Goal: Task Accomplishment & Management: Manage account settings

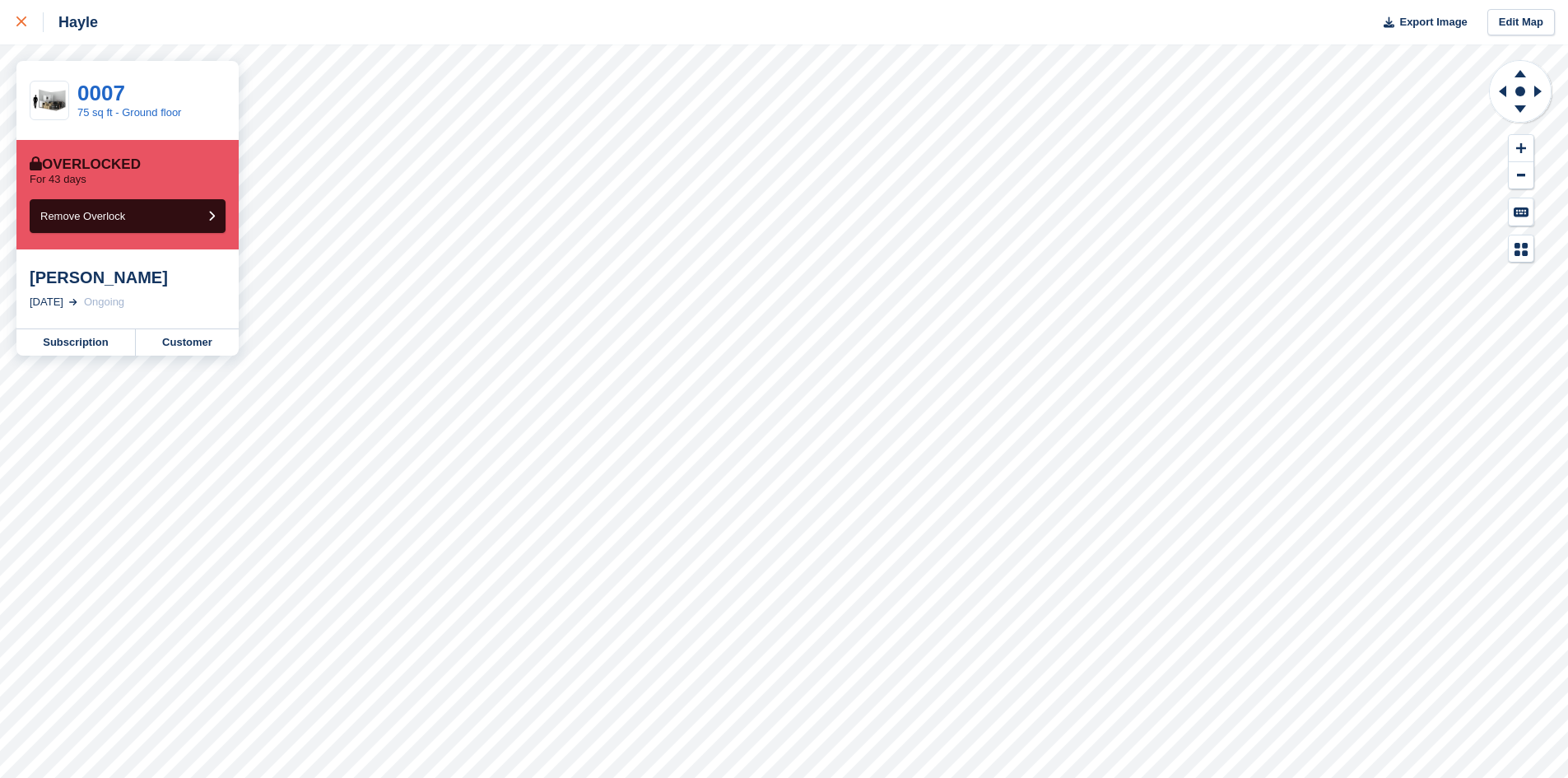
drag, startPoint x: 0, startPoint y: 0, endPoint x: 31, endPoint y: 17, distance: 35.4
click at [24, 13] on div at bounding box center [30, 23] width 27 height 20
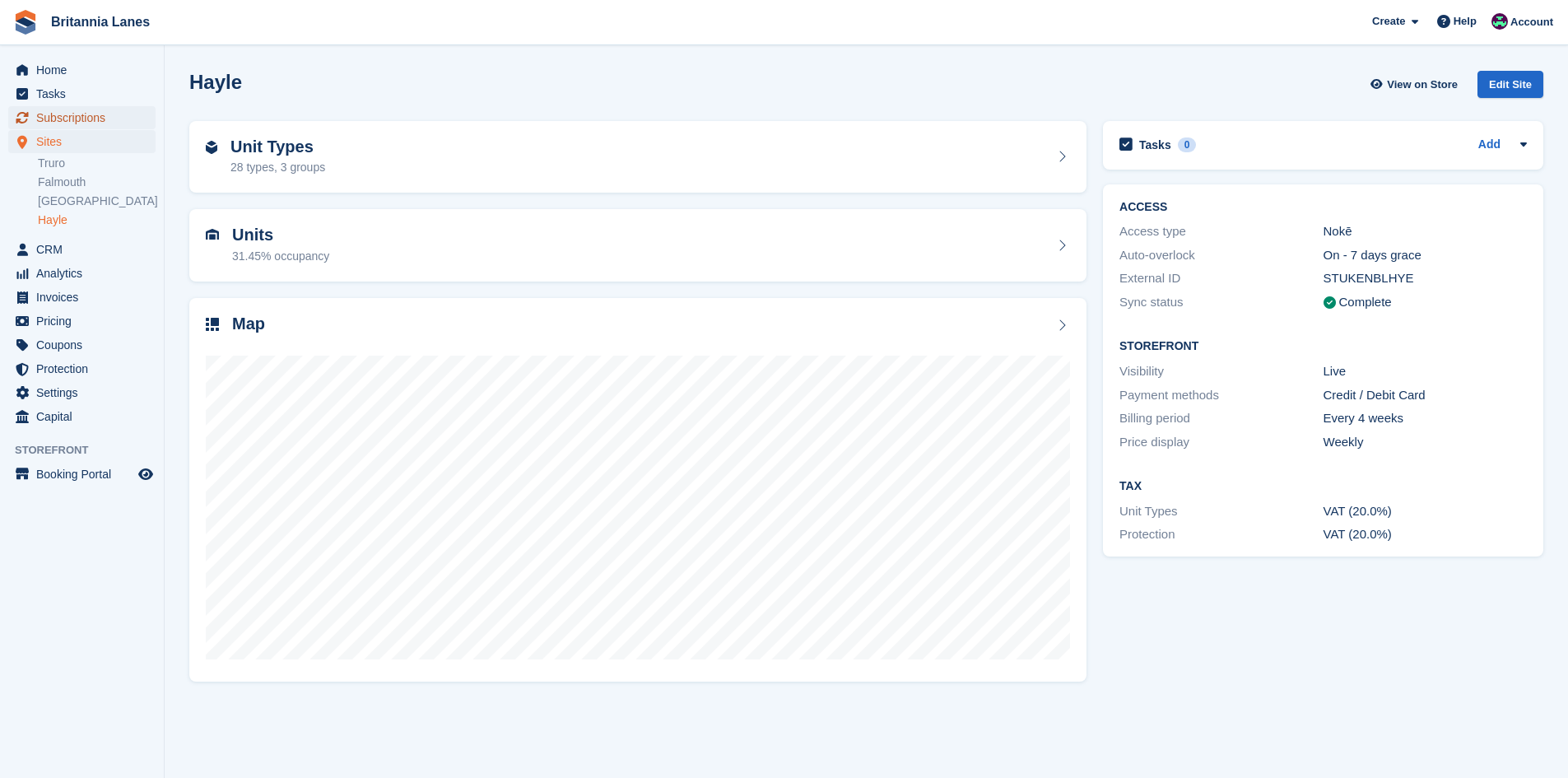
click at [111, 108] on span "Subscriptions" at bounding box center [85, 118] width 99 height 24
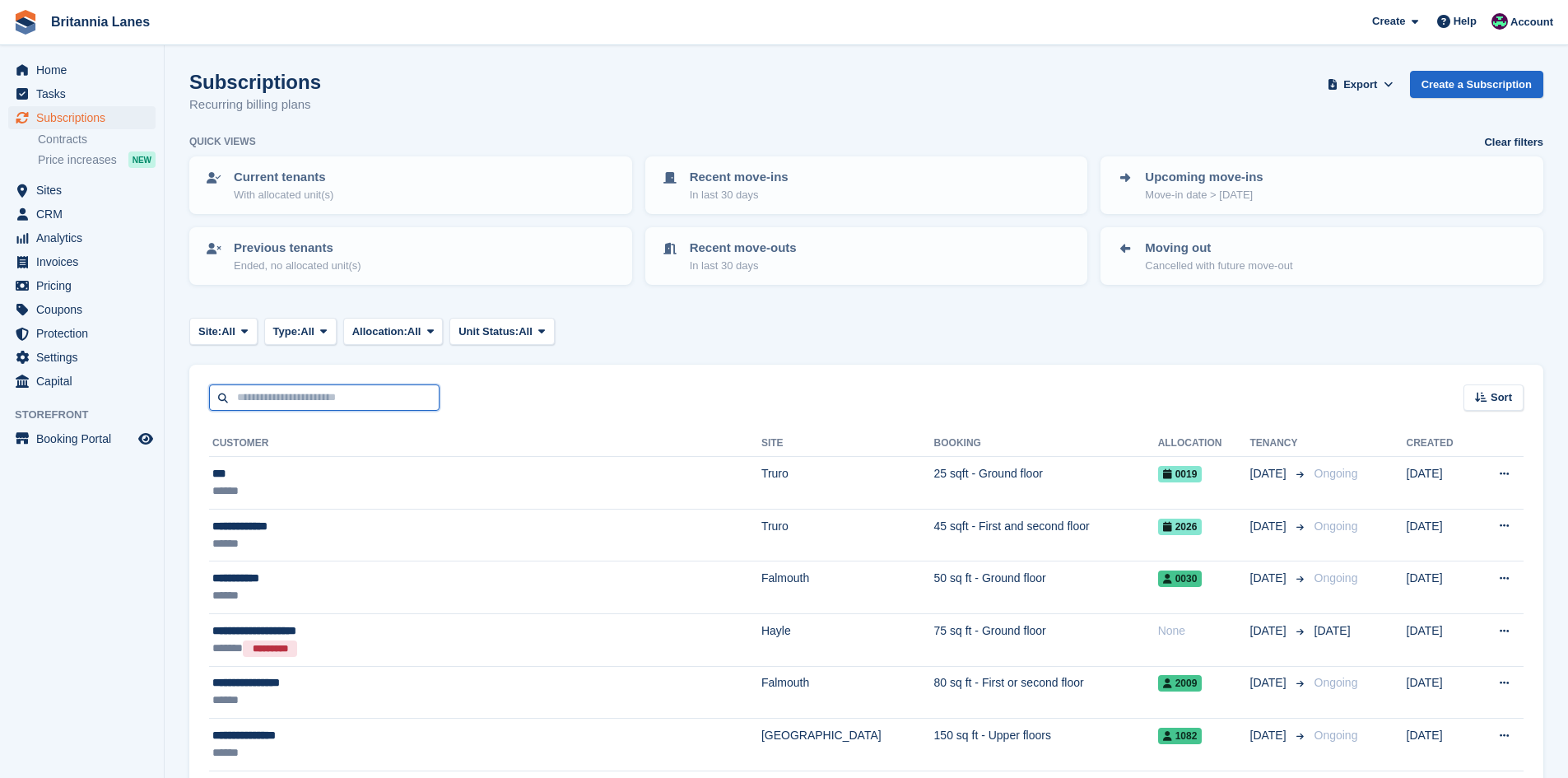
click at [351, 404] on input "text" at bounding box center [324, 399] width 230 height 27
type input "********"
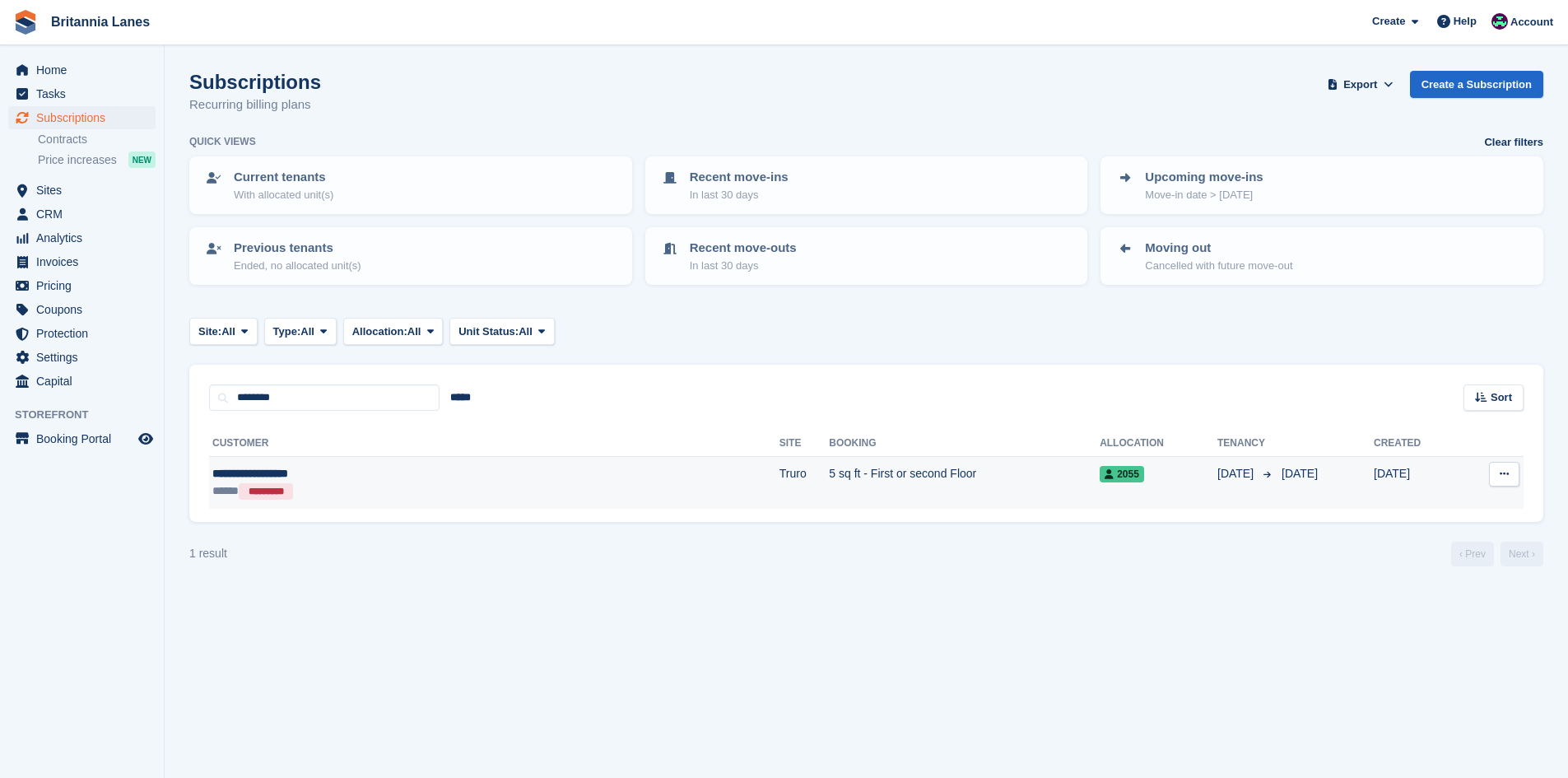
click at [829, 480] on td "5 sq ft - First or second Floor" at bounding box center [964, 483] width 271 height 52
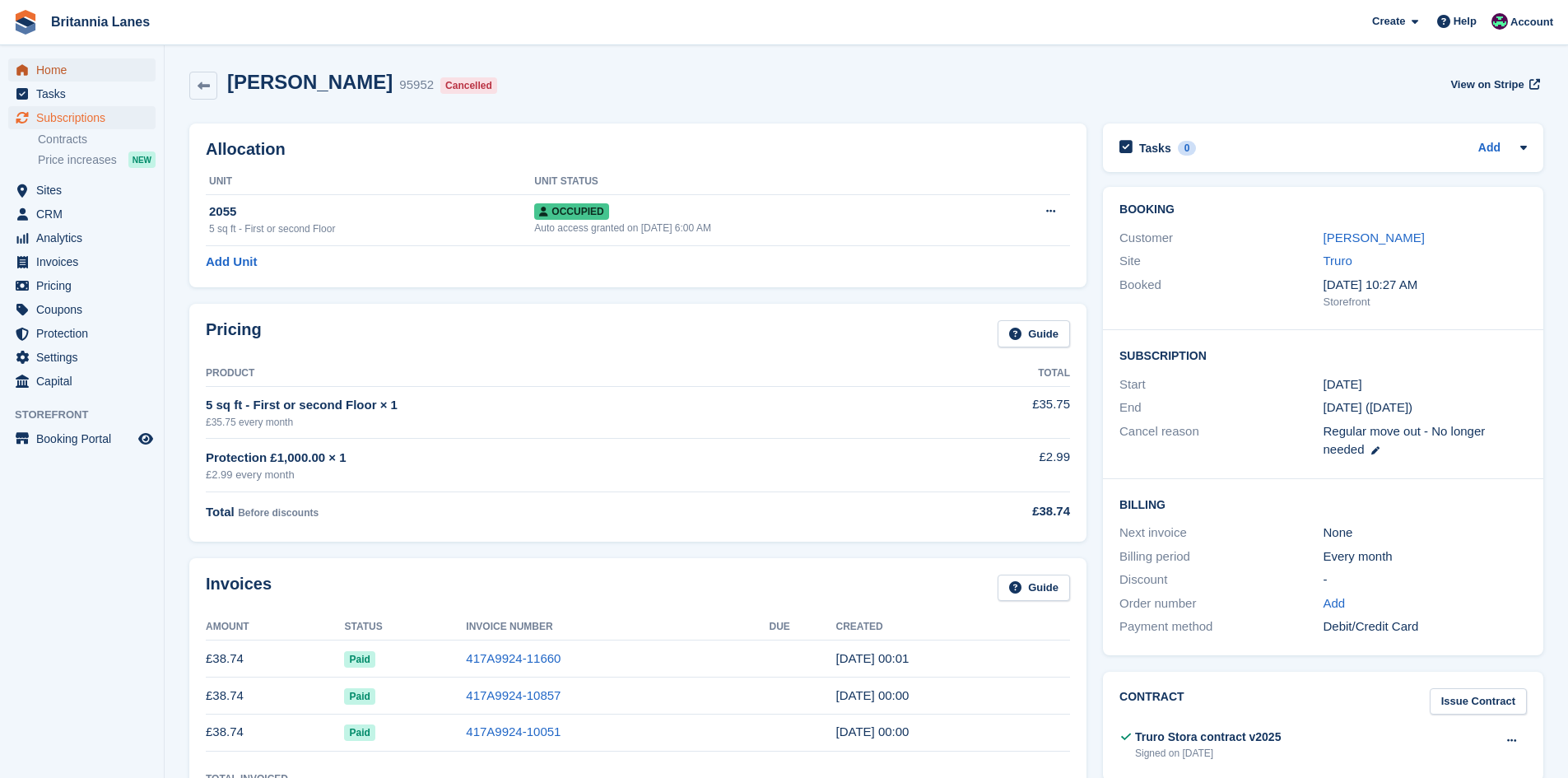
click at [42, 70] on span "Home" at bounding box center [85, 71] width 99 height 24
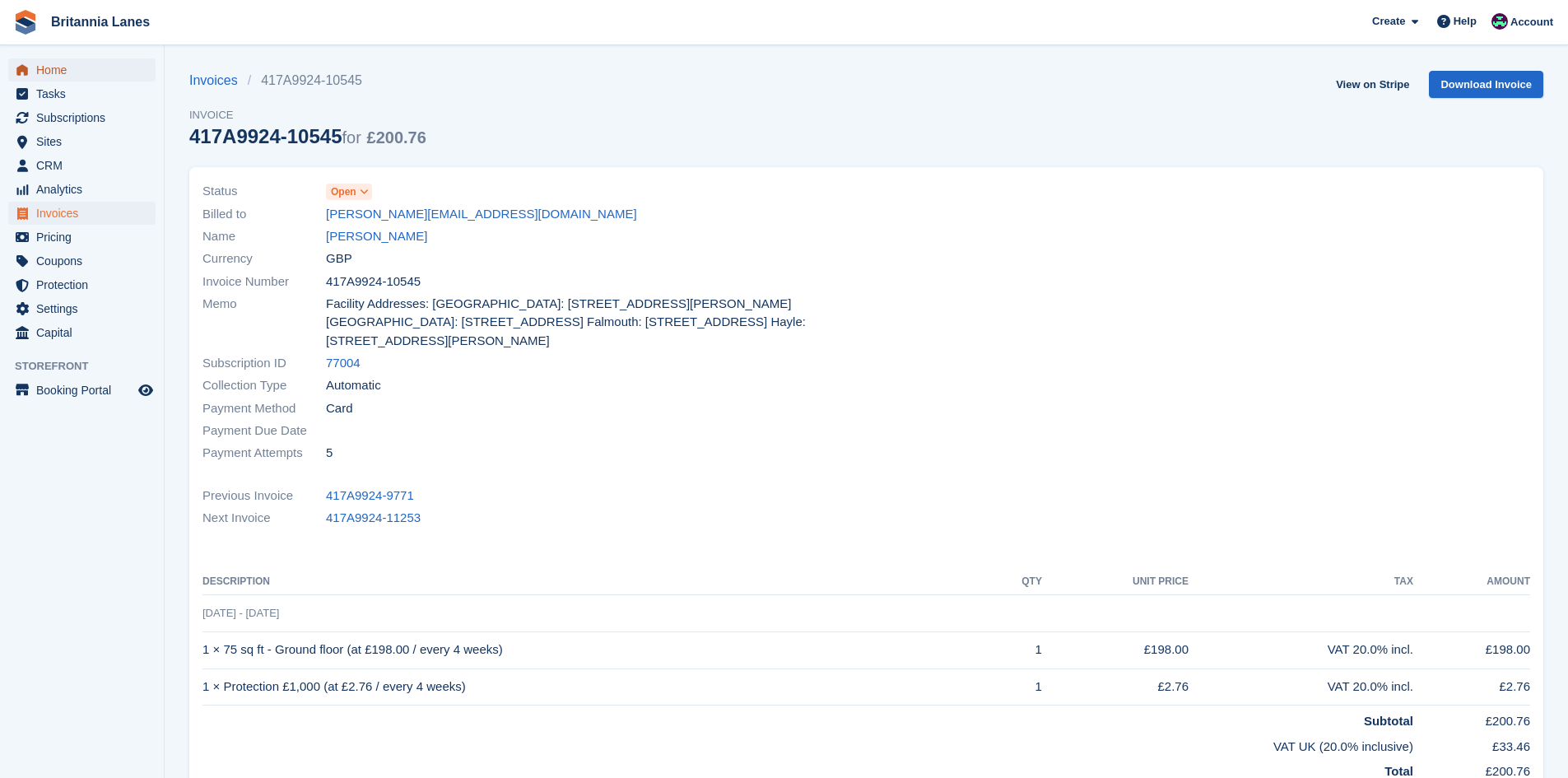
drag, startPoint x: 0, startPoint y: 0, endPoint x: 50, endPoint y: 65, distance: 82.0
click at [50, 65] on span "Home" at bounding box center [85, 71] width 99 height 24
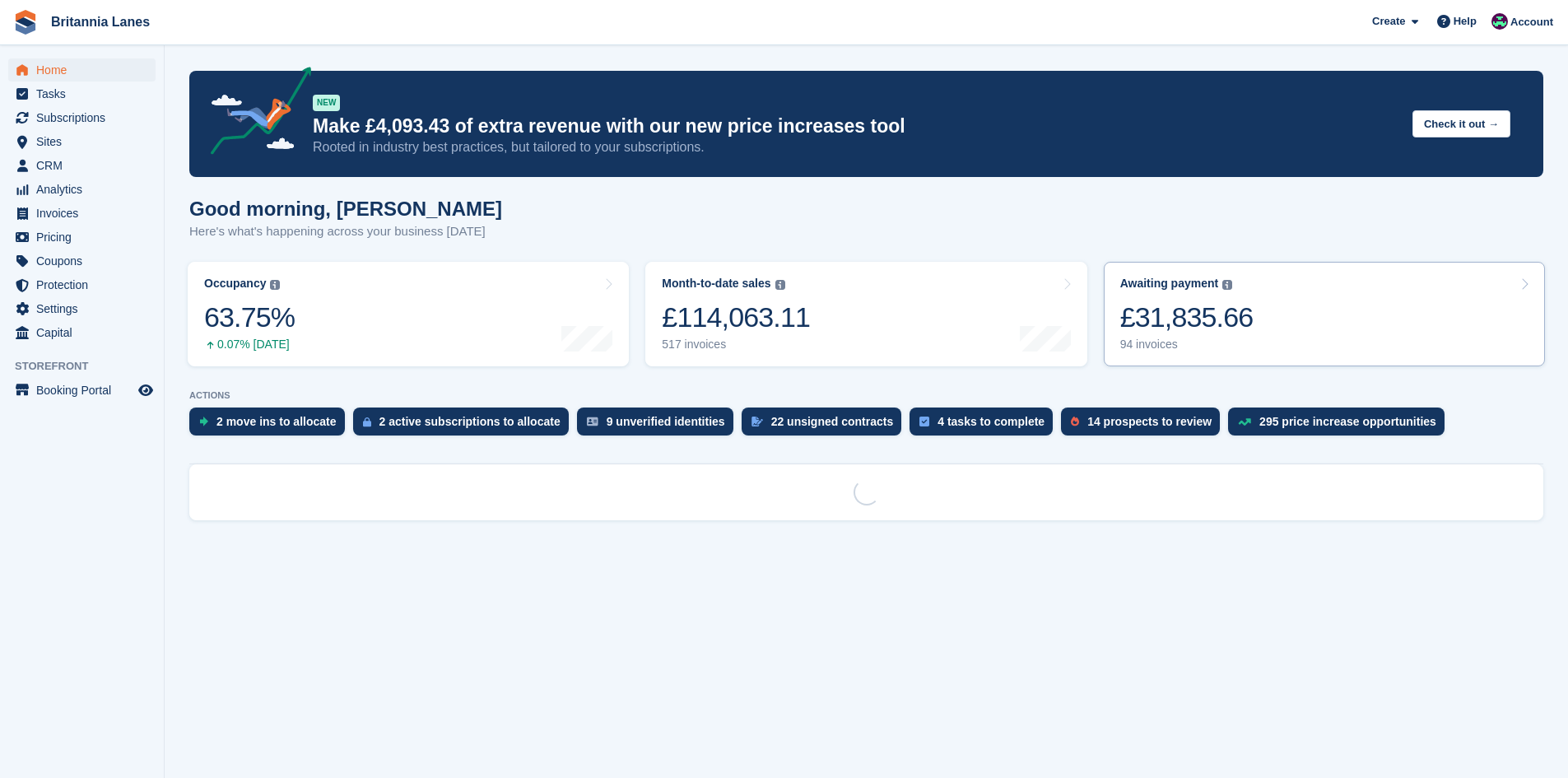
click at [1313, 315] on link "Awaiting payment The total outstanding balance on all open invoices. £31,835.66…" at bounding box center [1324, 314] width 442 height 105
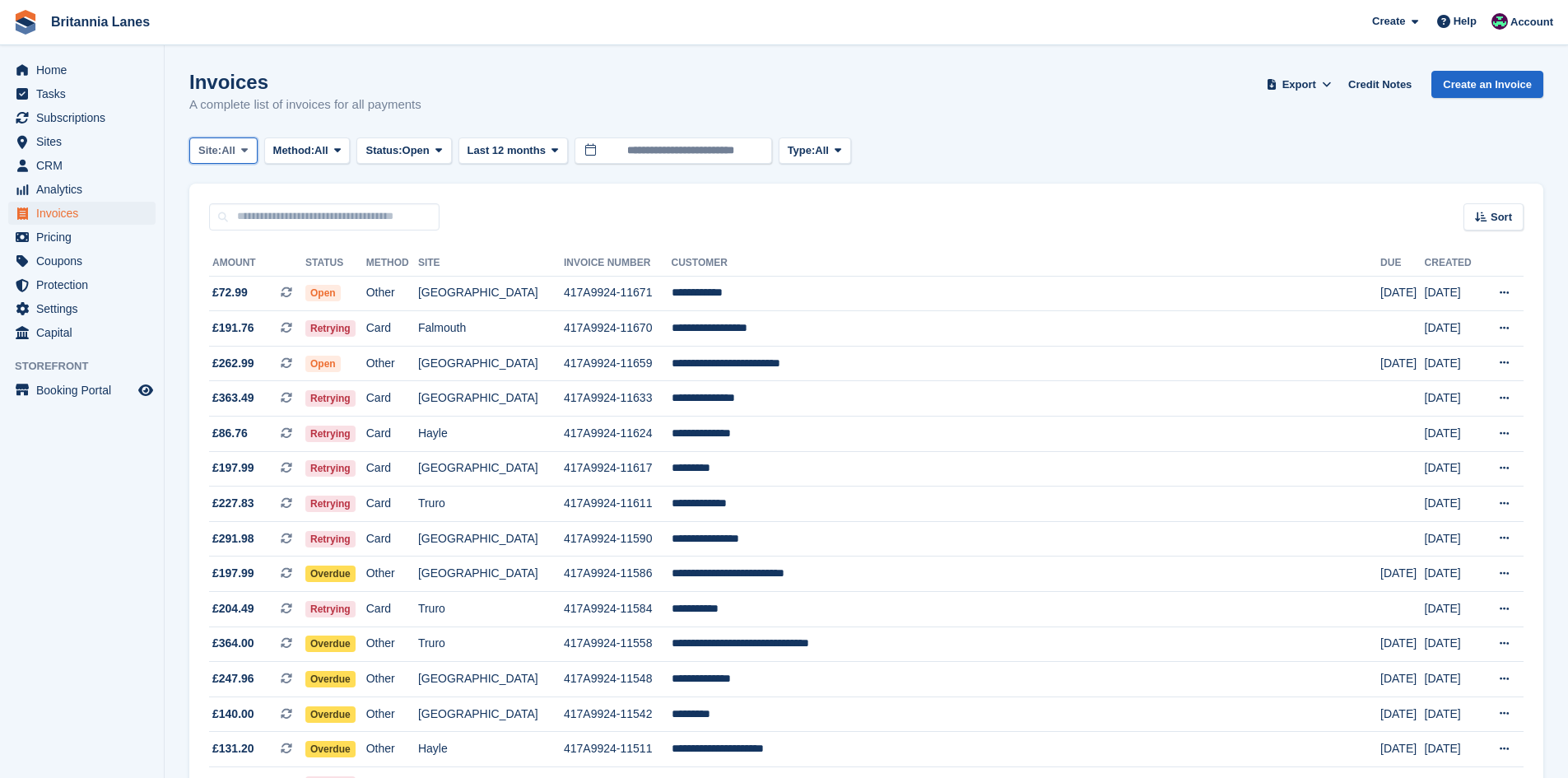
click at [210, 151] on span "Site:" at bounding box center [211, 150] width 24 height 17
click at [232, 240] on link "Falmouth" at bounding box center [270, 249] width 148 height 29
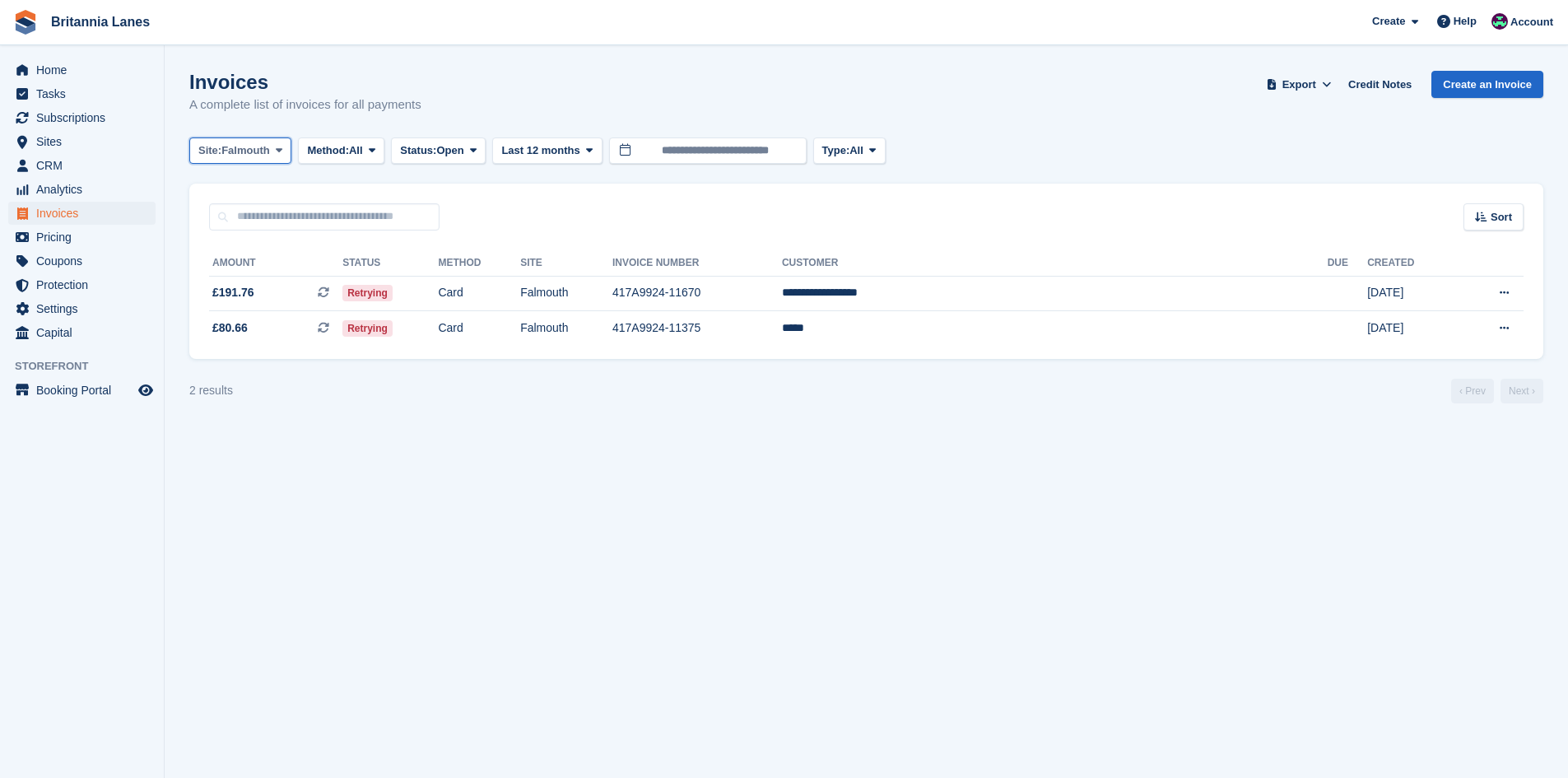
click at [271, 153] on button "Site: Falmouth" at bounding box center [240, 151] width 102 height 27
click at [255, 224] on link "Truro" at bounding box center [270, 219] width 148 height 29
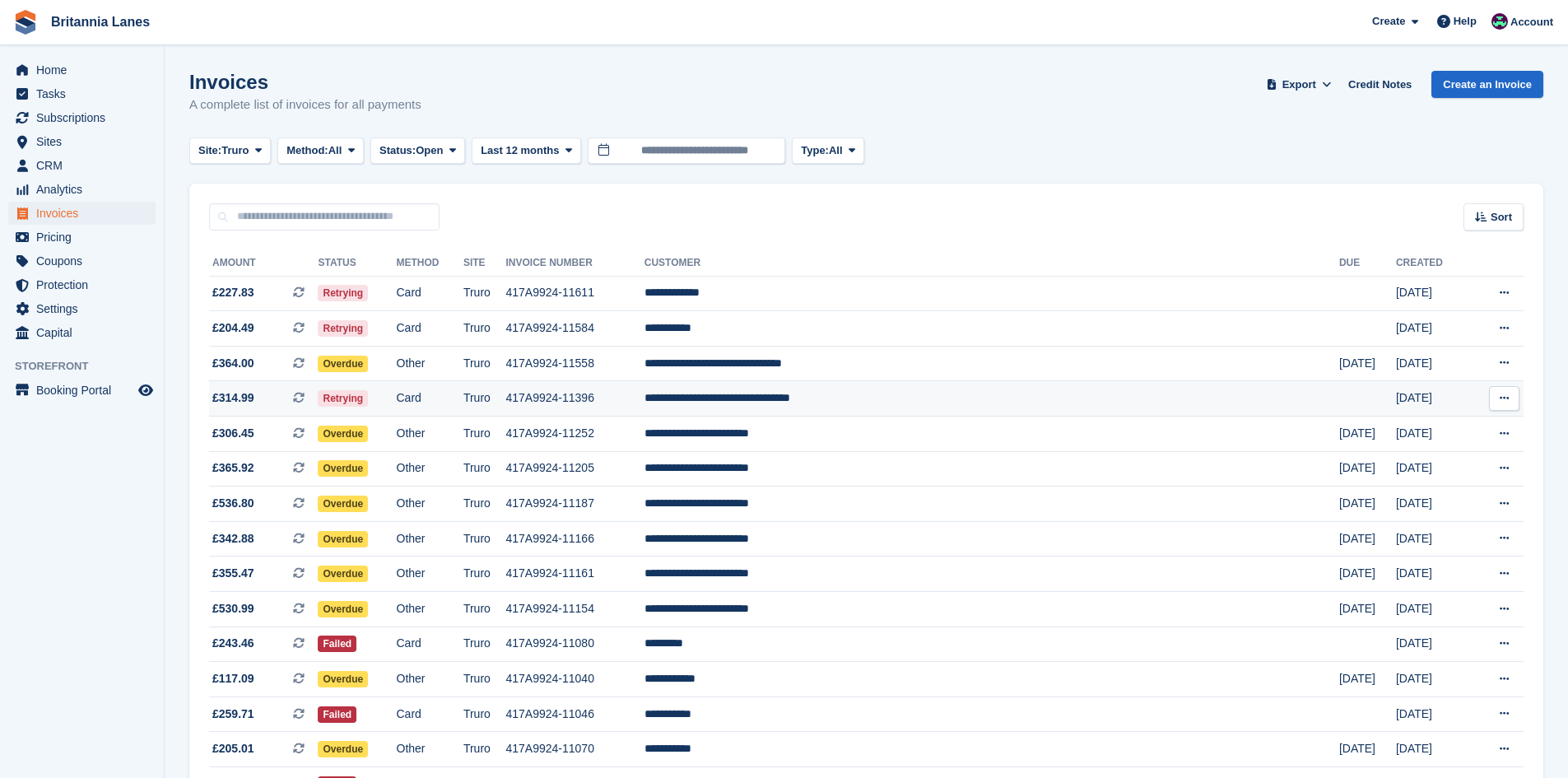
click at [1067, 402] on td "**********" at bounding box center [991, 399] width 694 height 35
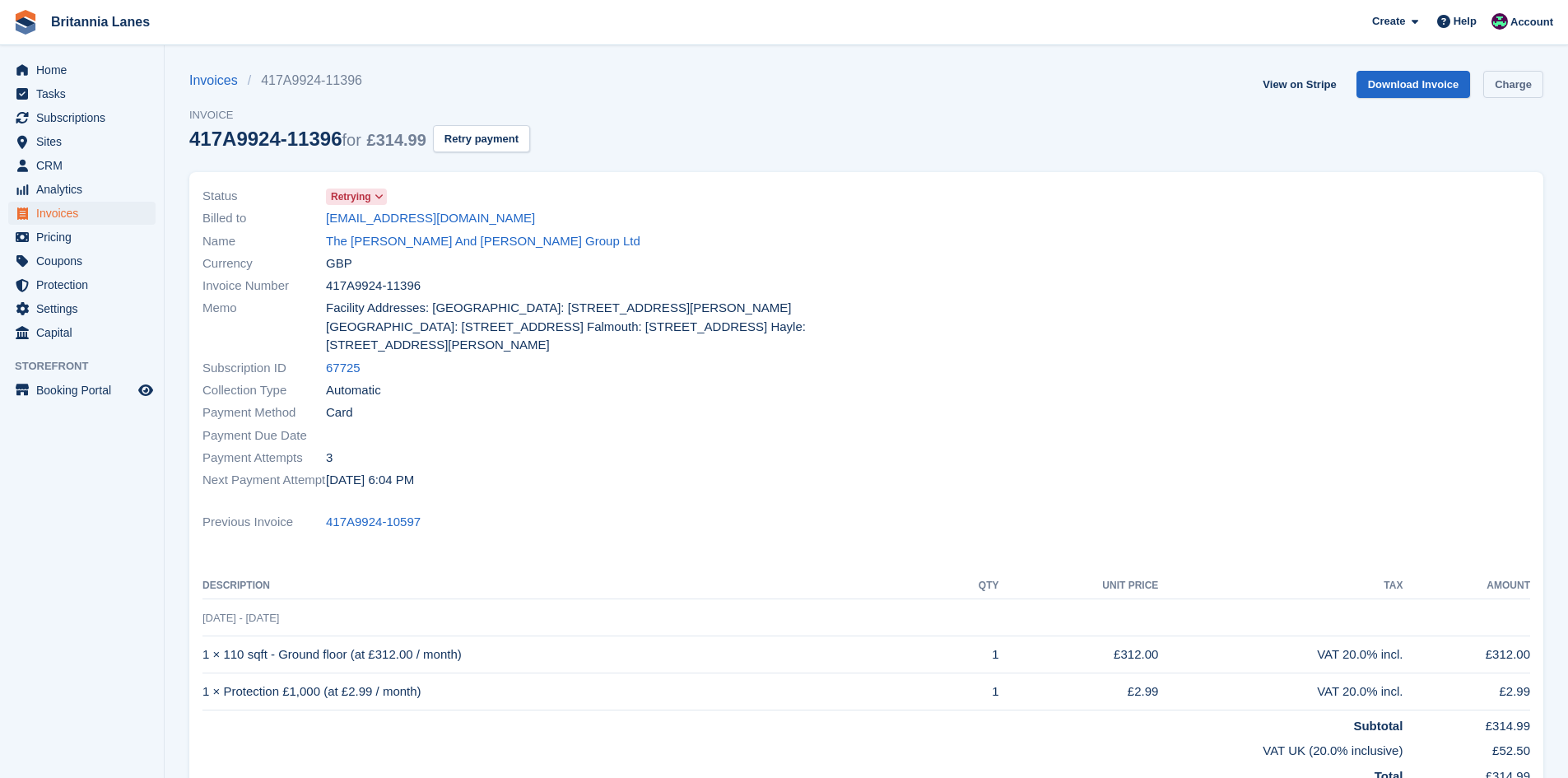
click at [1501, 95] on link "Charge" at bounding box center [1513, 84] width 60 height 27
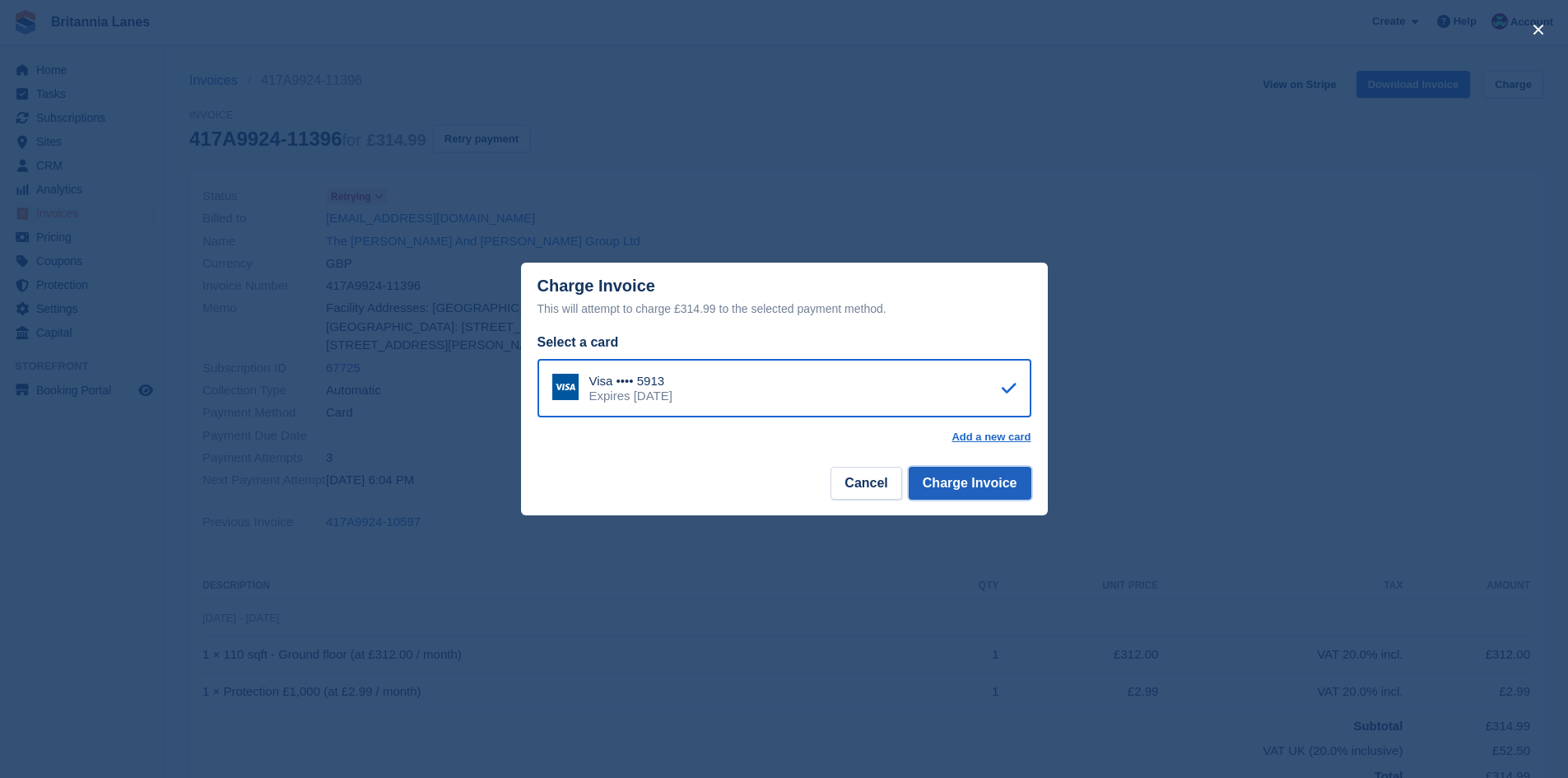
click at [1015, 473] on button "Charge Invoice" at bounding box center [970, 484] width 122 height 33
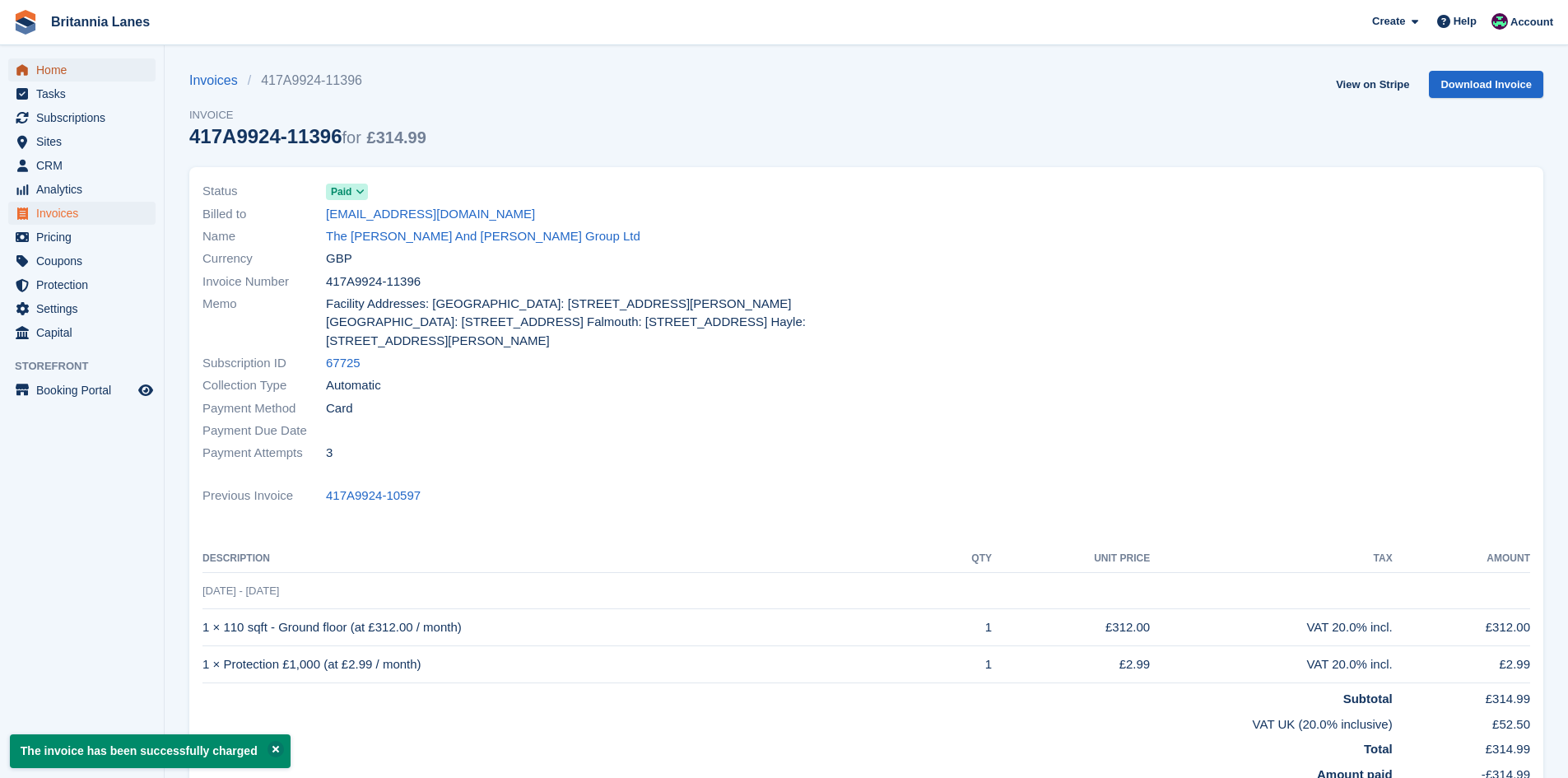
click at [61, 64] on span "Home" at bounding box center [85, 71] width 99 height 24
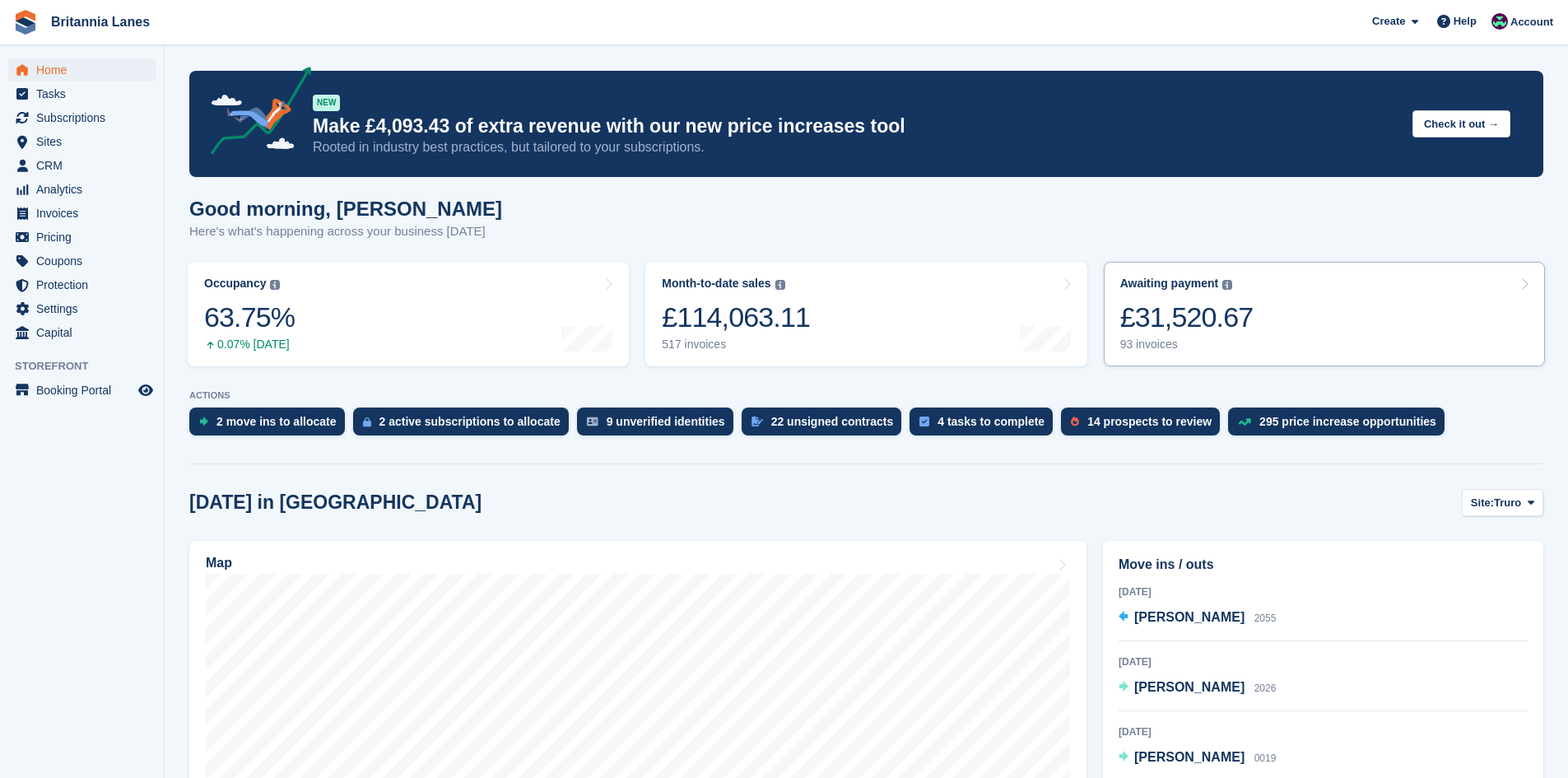
click at [1264, 330] on link "Awaiting payment The total outstanding balance on all open invoices. £31,520.67…" at bounding box center [1324, 314] width 442 height 105
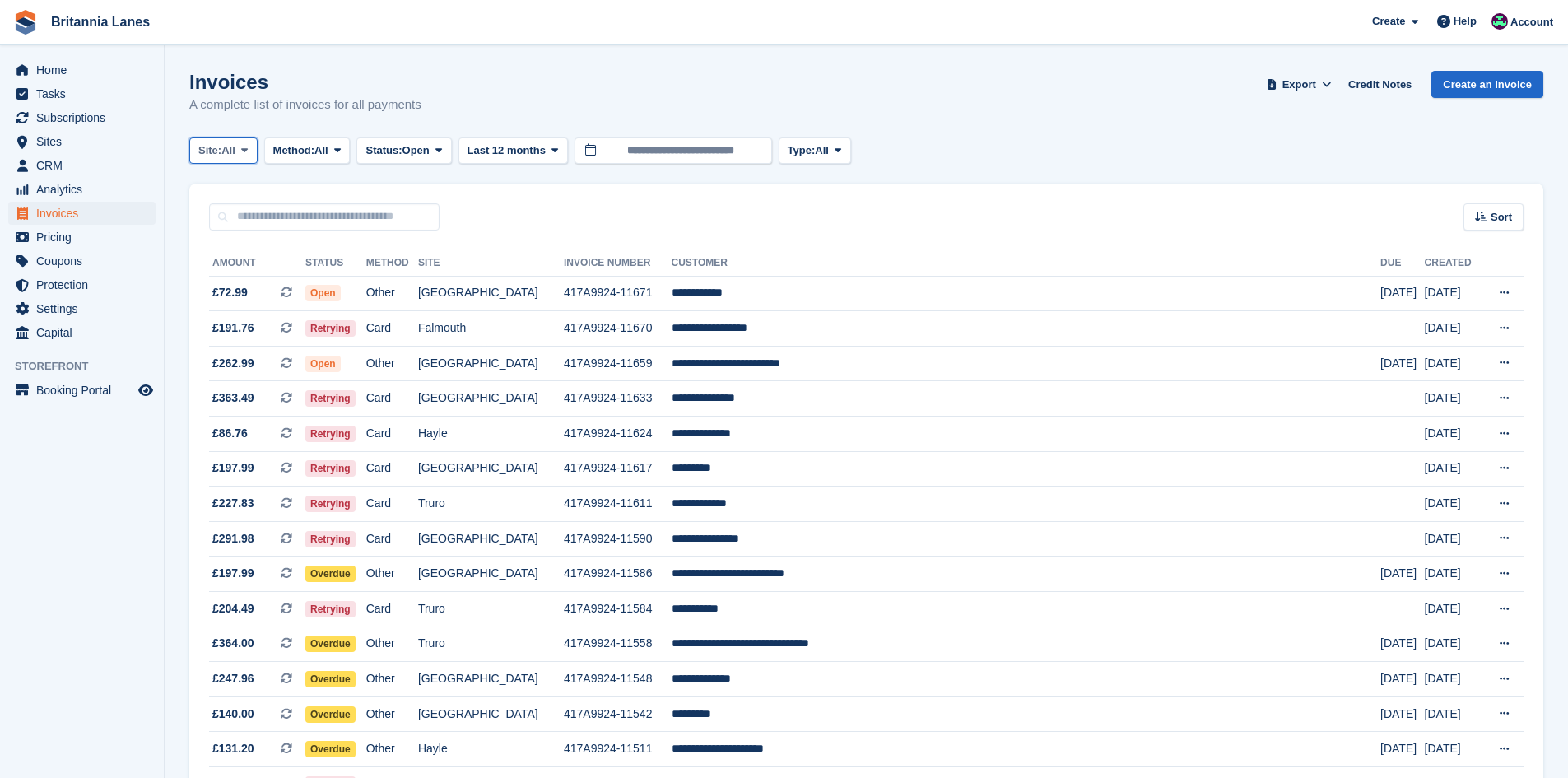
click at [235, 144] on span "All" at bounding box center [228, 150] width 14 height 17
click at [225, 219] on link "Truro" at bounding box center [270, 219] width 148 height 29
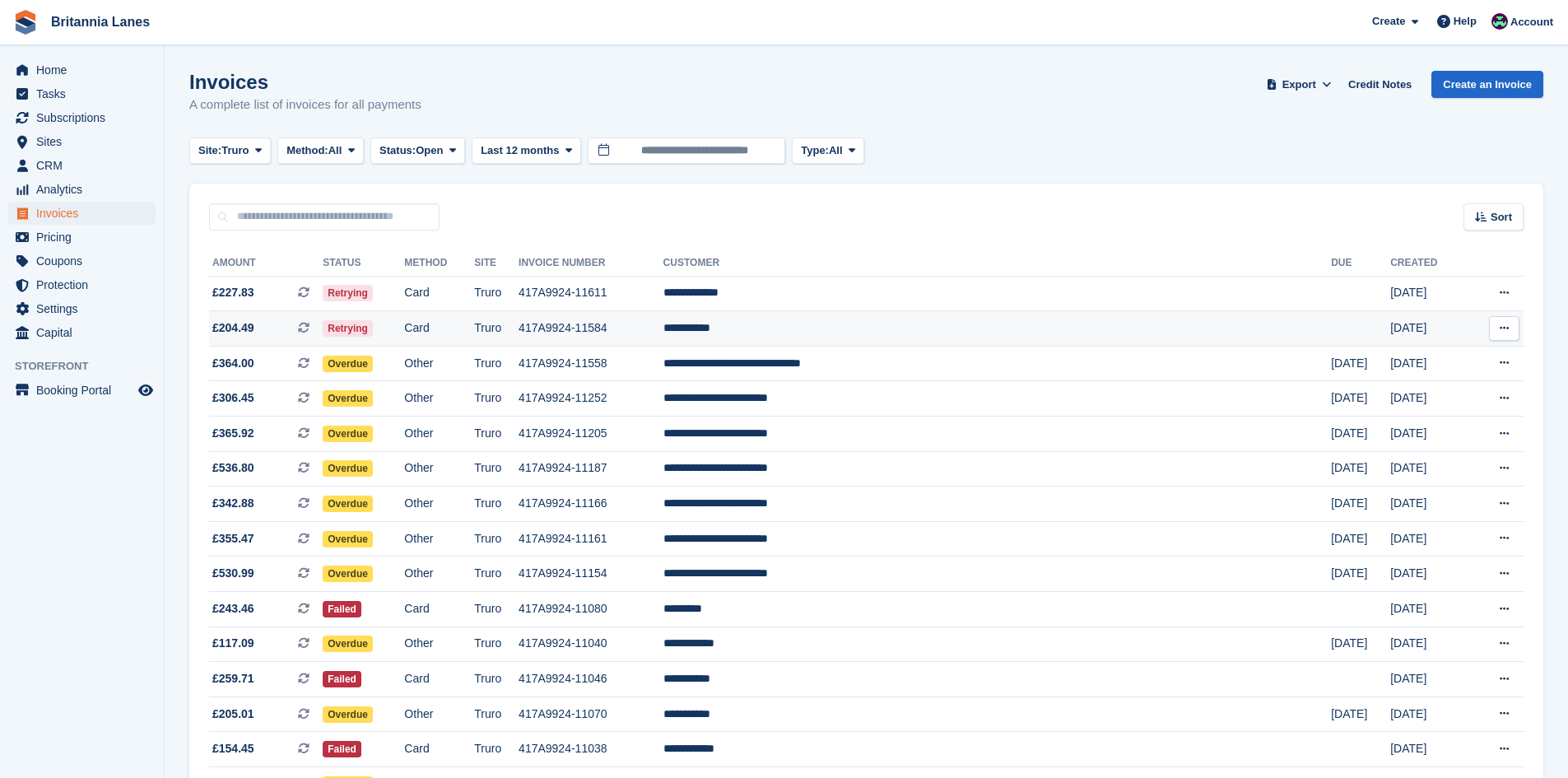
click at [892, 324] on td "**********" at bounding box center [998, 329] width 669 height 35
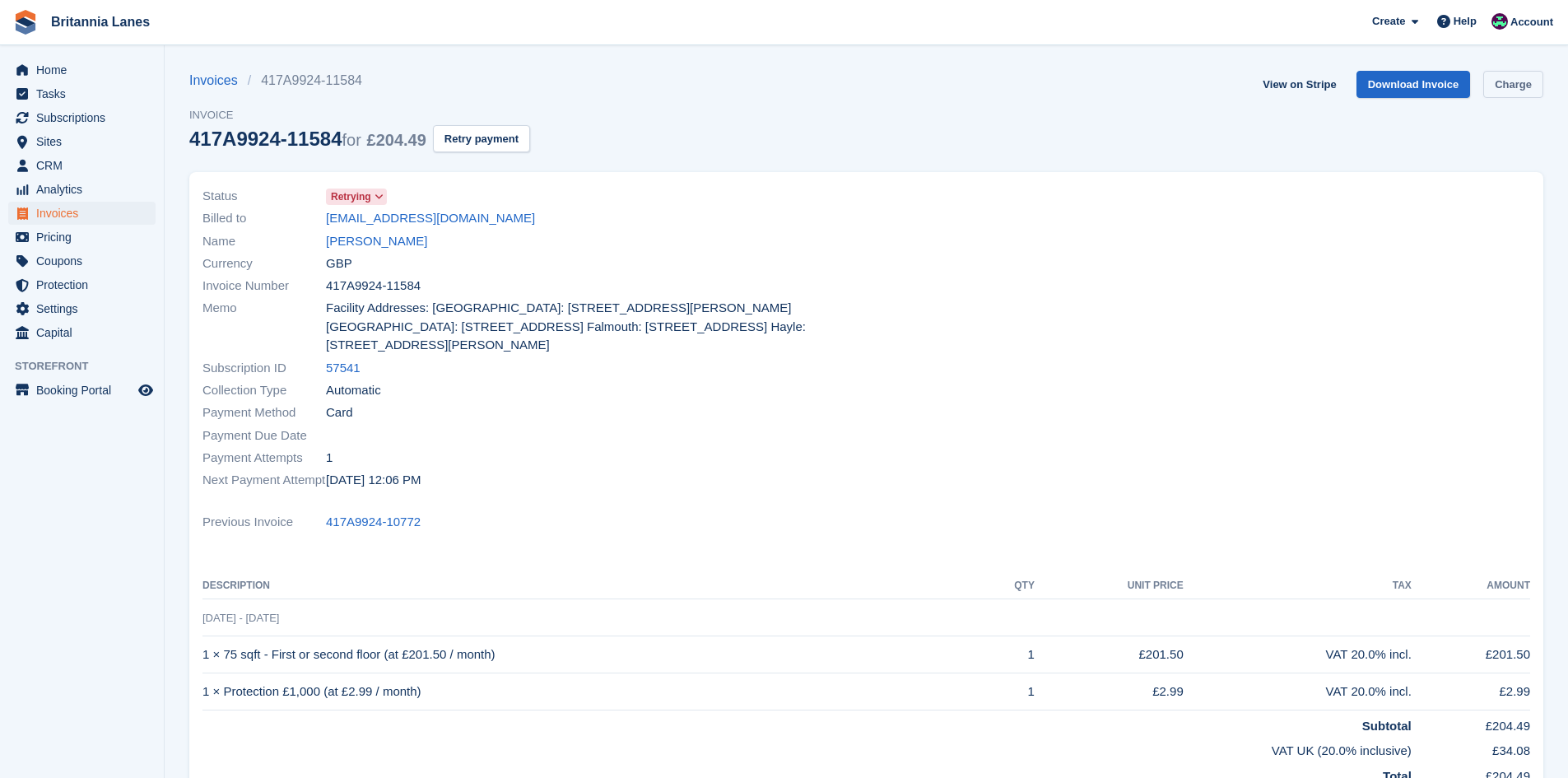
click at [1511, 91] on link "Charge" at bounding box center [1513, 84] width 60 height 27
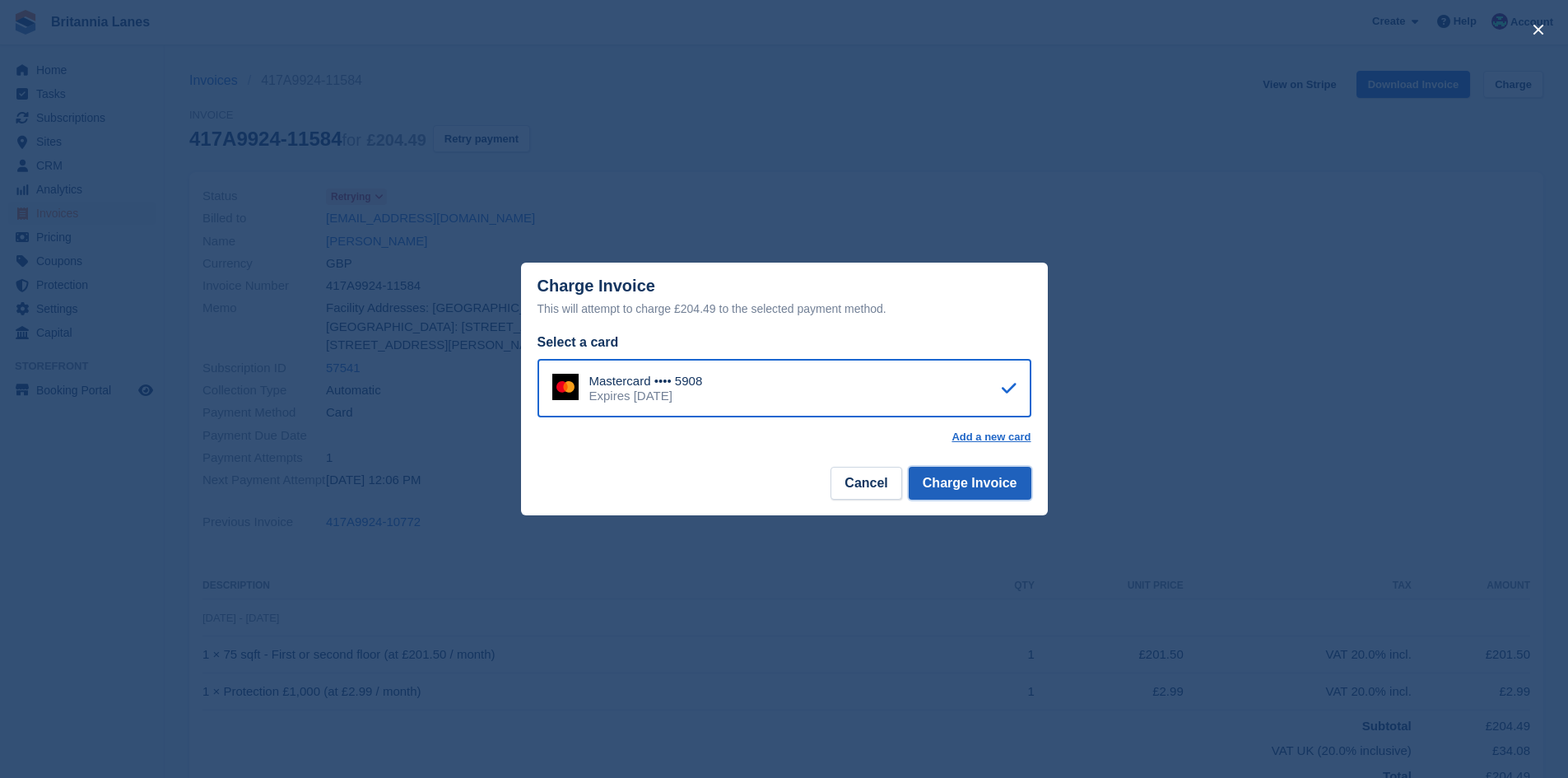
click at [990, 473] on button "Charge Invoice" at bounding box center [970, 484] width 122 height 33
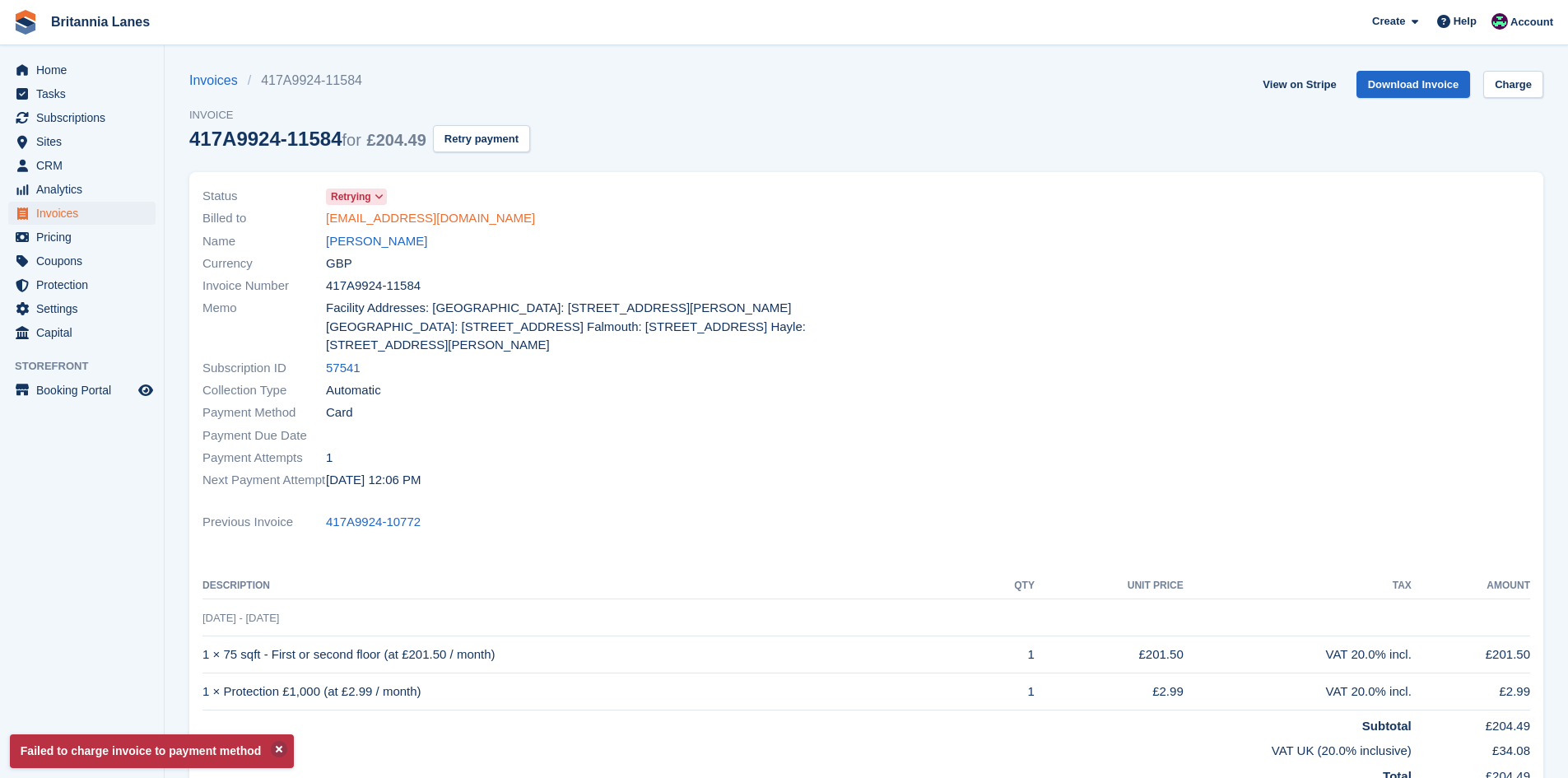
click at [371, 220] on link "[EMAIL_ADDRESS][DOMAIN_NAME]" at bounding box center [431, 219] width 210 height 19
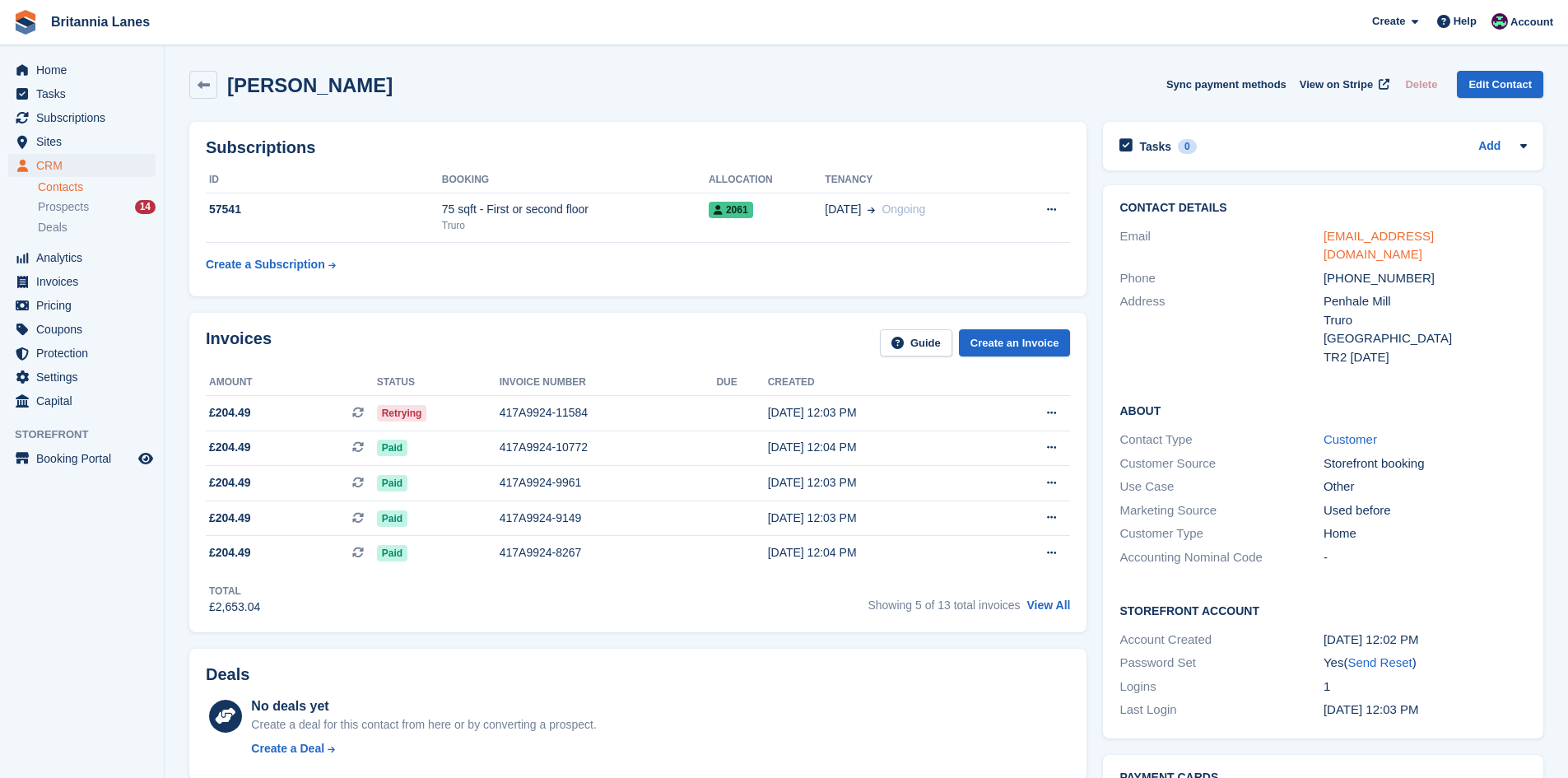
click at [1412, 229] on link "[EMAIL_ADDRESS][DOMAIN_NAME]" at bounding box center [1379, 246] width 111 height 33
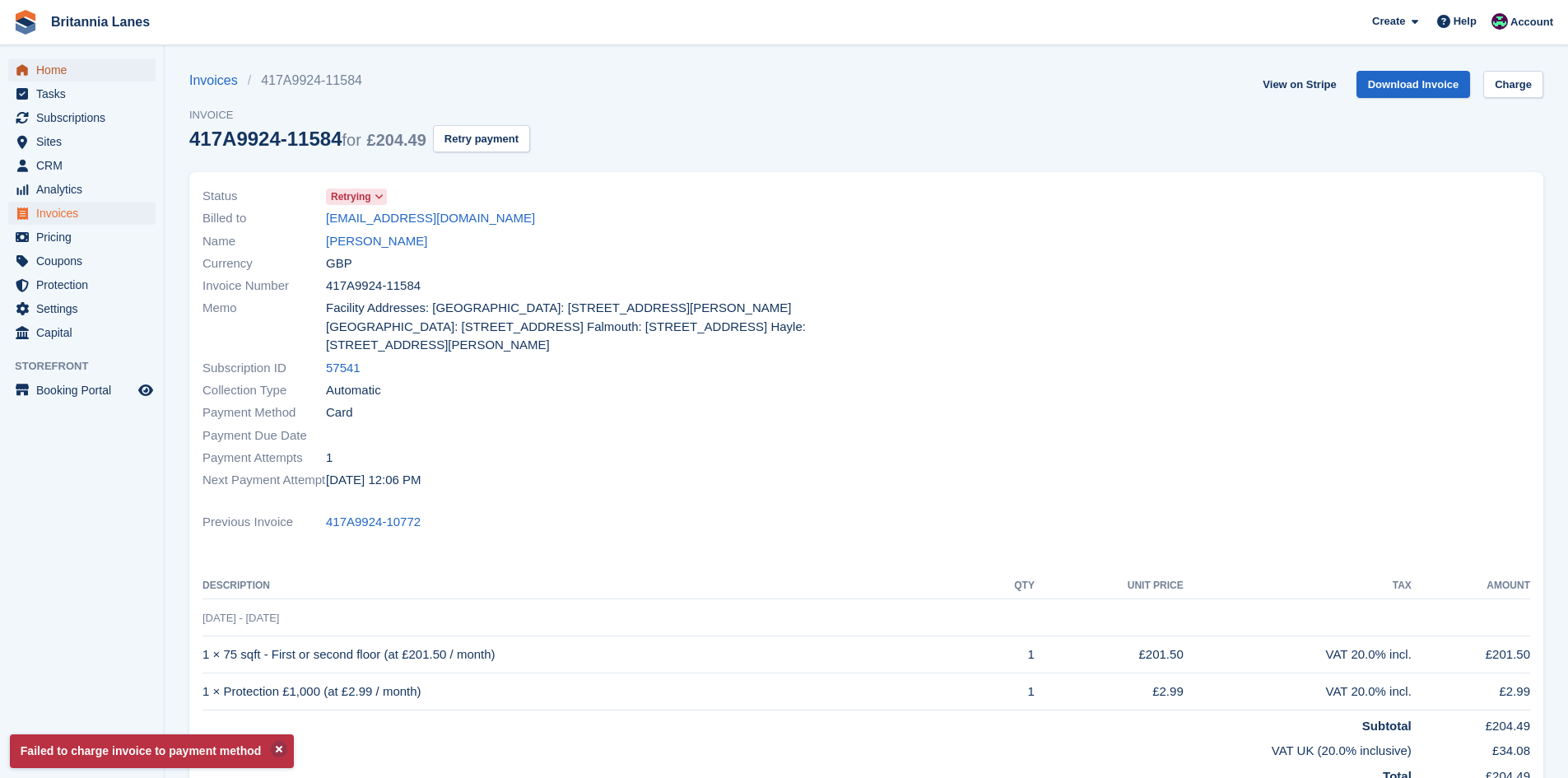
click at [49, 77] on span "Home" at bounding box center [85, 71] width 99 height 24
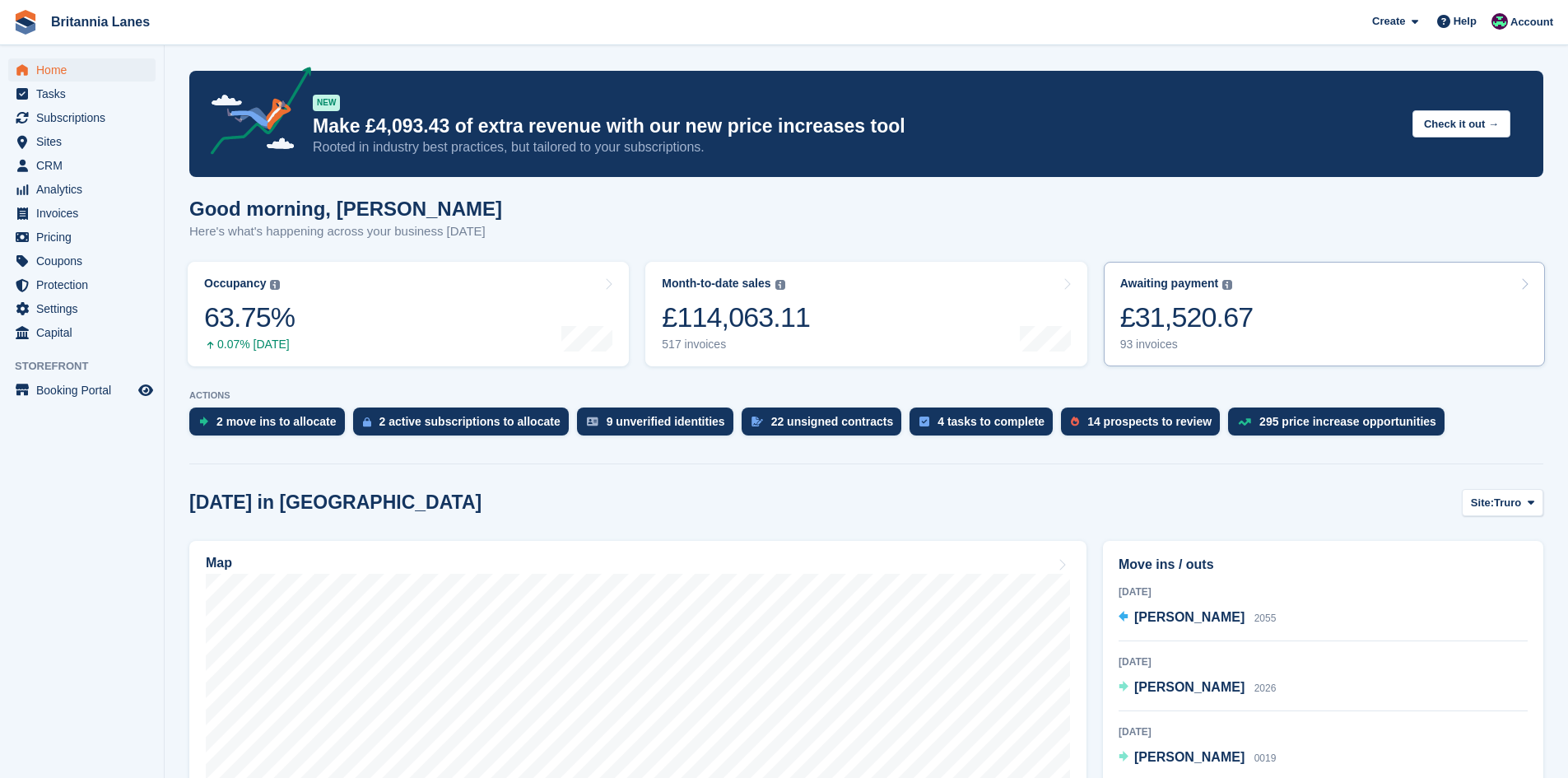
click at [1139, 341] on div "93 invoices" at bounding box center [1187, 345] width 133 height 14
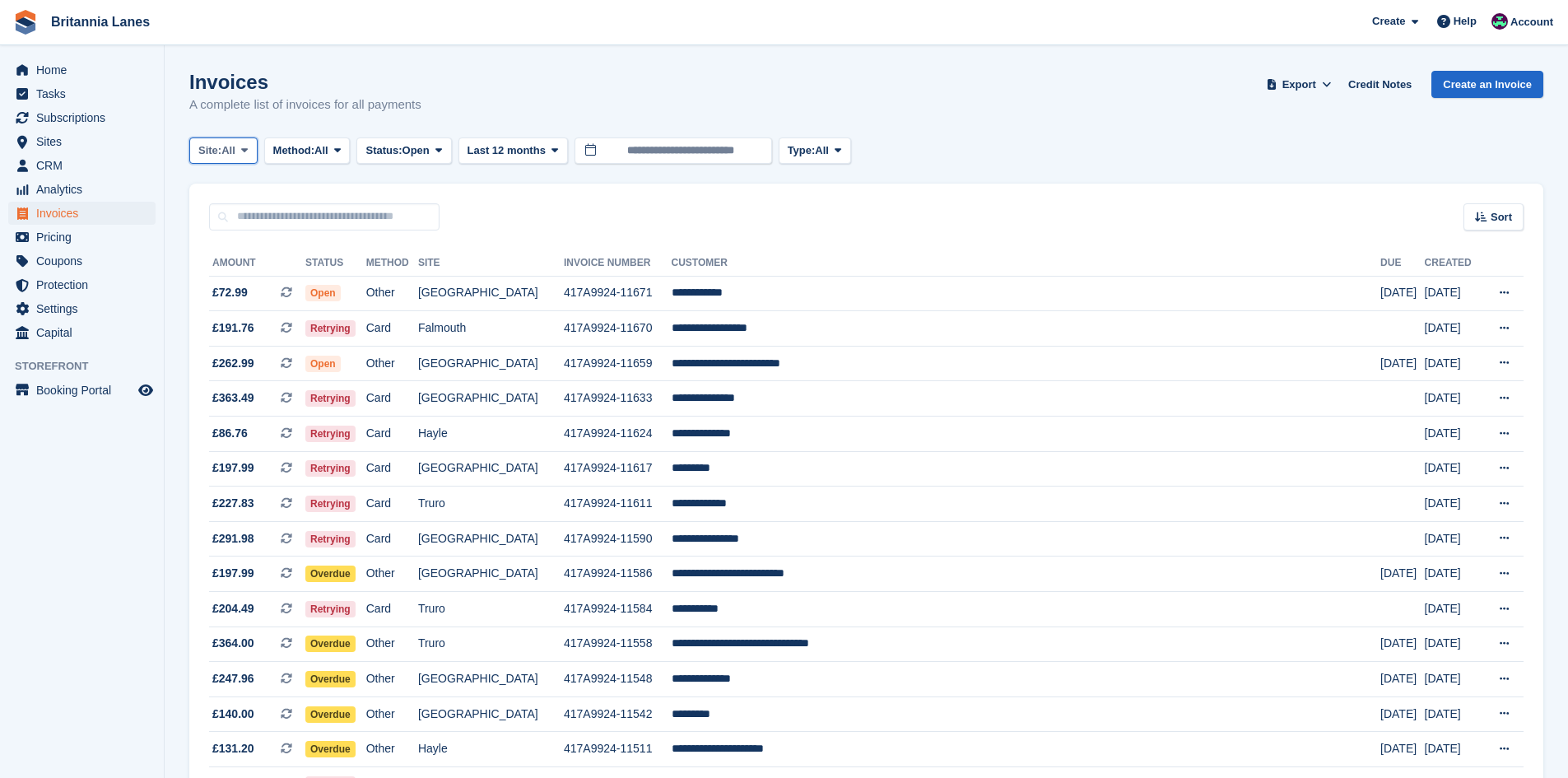
click at [218, 139] on button "Site: All" at bounding box center [223, 151] width 69 height 27
click at [235, 226] on link "Truro" at bounding box center [270, 219] width 148 height 29
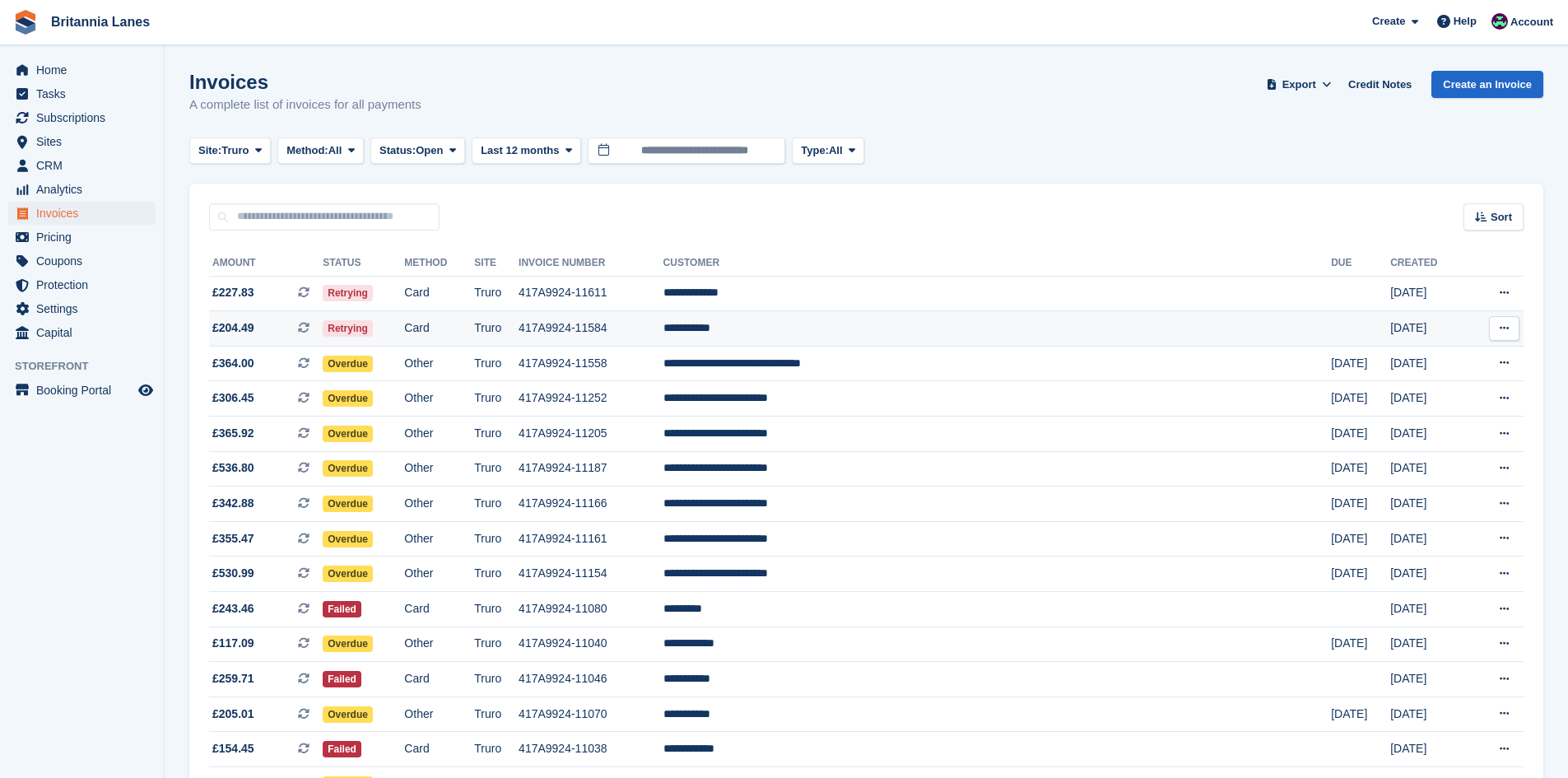
click at [894, 325] on td "**********" at bounding box center [998, 329] width 669 height 35
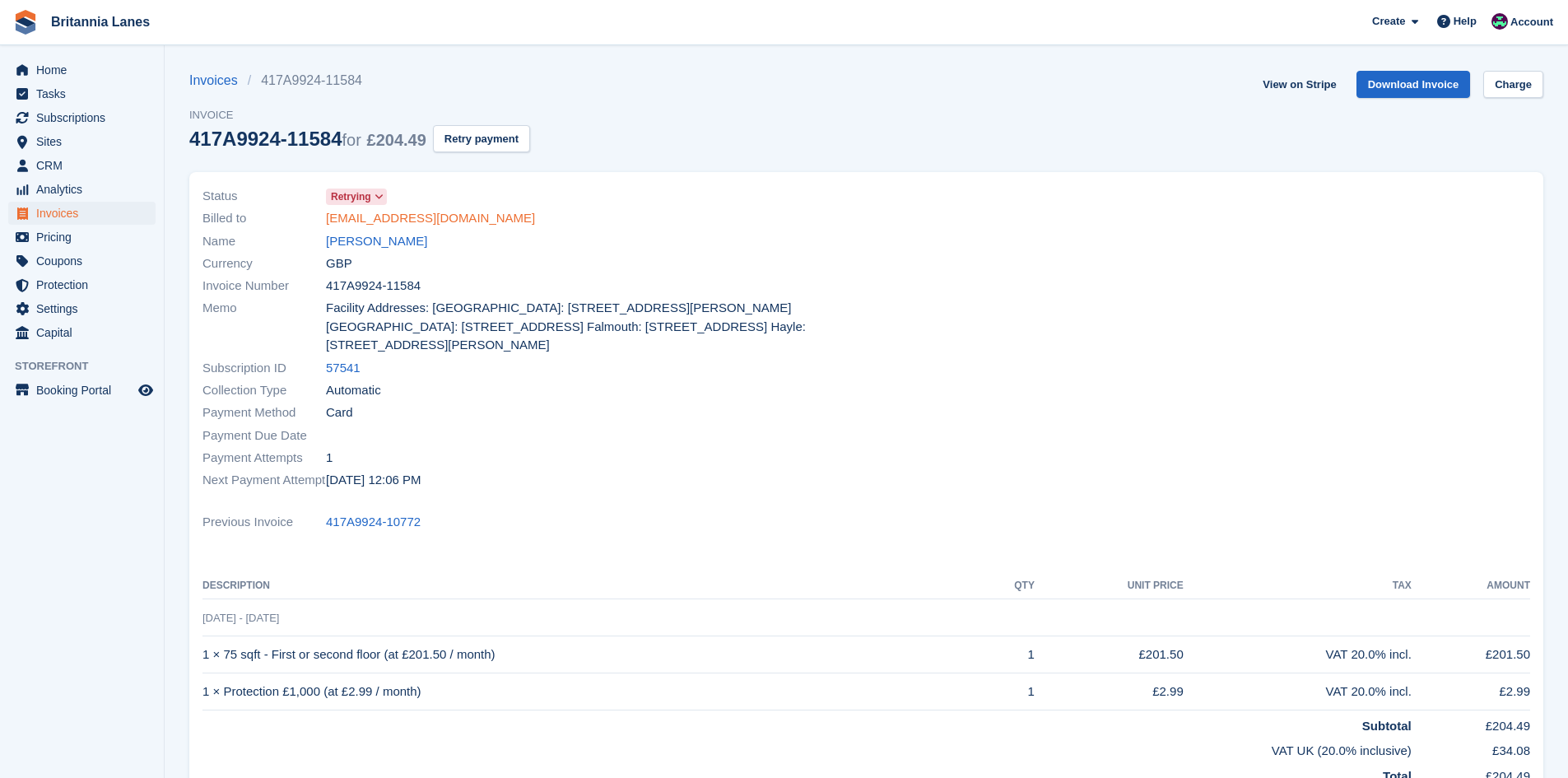
click at [430, 222] on link "[EMAIL_ADDRESS][DOMAIN_NAME]" at bounding box center [431, 219] width 210 height 19
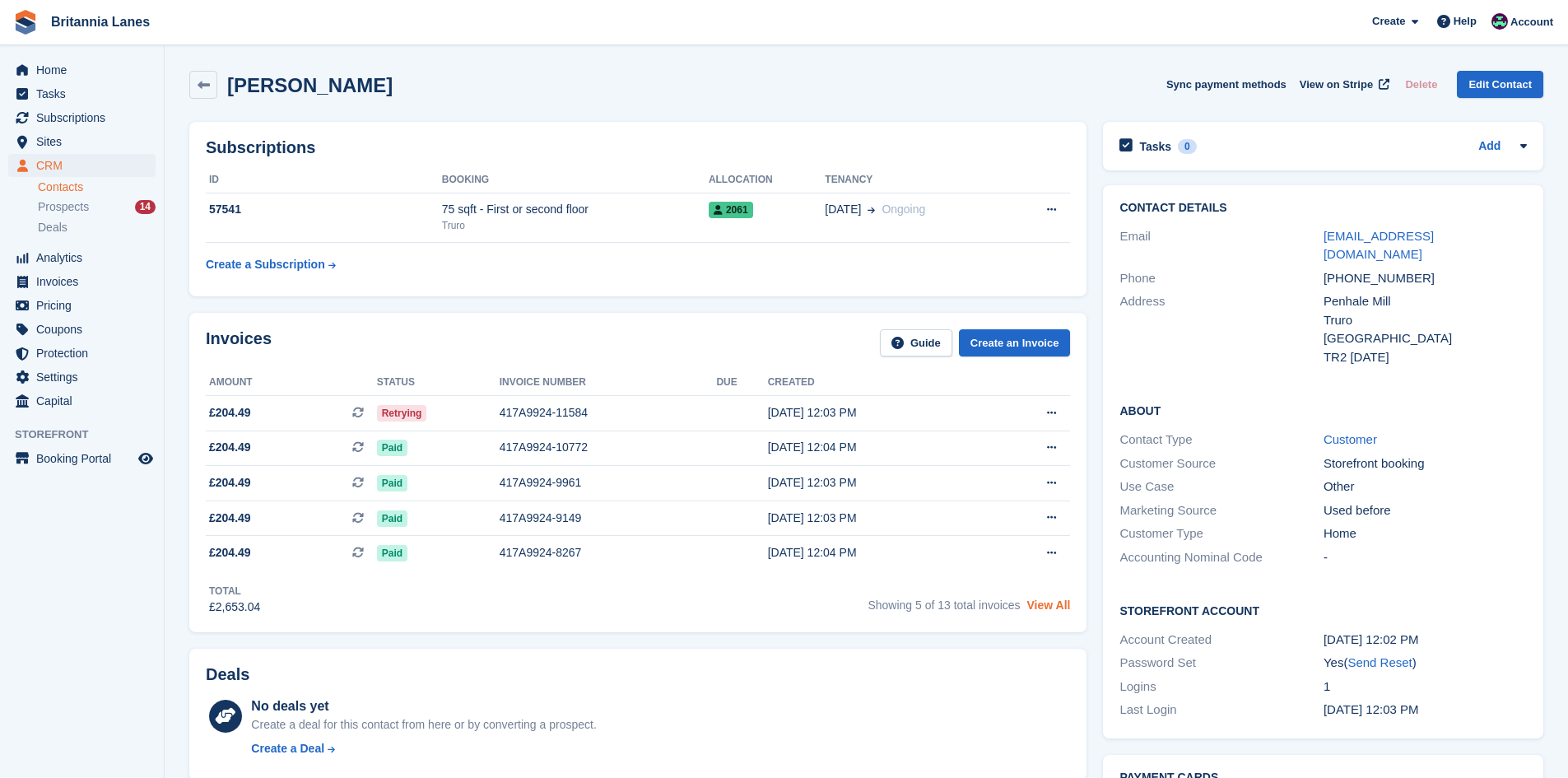
click at [1051, 606] on link "View All" at bounding box center [1049, 605] width 44 height 13
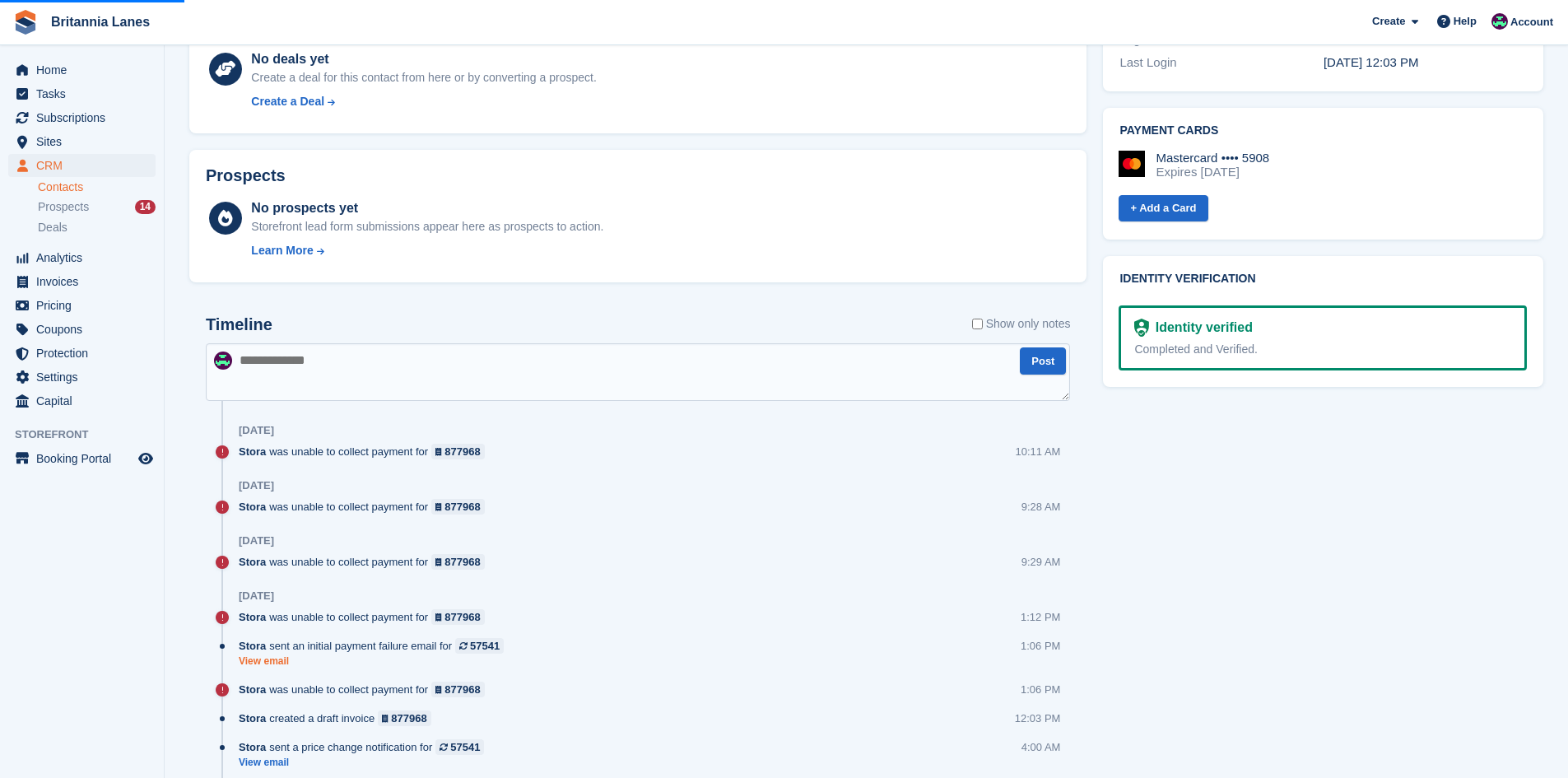
scroll to position [906, 0]
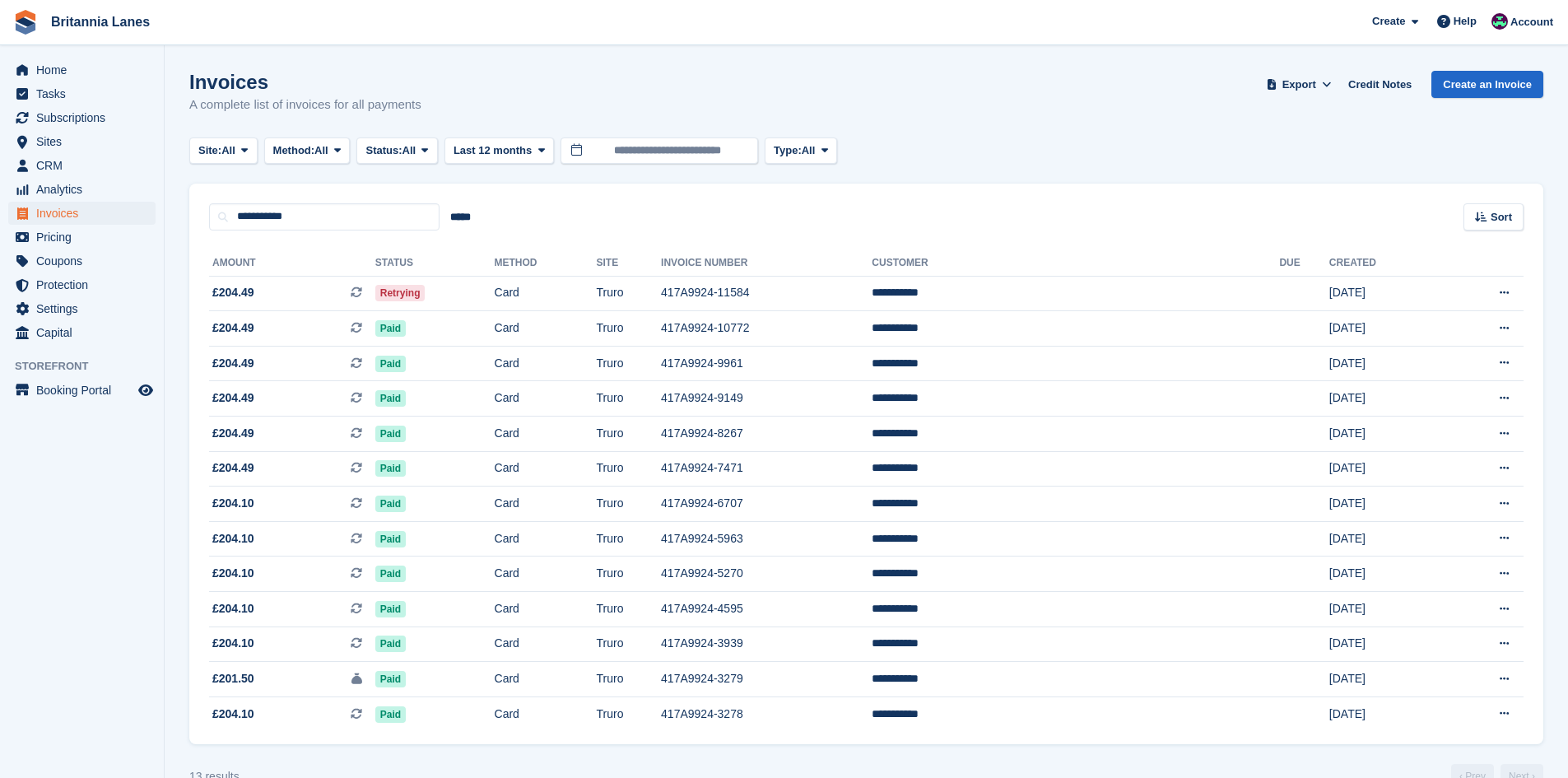
scroll to position [35, 0]
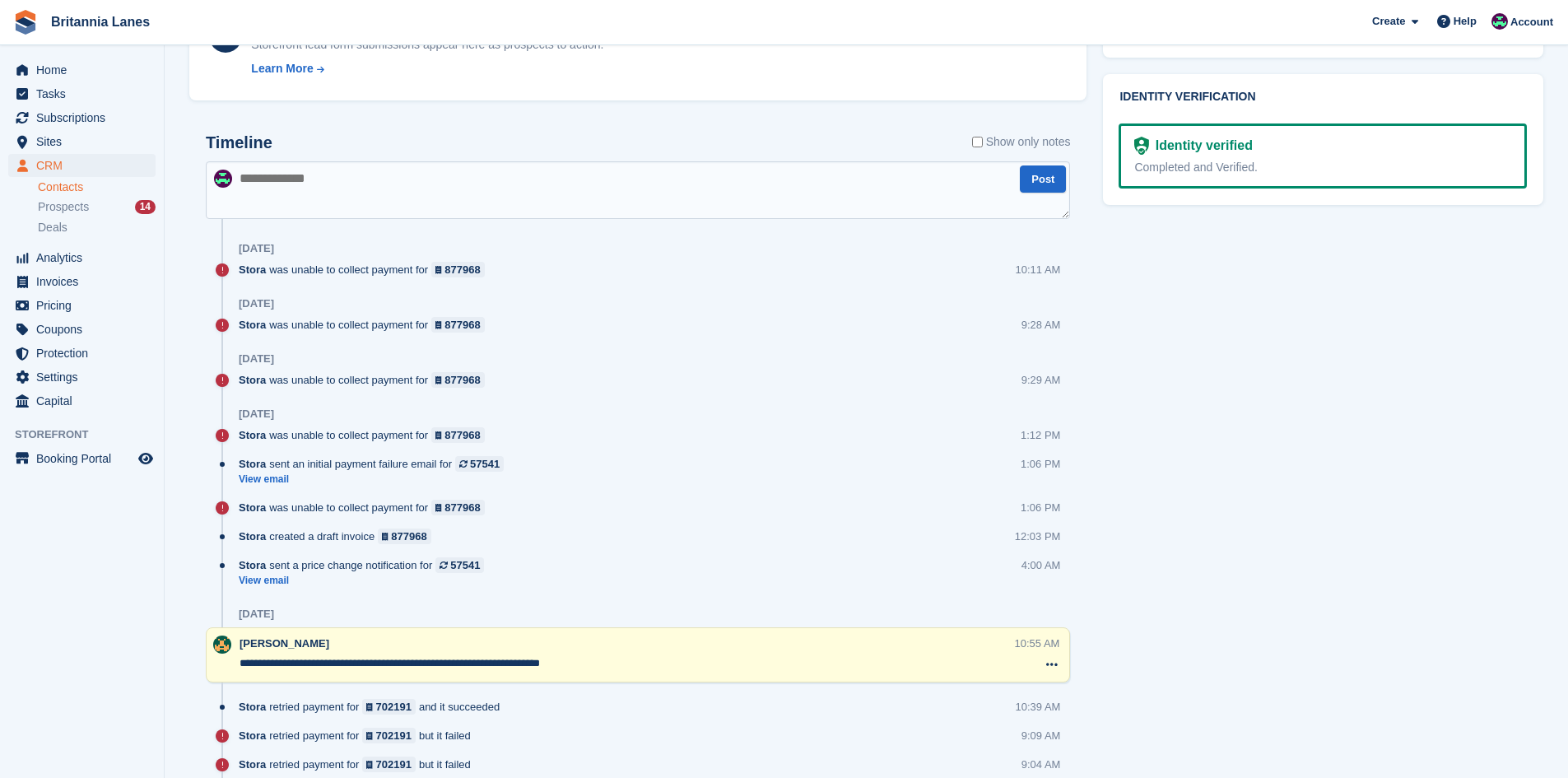
scroll to position [824, 0]
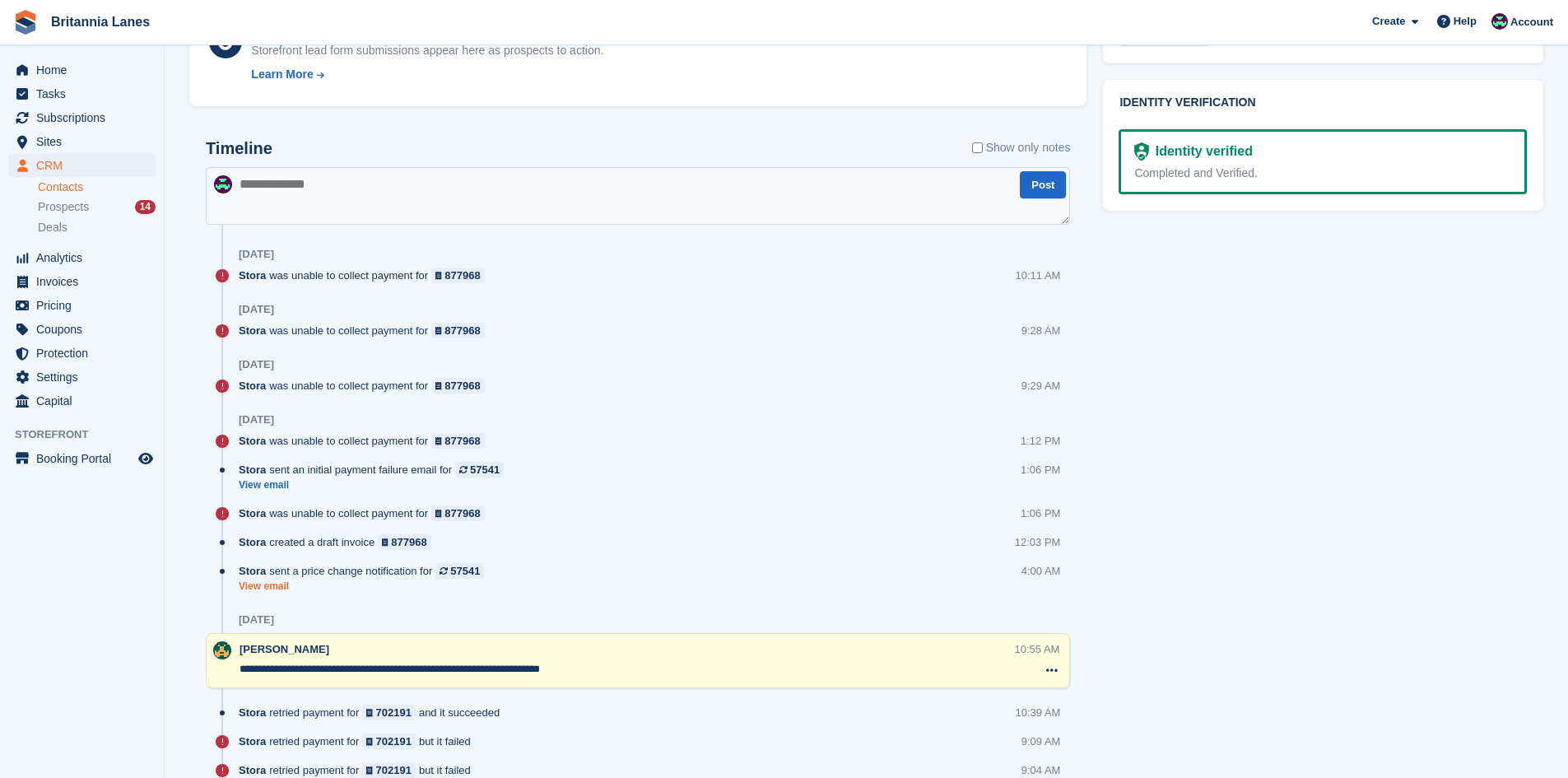
click at [274, 592] on link "View email" at bounding box center [365, 587] width 254 height 14
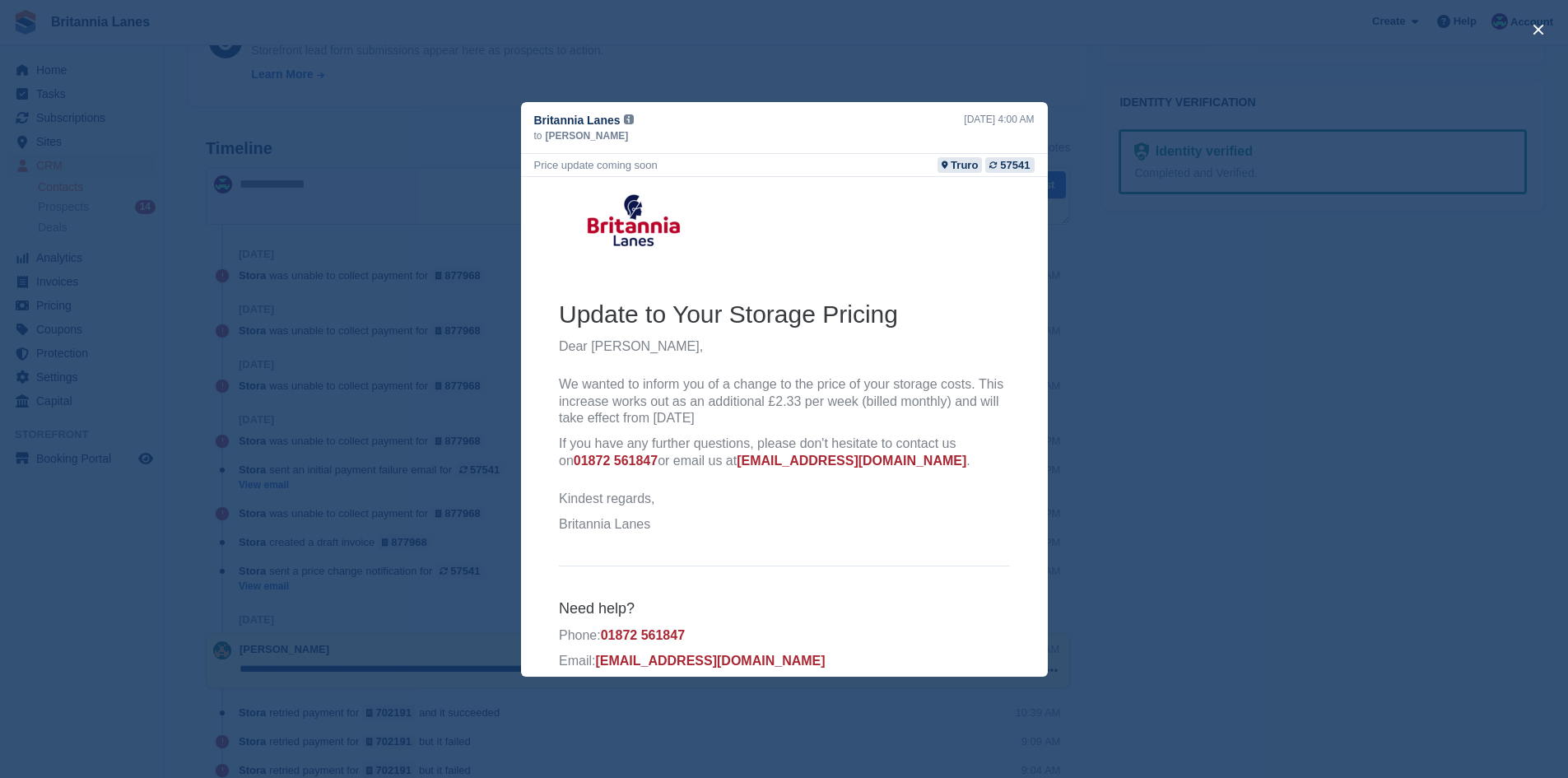
scroll to position [0, 0]
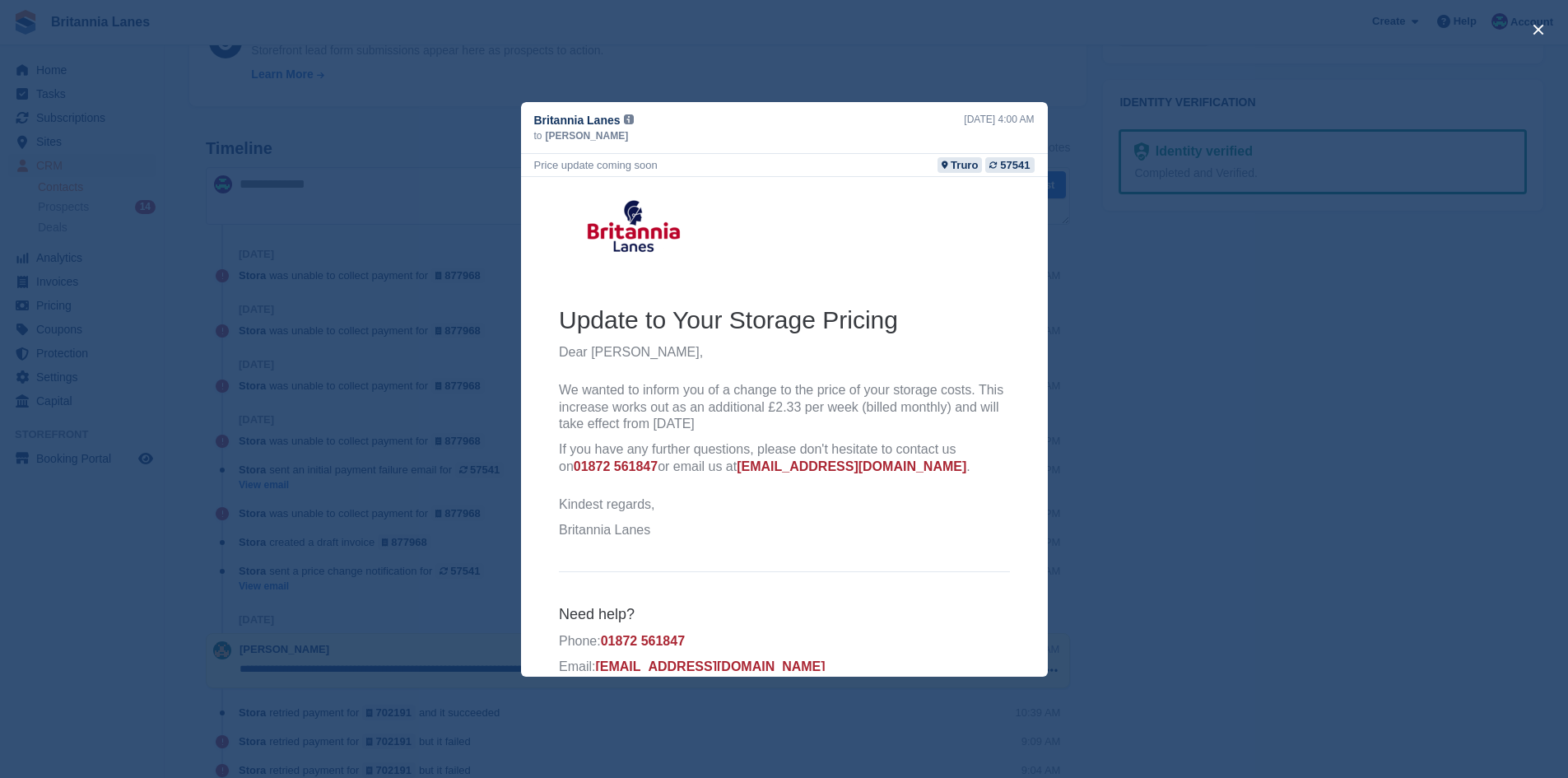
click at [1197, 431] on div "close" at bounding box center [784, 389] width 1568 height 778
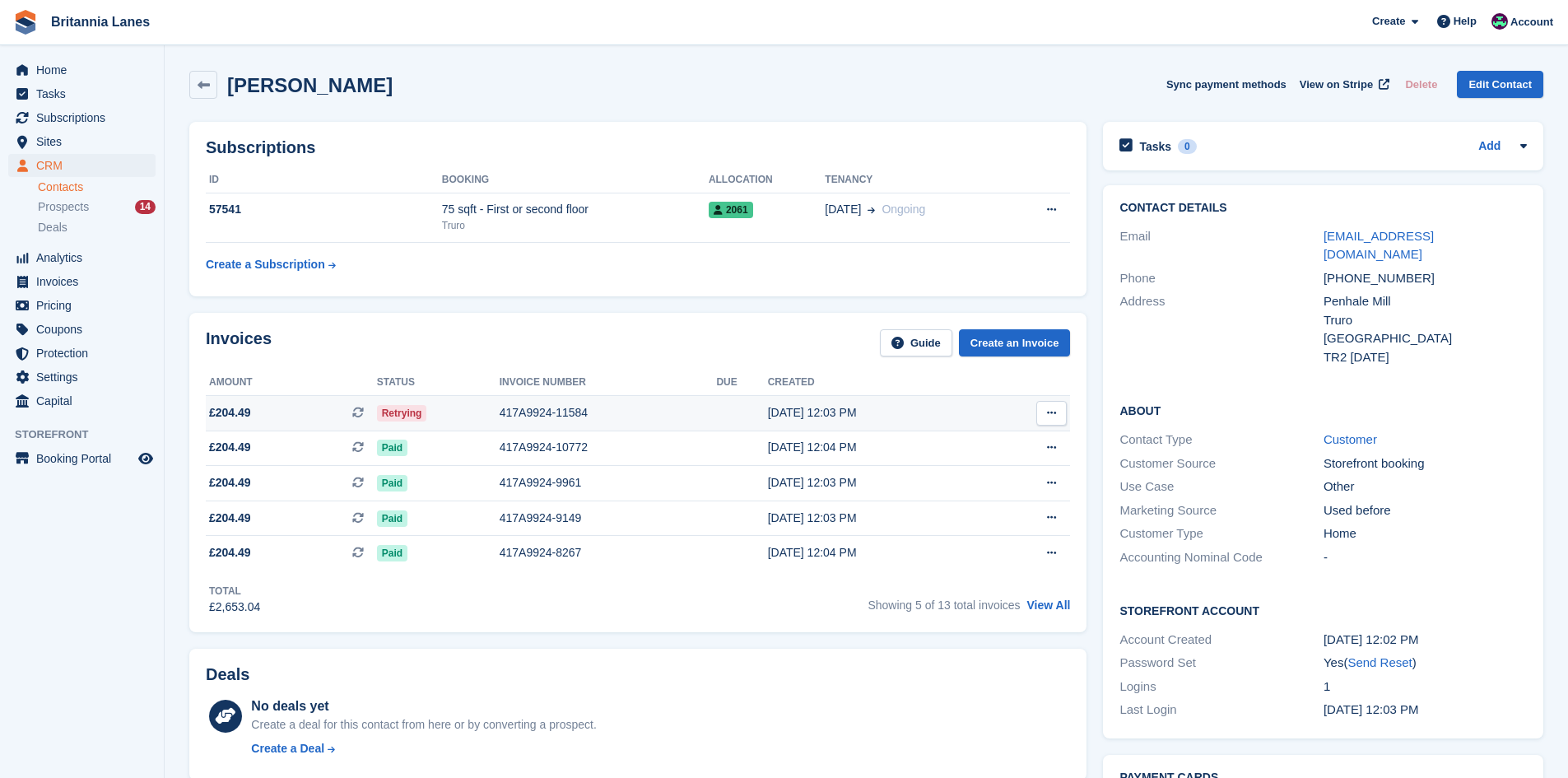
click at [559, 405] on div "417A9924-11584" at bounding box center [608, 413] width 217 height 18
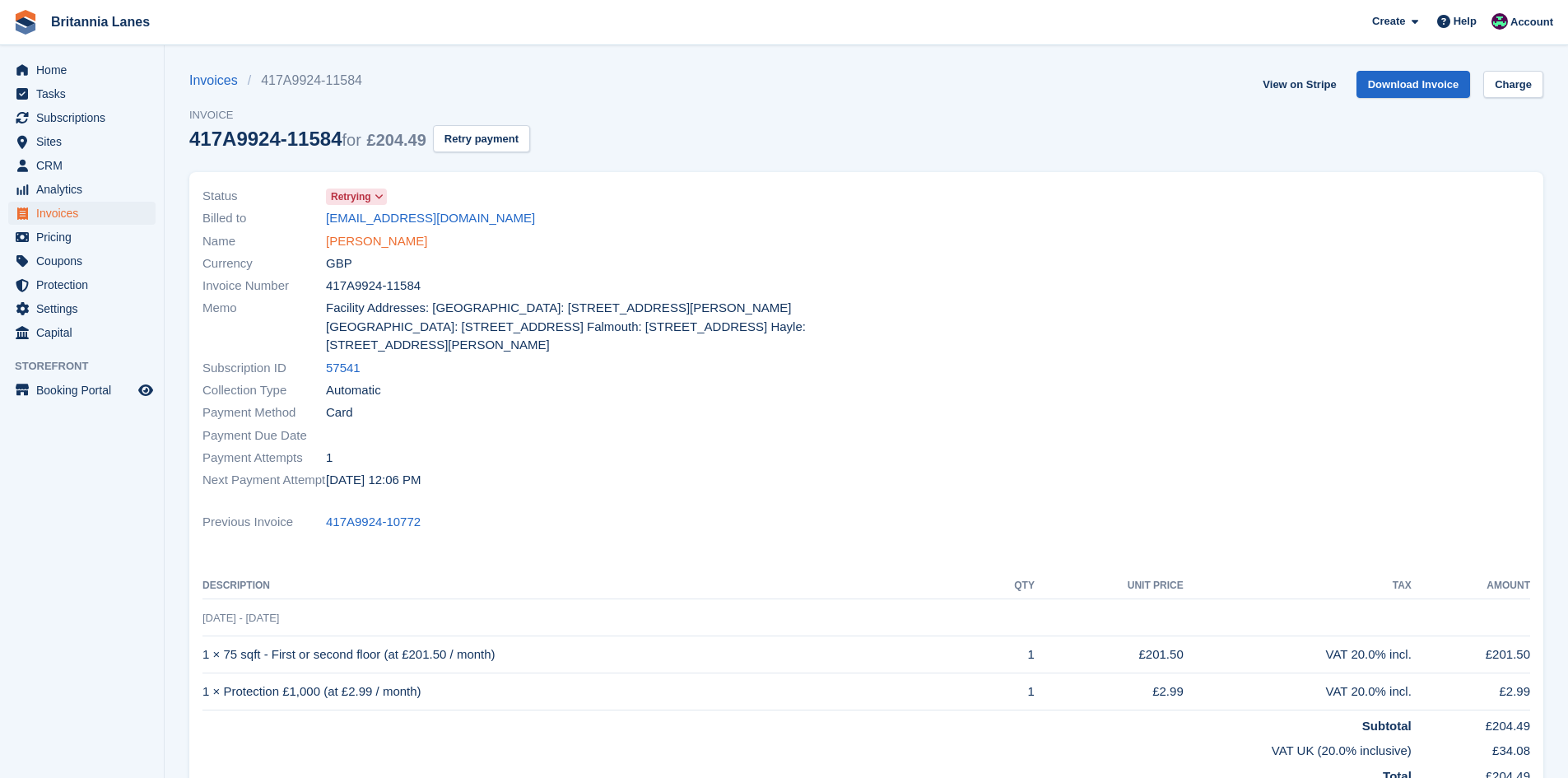
click at [375, 234] on link "[PERSON_NAME]" at bounding box center [376, 241] width 101 height 19
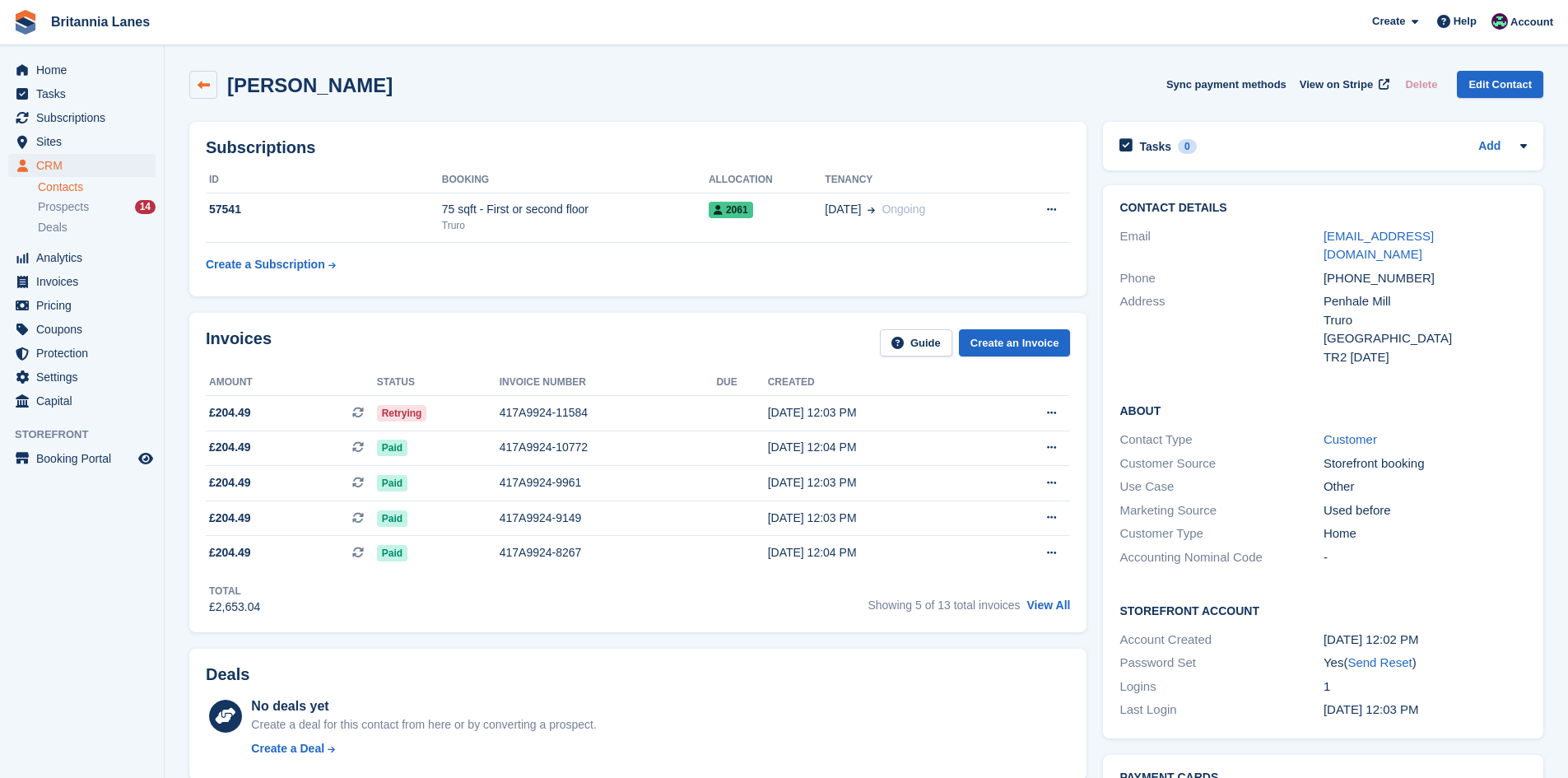
click at [211, 81] on link at bounding box center [203, 84] width 28 height 28
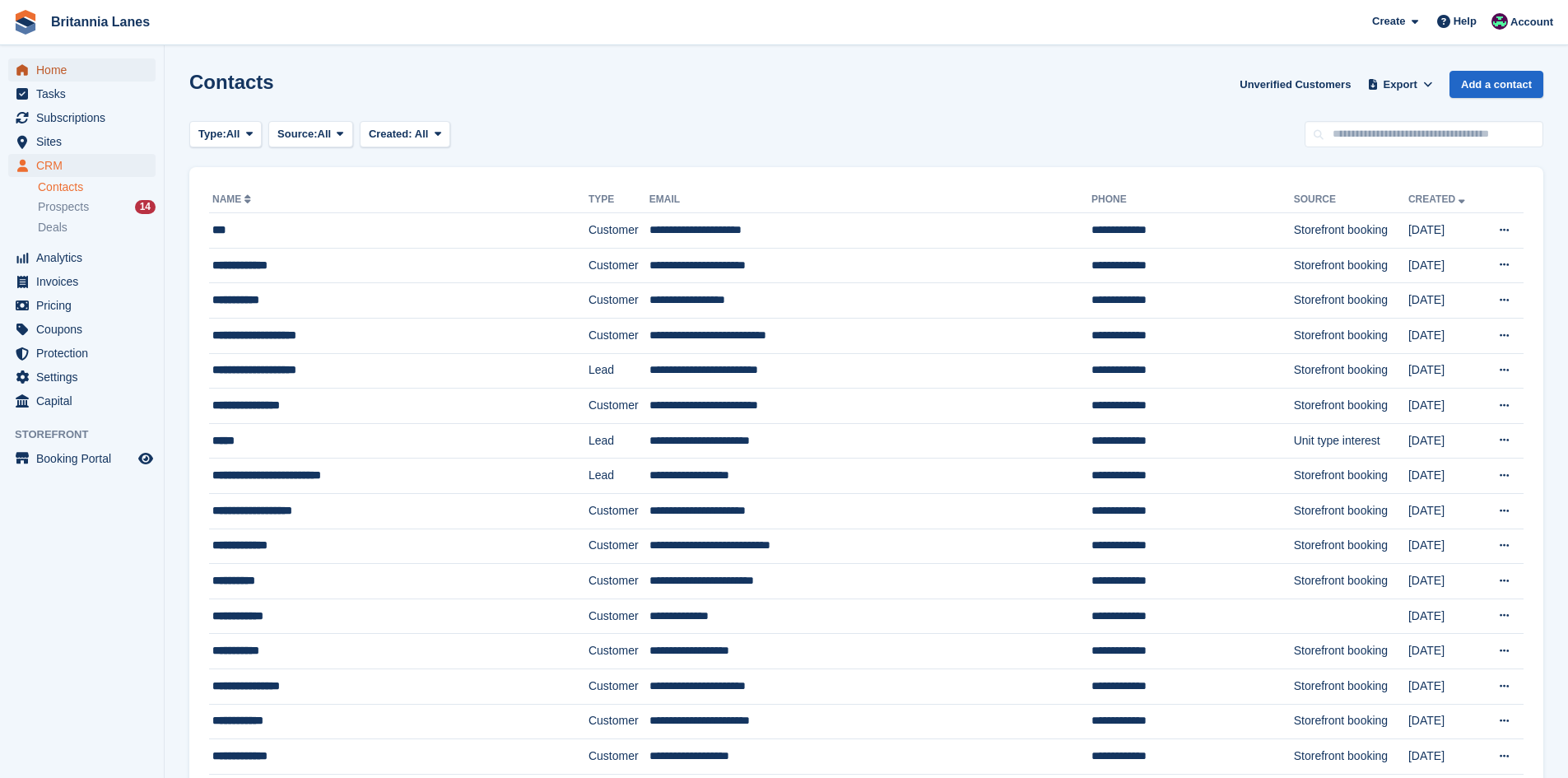
click at [105, 74] on span "Home" at bounding box center [85, 71] width 99 height 24
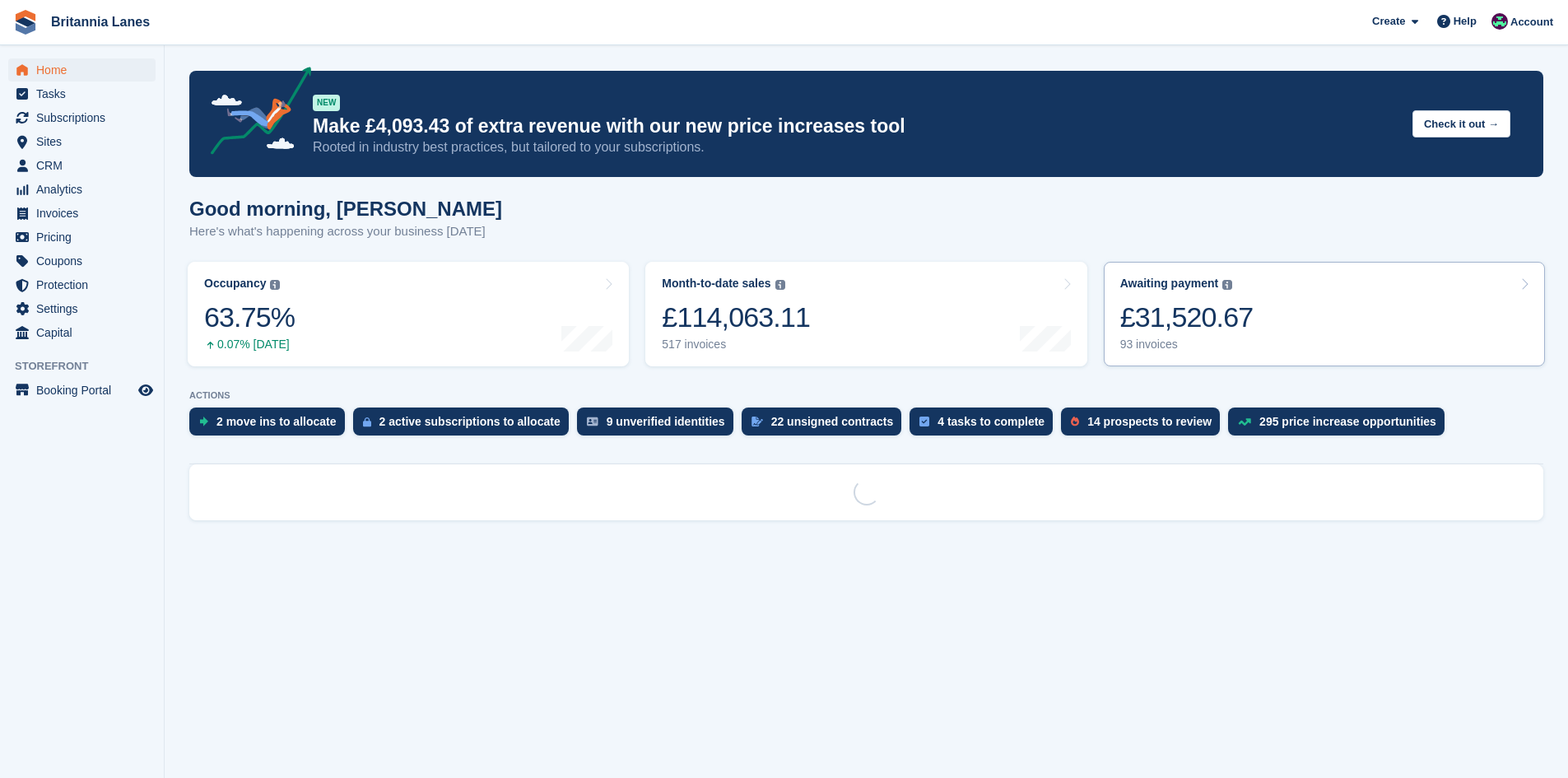
click at [1232, 311] on div "£31,520.67" at bounding box center [1187, 317] width 133 height 33
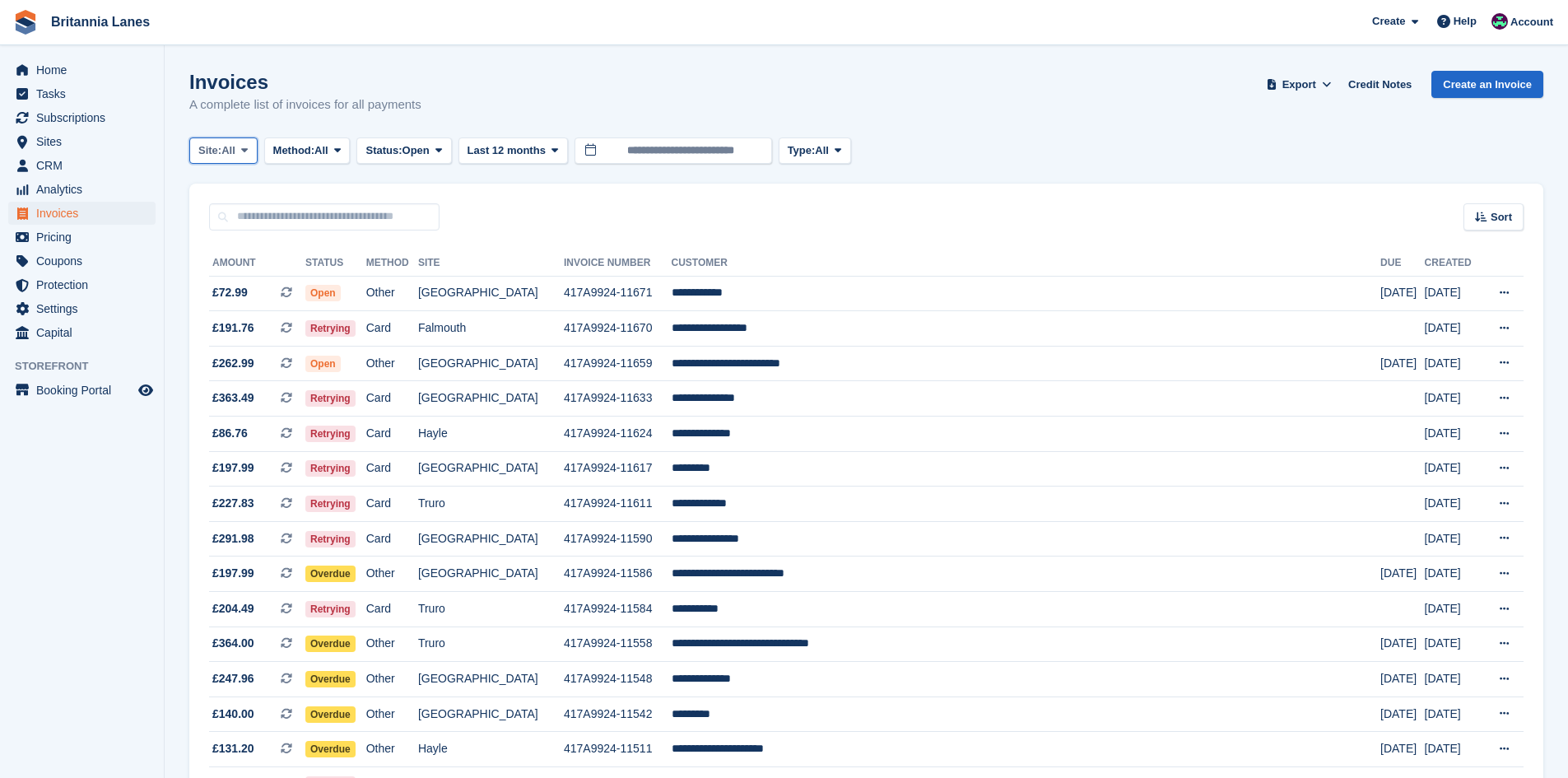
click at [204, 145] on span "Site:" at bounding box center [211, 150] width 24 height 17
click at [240, 224] on link "Truro" at bounding box center [270, 219] width 148 height 29
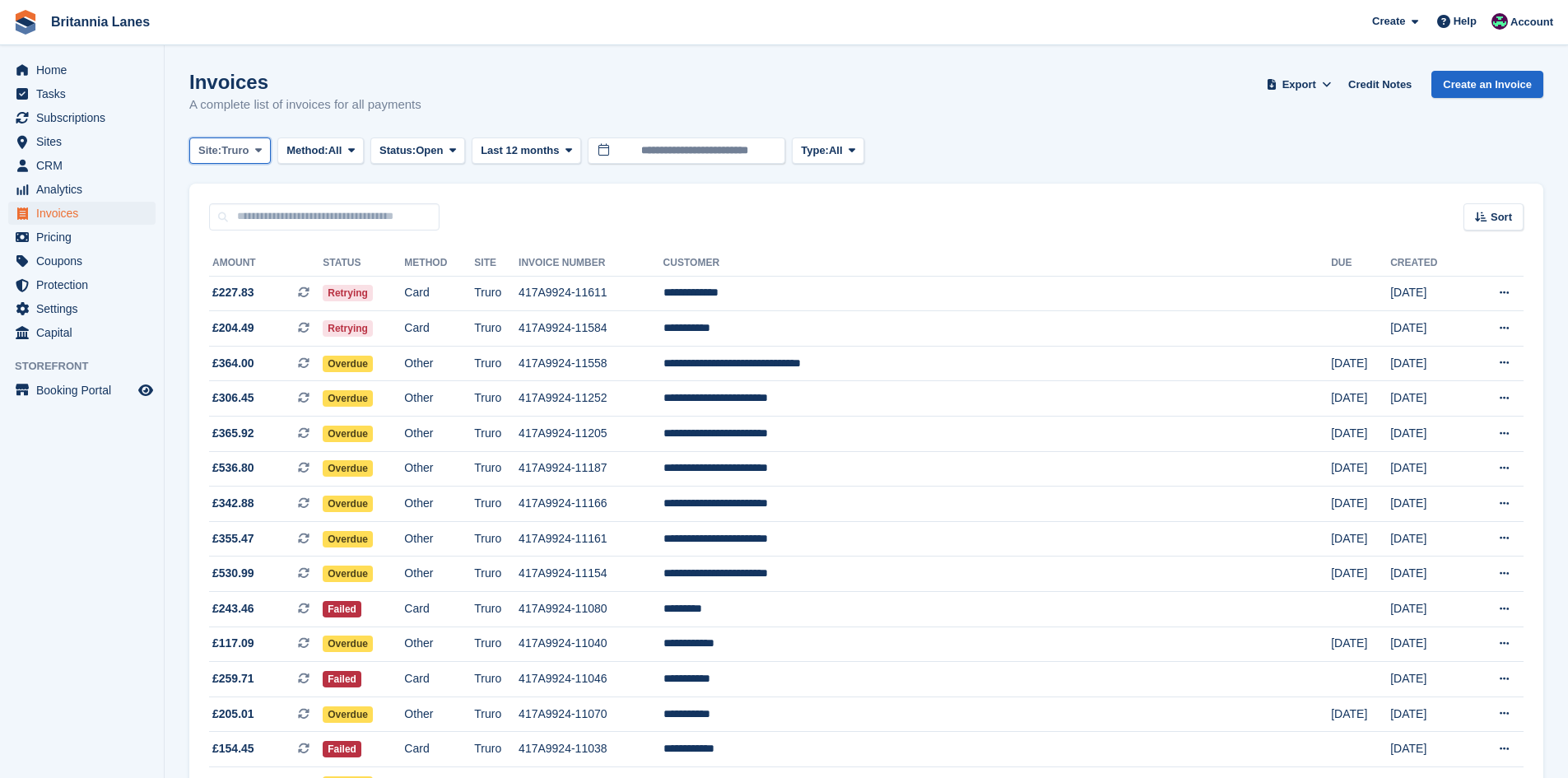
click at [251, 160] on button "Site: Truro" at bounding box center [229, 151] width 81 height 27
click at [243, 253] on link "Falmouth" at bounding box center [270, 249] width 148 height 29
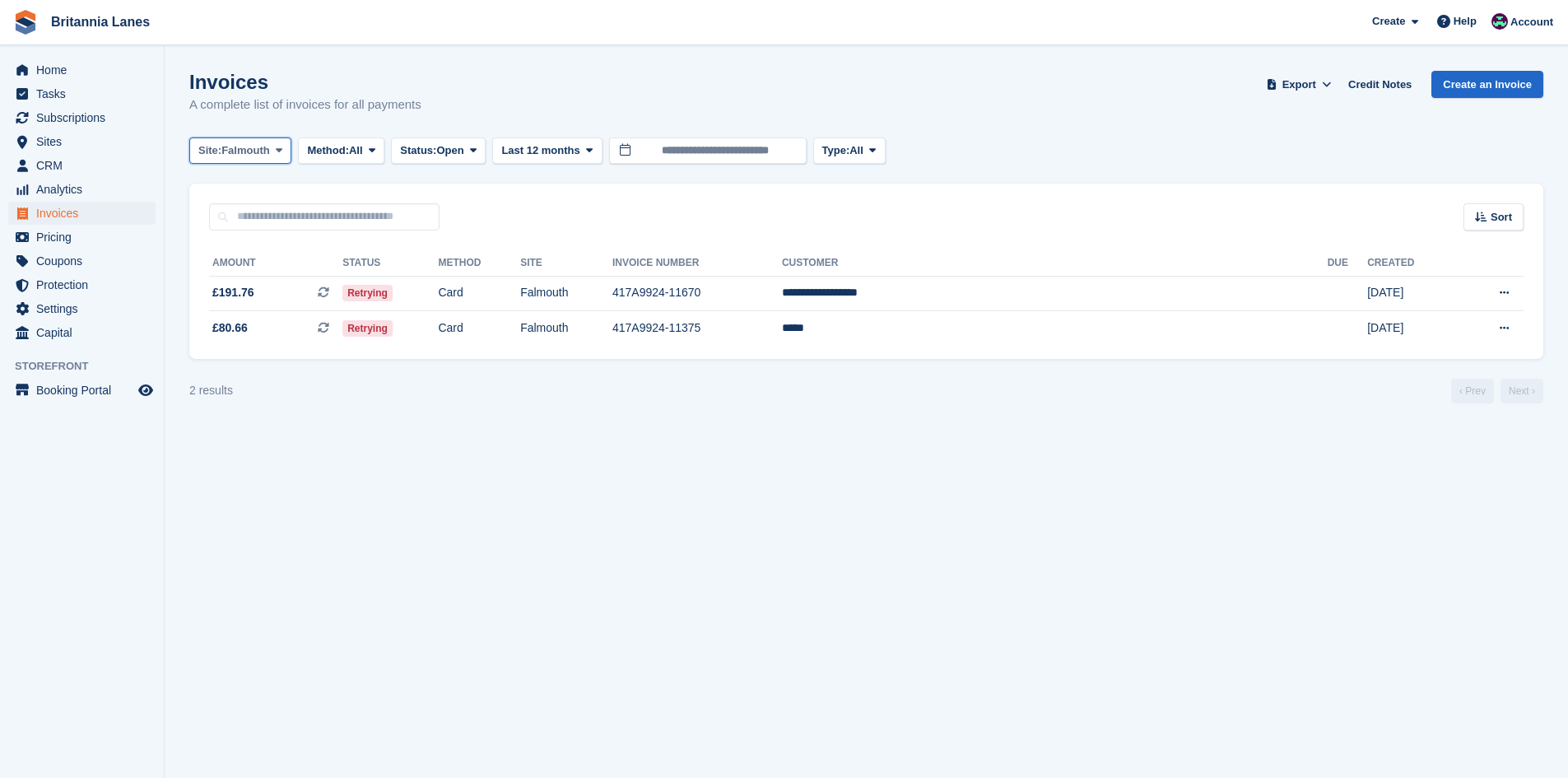
click at [203, 152] on span "Site:" at bounding box center [211, 150] width 24 height 17
click at [271, 312] on link "Hayle" at bounding box center [270, 308] width 148 height 29
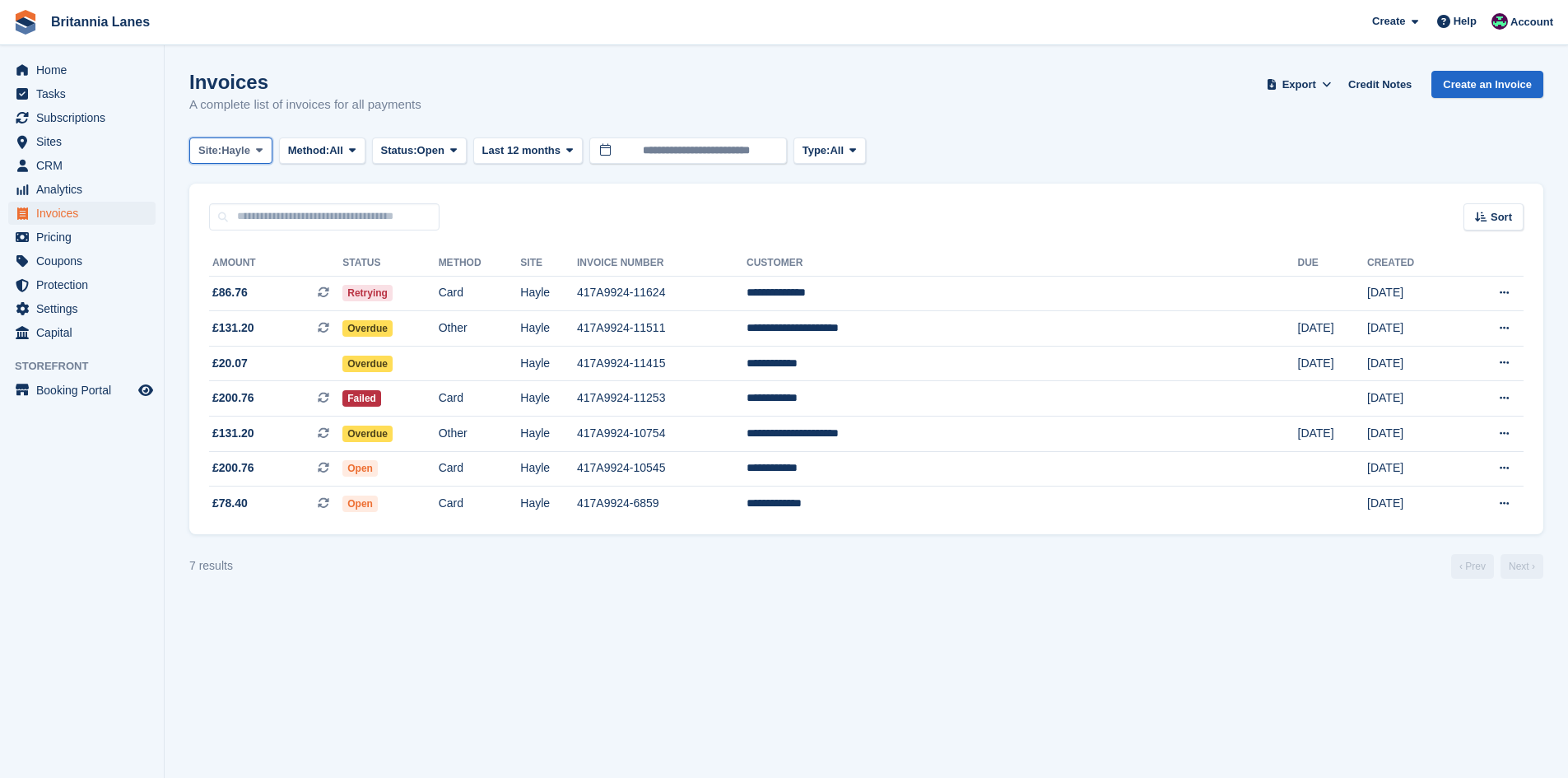
click at [196, 156] on button "Site: Hayle" at bounding box center [230, 151] width 83 height 27
click at [278, 256] on link "Falmouth" at bounding box center [270, 249] width 148 height 29
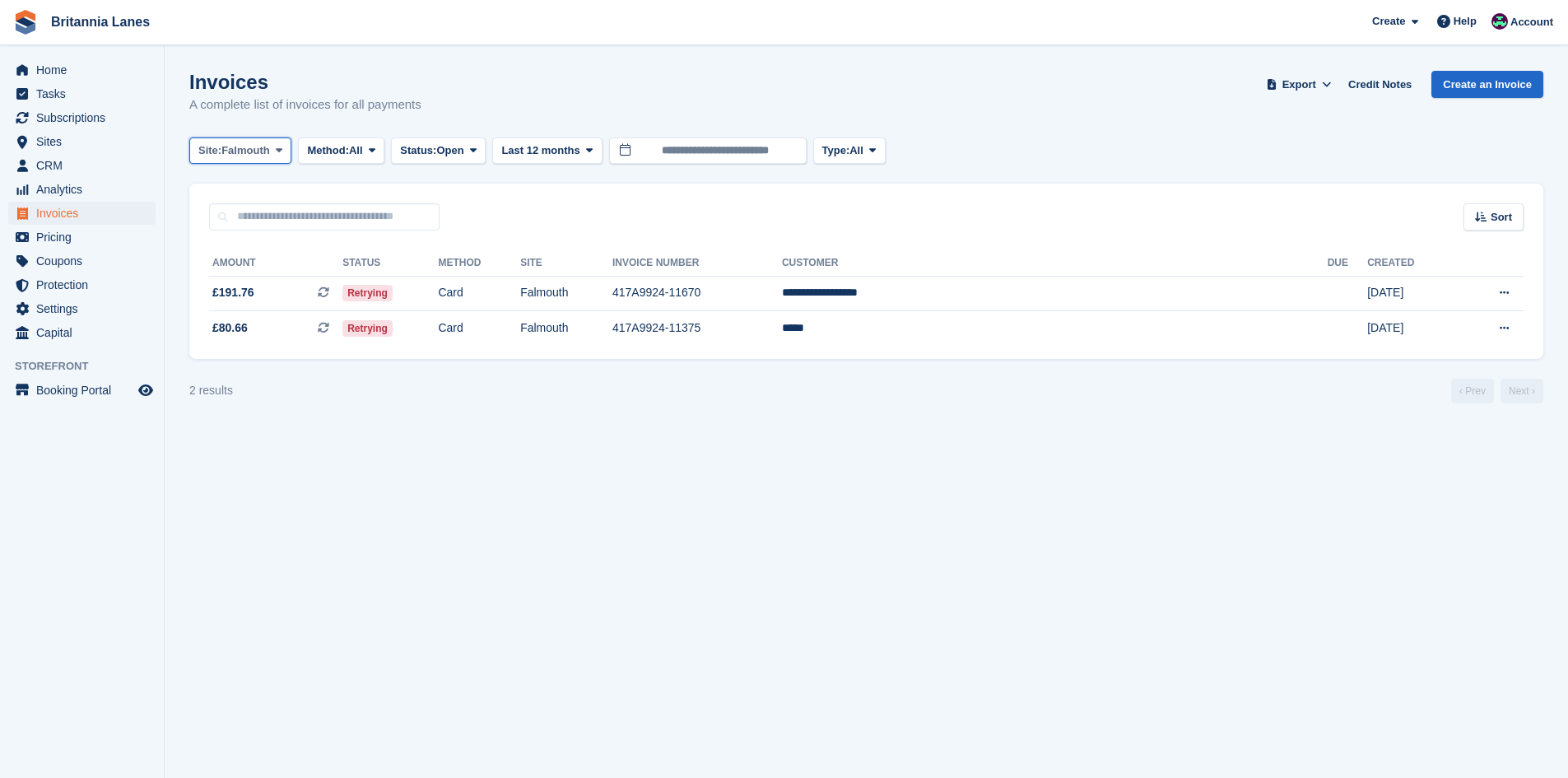
click at [262, 149] on span "Falmouth" at bounding box center [246, 150] width 49 height 17
click at [260, 219] on link "Truro" at bounding box center [270, 219] width 148 height 29
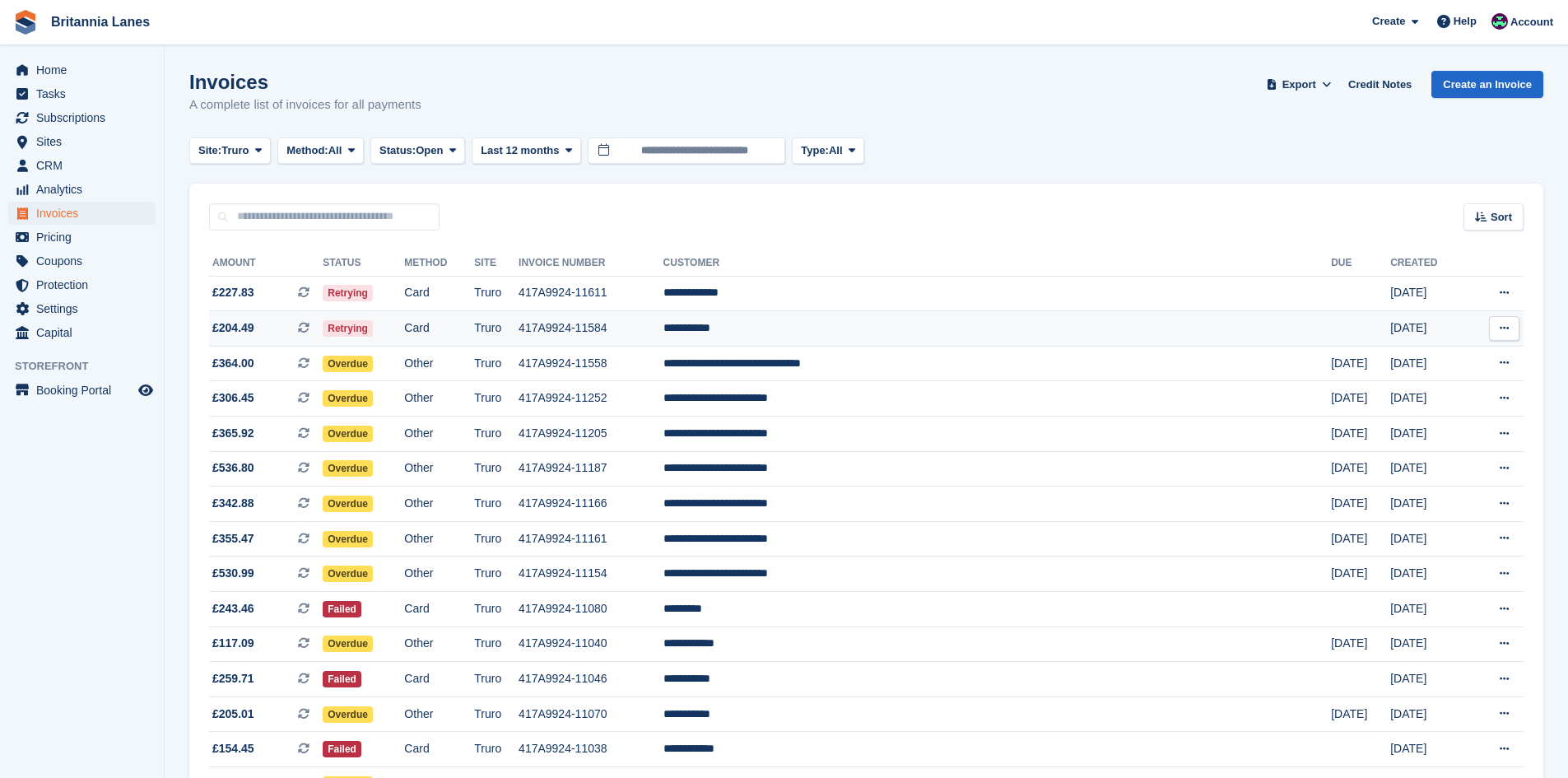
click at [519, 329] on td "Truro" at bounding box center [496, 329] width 44 height 35
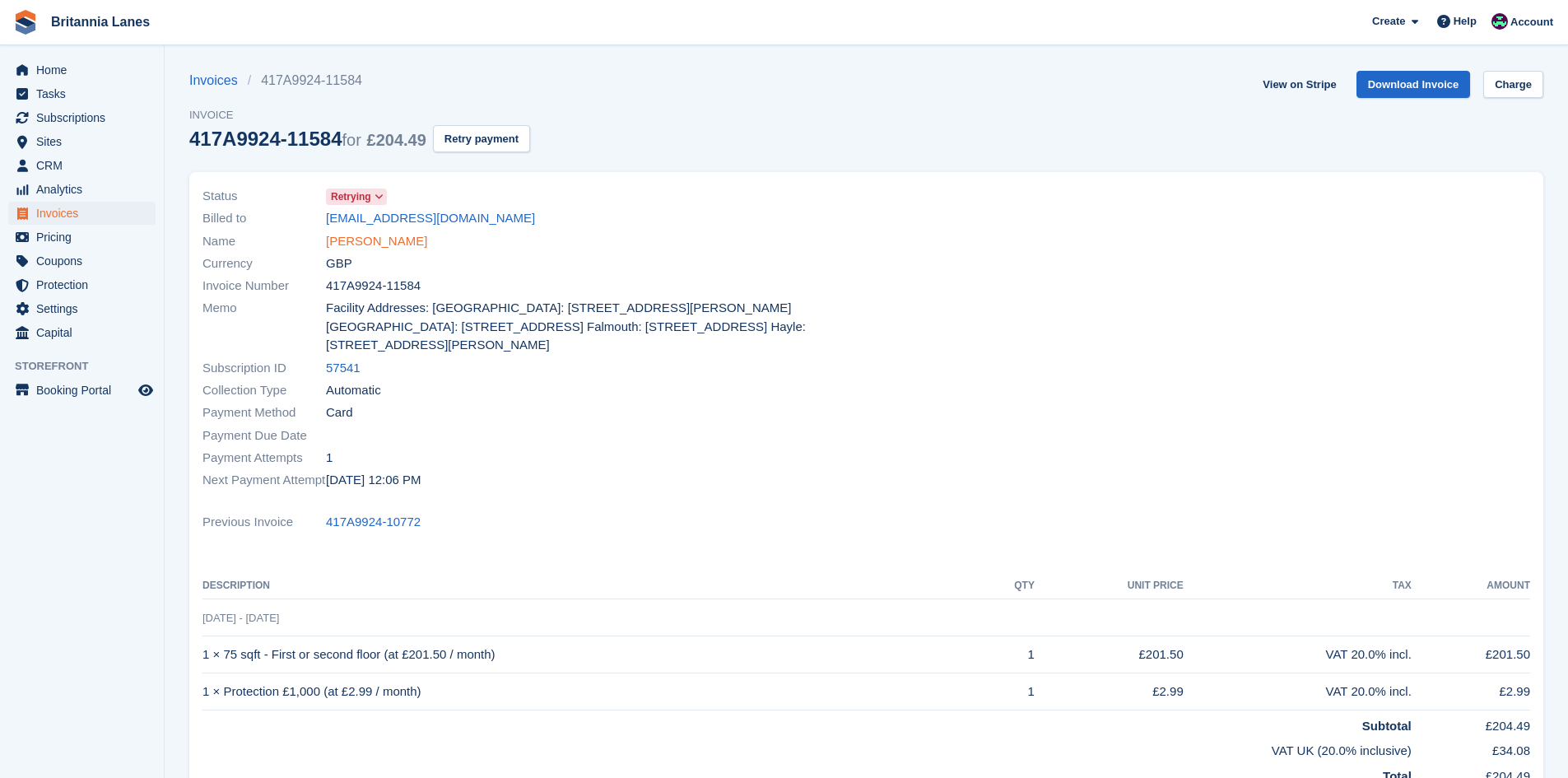
click at [365, 242] on link "Jacob Goryl" at bounding box center [376, 241] width 101 height 19
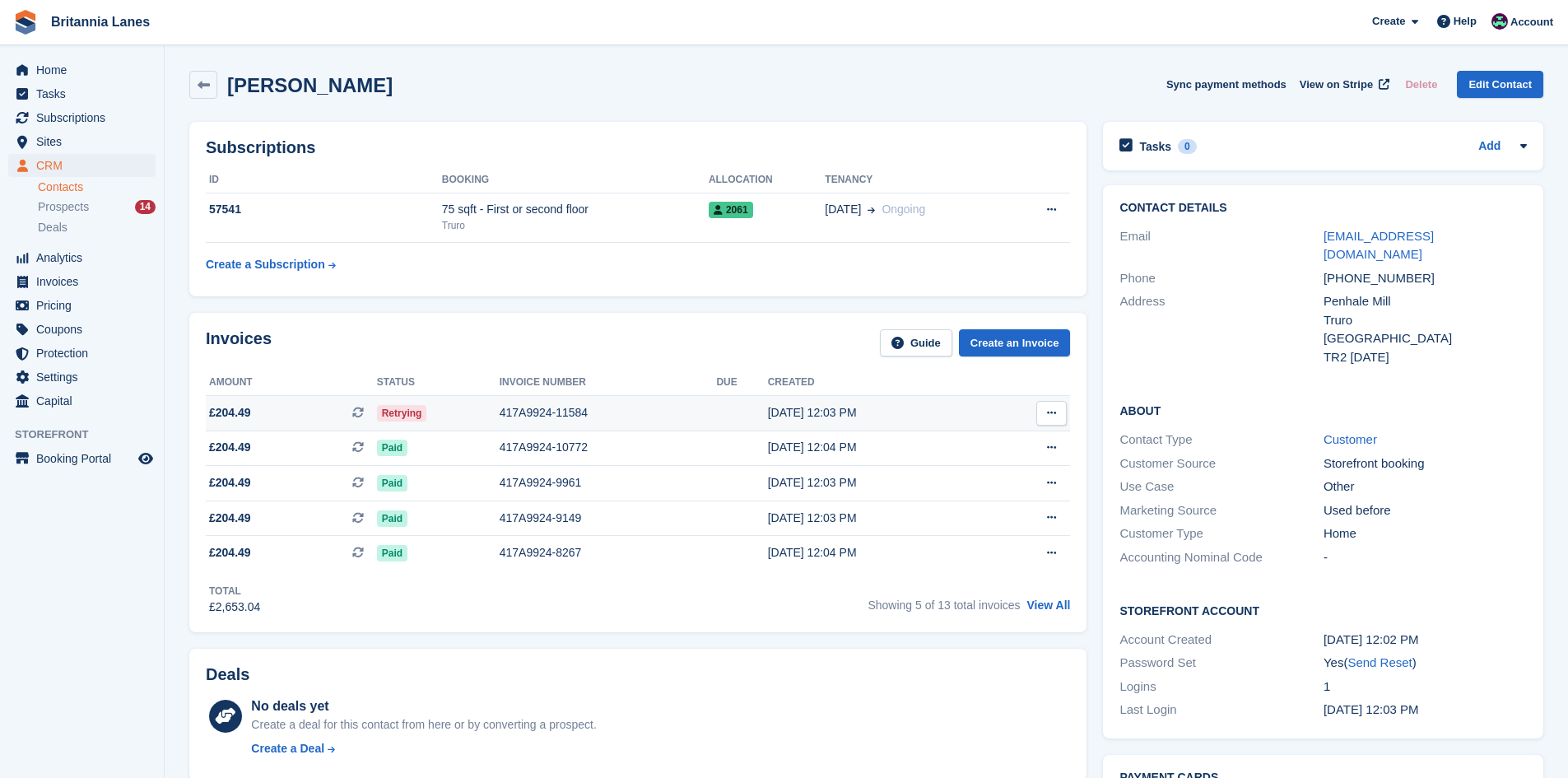
click at [514, 406] on div "417A9924-11584" at bounding box center [608, 413] width 217 height 18
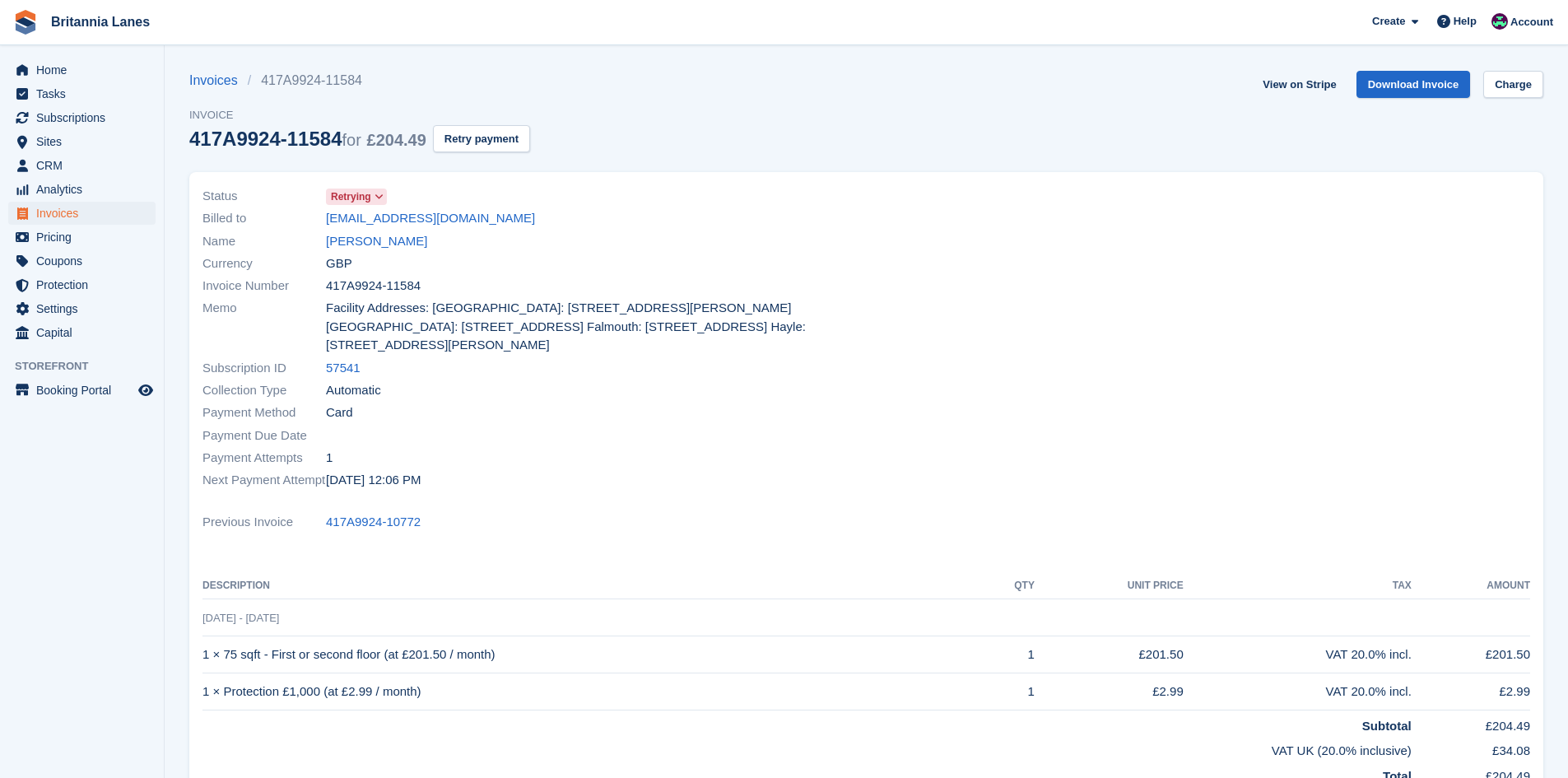
click at [373, 200] on span at bounding box center [379, 196] width 13 height 13
click at [333, 199] on span "Retrying" at bounding box center [351, 196] width 40 height 15
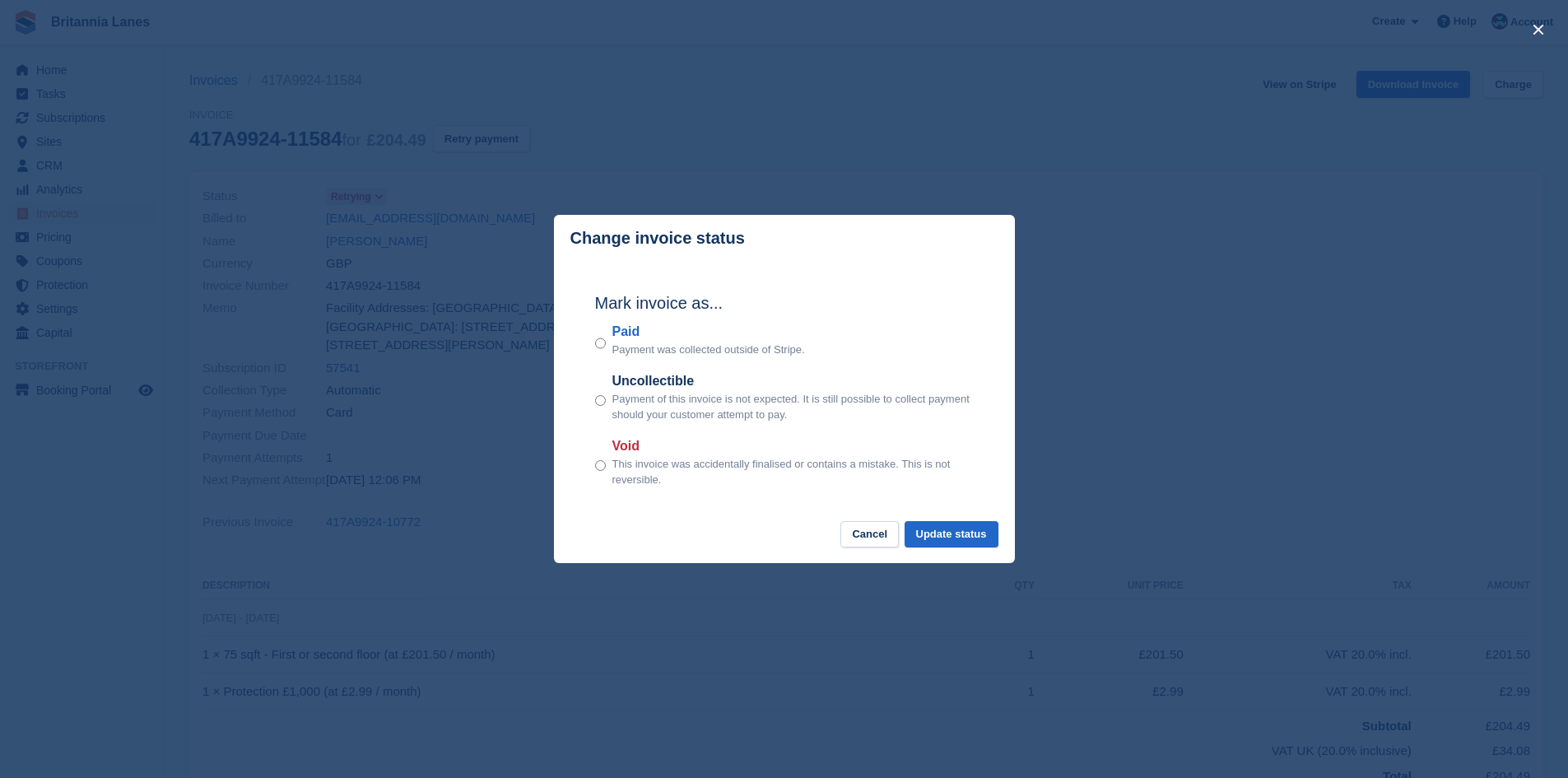
click at [614, 328] on label "Paid" at bounding box center [708, 332] width 193 height 20
click at [923, 540] on button "Update status" at bounding box center [952, 535] width 94 height 27
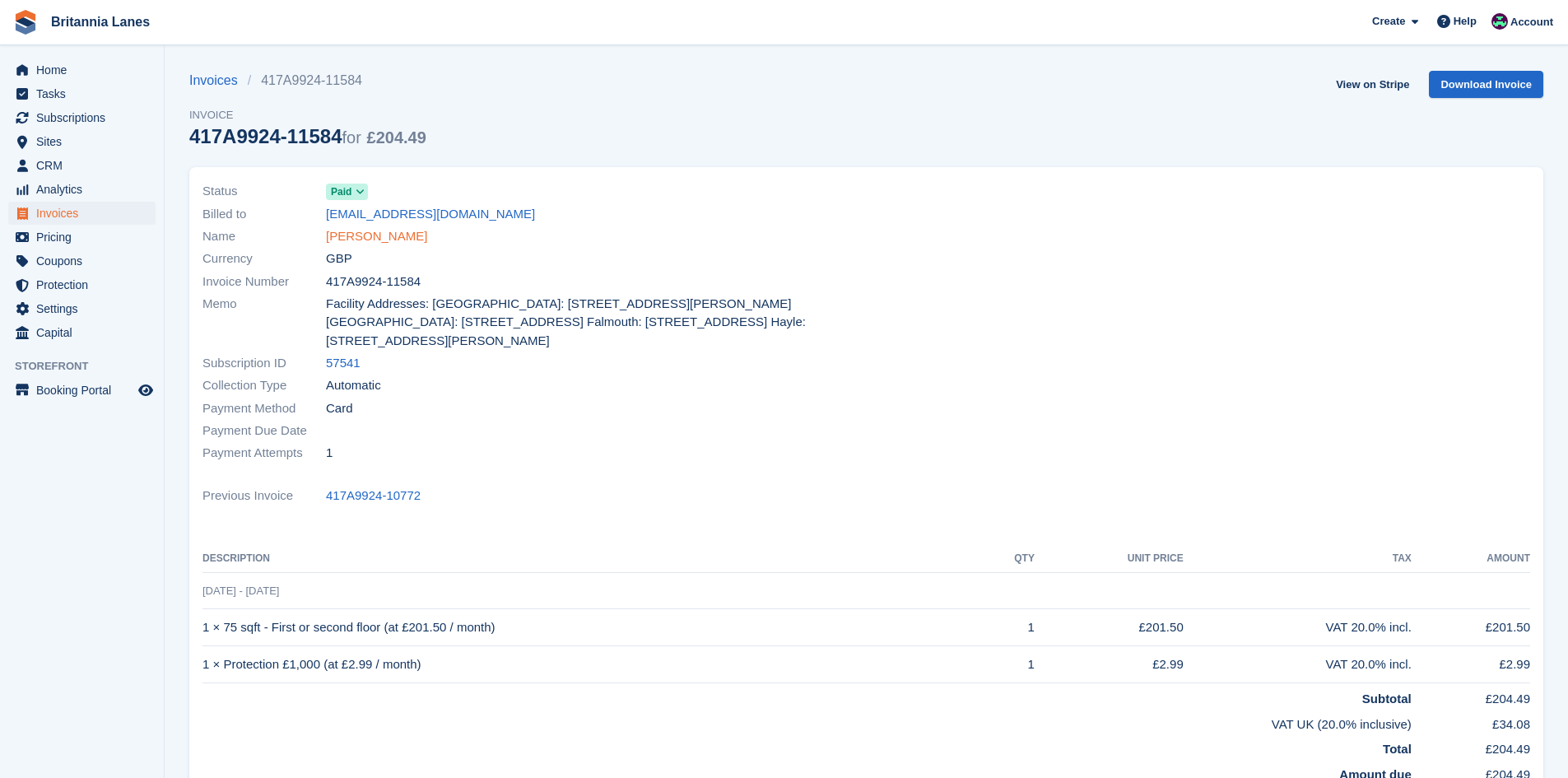
click at [369, 237] on link "Jacob Goryl" at bounding box center [376, 236] width 101 height 19
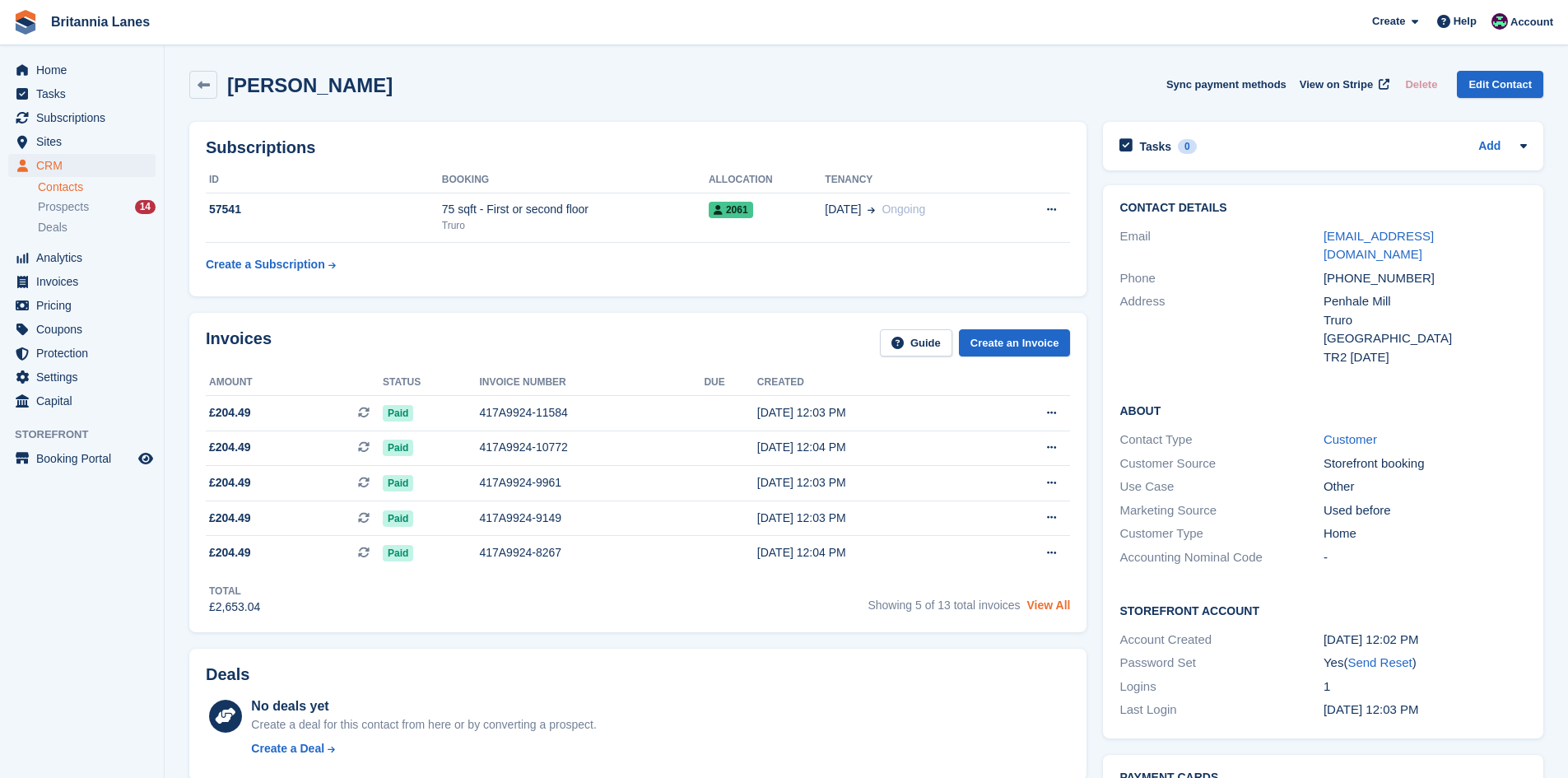
click at [1060, 608] on link "View All" at bounding box center [1049, 605] width 44 height 13
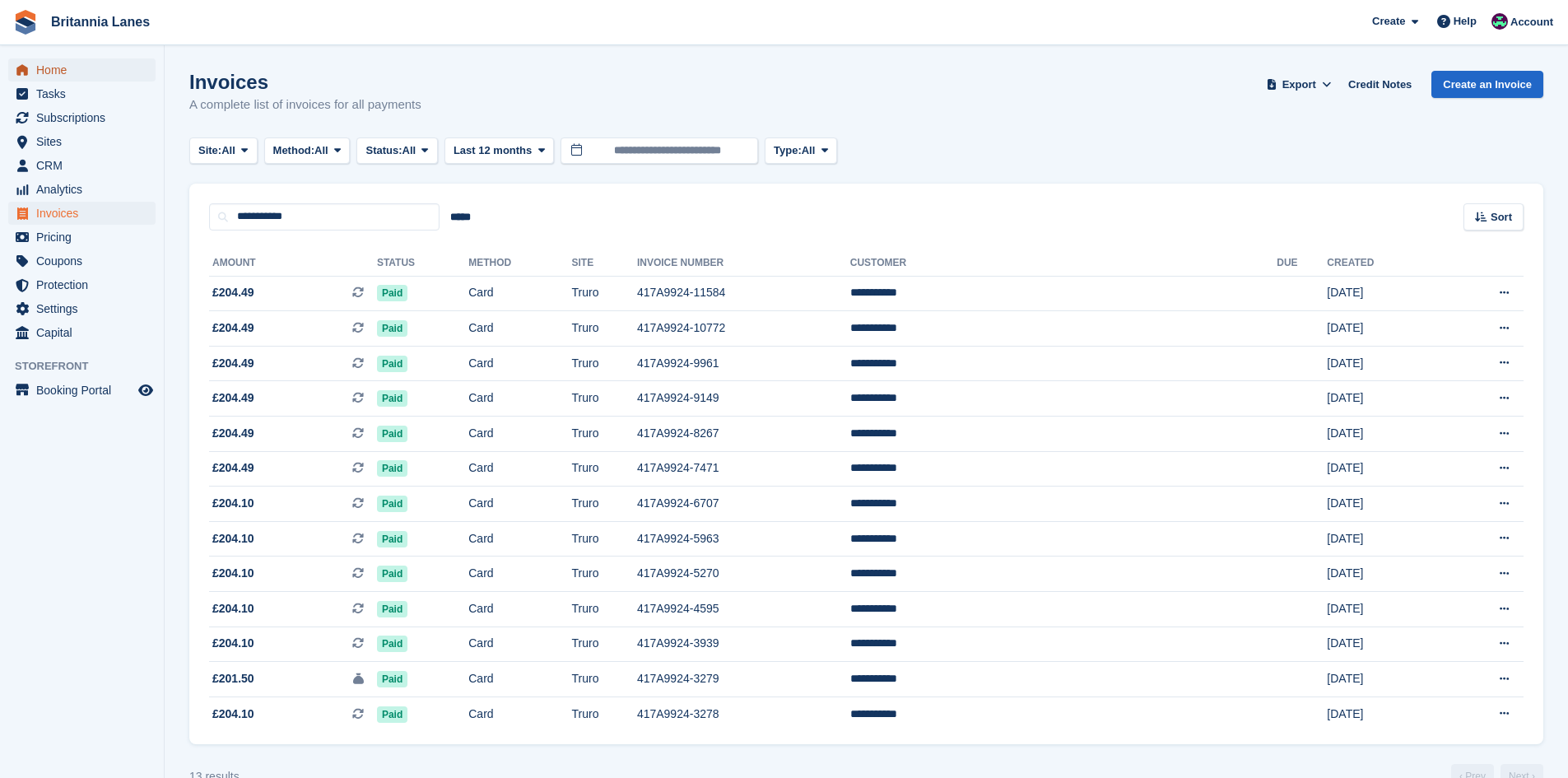
click at [38, 62] on span "Home" at bounding box center [85, 71] width 99 height 24
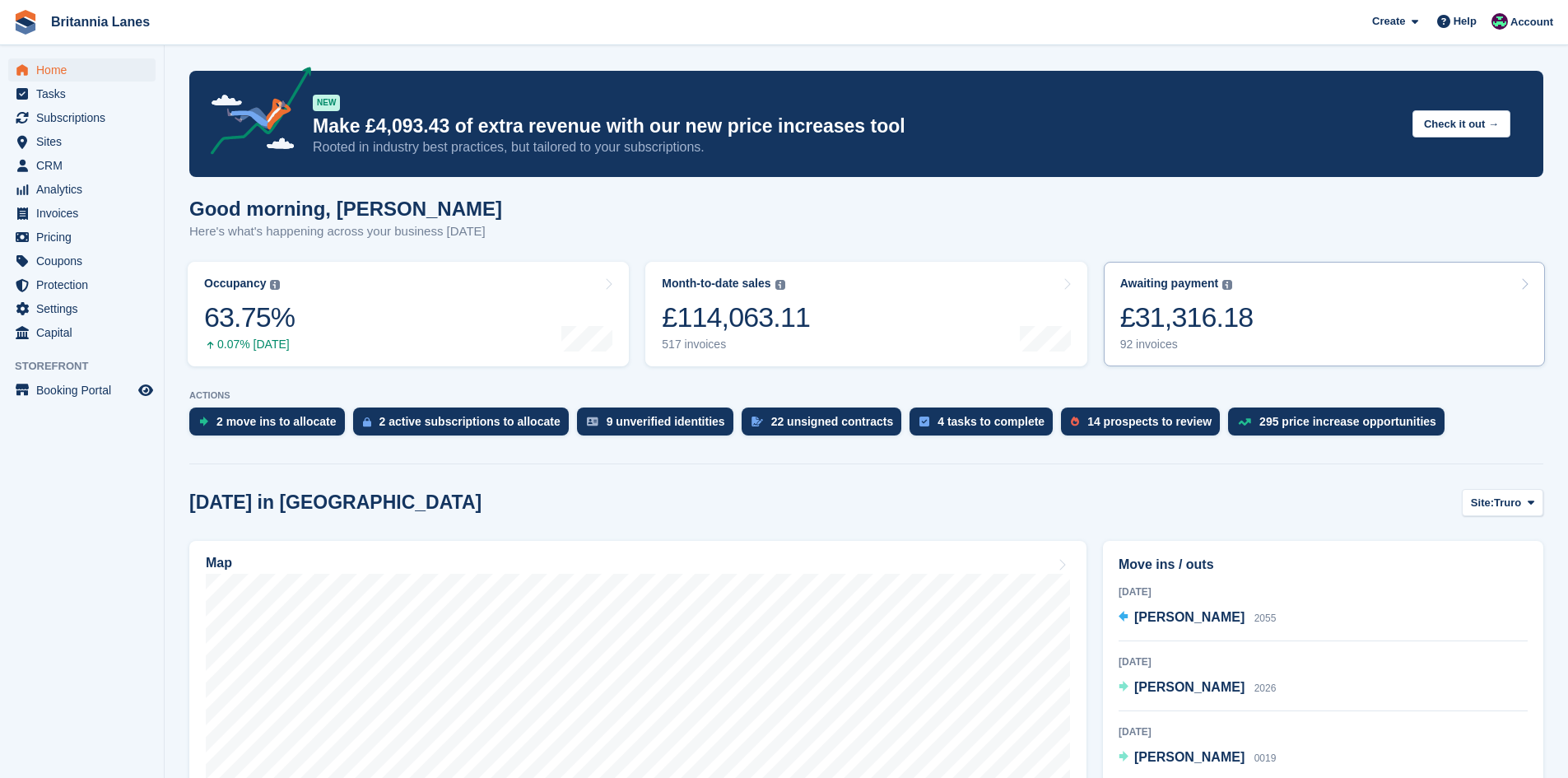
click at [1208, 315] on div "£31,316.18" at bounding box center [1187, 317] width 133 height 33
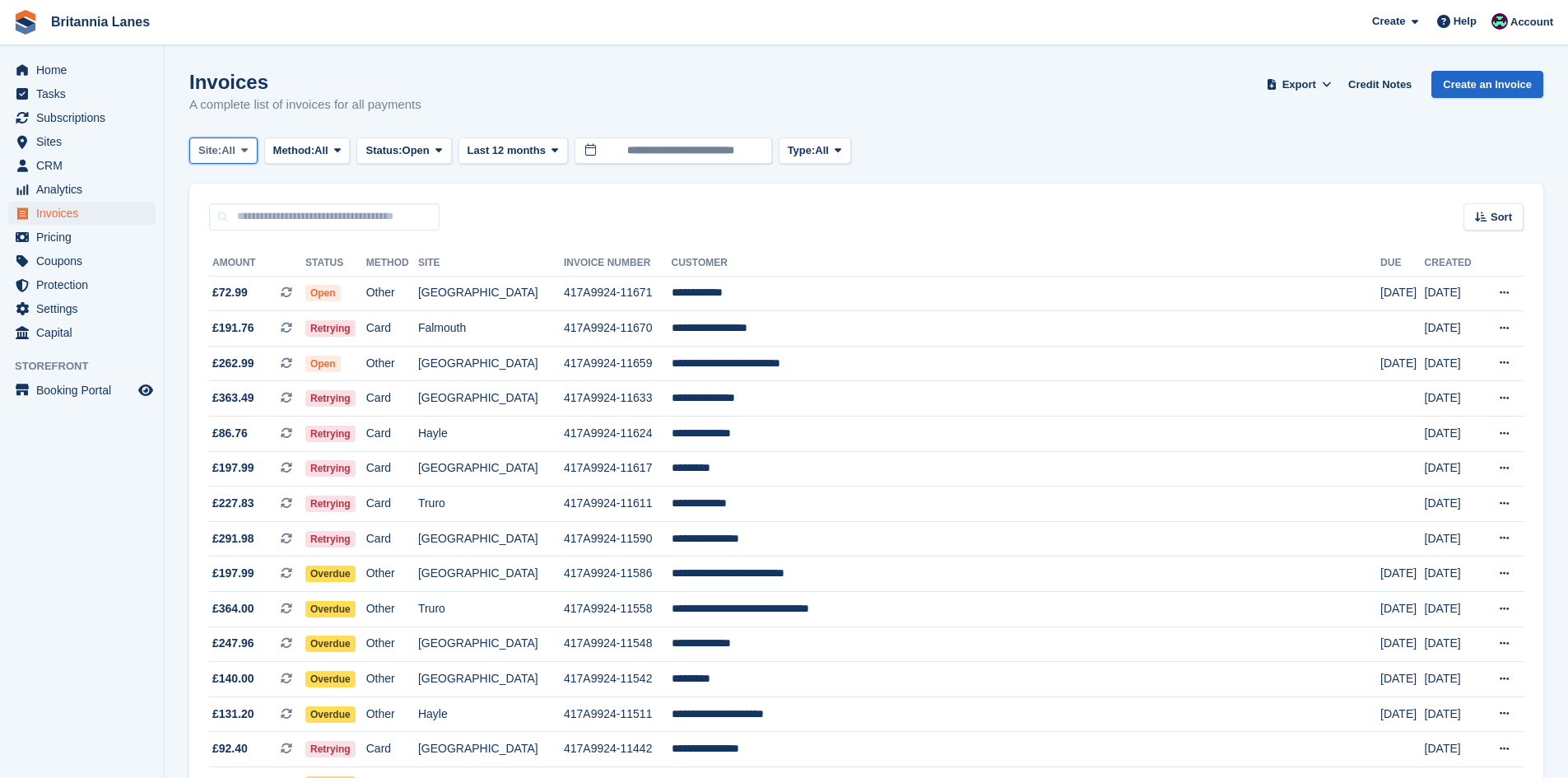
click at [235, 148] on span "All" at bounding box center [228, 150] width 14 height 17
click at [233, 230] on link "Truro" at bounding box center [270, 219] width 148 height 29
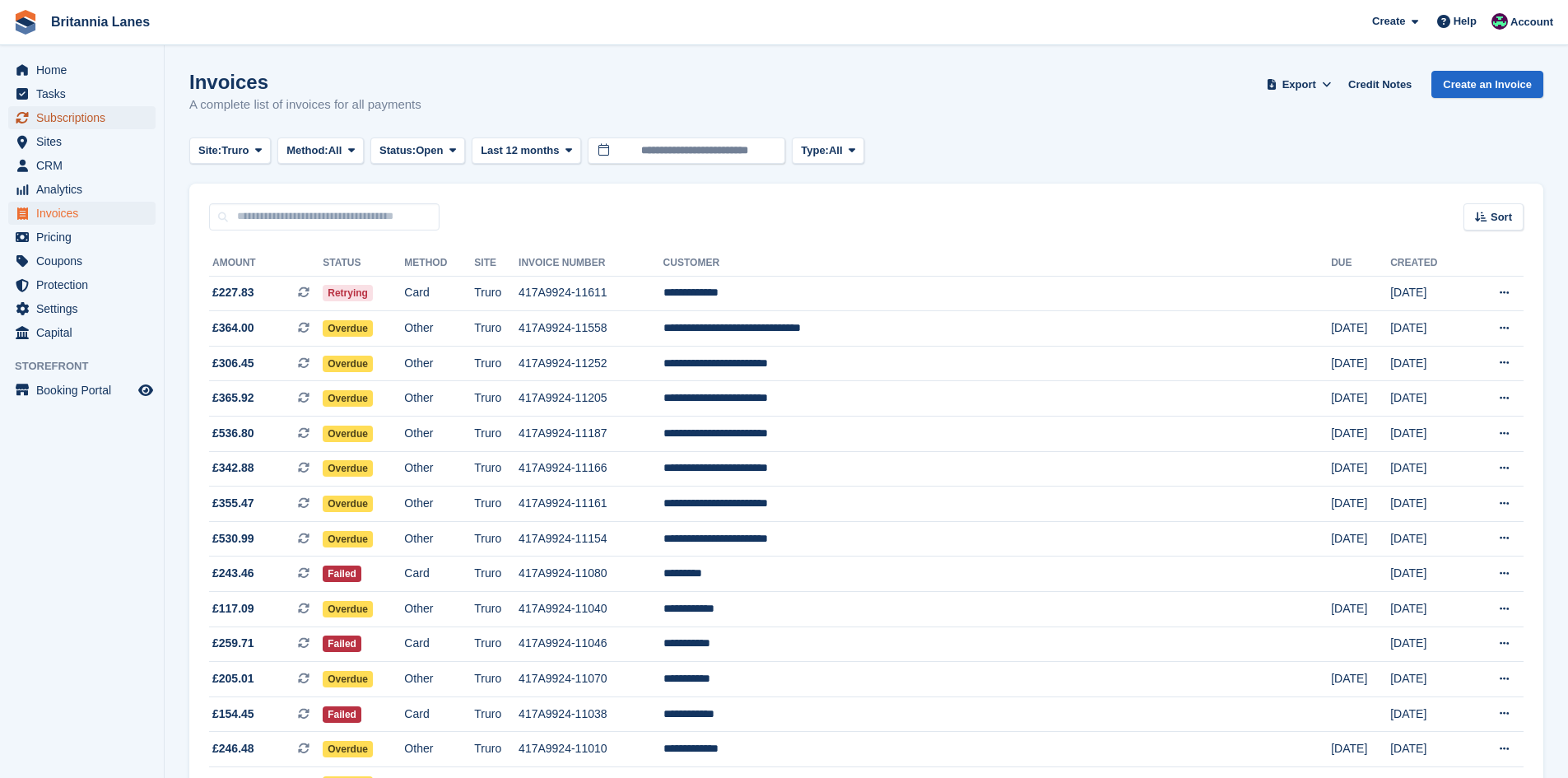
click at [81, 119] on span "Subscriptions" at bounding box center [85, 118] width 99 height 24
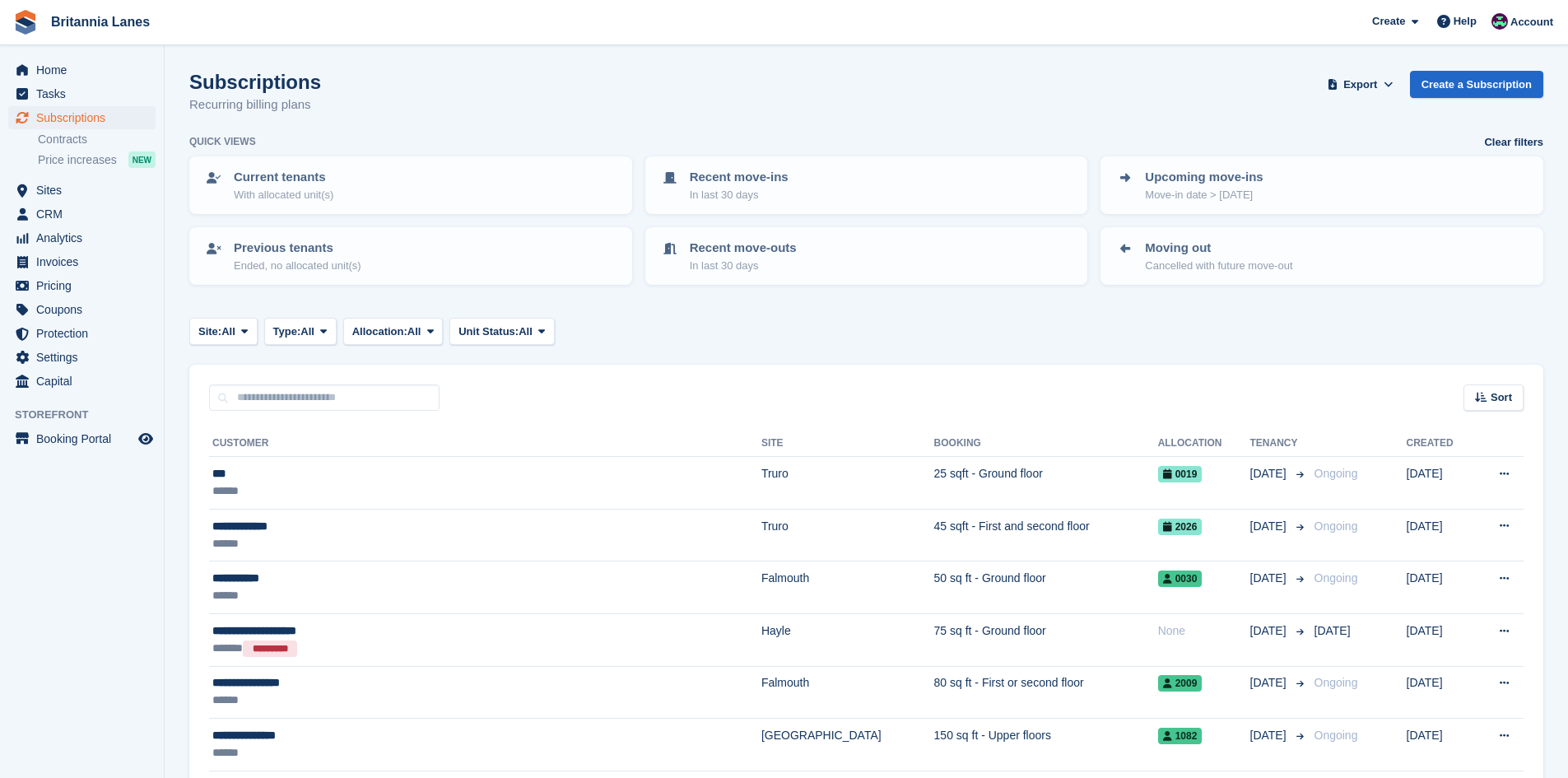
click at [272, 390] on input "text" at bounding box center [324, 399] width 230 height 27
drag, startPoint x: 339, startPoint y: 408, endPoint x: 344, endPoint y: 397, distance: 12.1
click at [339, 408] on input "text" at bounding box center [324, 399] width 230 height 27
type input "**********"
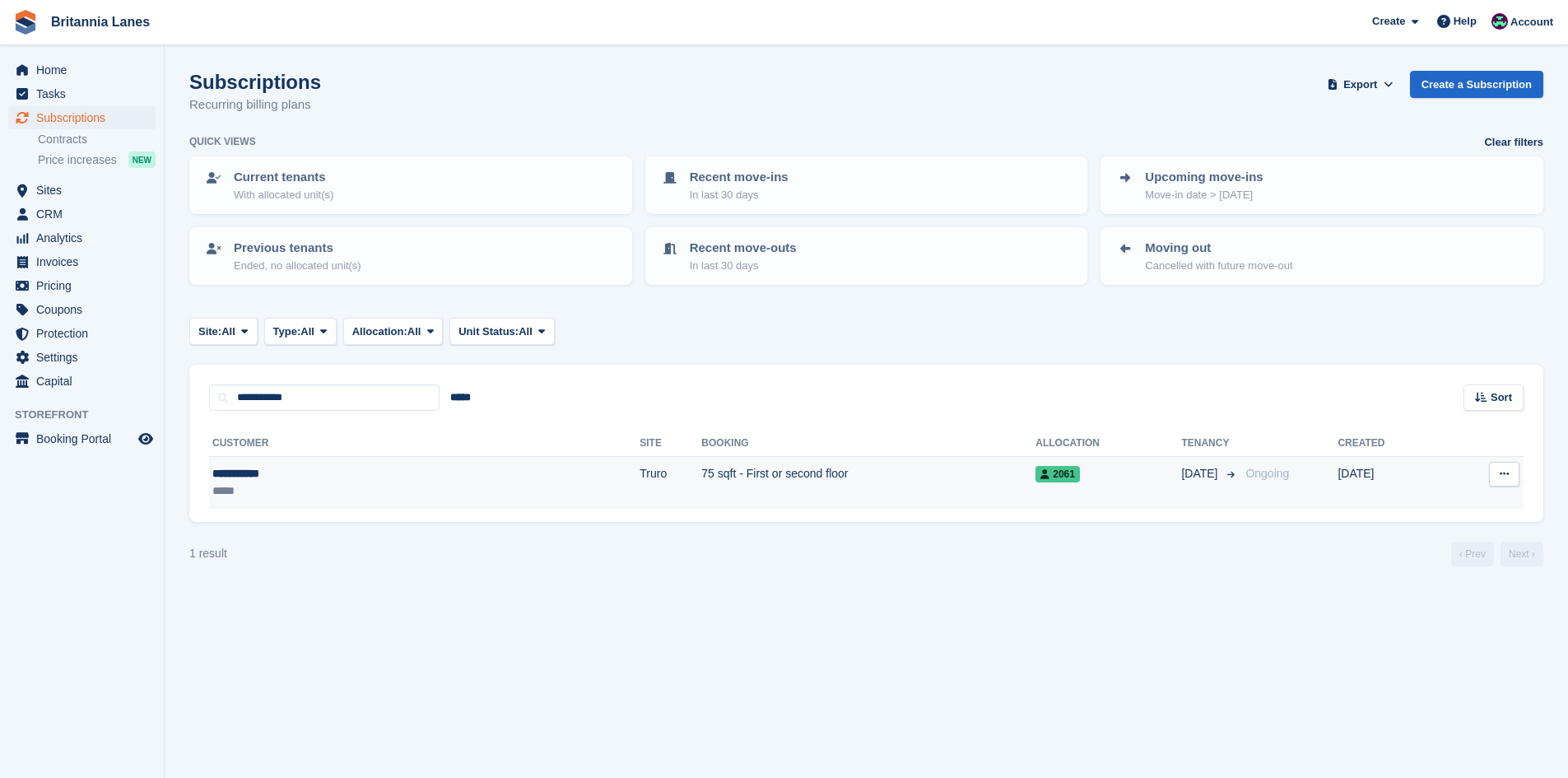
click at [701, 485] on td "75 sqft - First or second floor" at bounding box center [868, 483] width 334 height 52
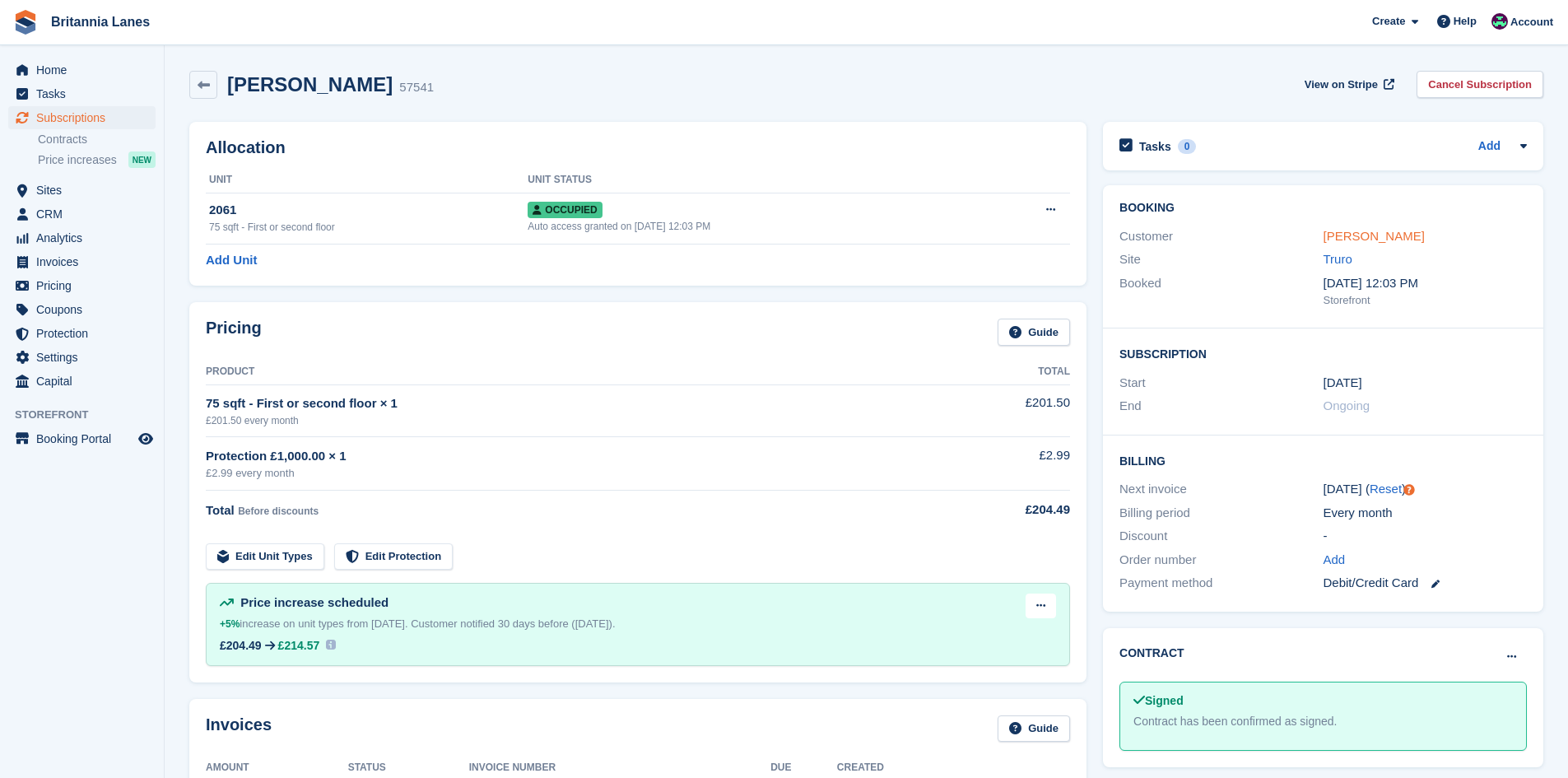
click at [1368, 232] on link "[PERSON_NAME]" at bounding box center [1374, 236] width 101 height 14
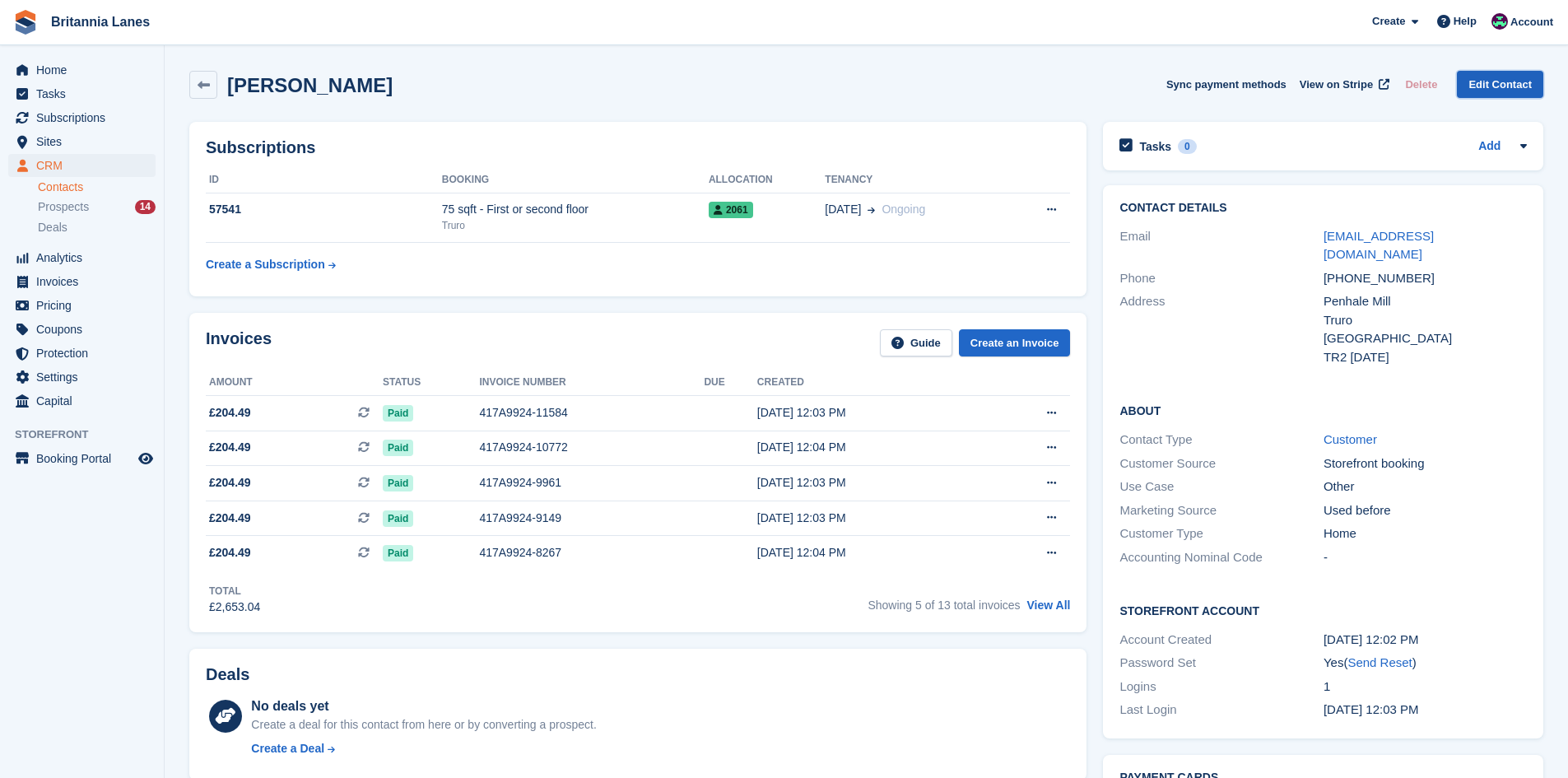
click at [1506, 79] on link "Edit Contact" at bounding box center [1500, 84] width 86 height 27
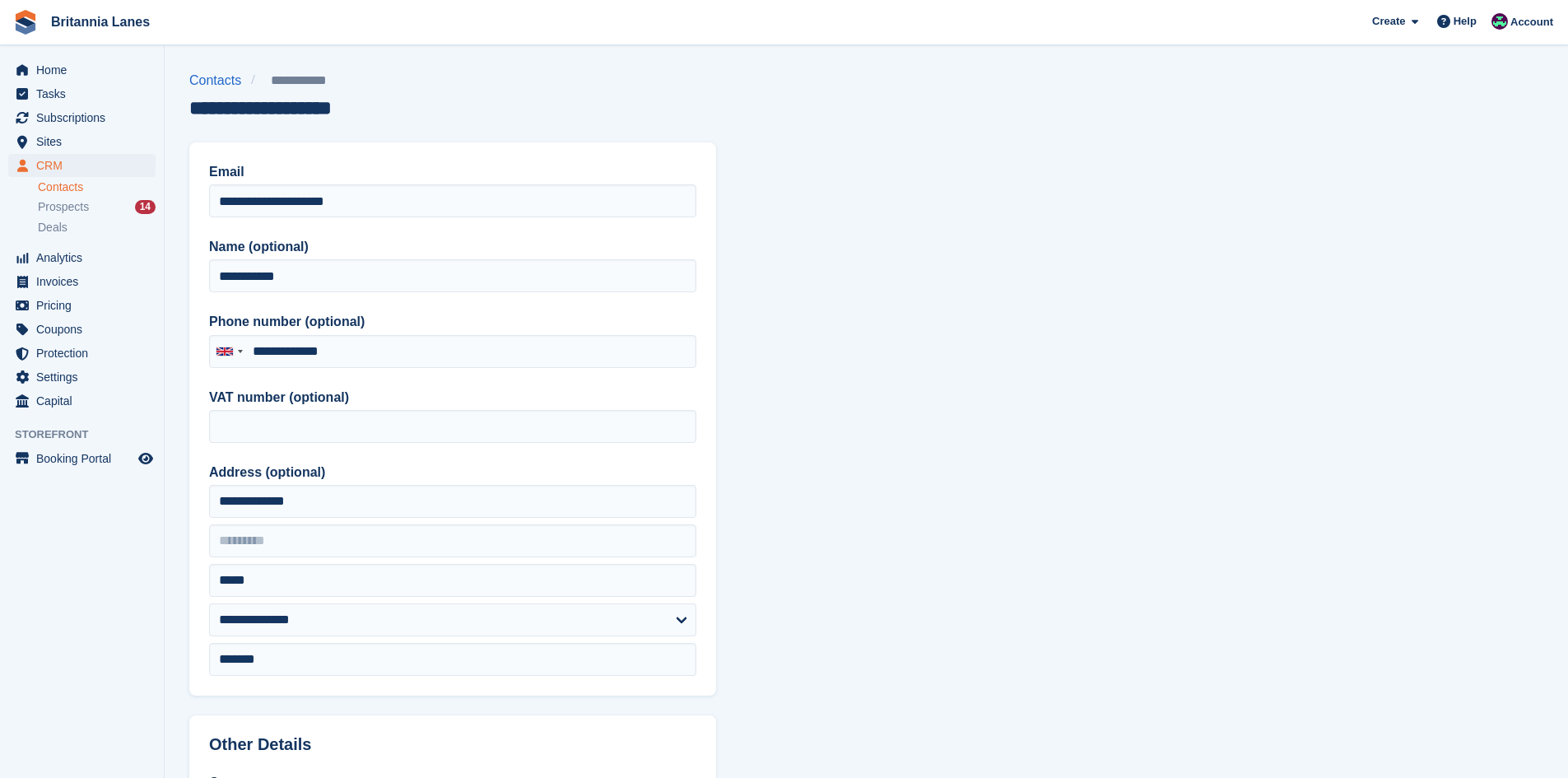
type input "**********"
click at [286, 202] on input "**********" at bounding box center [453, 201] width 488 height 33
click at [405, 195] on input "**********" at bounding box center [453, 201] width 488 height 33
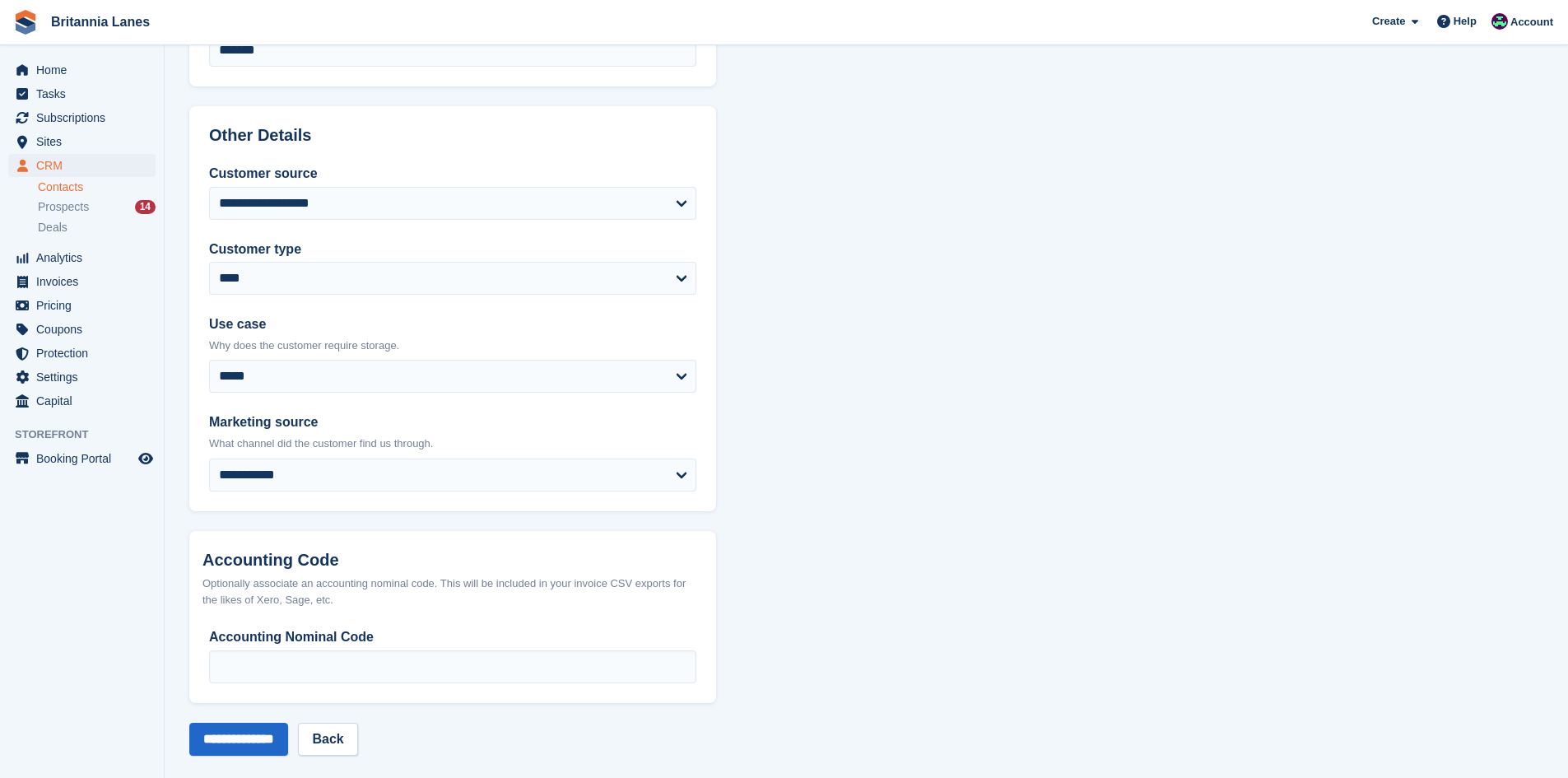
scroll to position [625, 0]
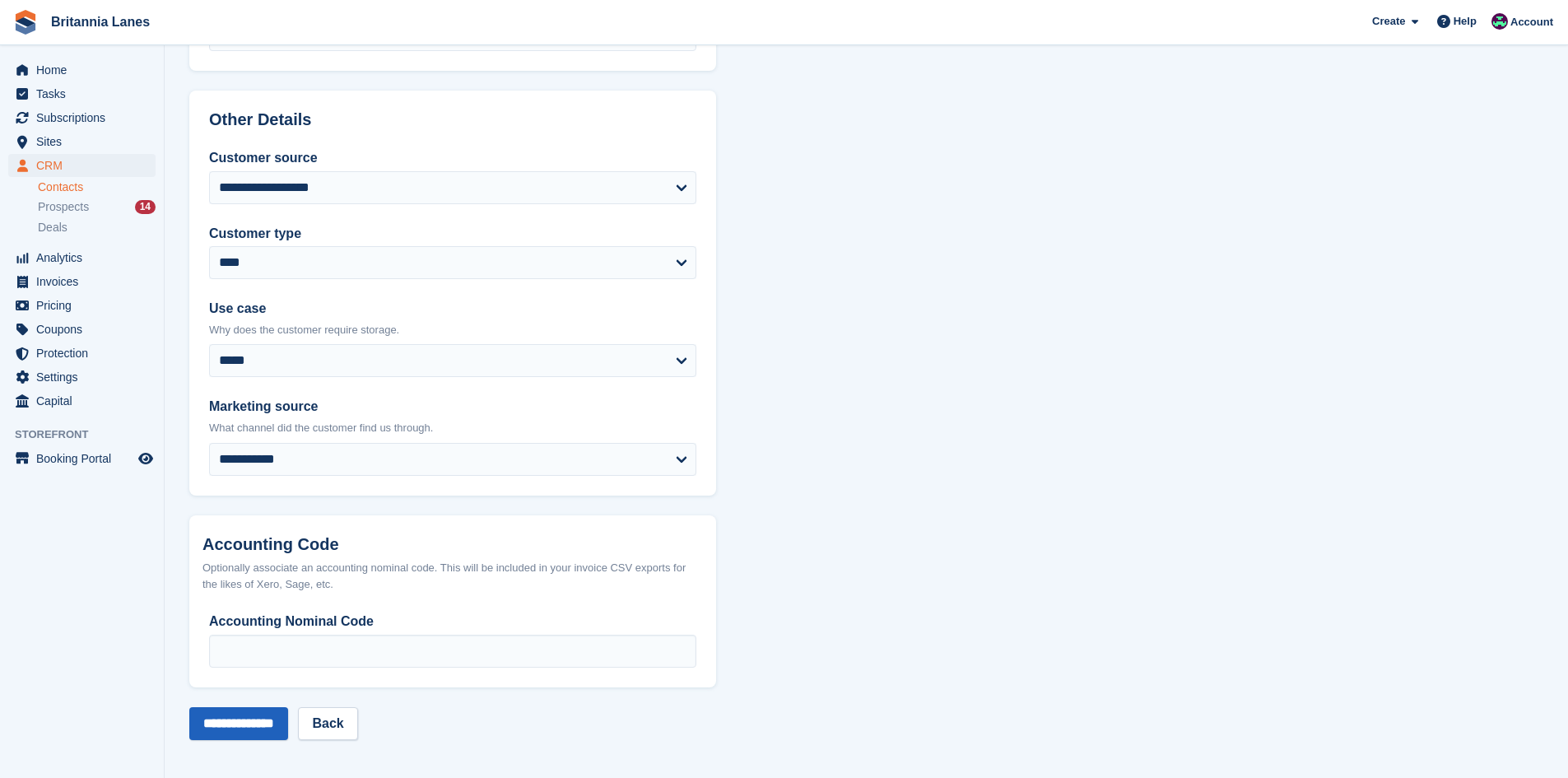
type input "**********"
click at [230, 729] on input "**********" at bounding box center [238, 724] width 99 height 33
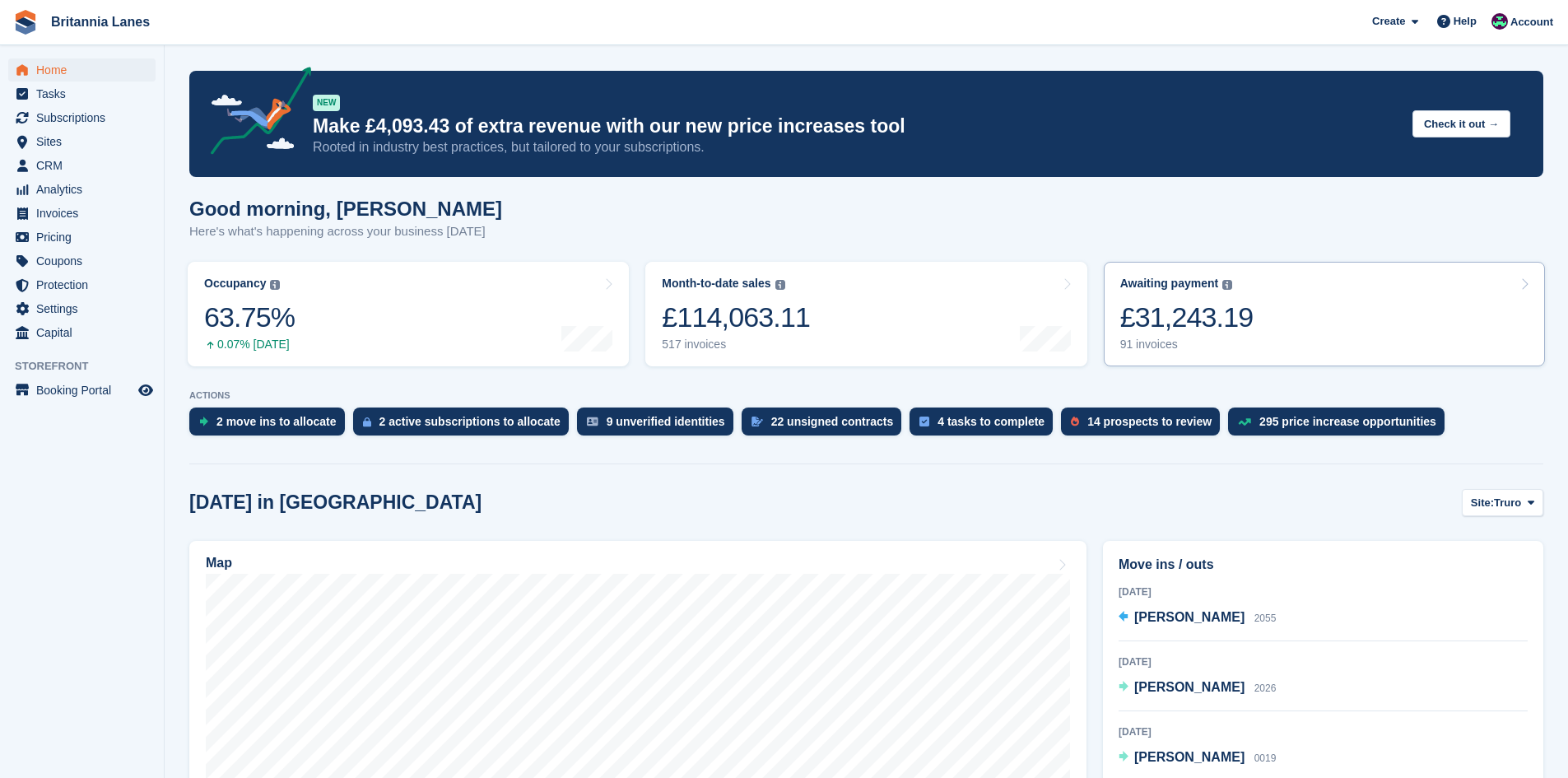
click at [1260, 306] on link "Awaiting payment The total outstanding balance on all open invoices. £31,243.19…" at bounding box center [1324, 314] width 442 height 105
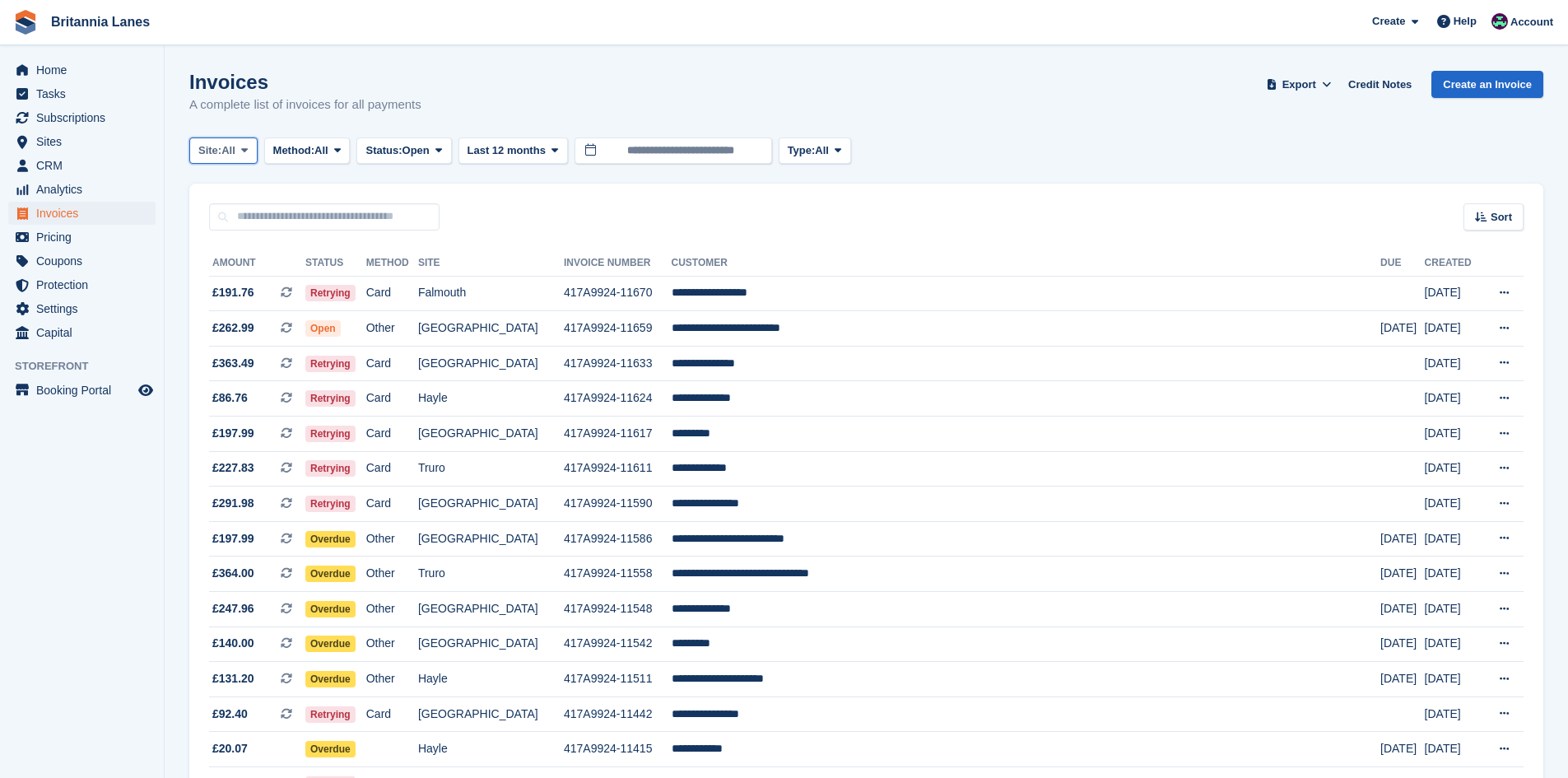
click at [235, 153] on span "All" at bounding box center [228, 150] width 14 height 17
click at [242, 245] on link "Falmouth" at bounding box center [270, 249] width 148 height 29
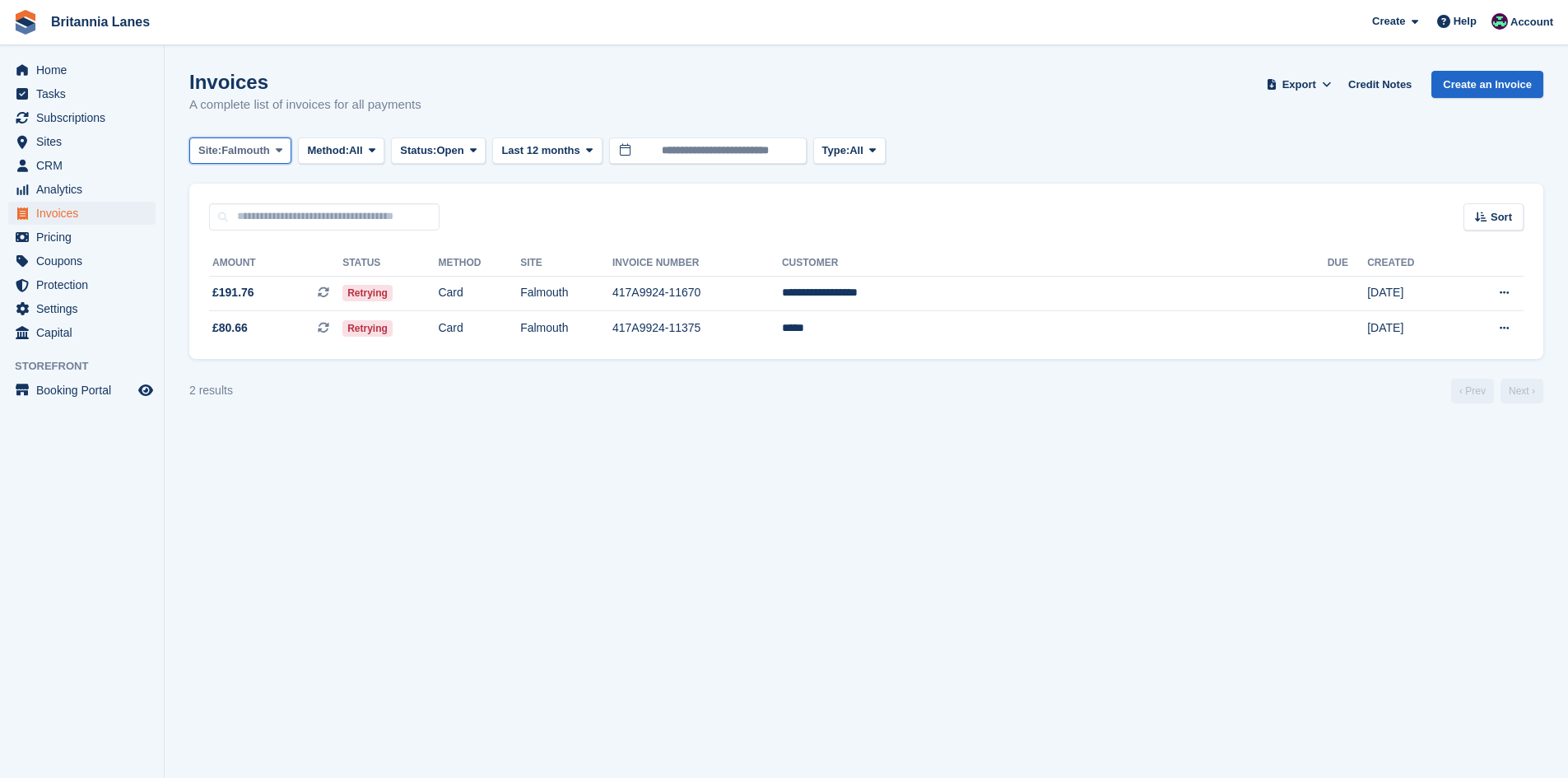
click at [231, 148] on span "Falmouth" at bounding box center [246, 150] width 49 height 17
click at [276, 322] on link "Hayle" at bounding box center [270, 308] width 148 height 29
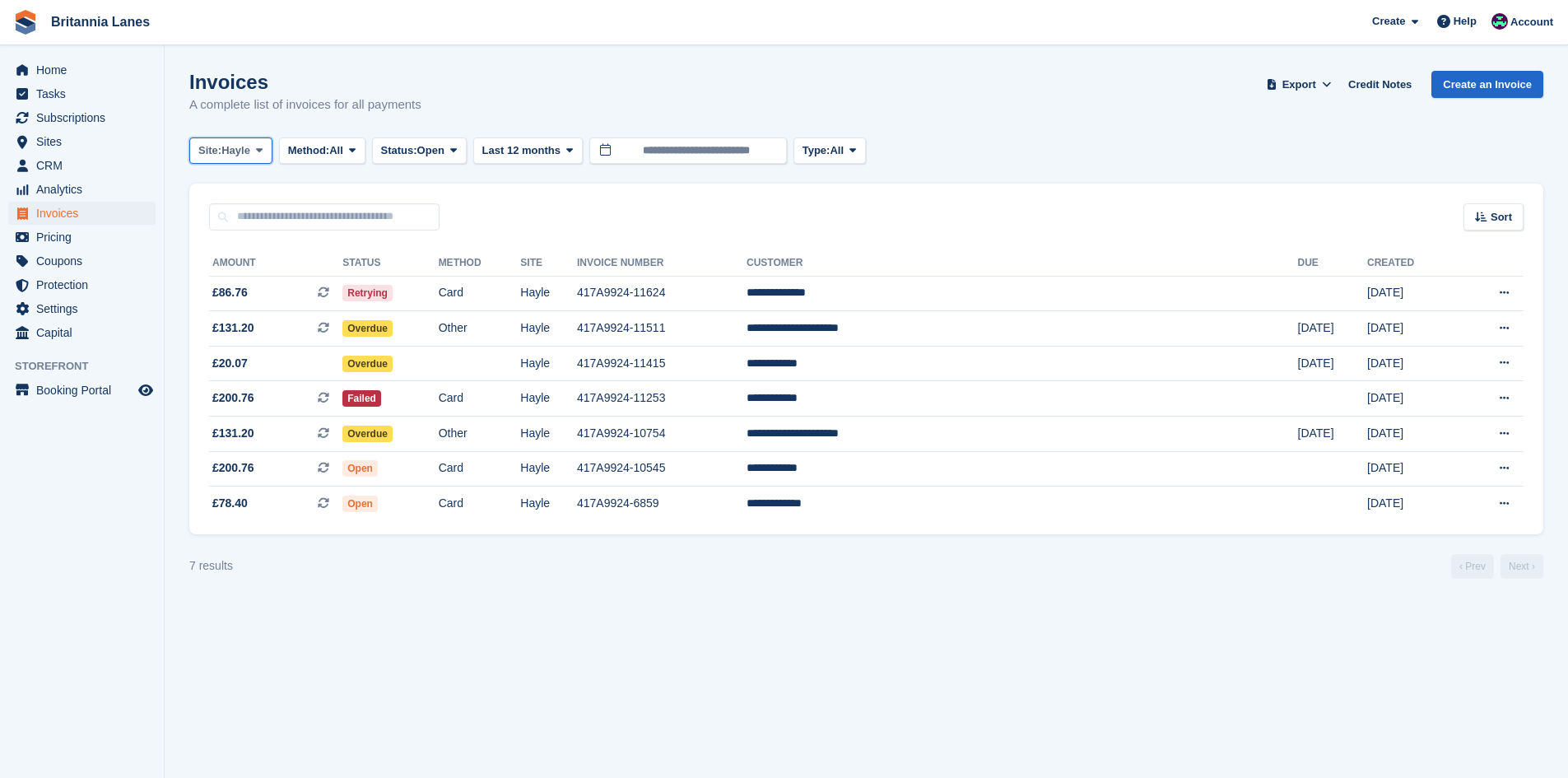
click at [214, 144] on span "Site:" at bounding box center [211, 150] width 24 height 17
click at [220, 219] on link "Truro" at bounding box center [270, 219] width 148 height 29
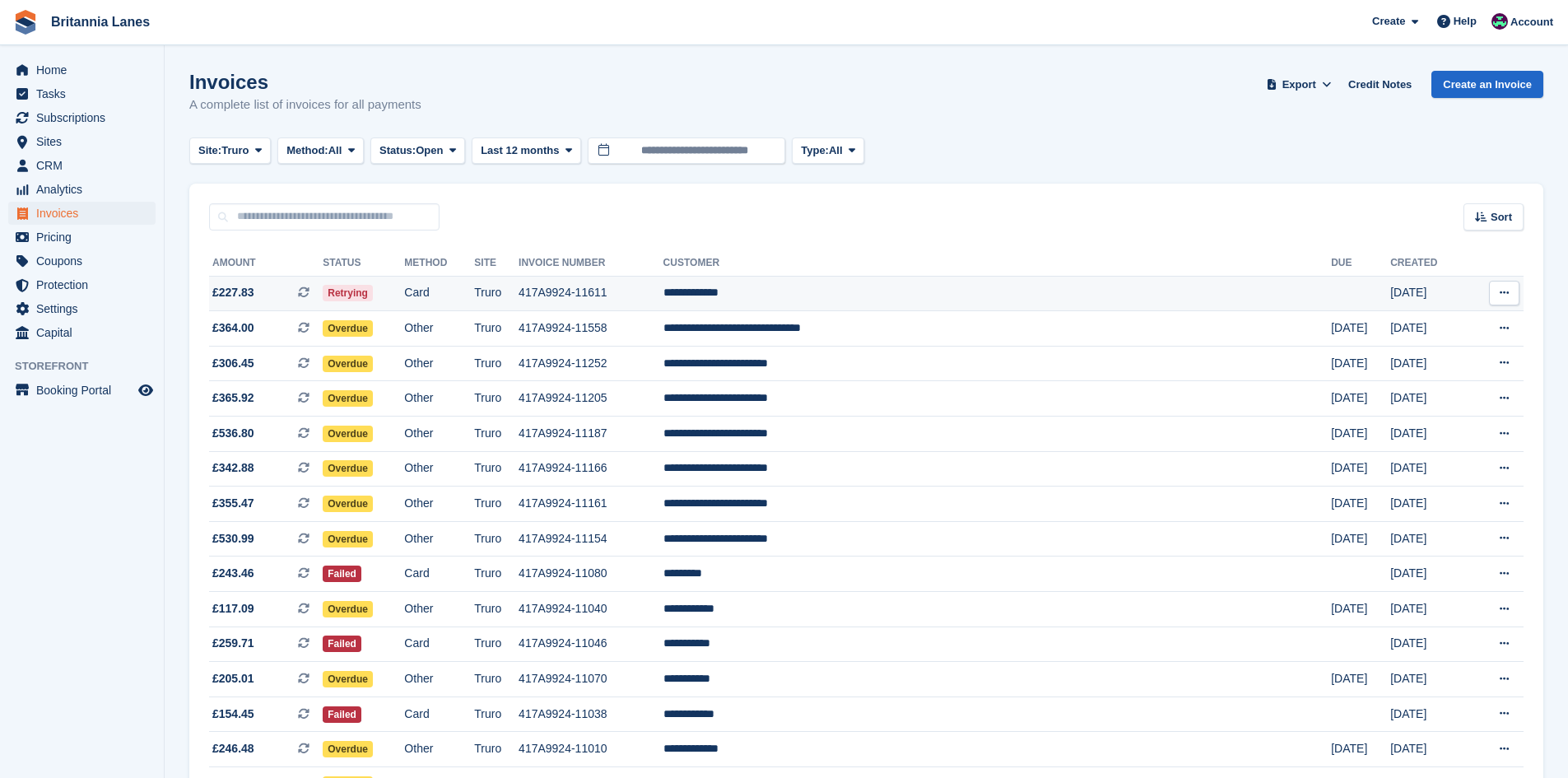
click at [871, 284] on td "**********" at bounding box center [998, 294] width 669 height 35
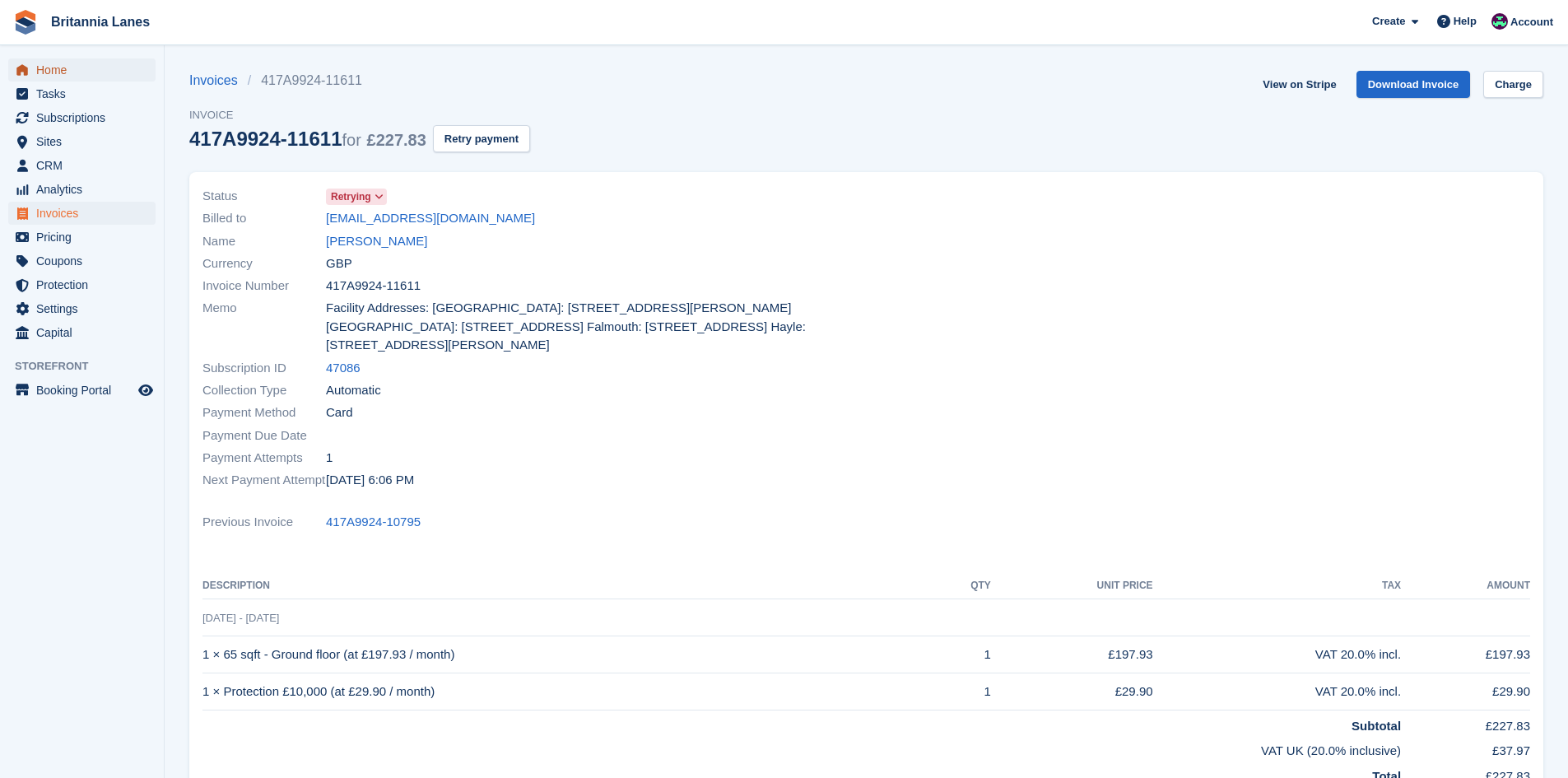
click at [74, 60] on span "Home" at bounding box center [85, 71] width 99 height 24
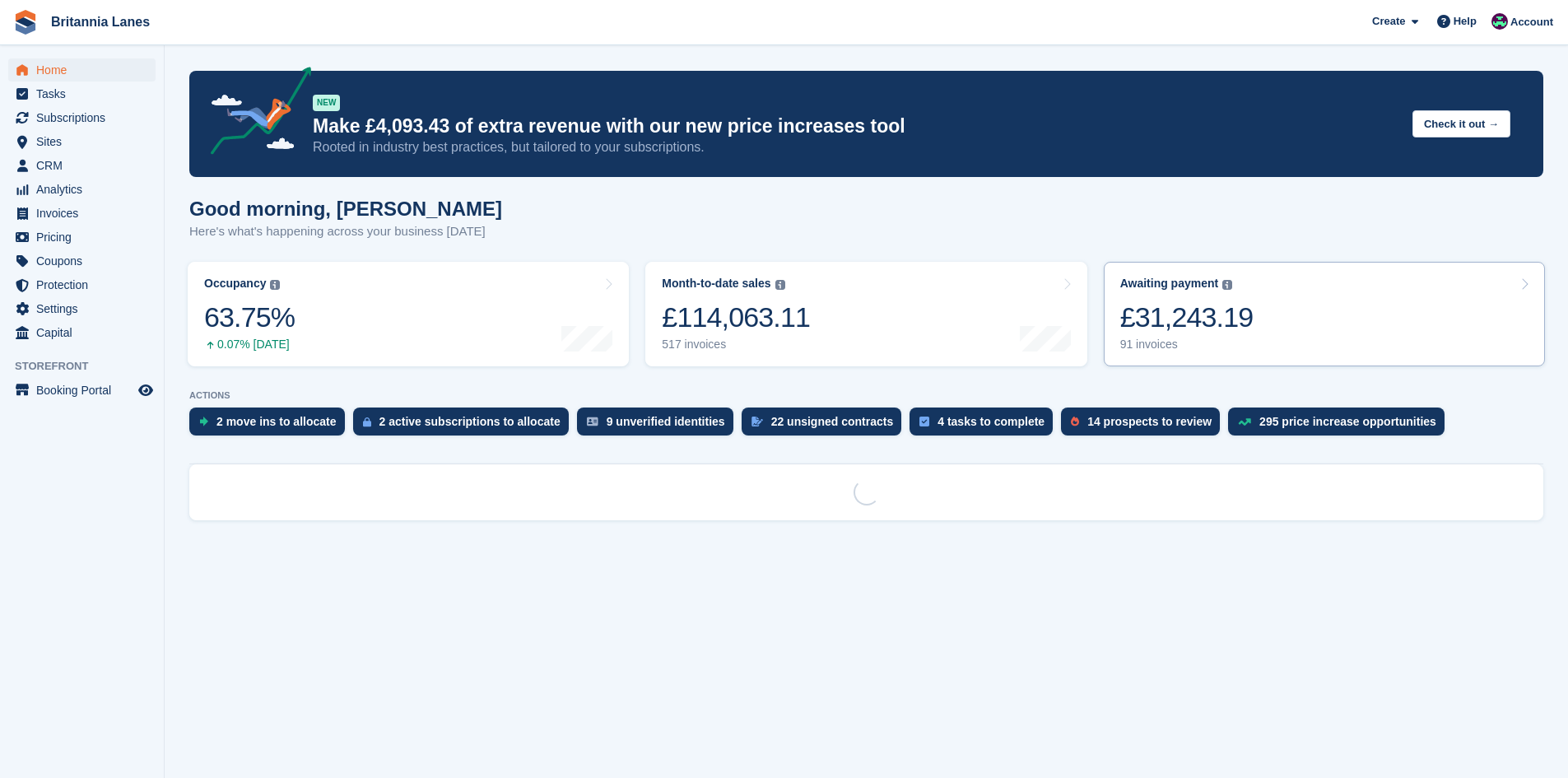
click at [1187, 322] on div "£31,243.19" at bounding box center [1187, 317] width 133 height 33
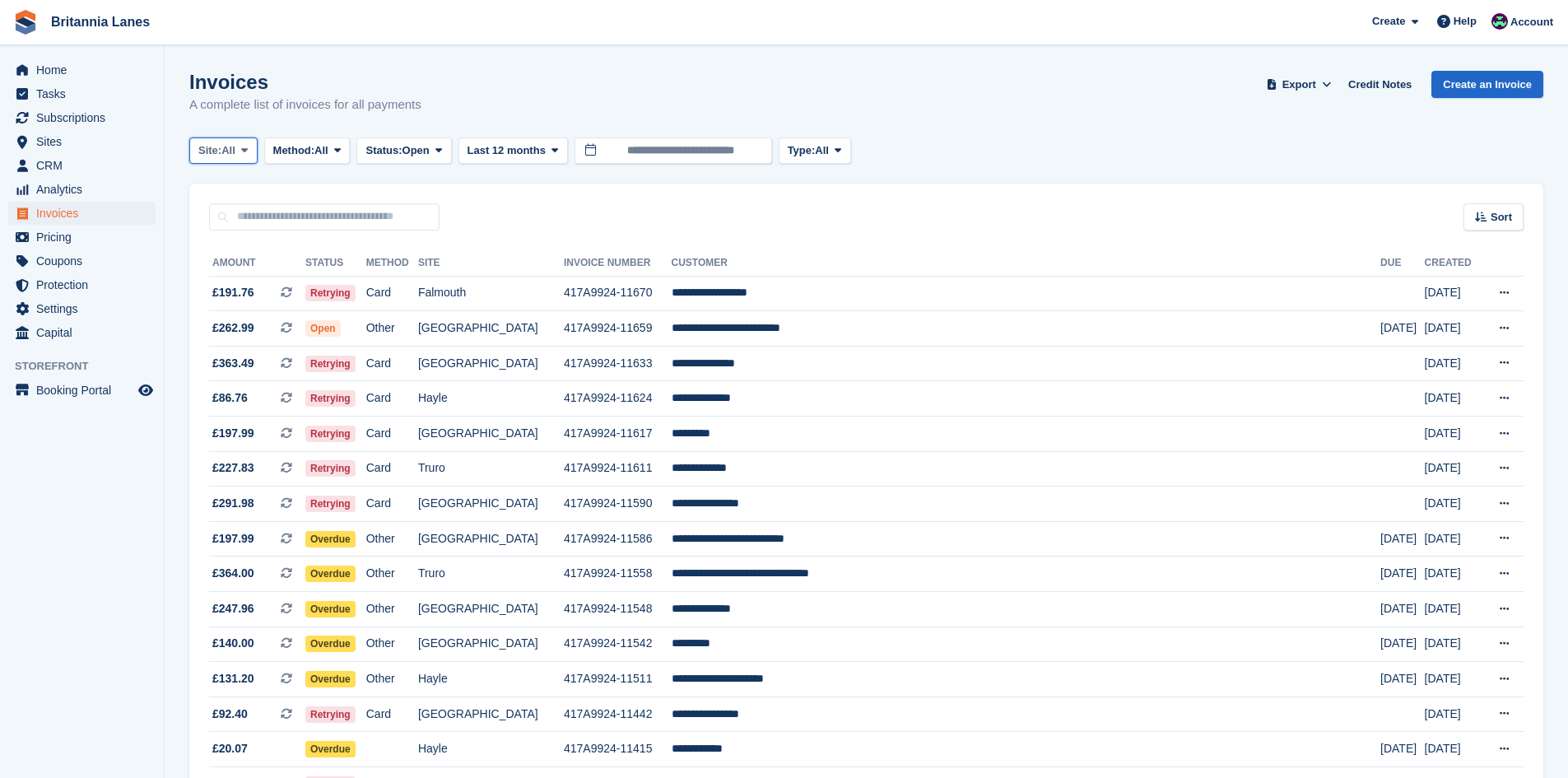
click at [235, 154] on span "All" at bounding box center [228, 150] width 14 height 17
click at [221, 217] on link "Truro" at bounding box center [270, 219] width 148 height 29
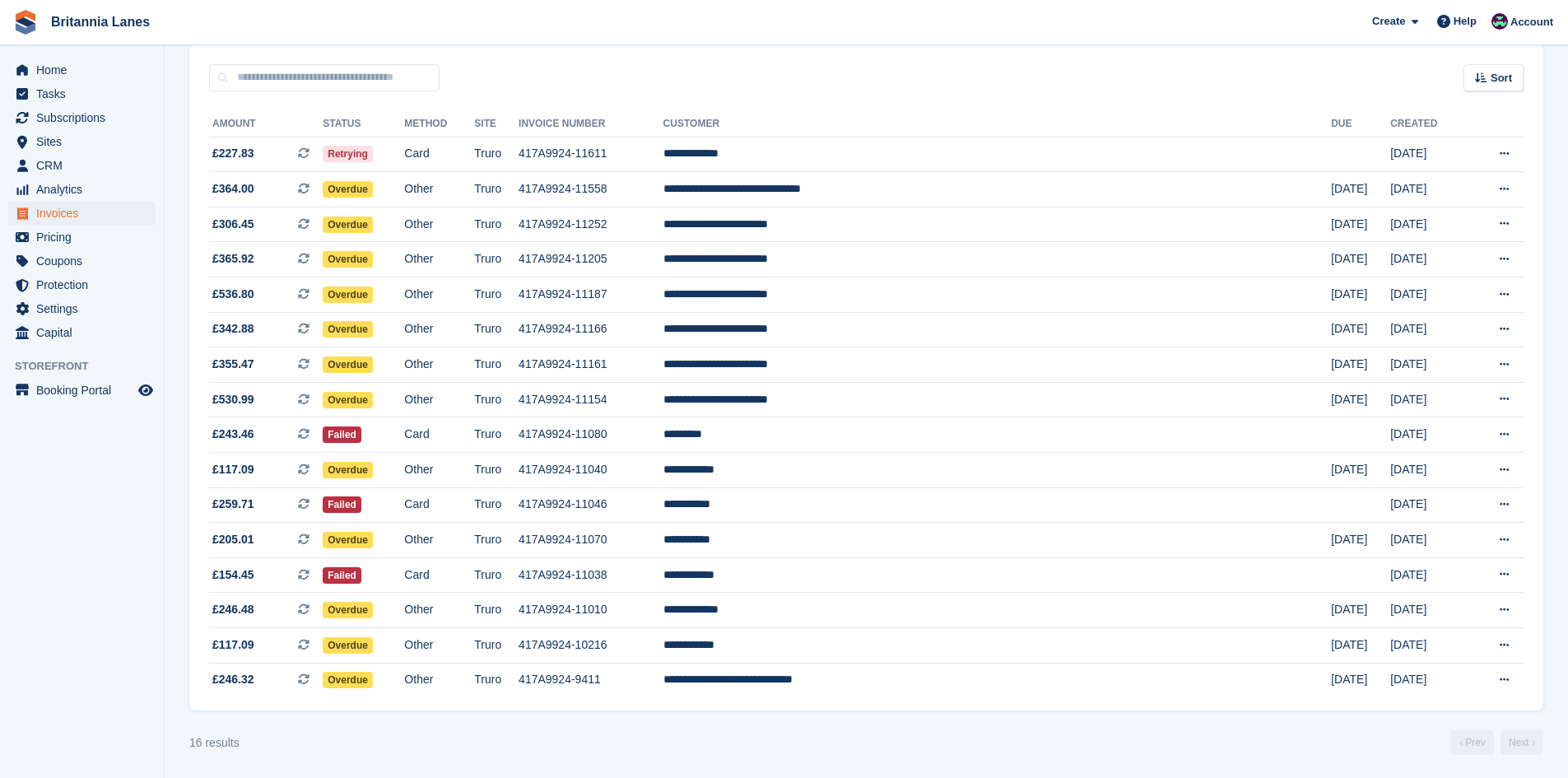
scroll to position [141, 0]
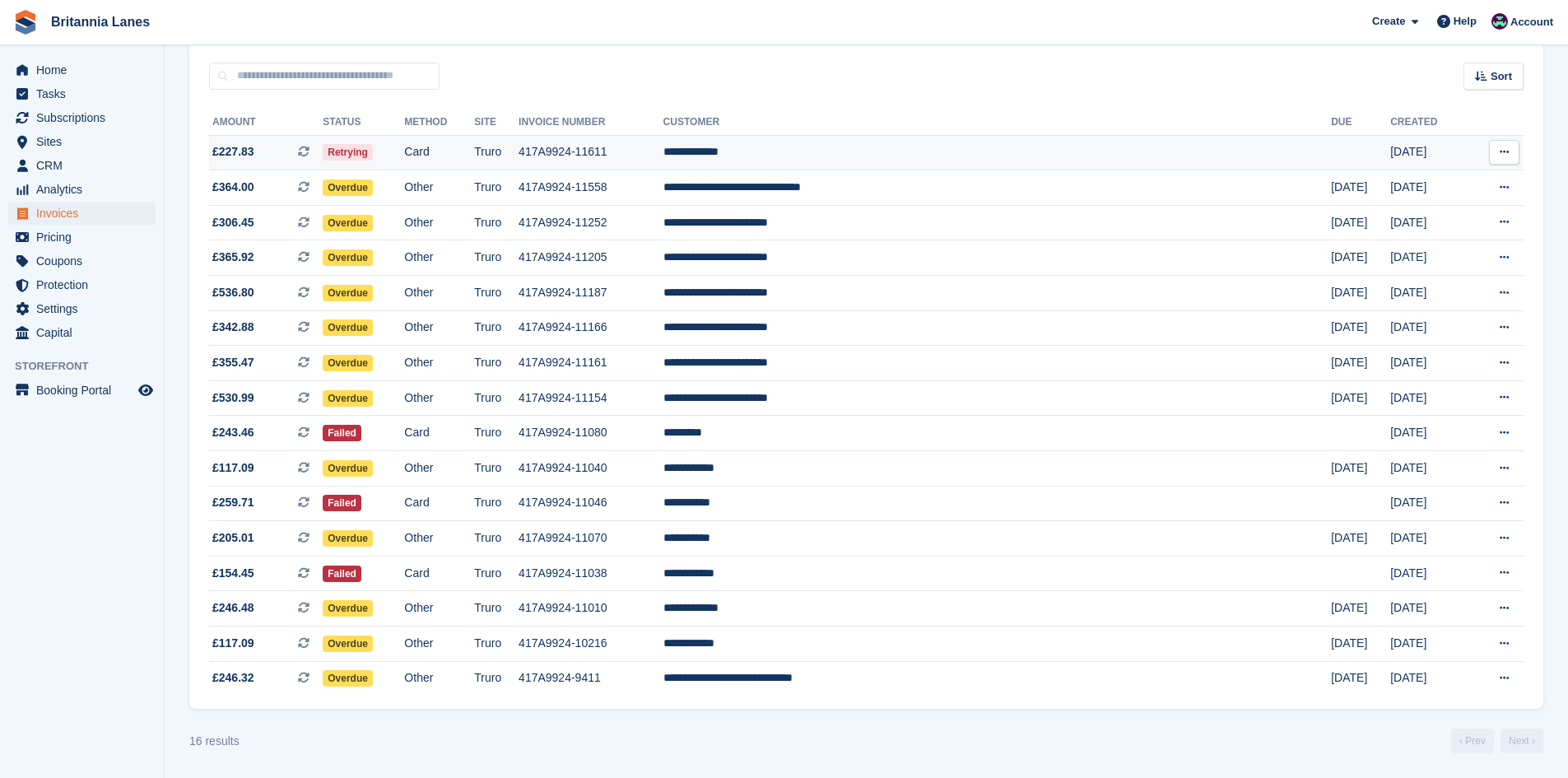
click at [885, 138] on td "**********" at bounding box center [998, 153] width 669 height 35
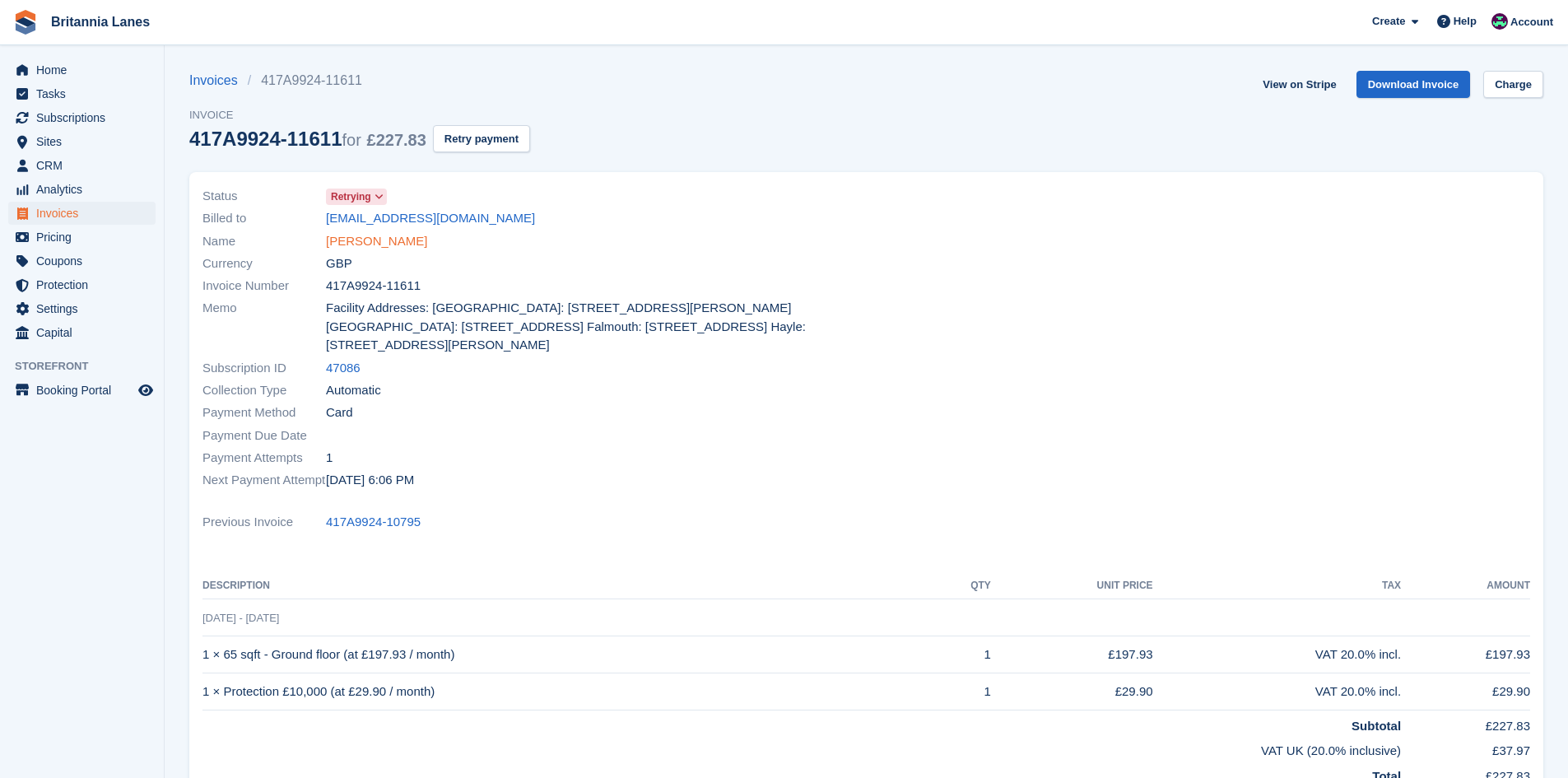
click at [349, 247] on link "[PERSON_NAME]" at bounding box center [376, 241] width 101 height 19
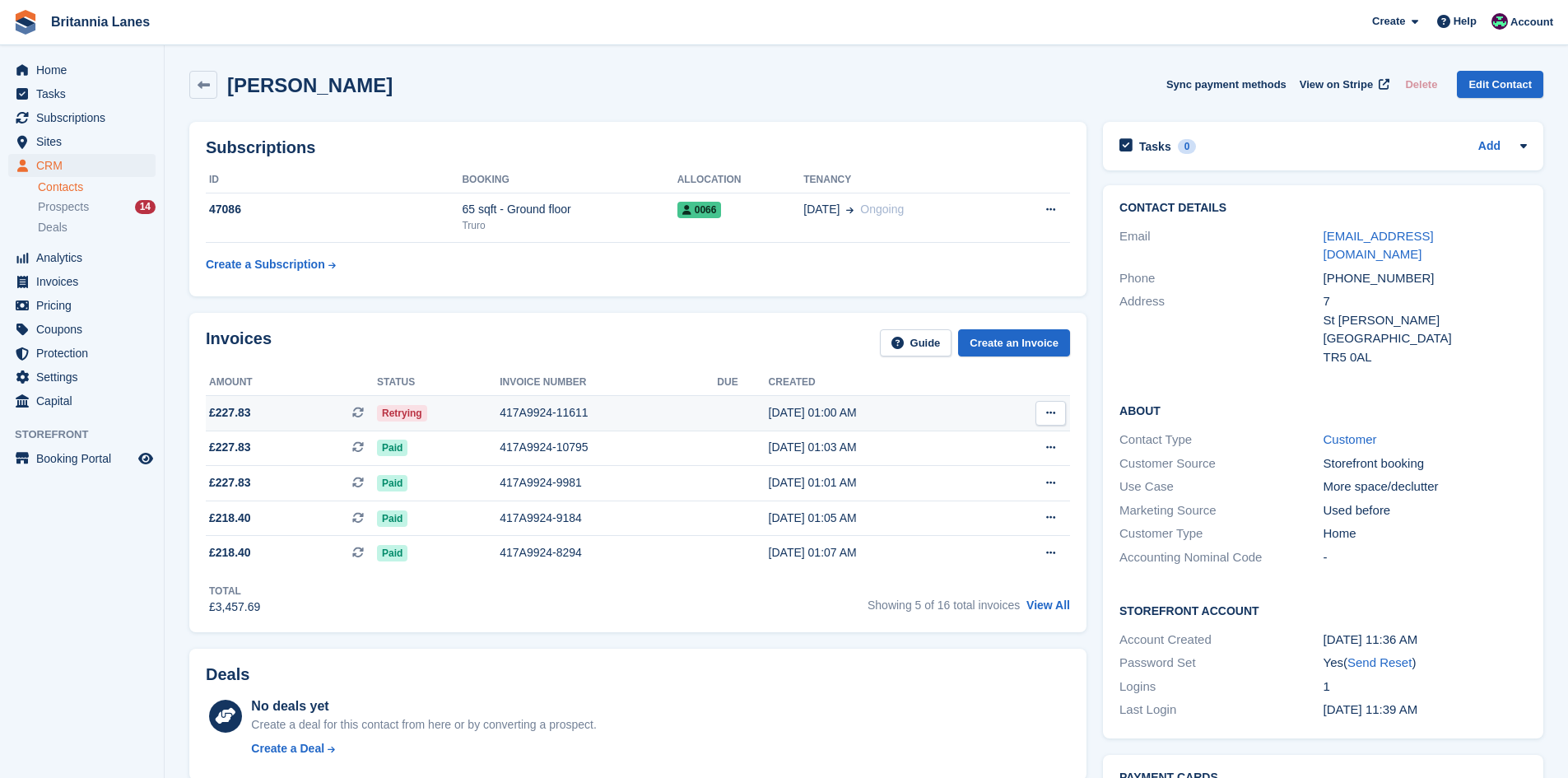
click at [552, 411] on div "417A9924-11611" at bounding box center [608, 413] width 217 height 18
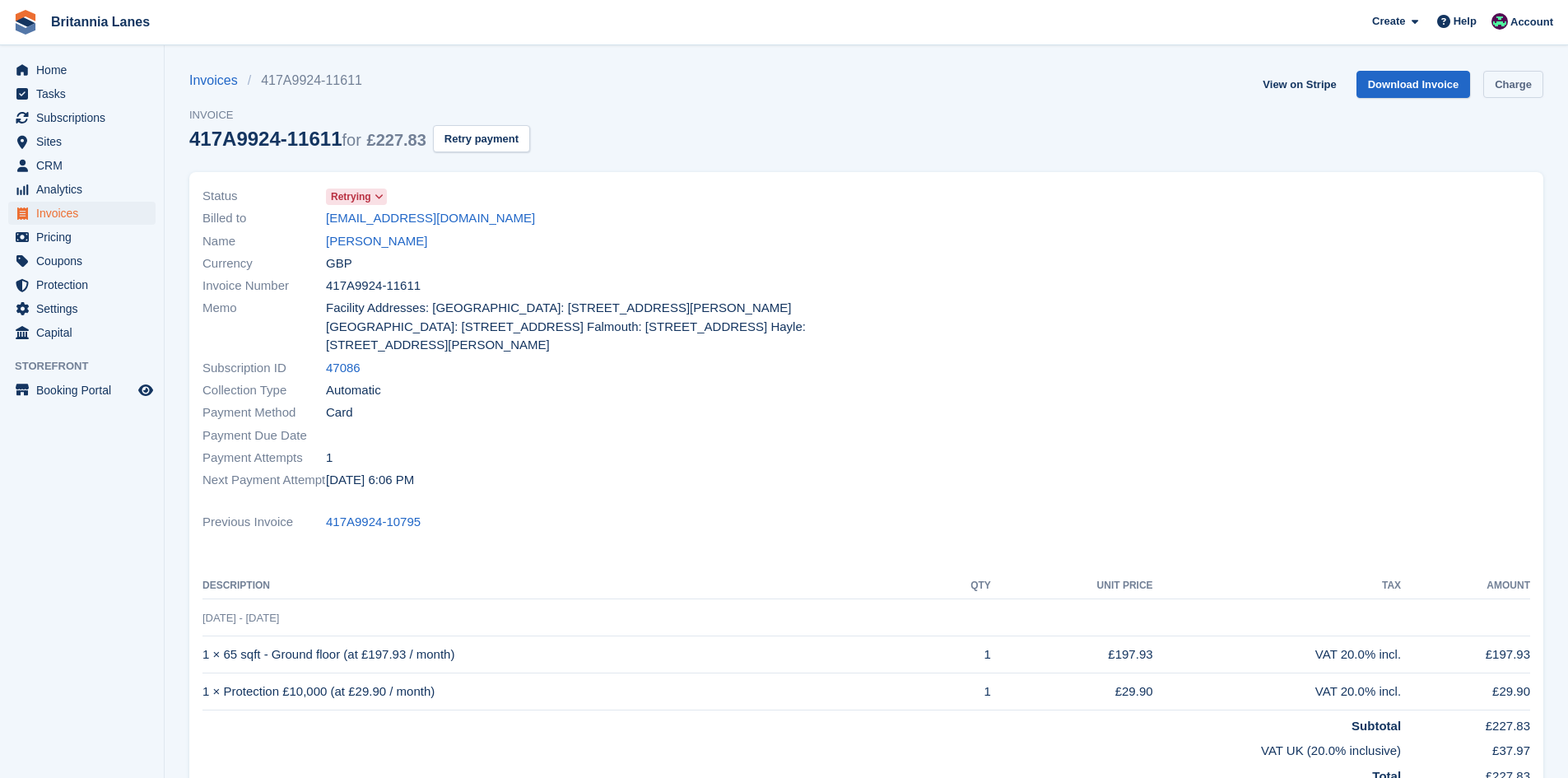
click at [1529, 82] on link "Charge" at bounding box center [1513, 84] width 60 height 27
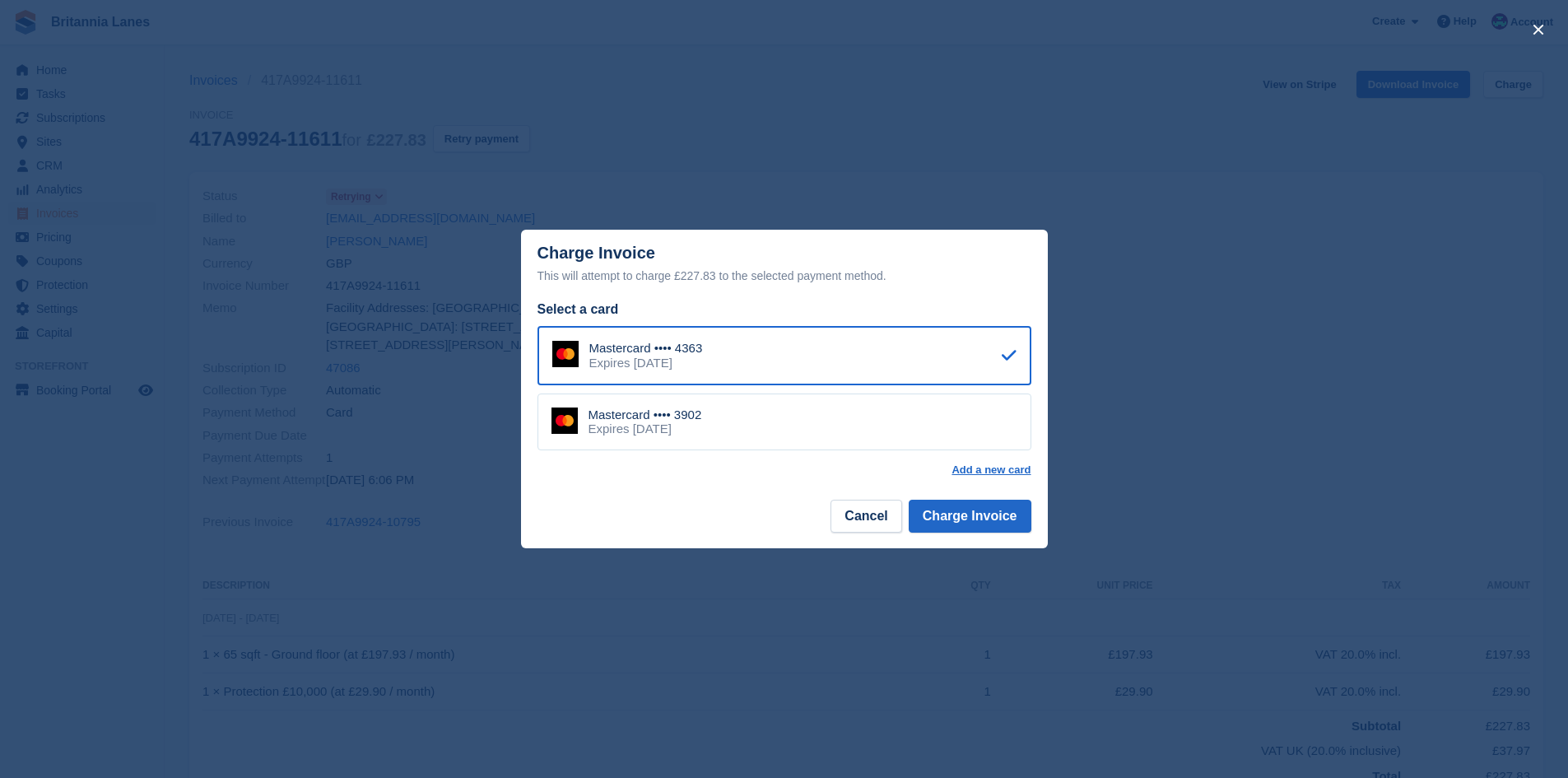
click at [787, 406] on div "Mastercard •••• 3902 Expires [DATE]" at bounding box center [784, 422] width 494 height 58
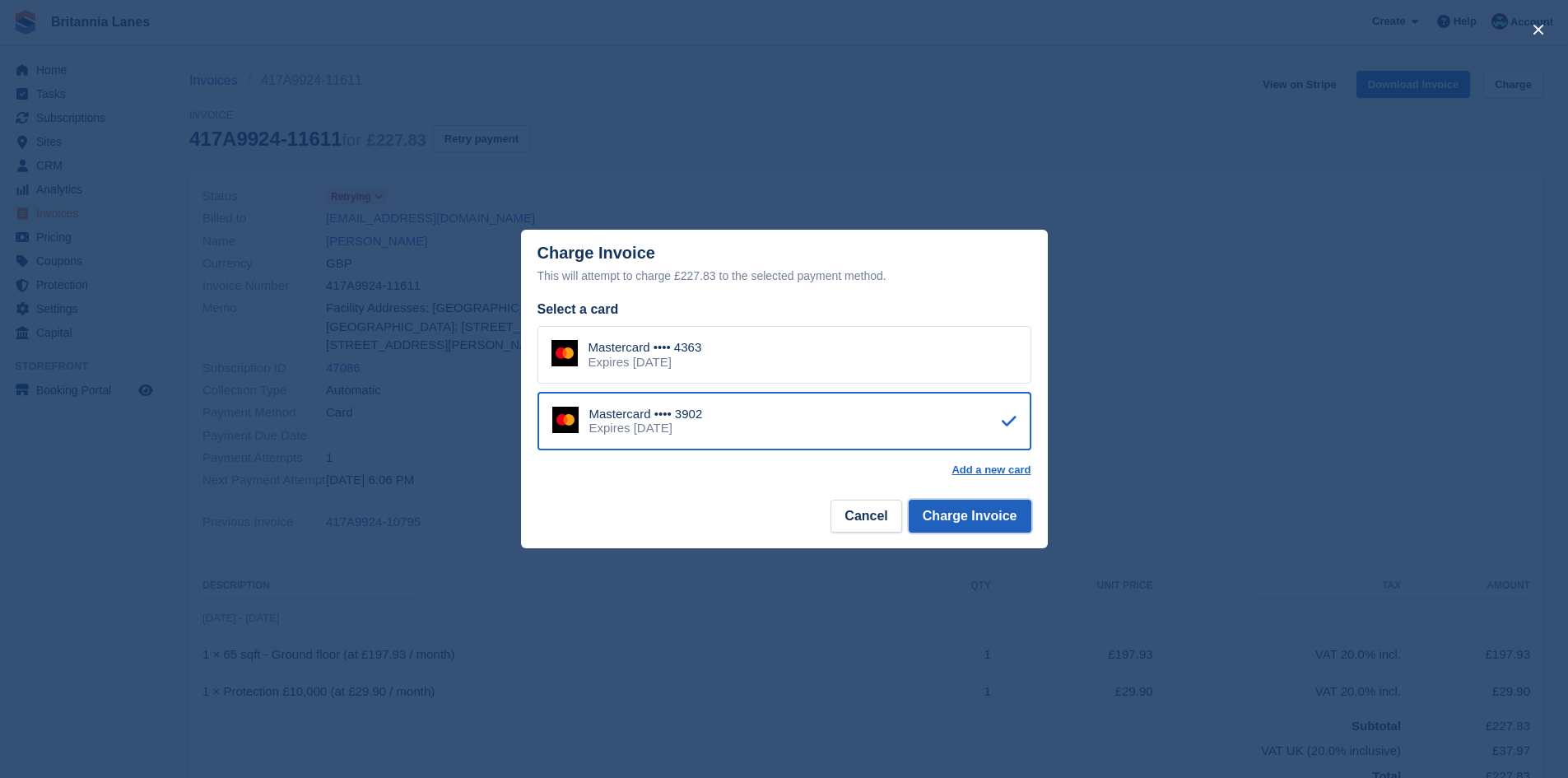
click at [961, 512] on button "Charge Invoice" at bounding box center [970, 516] width 122 height 33
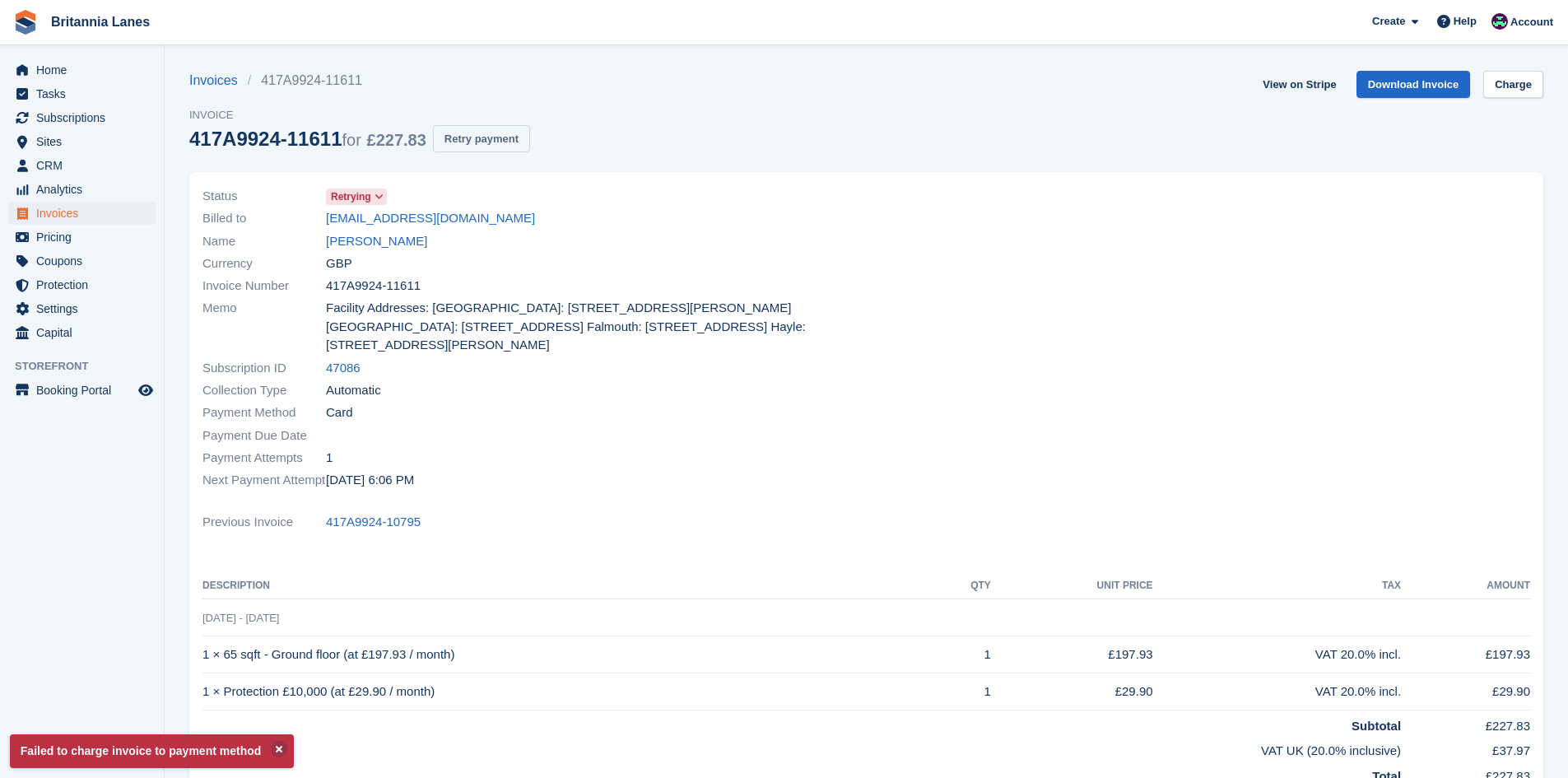
click at [480, 135] on button "Retry payment" at bounding box center [481, 139] width 97 height 27
click at [49, 65] on span "Home" at bounding box center [85, 71] width 99 height 24
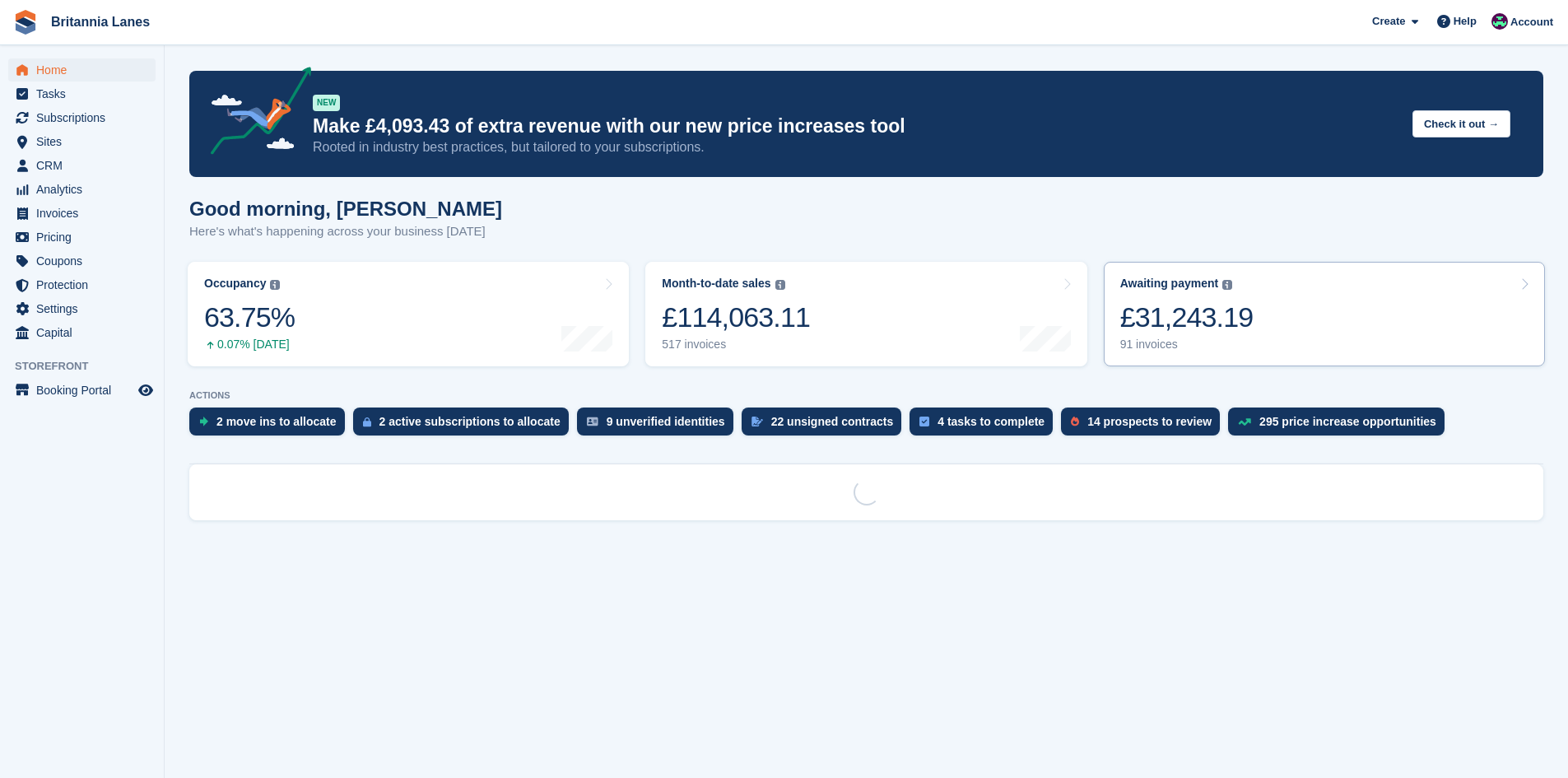
click at [1165, 298] on div "Awaiting payment The total outstanding balance on all open invoices. £31,243.19…" at bounding box center [1187, 314] width 133 height 74
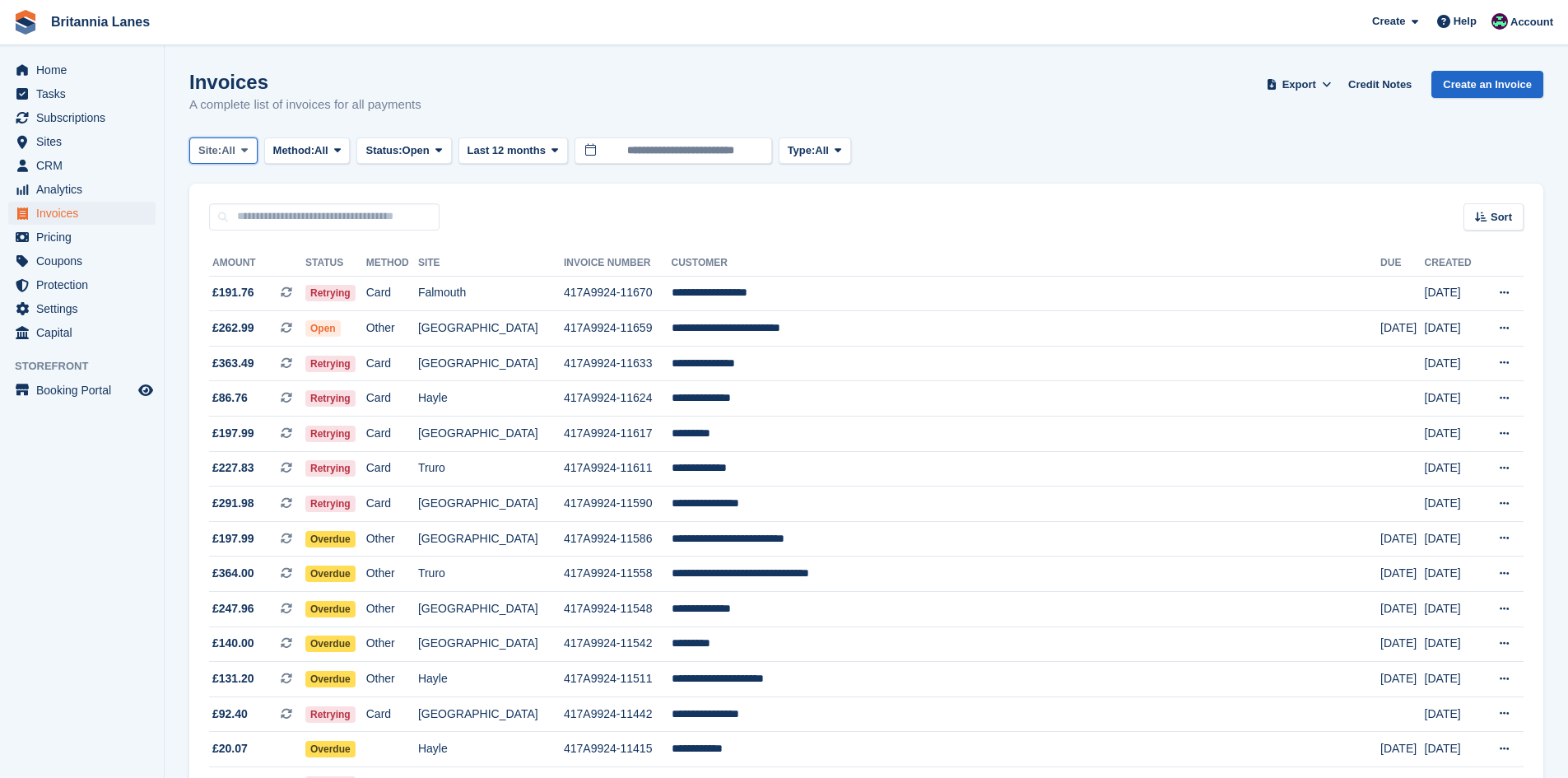
click at [230, 148] on span "All" at bounding box center [228, 150] width 14 height 17
click at [238, 224] on link "Truro" at bounding box center [270, 219] width 148 height 29
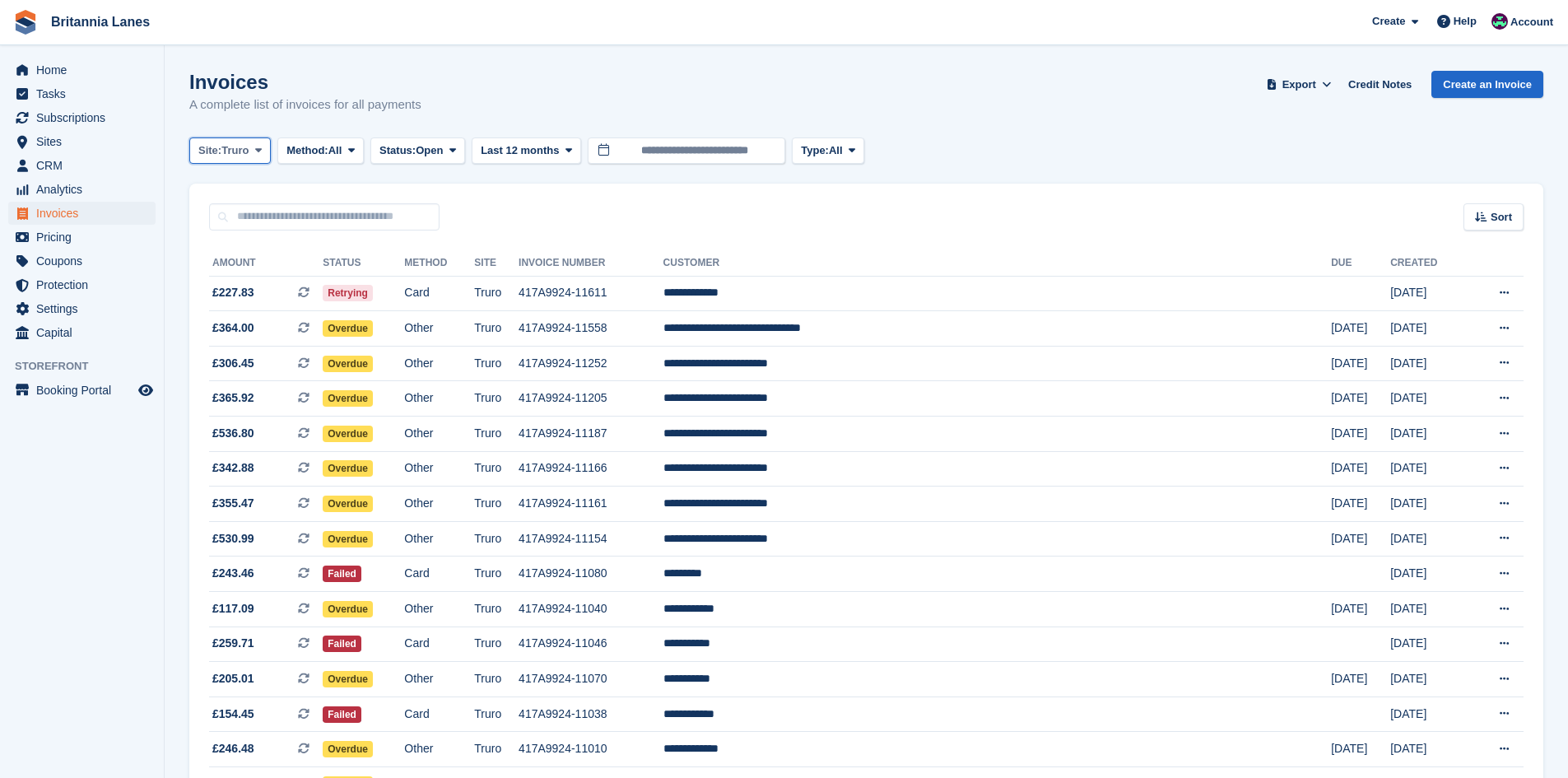
click at [219, 162] on button "Site: Truro" at bounding box center [229, 151] width 81 height 27
drag, startPoint x: 236, startPoint y: 238, endPoint x: 257, endPoint y: 233, distance: 21.6
click at [236, 238] on link "Falmouth" at bounding box center [270, 249] width 148 height 29
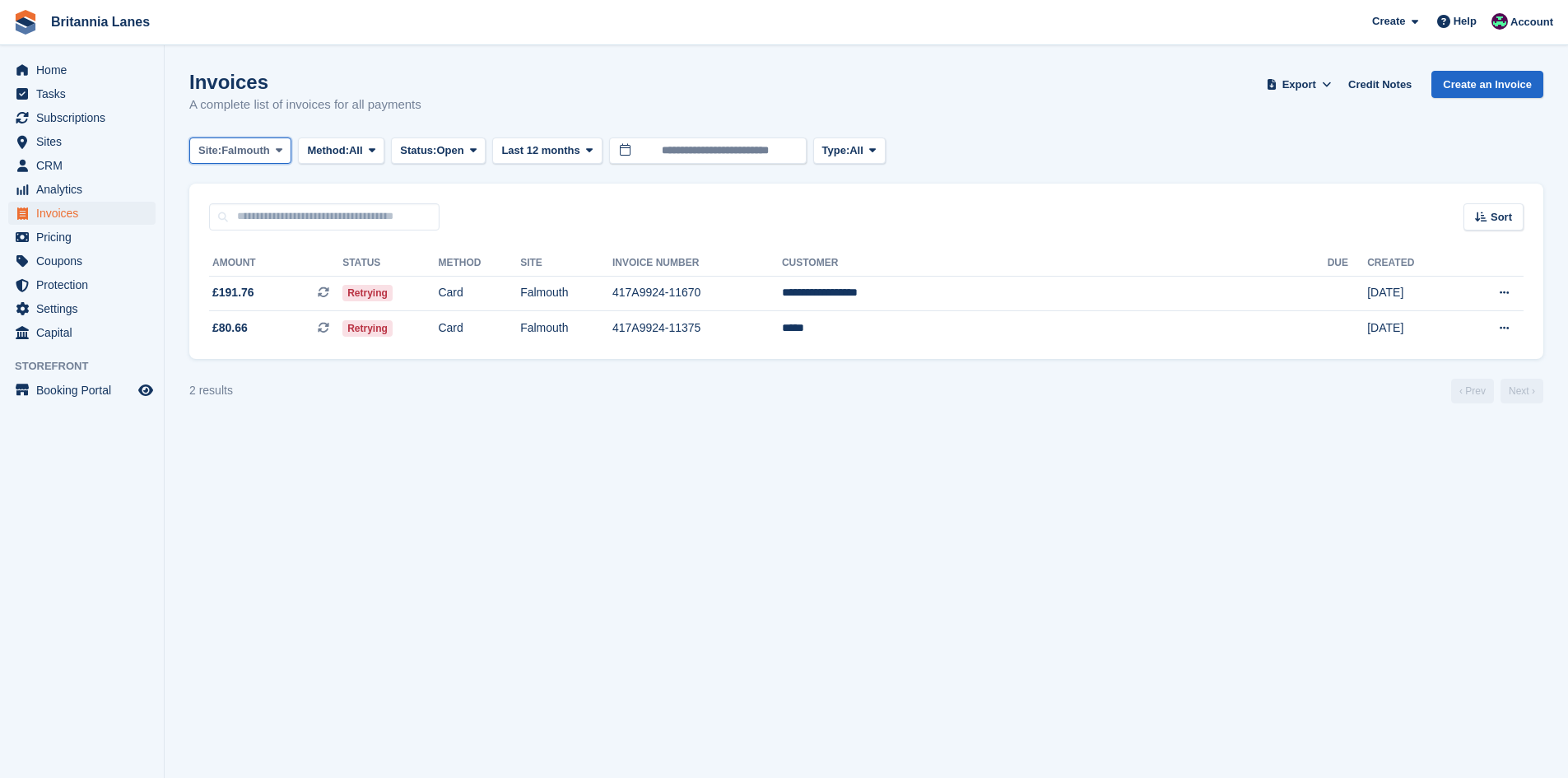
click at [218, 154] on span "Site:" at bounding box center [211, 150] width 24 height 17
click at [211, 303] on link "Hayle" at bounding box center [270, 308] width 148 height 29
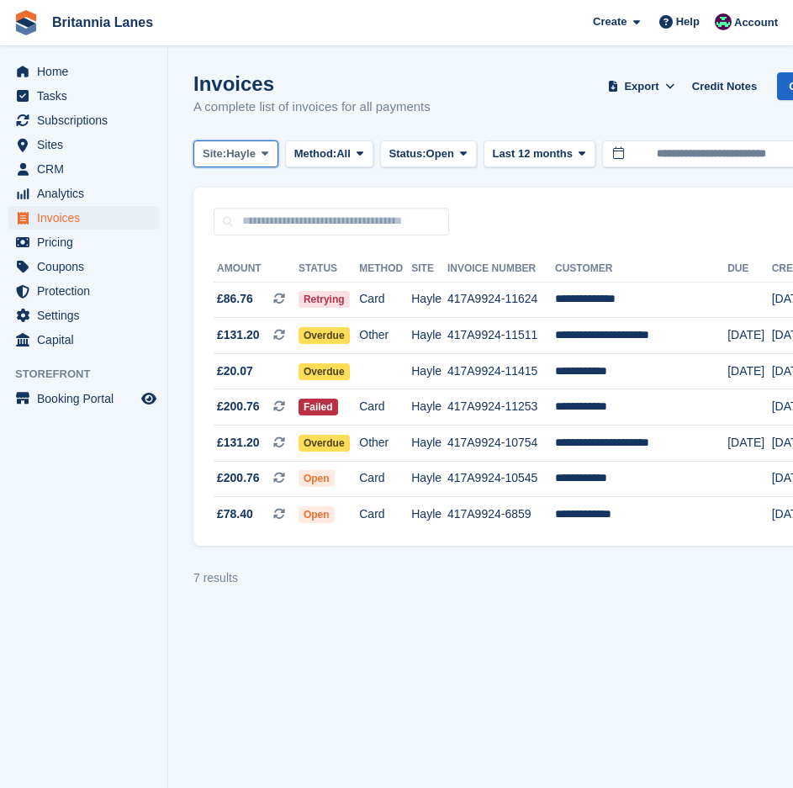
click at [240, 150] on span "Hayle" at bounding box center [240, 153] width 29 height 17
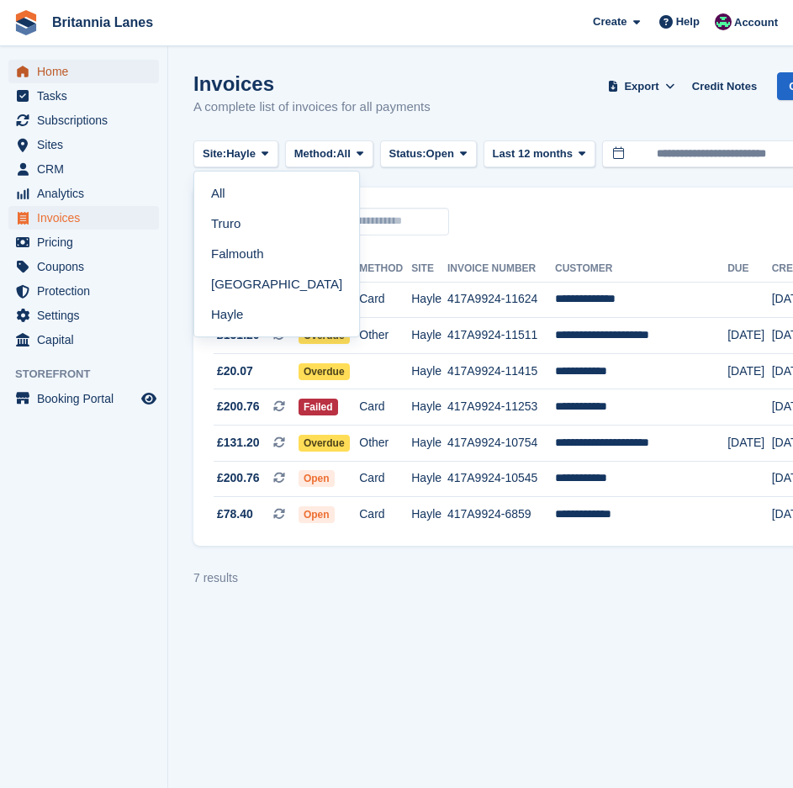
click at [98, 72] on span "Home" at bounding box center [87, 72] width 101 height 24
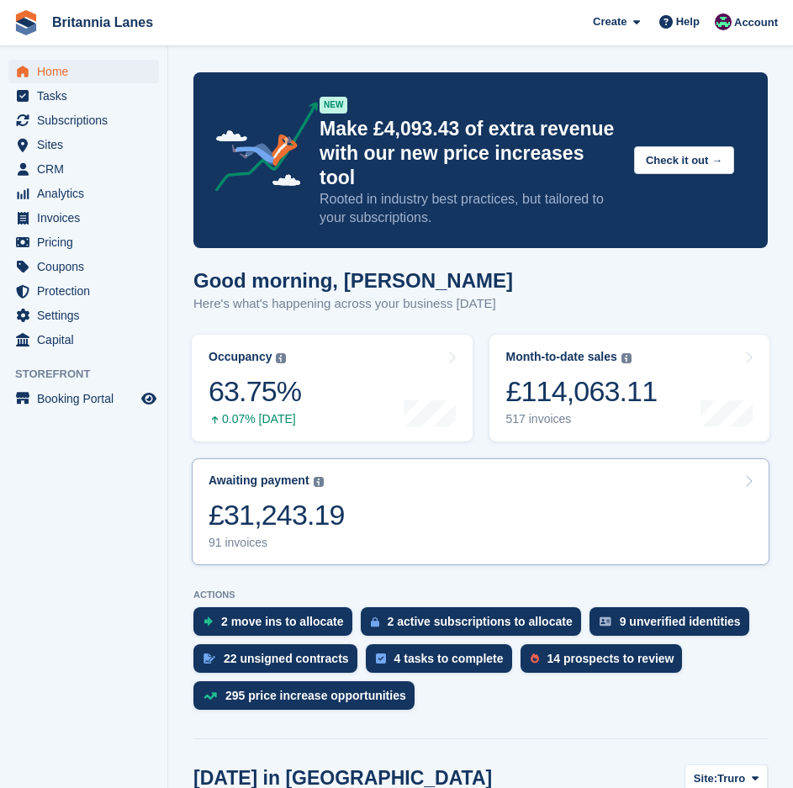
click at [303, 498] on div "£31,243.19" at bounding box center [276, 515] width 136 height 34
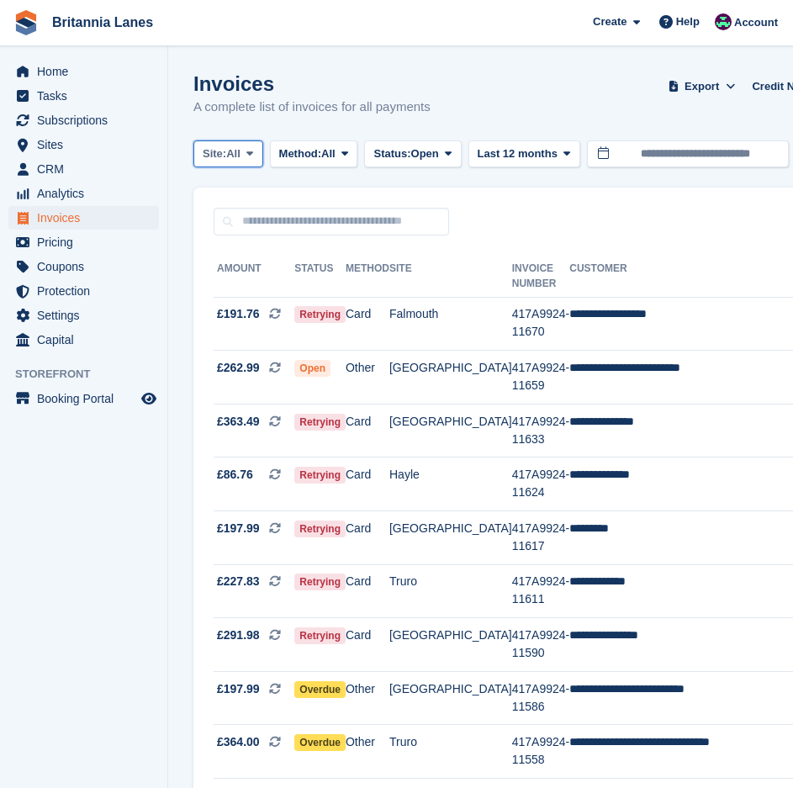
click at [201, 149] on button "Site: All" at bounding box center [228, 154] width 70 height 28
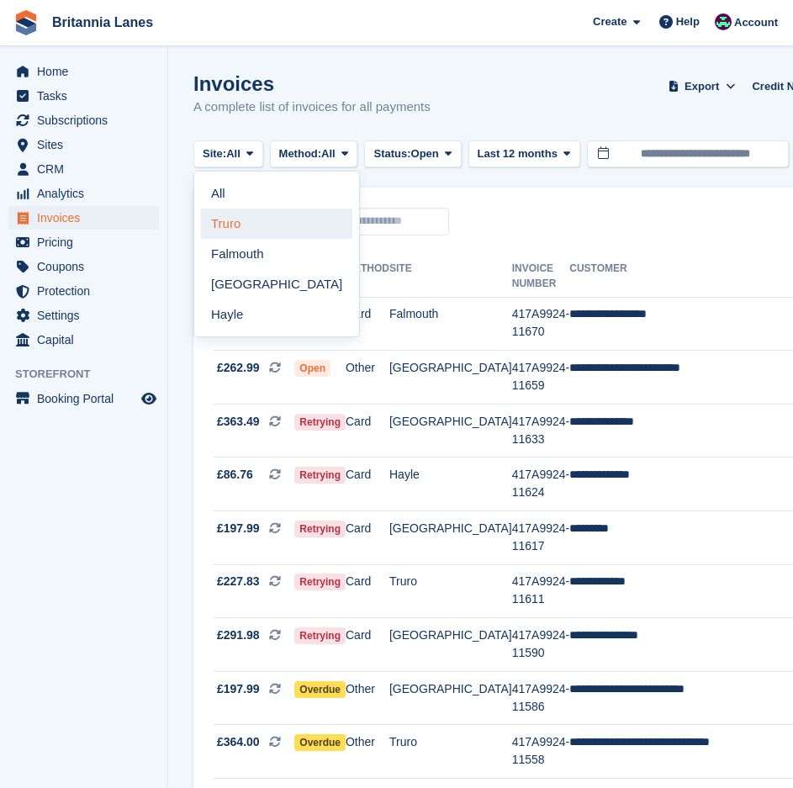
click at [245, 214] on link "Truro" at bounding box center [276, 223] width 151 height 30
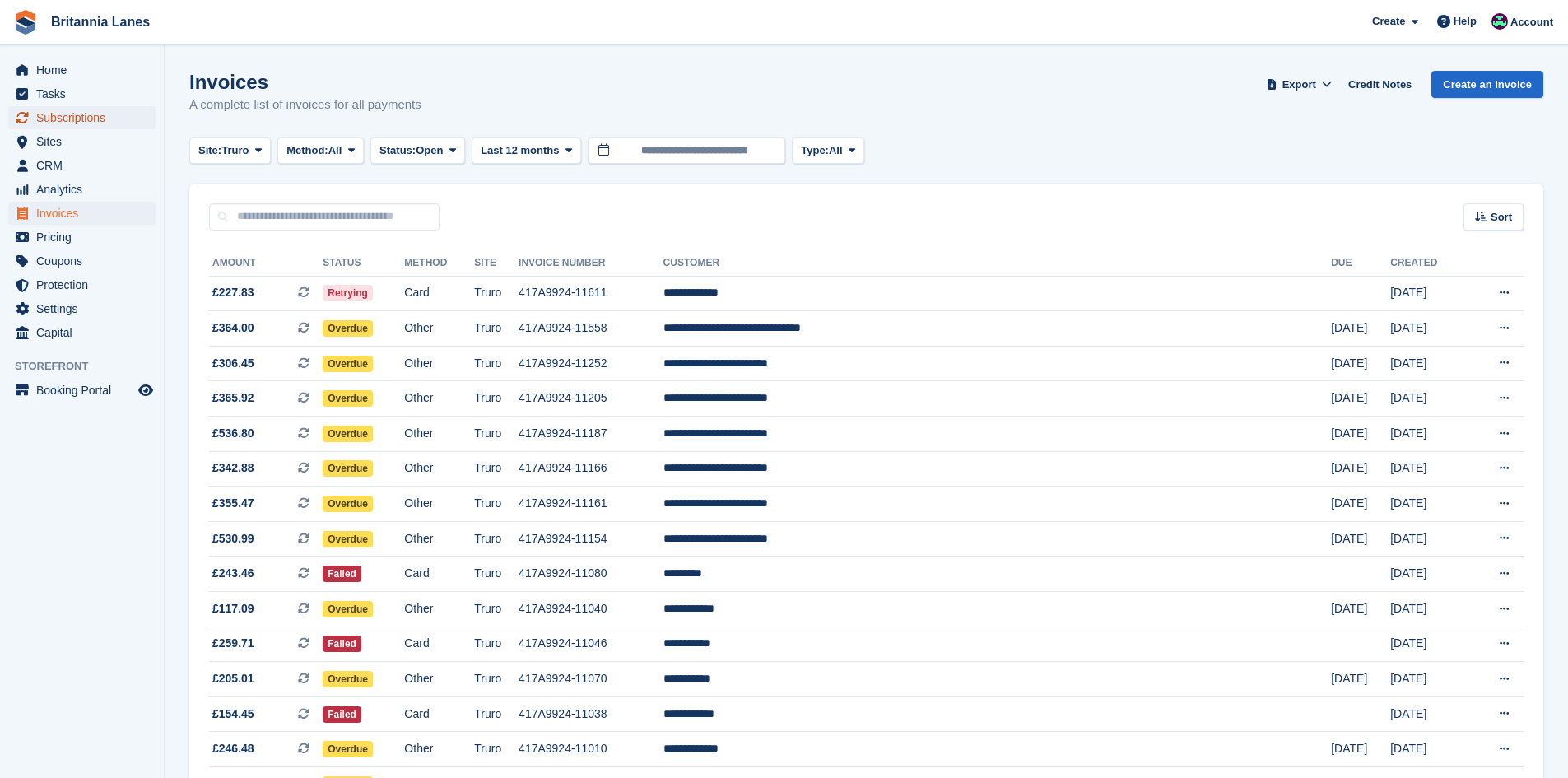
click at [61, 116] on span "Subscriptions" at bounding box center [85, 118] width 99 height 24
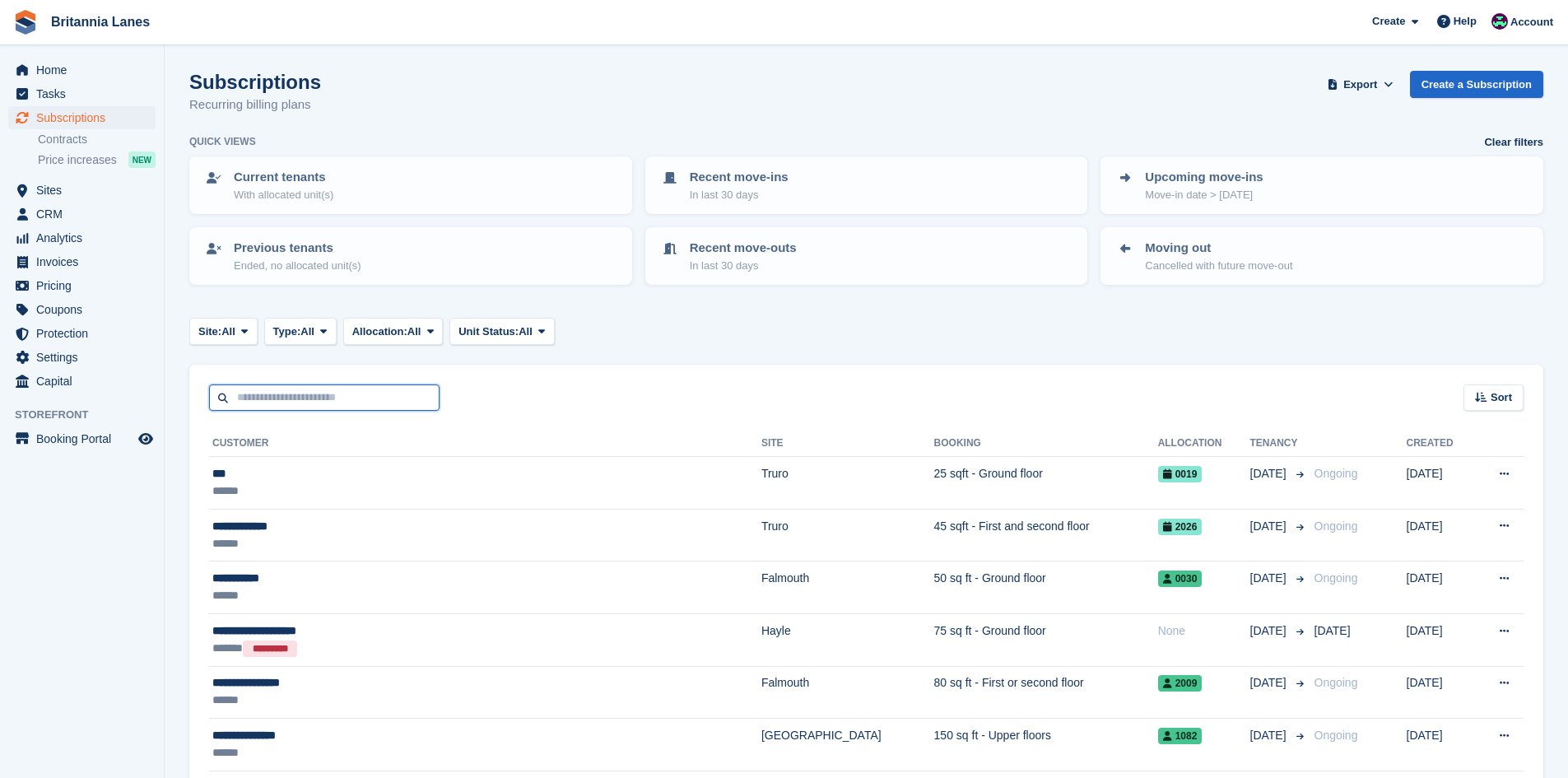
click at [347, 406] on input "text" at bounding box center [324, 399] width 230 height 27
type input "*****"
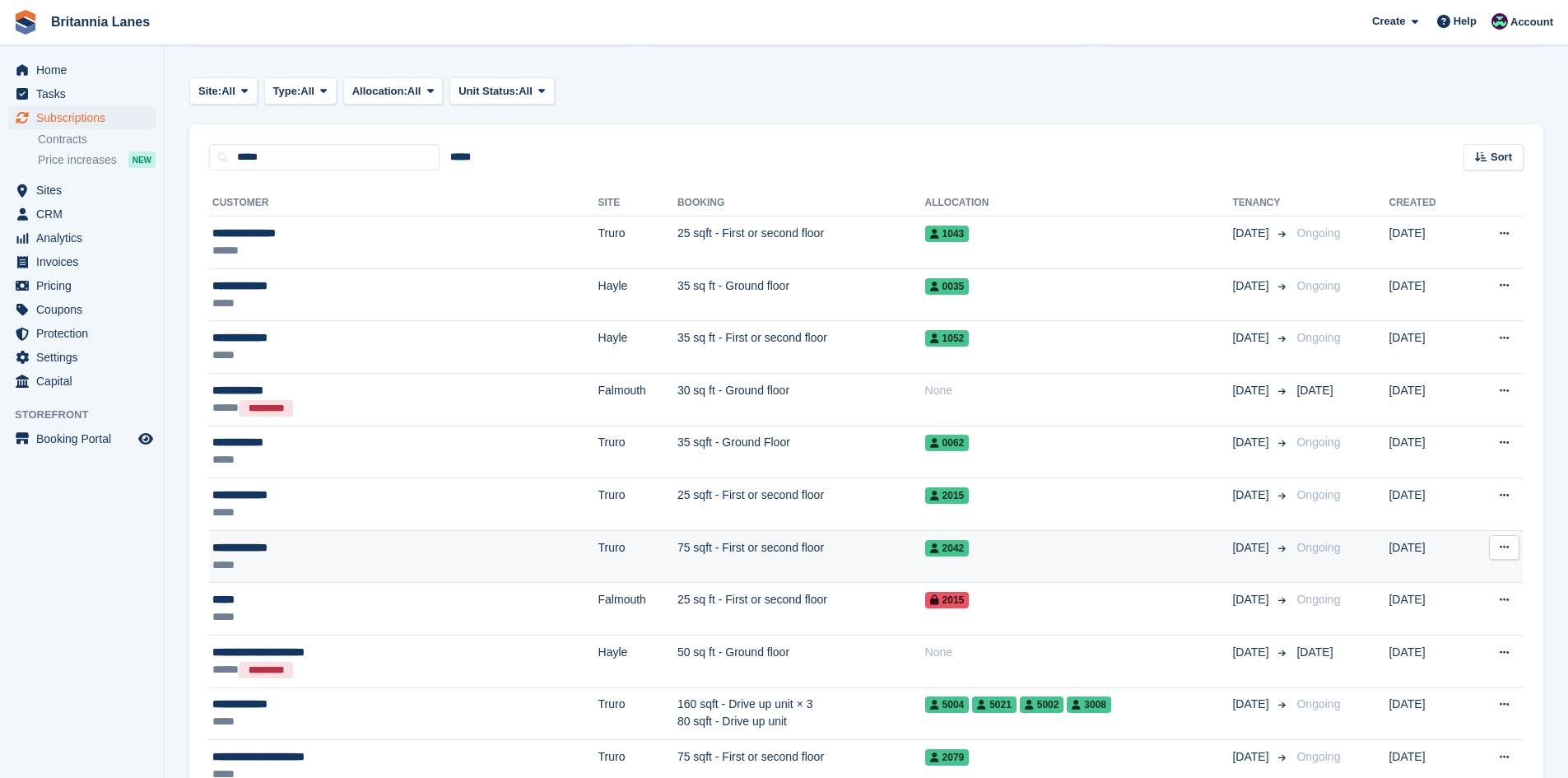
scroll to position [329, 0]
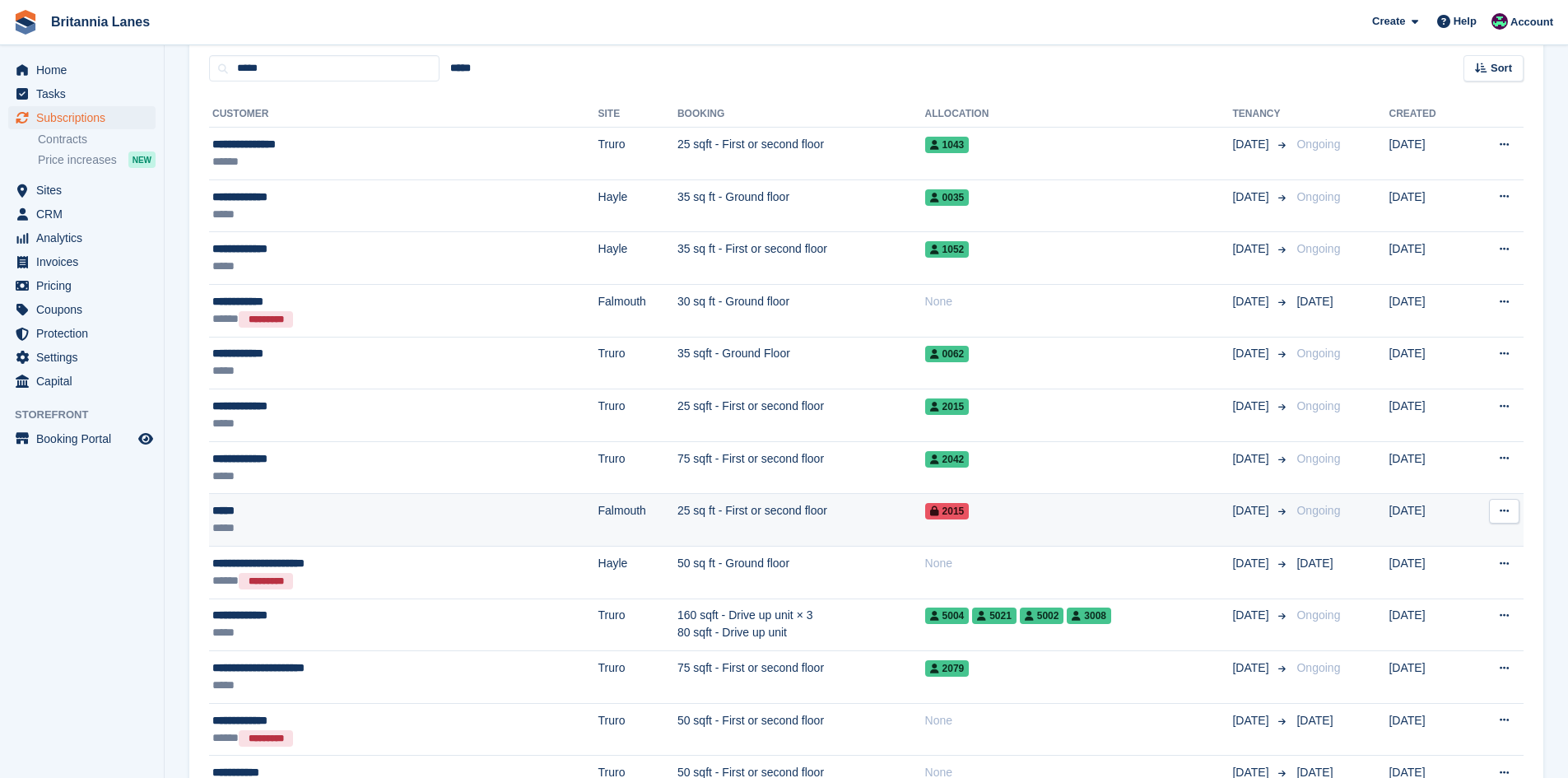
click at [678, 510] on td "25 sq ft - First or second floor" at bounding box center [801, 520] width 248 height 53
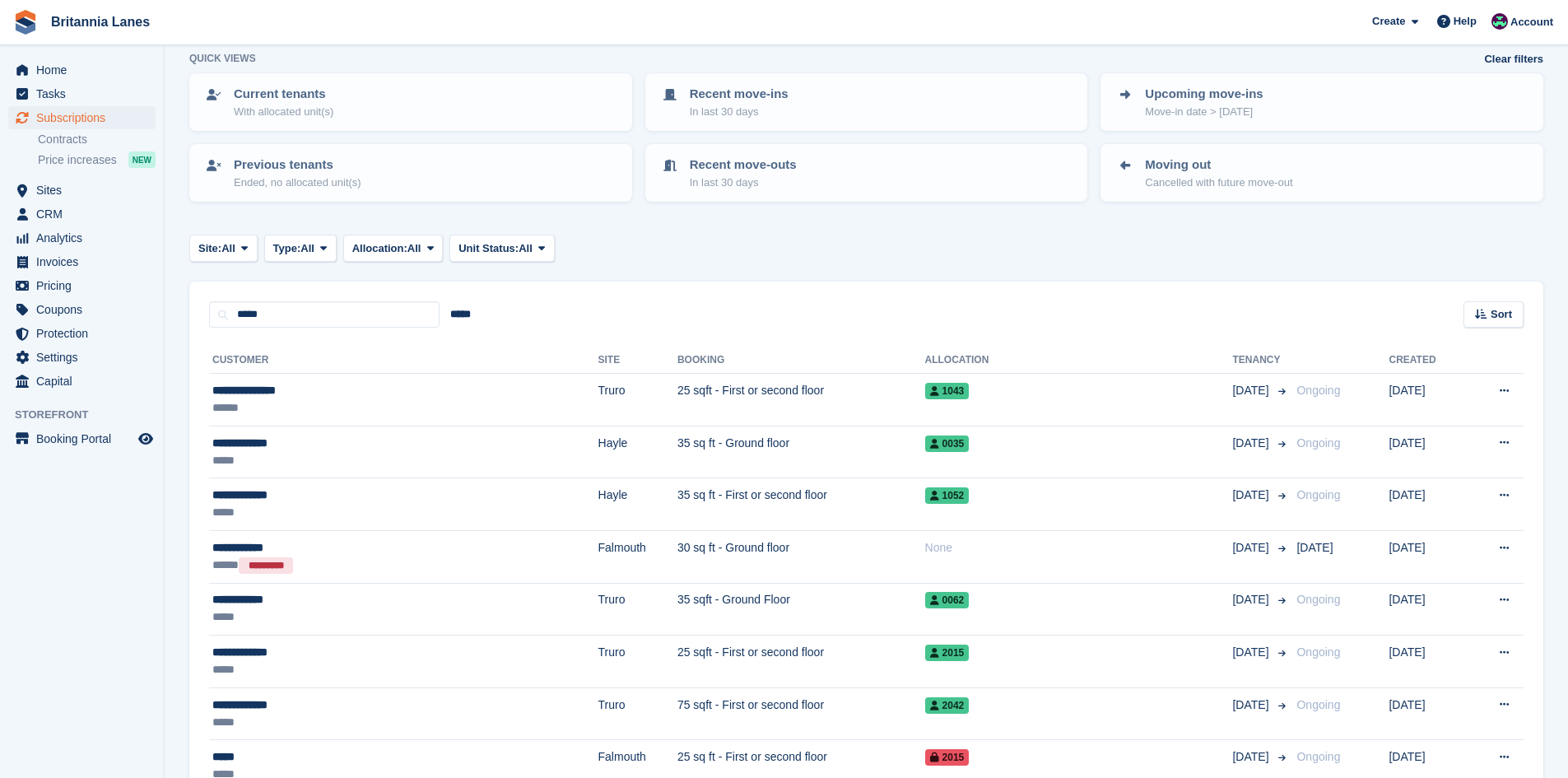
scroll to position [82, 0]
click at [465, 312] on input "*****" at bounding box center [460, 316] width 42 height 27
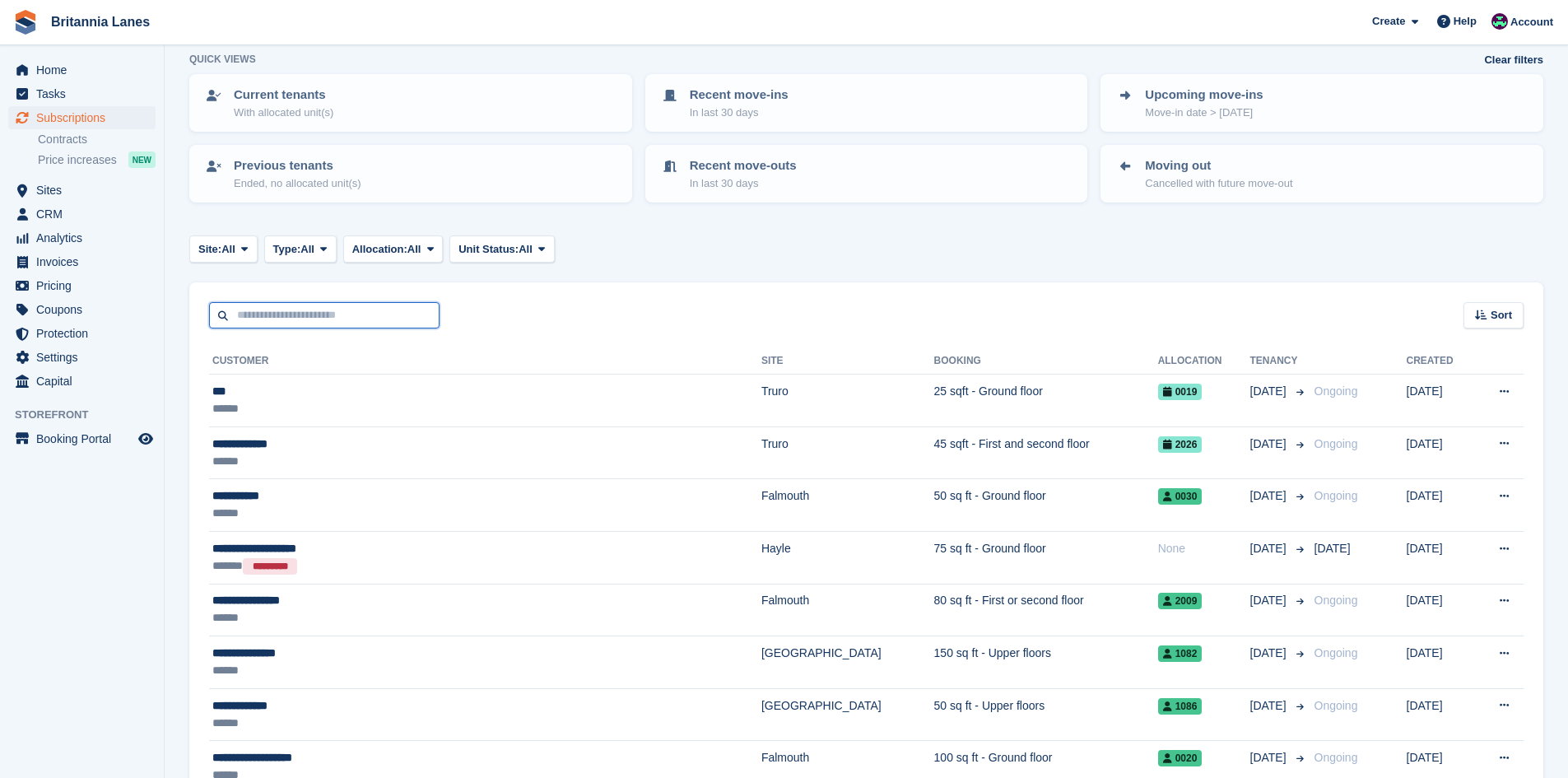
click at [293, 313] on input "text" at bounding box center [324, 316] width 230 height 27
type input "******"
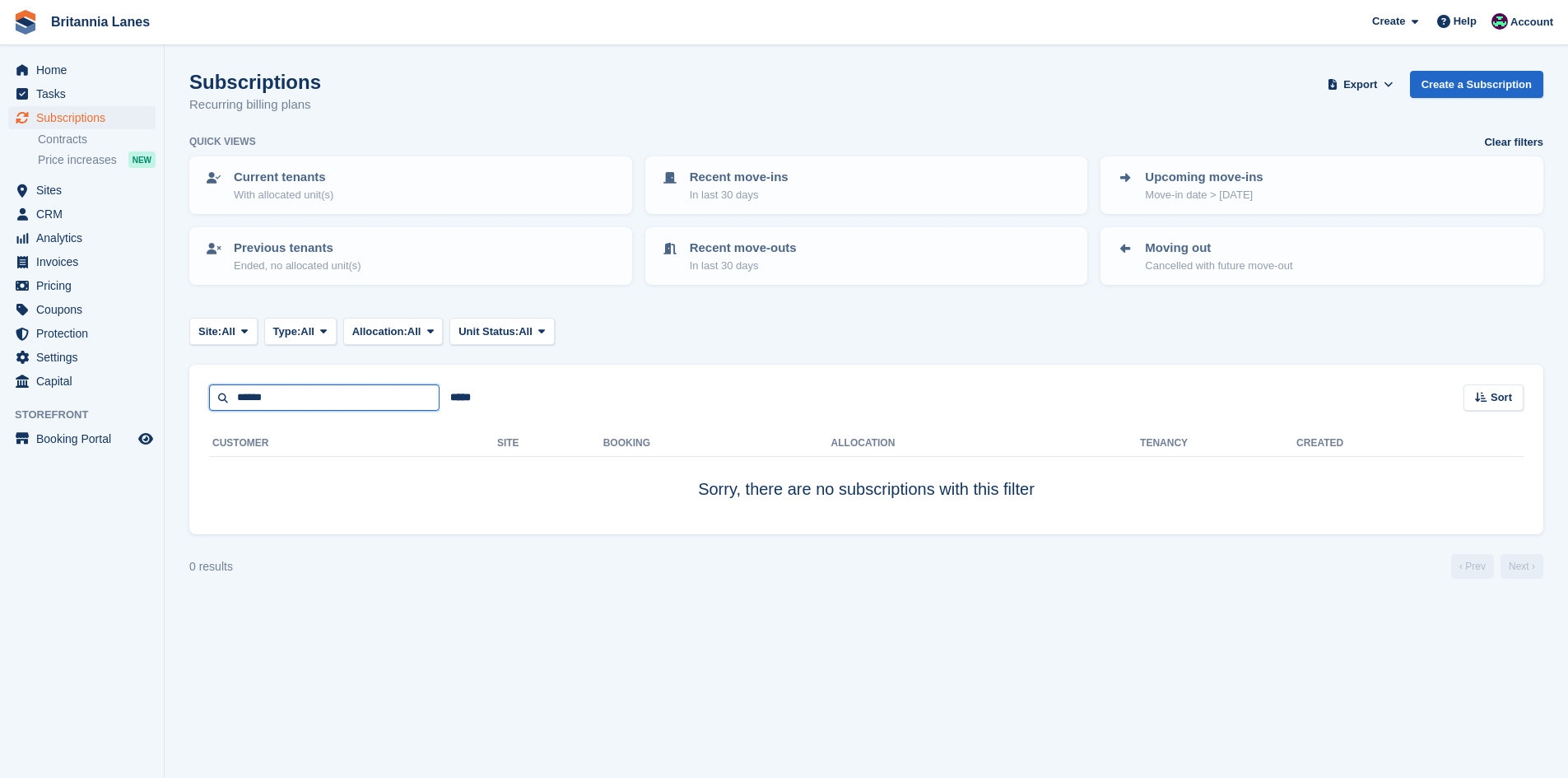
click at [363, 395] on input "******" at bounding box center [324, 399] width 230 height 27
type input "******"
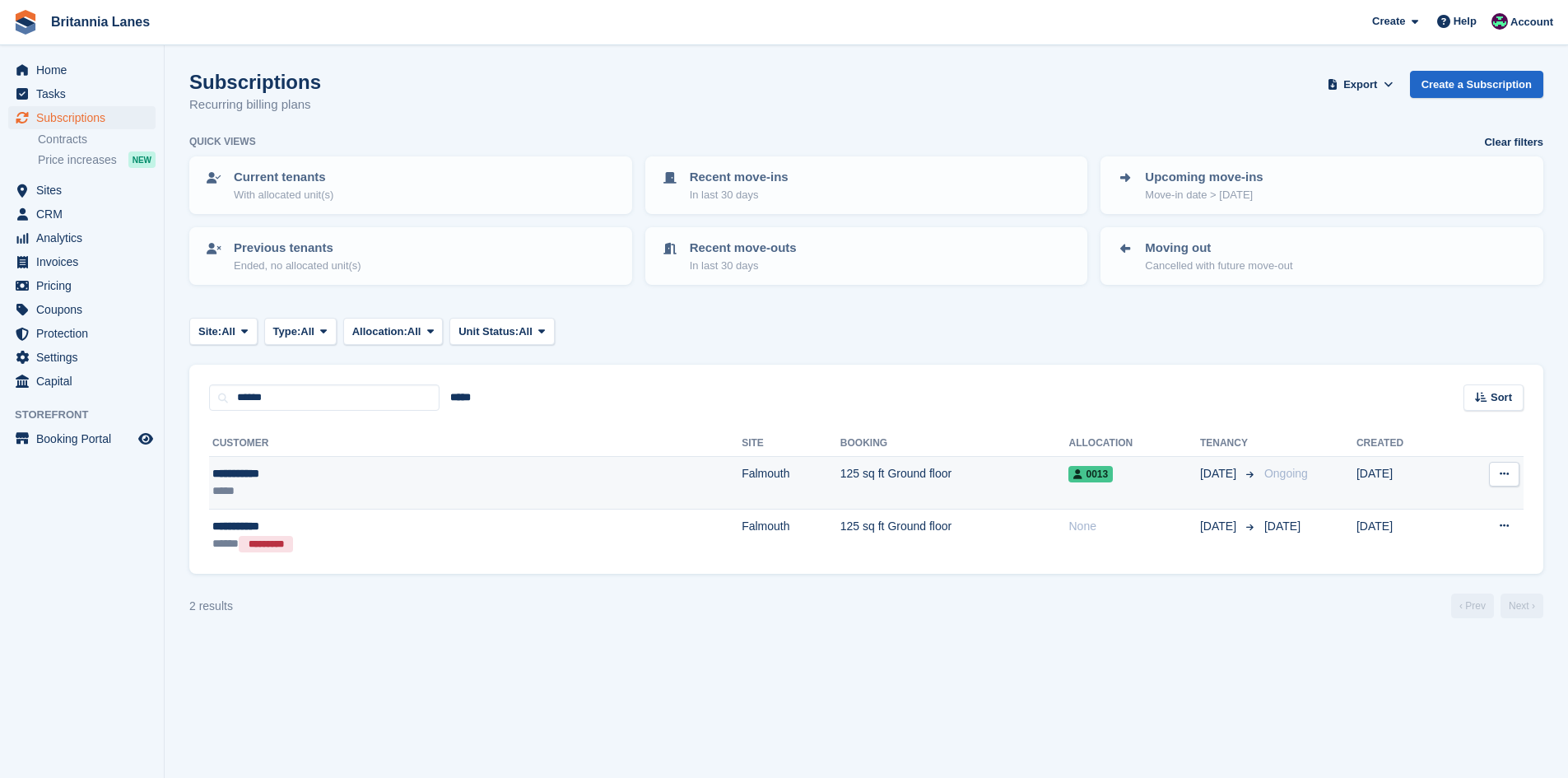
click at [358, 481] on div "**********" at bounding box center [341, 474] width 257 height 18
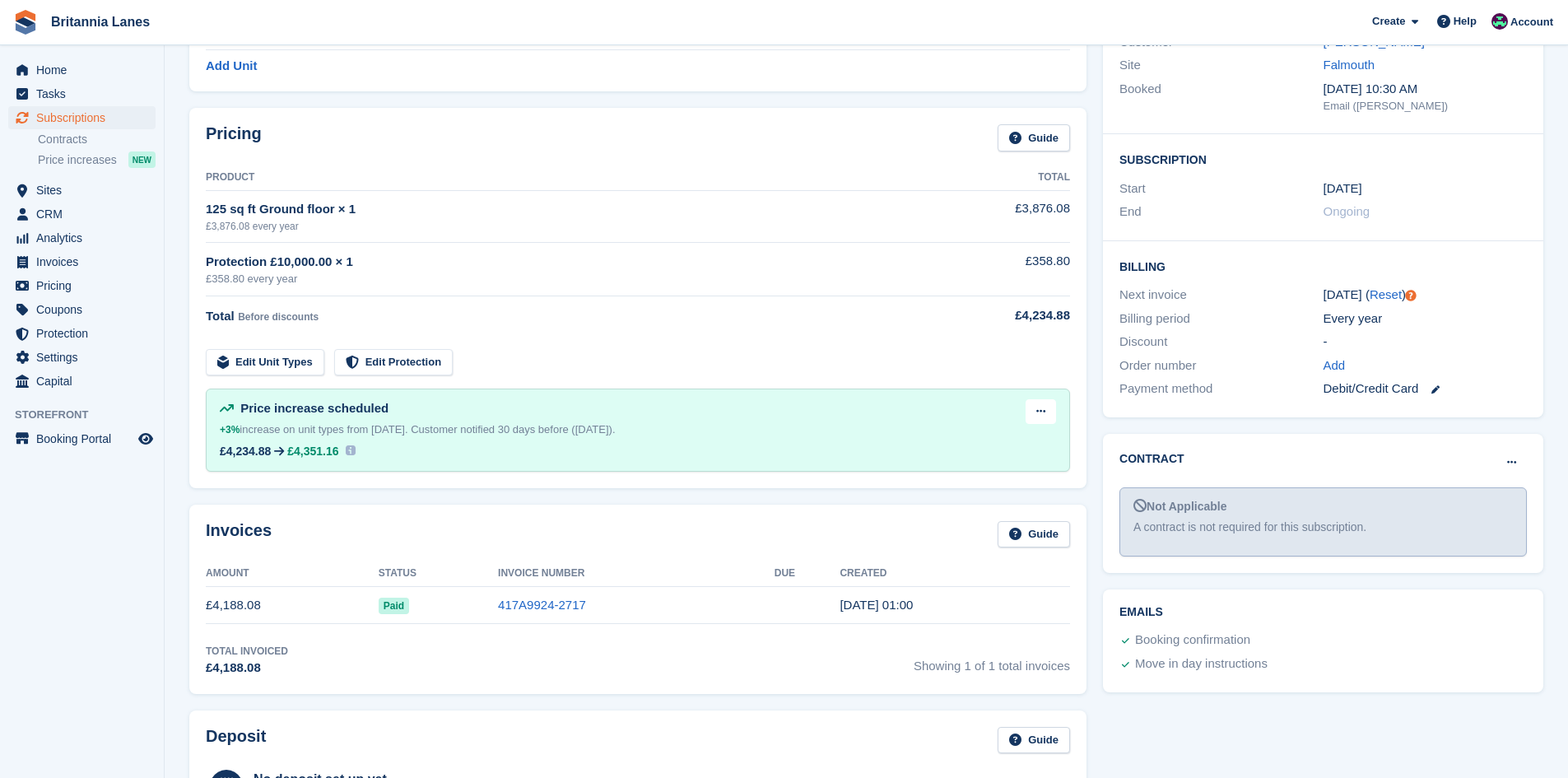
scroll to position [524, 0]
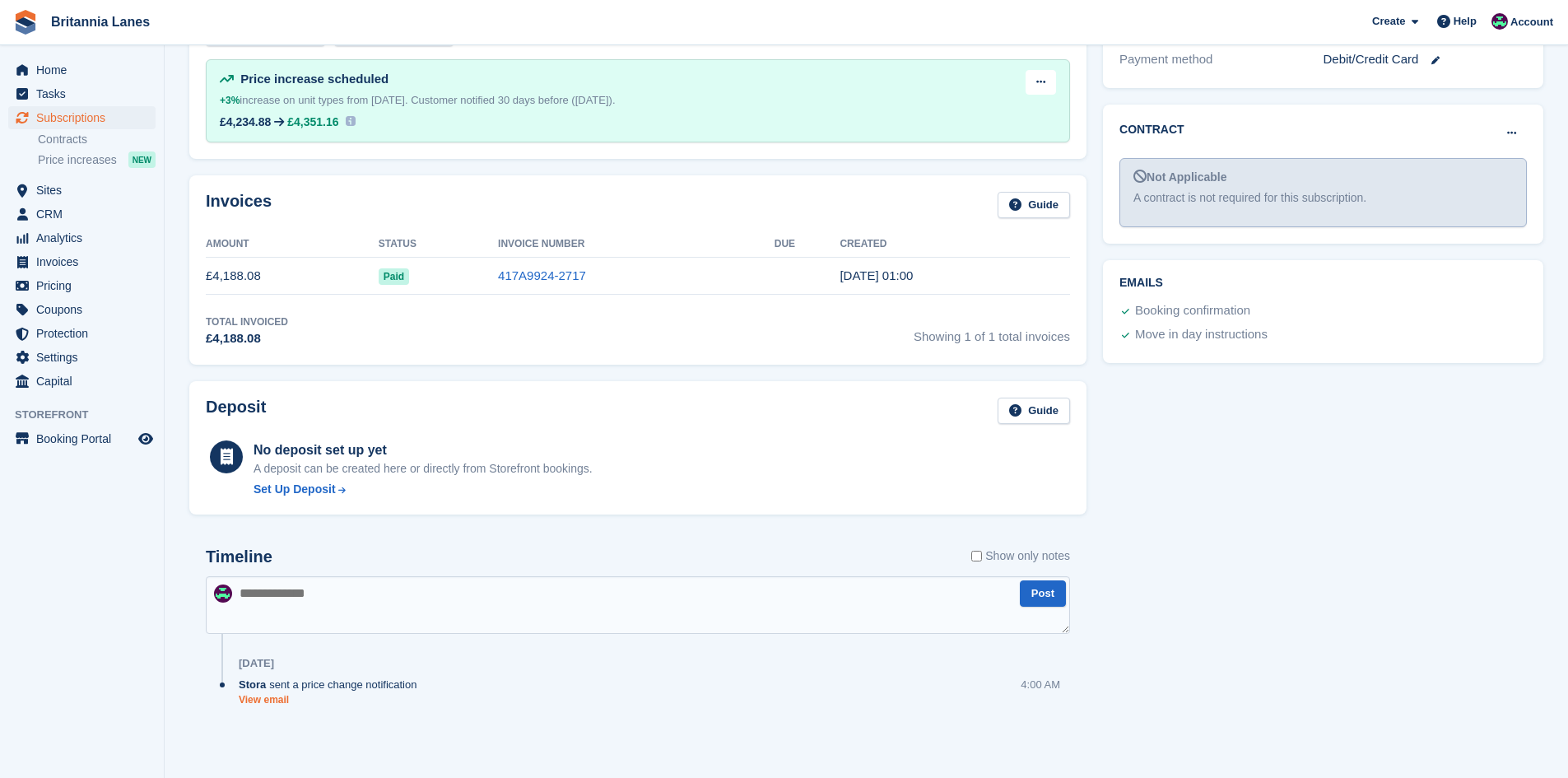
click at [256, 703] on link "View email" at bounding box center [332, 701] width 186 height 14
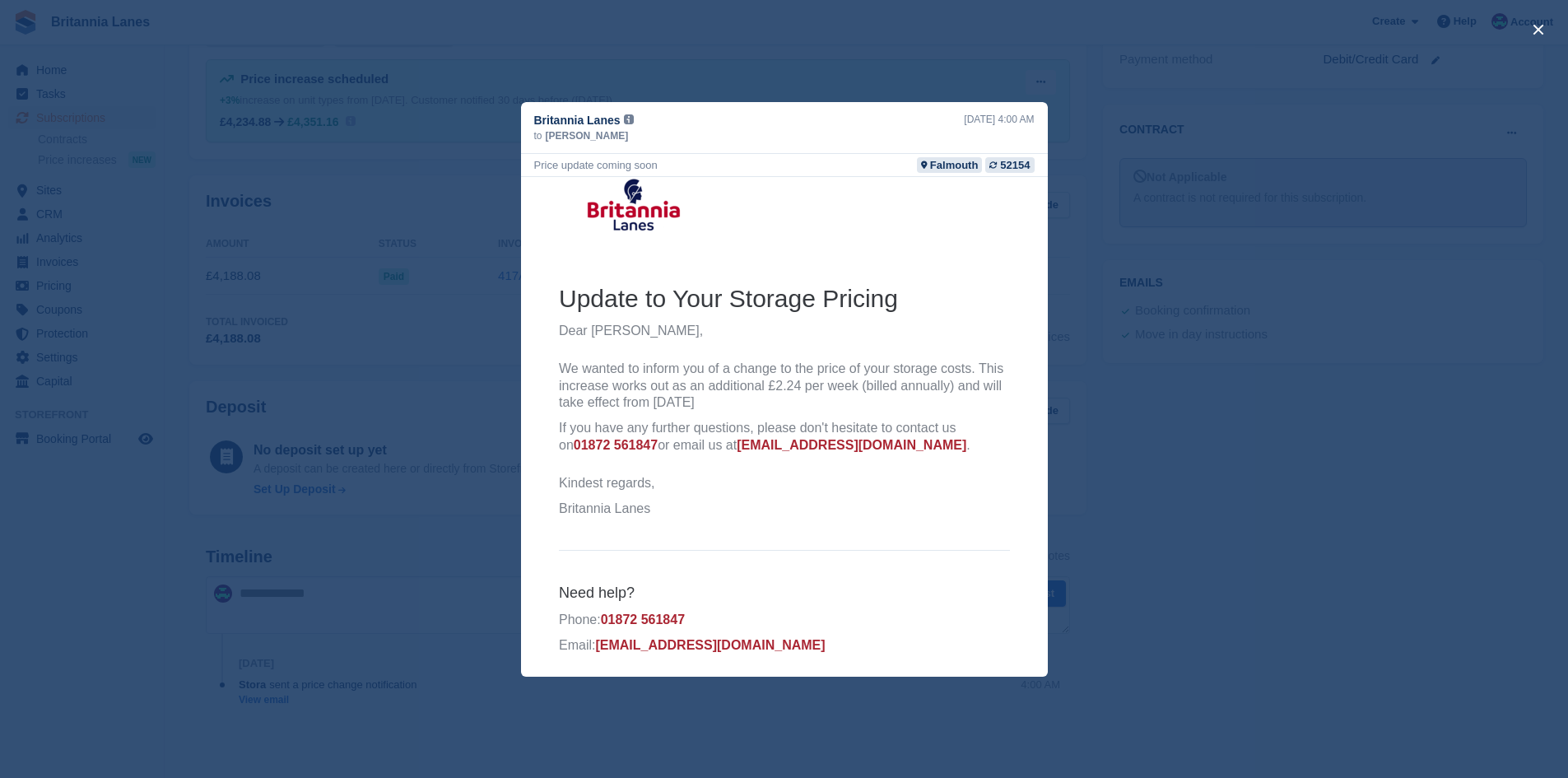
scroll to position [25, 0]
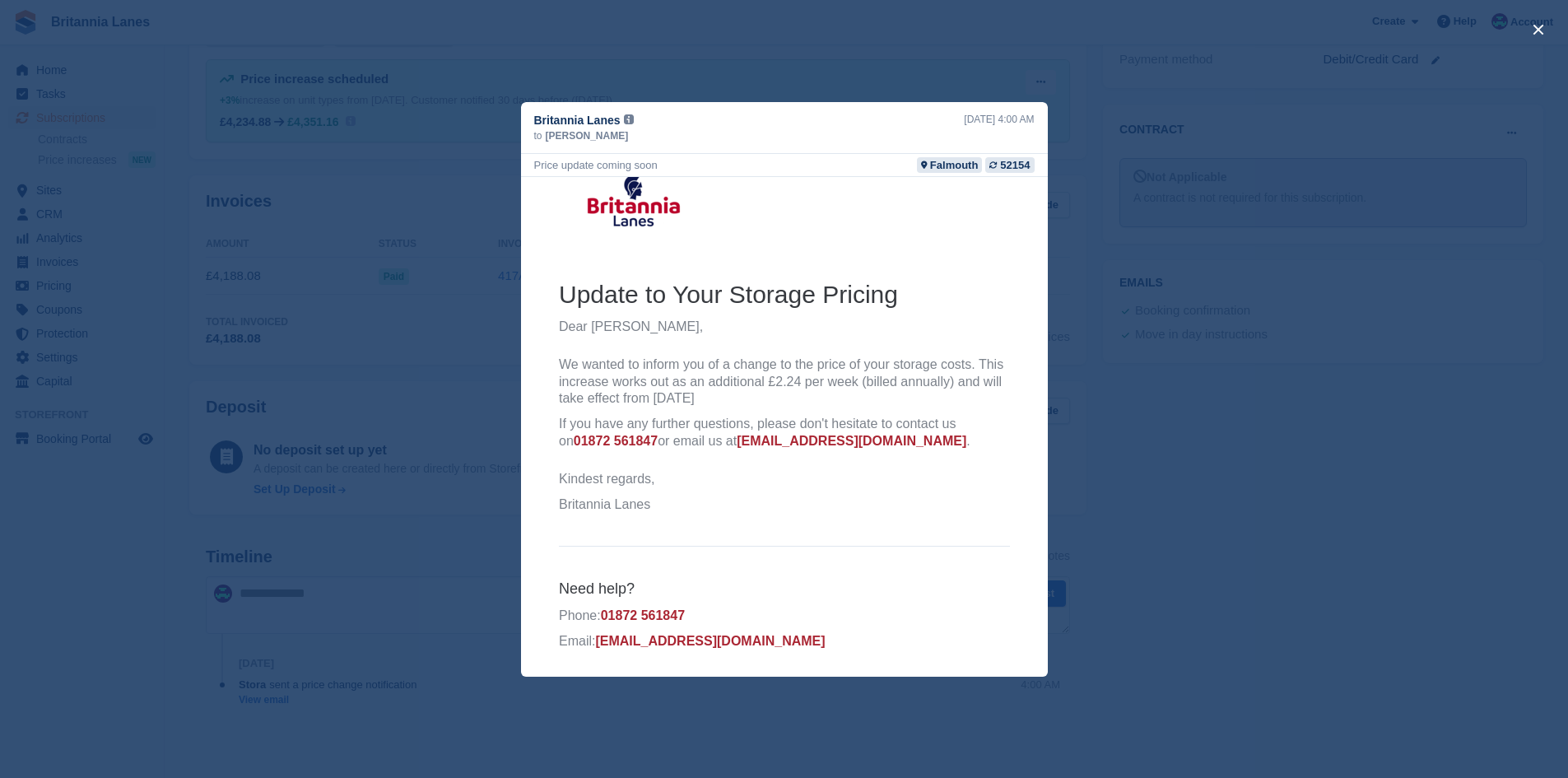
click at [1182, 598] on div "close" at bounding box center [784, 389] width 1568 height 778
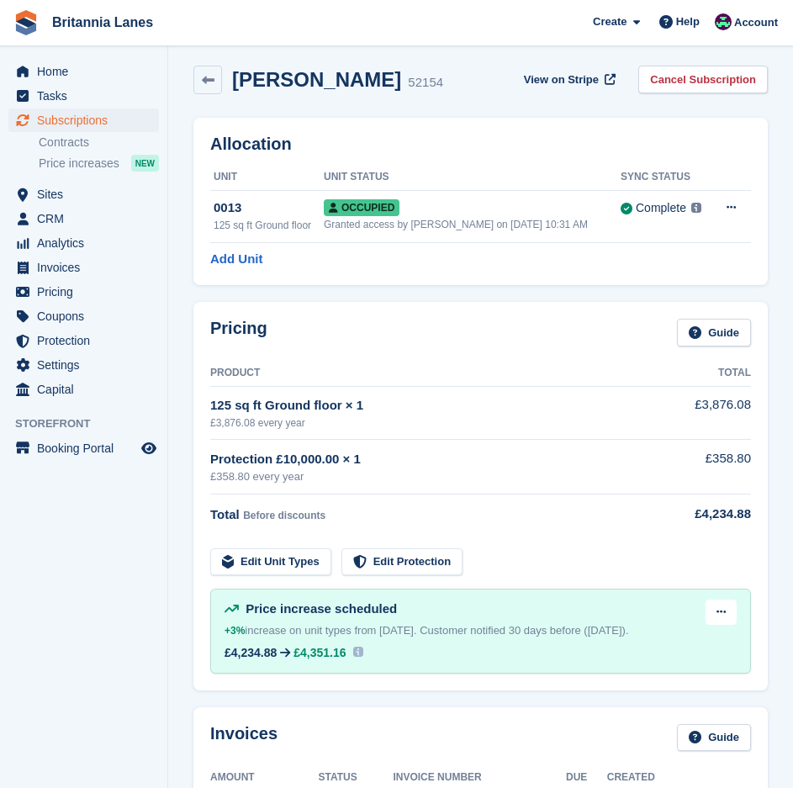
scroll to position [0, 0]
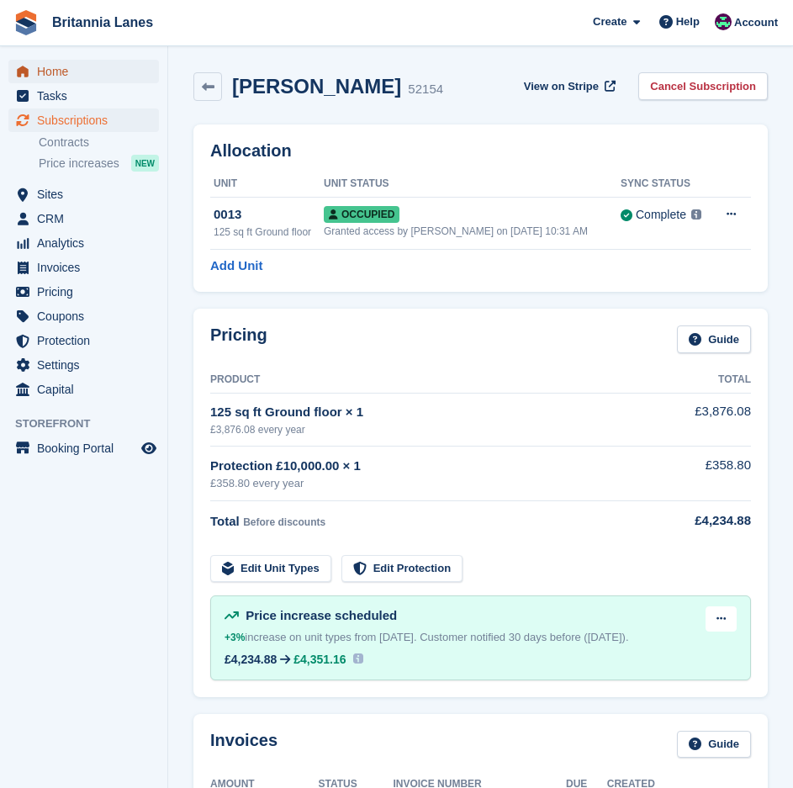
drag, startPoint x: 100, startPoint y: 71, endPoint x: 144, endPoint y: 112, distance: 60.1
click at [100, 71] on span "Home" at bounding box center [87, 72] width 101 height 24
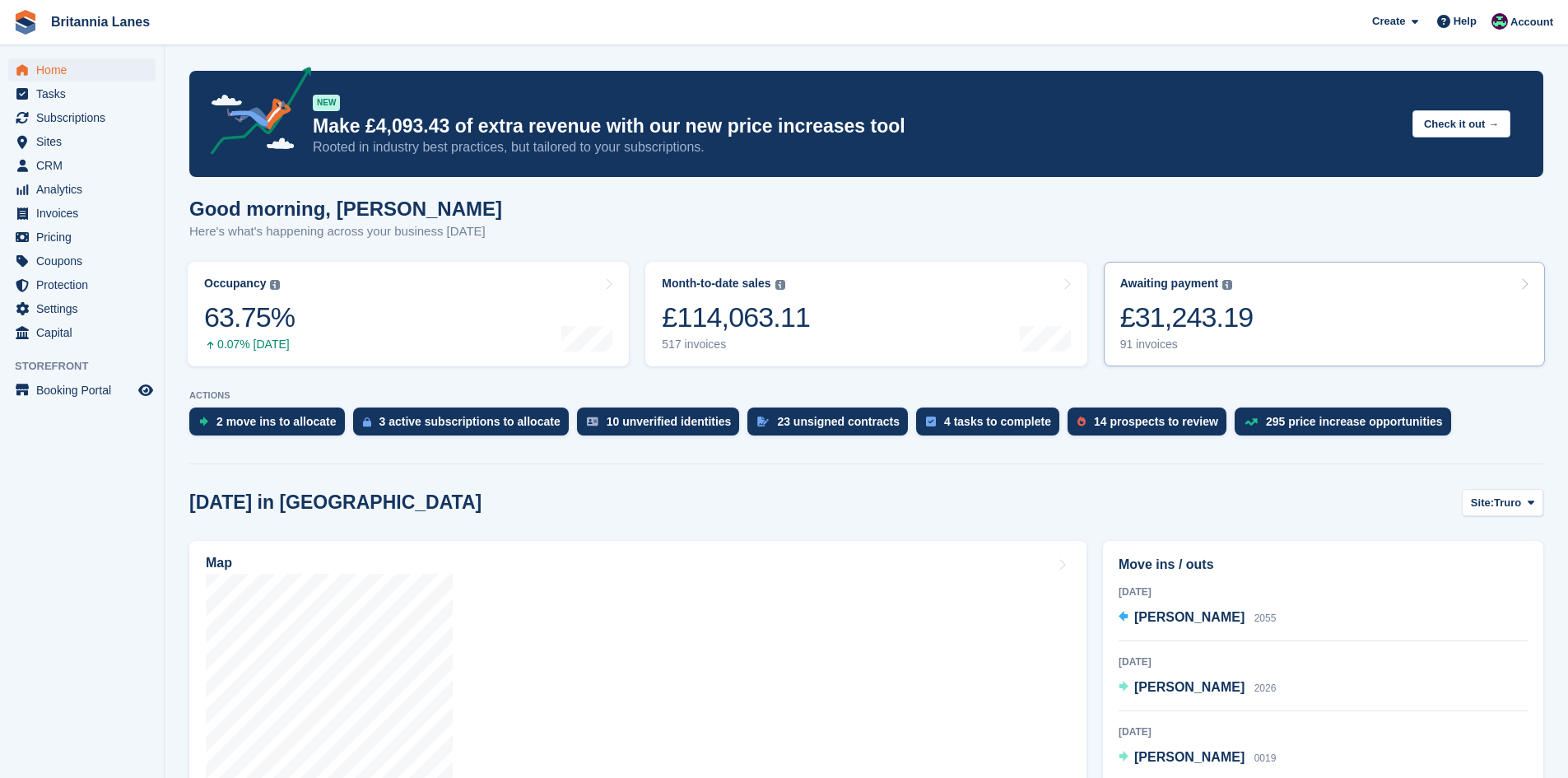
click at [776, 334] on div "£31,243.19" at bounding box center [1187, 317] width 133 height 33
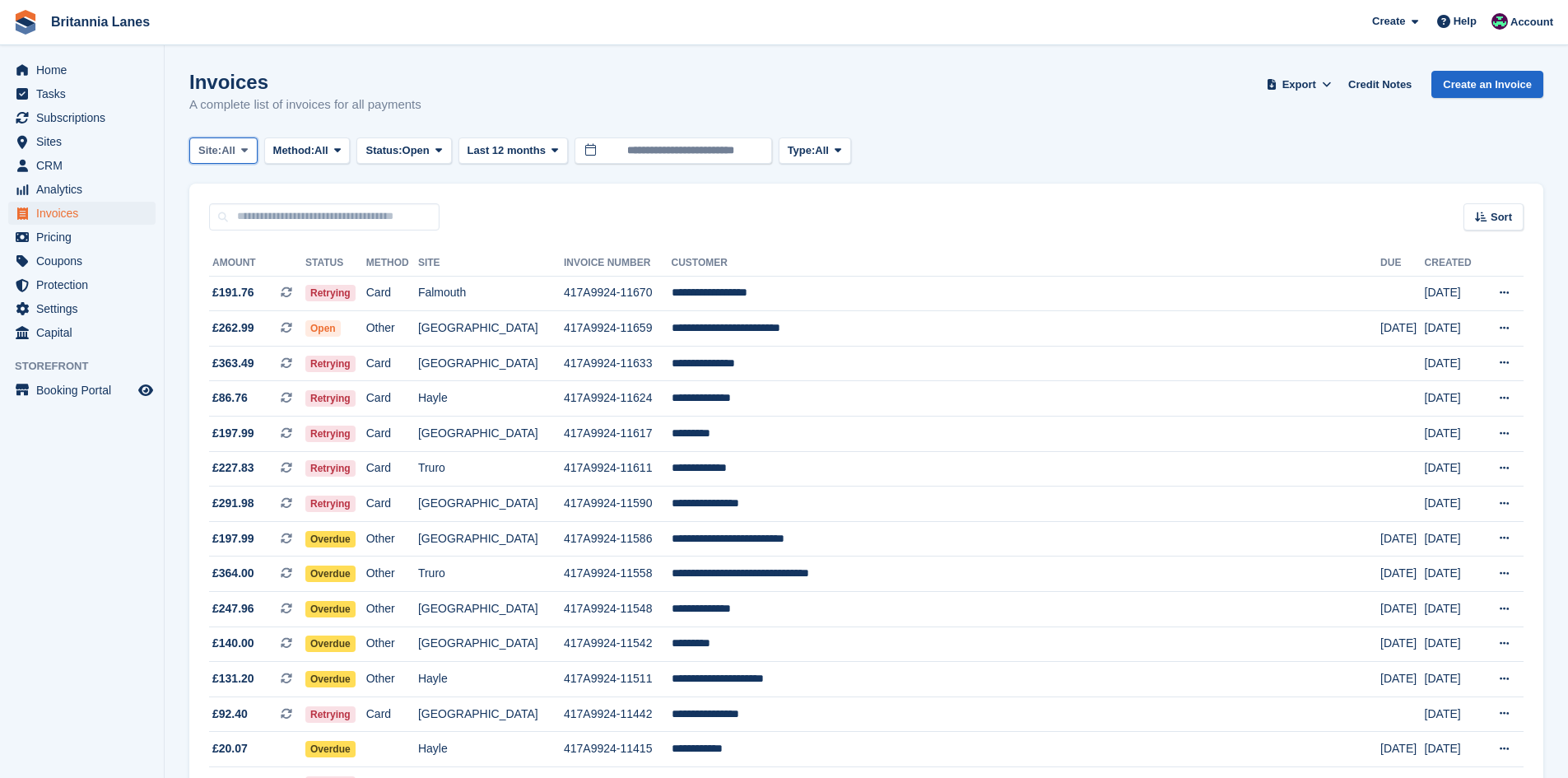
click at [218, 148] on span "Site:" at bounding box center [211, 150] width 24 height 17
click at [263, 224] on link "Truro" at bounding box center [270, 219] width 148 height 29
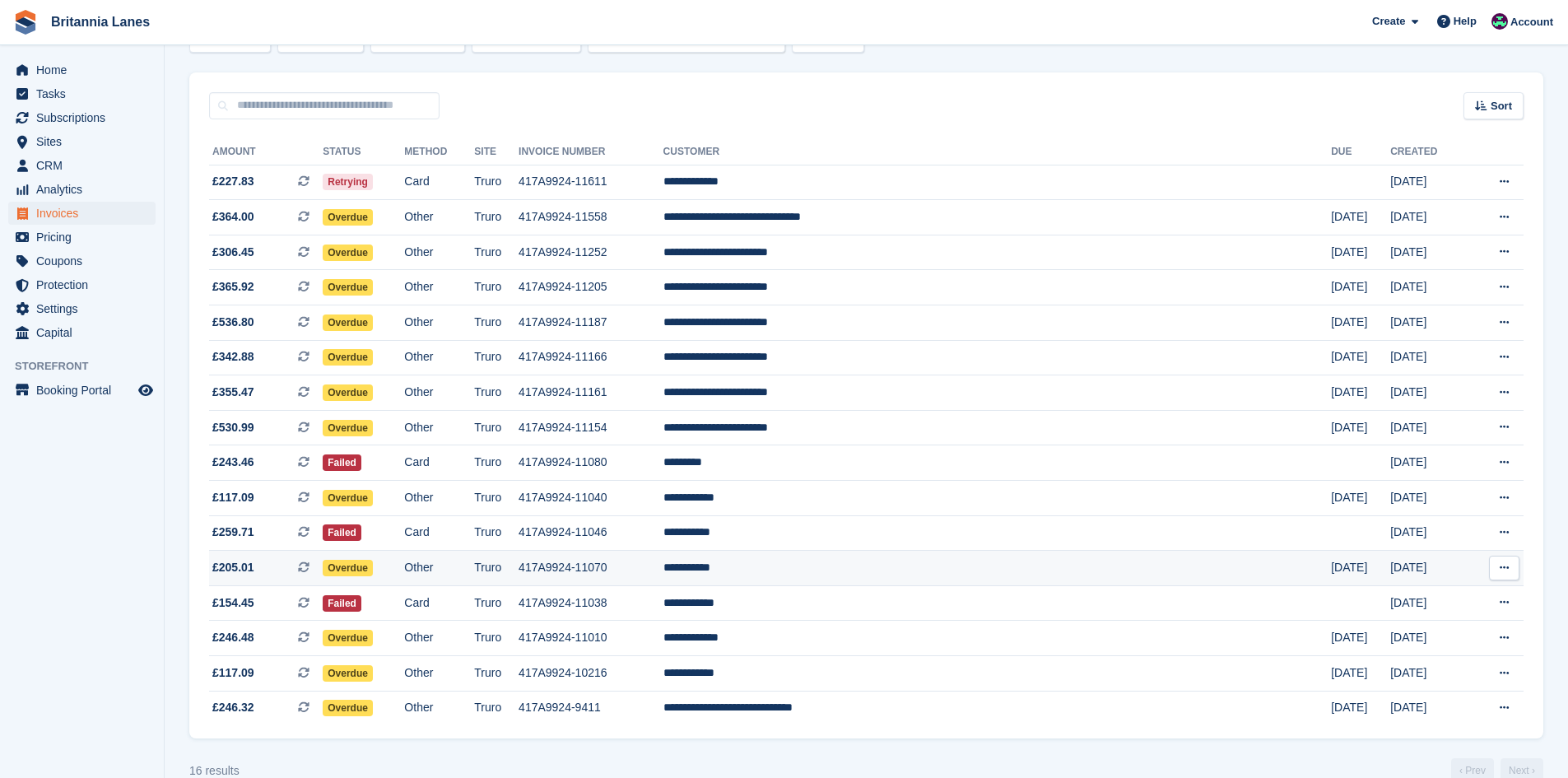
scroll to position [141, 0]
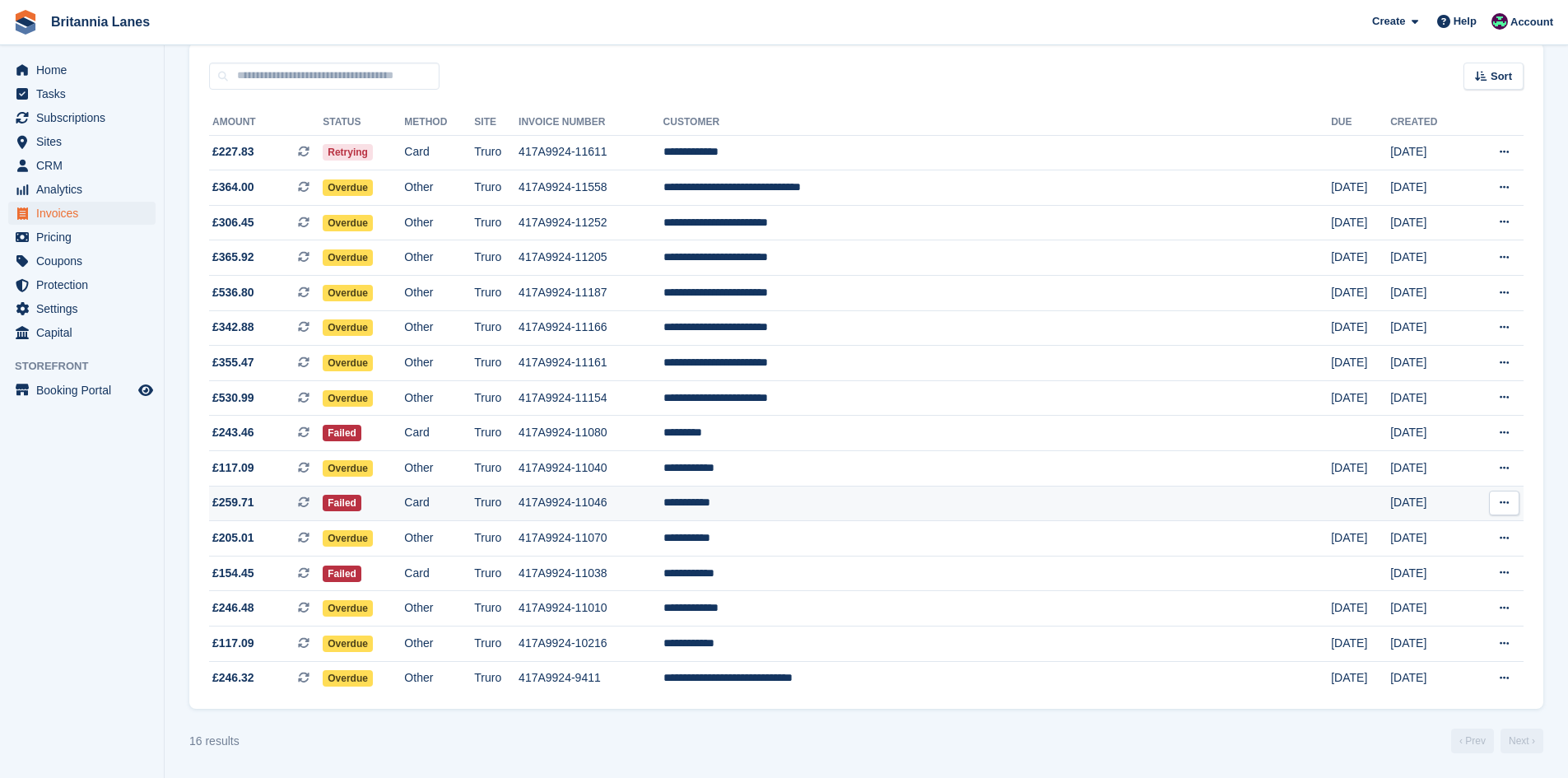
click at [880, 499] on td "**********" at bounding box center [998, 504] width 669 height 35
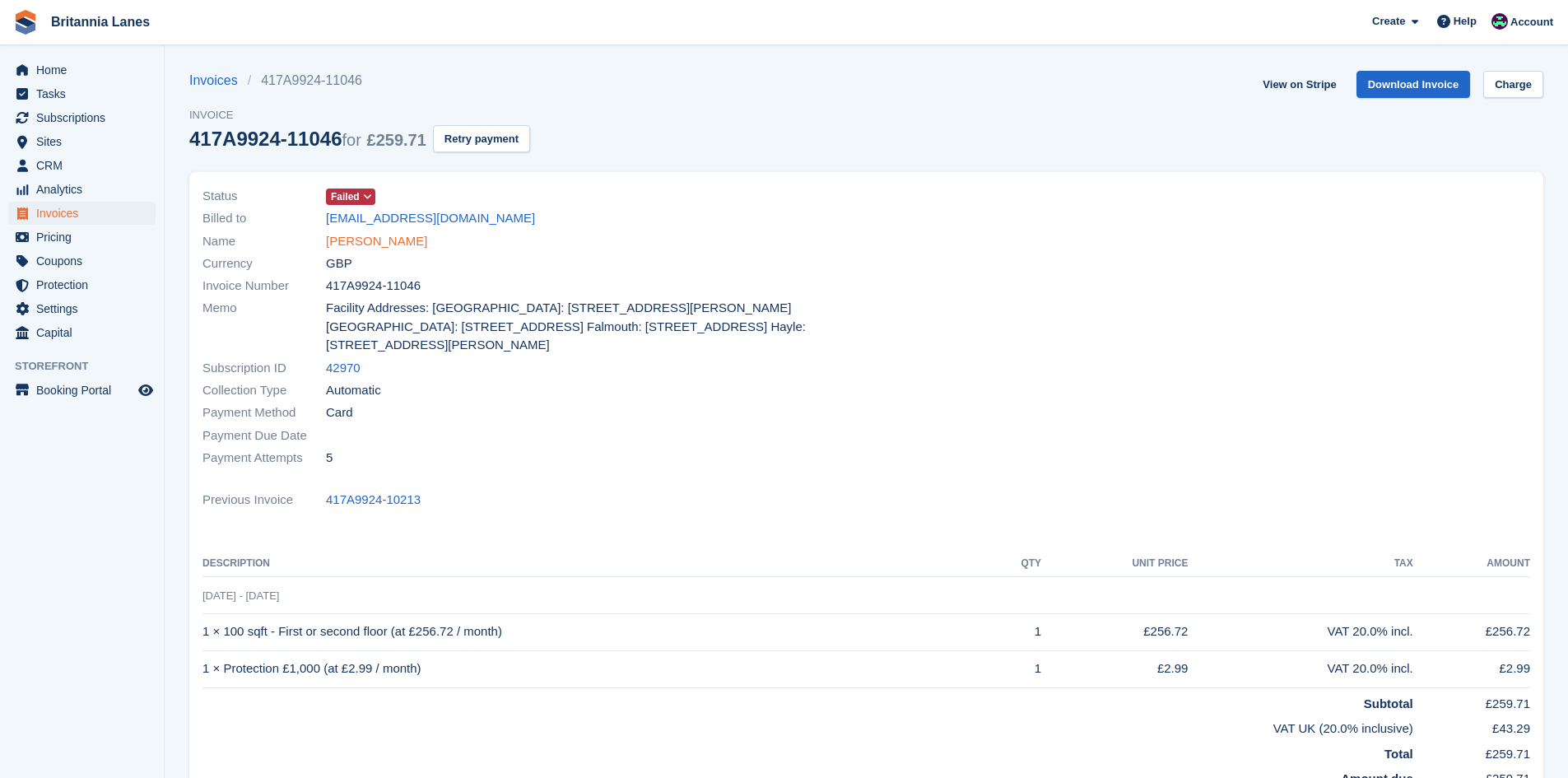
click at [364, 243] on link "Russell Guy" at bounding box center [376, 241] width 101 height 19
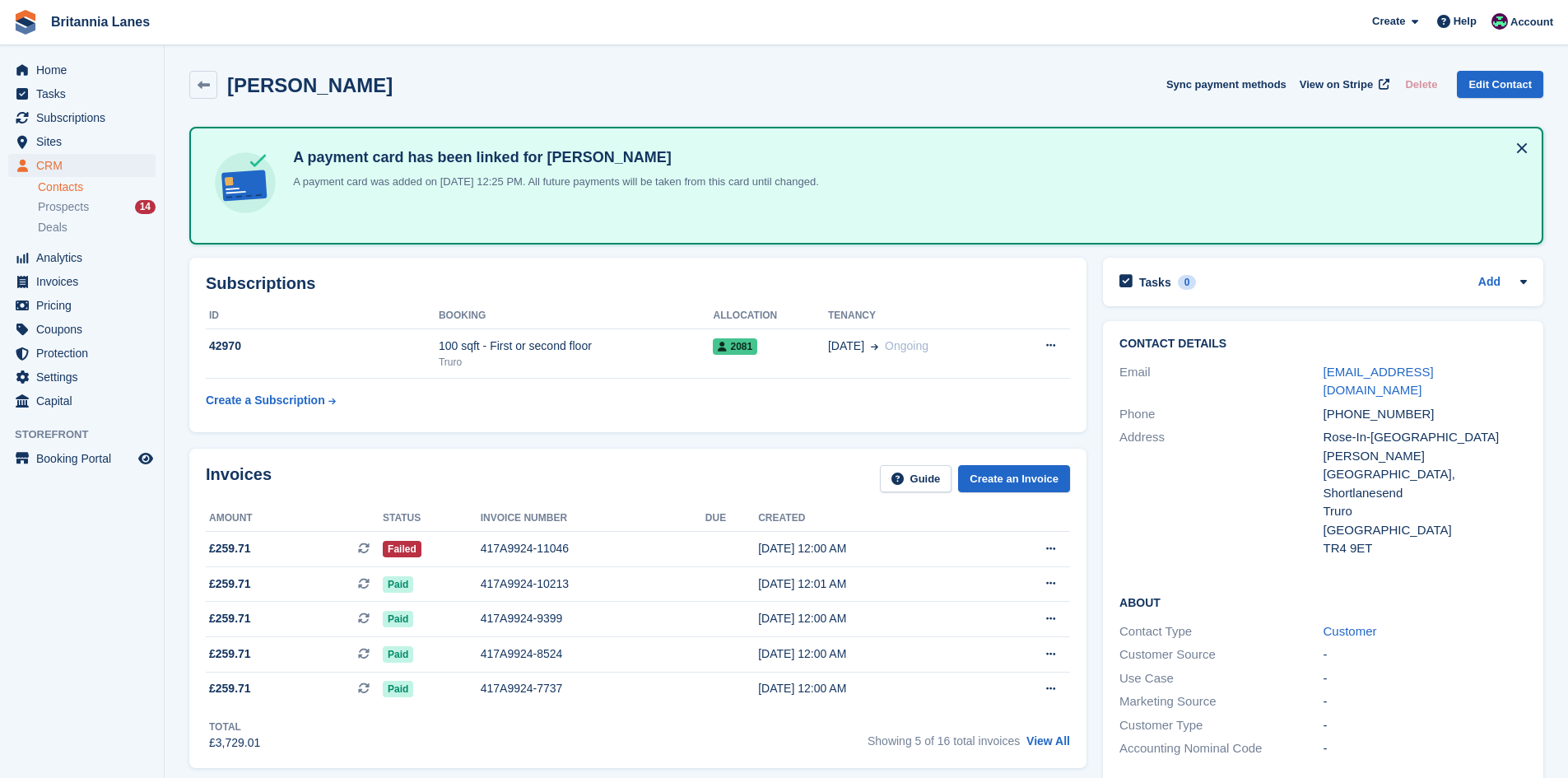
scroll to position [165, 0]
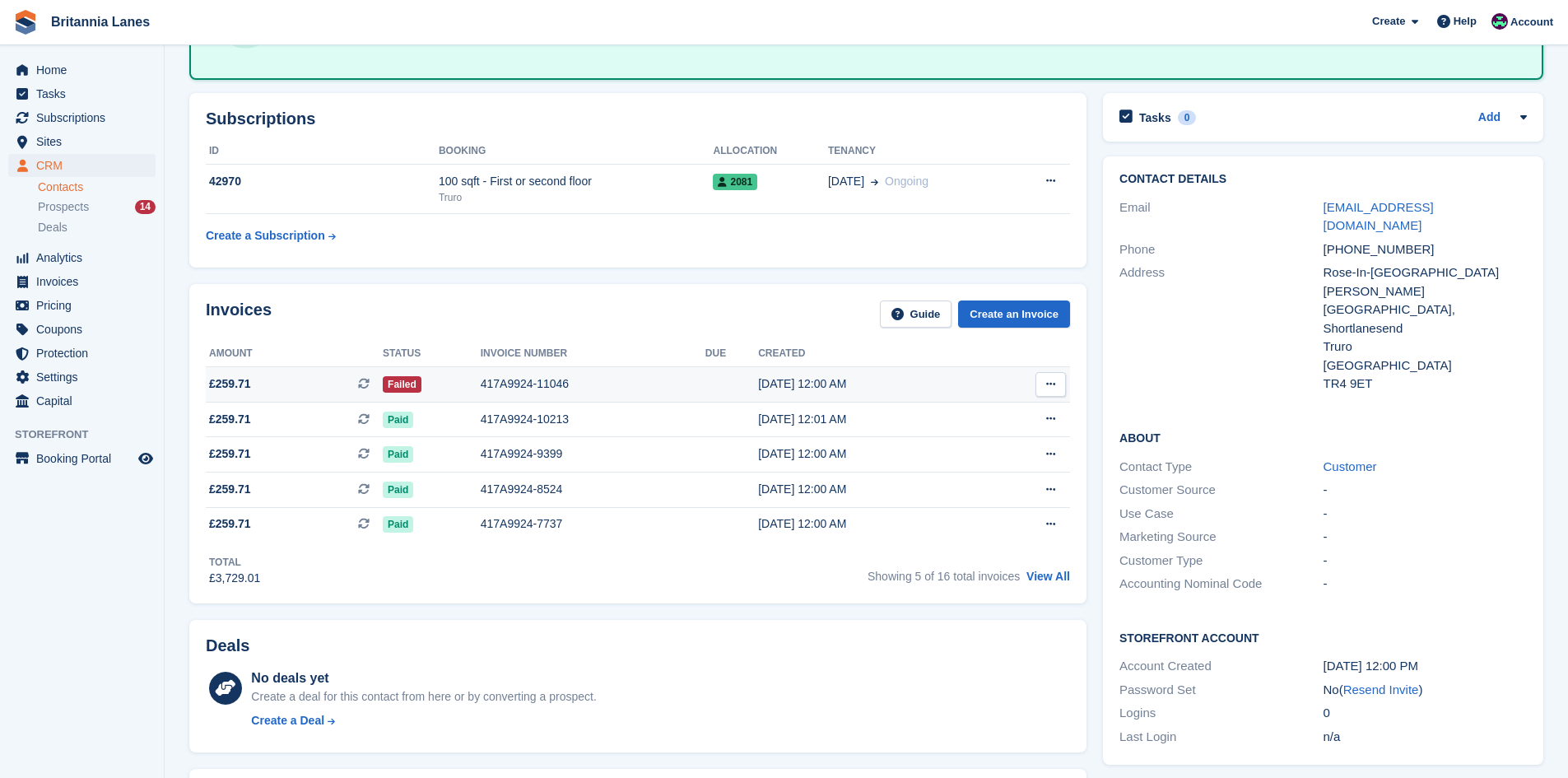
click at [503, 385] on div "417A9924-11046" at bounding box center [593, 384] width 224 height 18
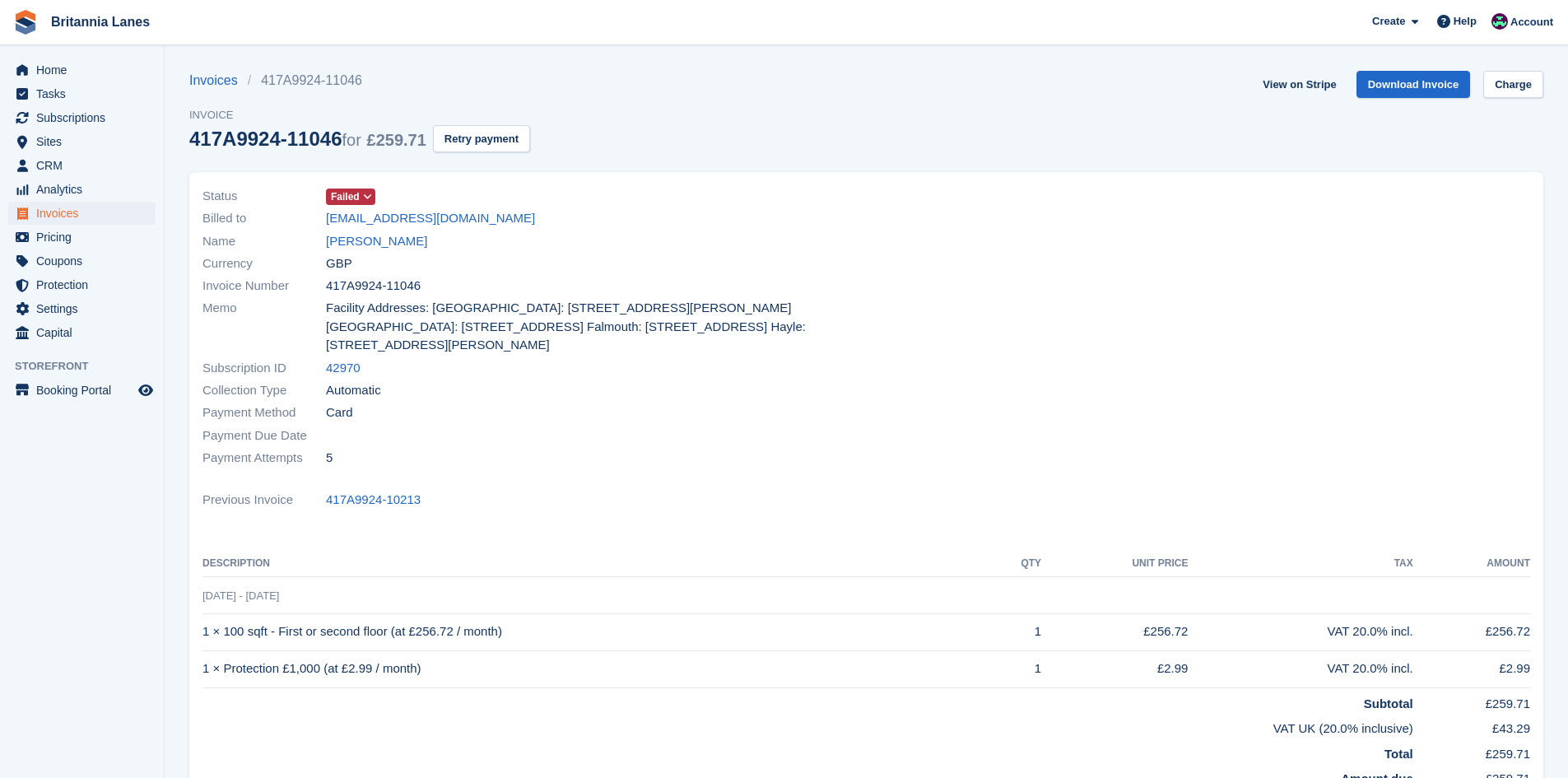
click at [329, 192] on span "Failed" at bounding box center [351, 196] width 49 height 17
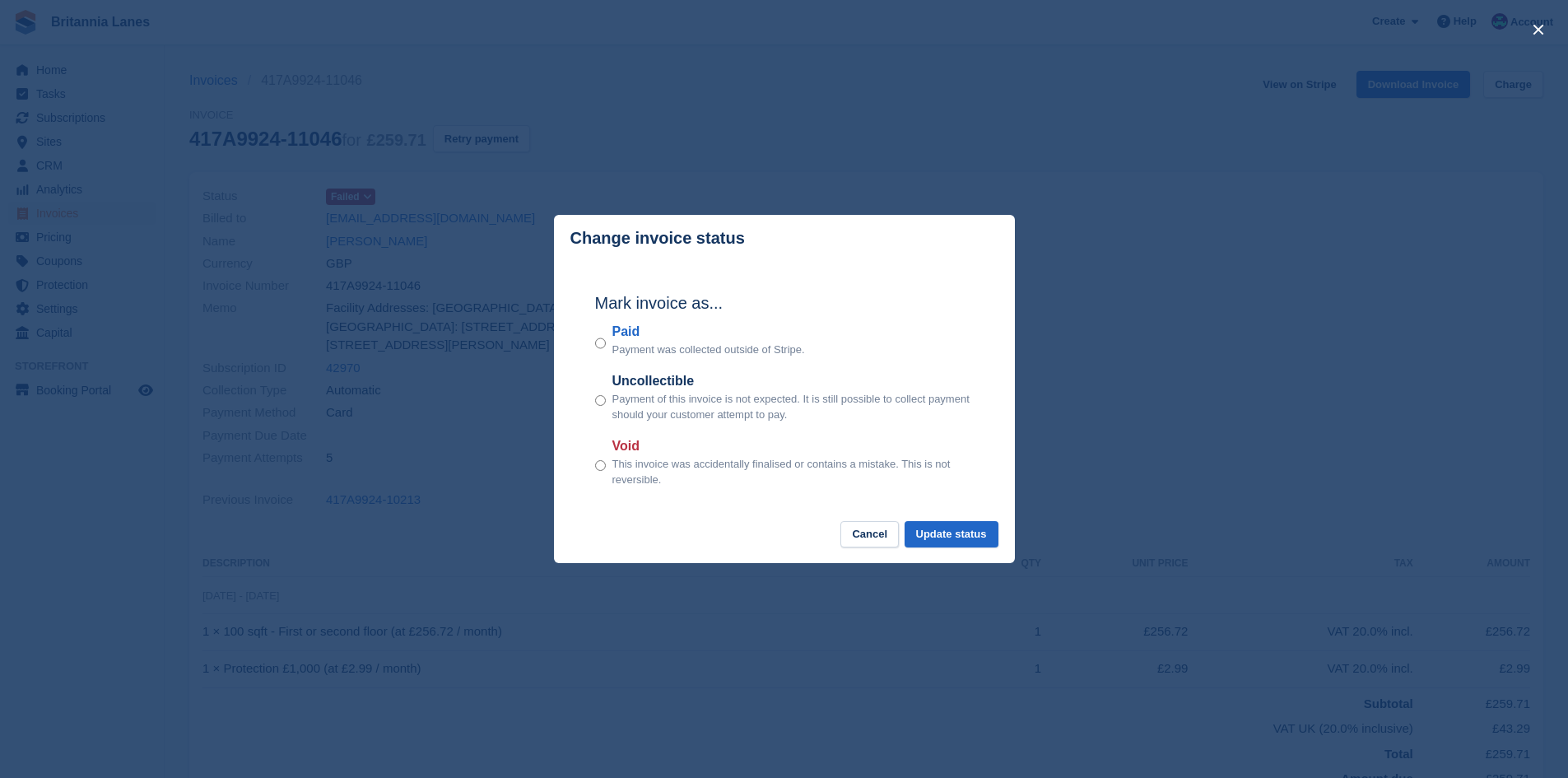
click at [625, 326] on div "Mark invoice as... Paid Payment was collected outside of Stripe. Uncollectible …" at bounding box center [784, 391] width 411 height 260
click at [625, 333] on label "Paid" at bounding box center [708, 332] width 193 height 20
click at [990, 541] on button "Update status" at bounding box center [952, 535] width 94 height 27
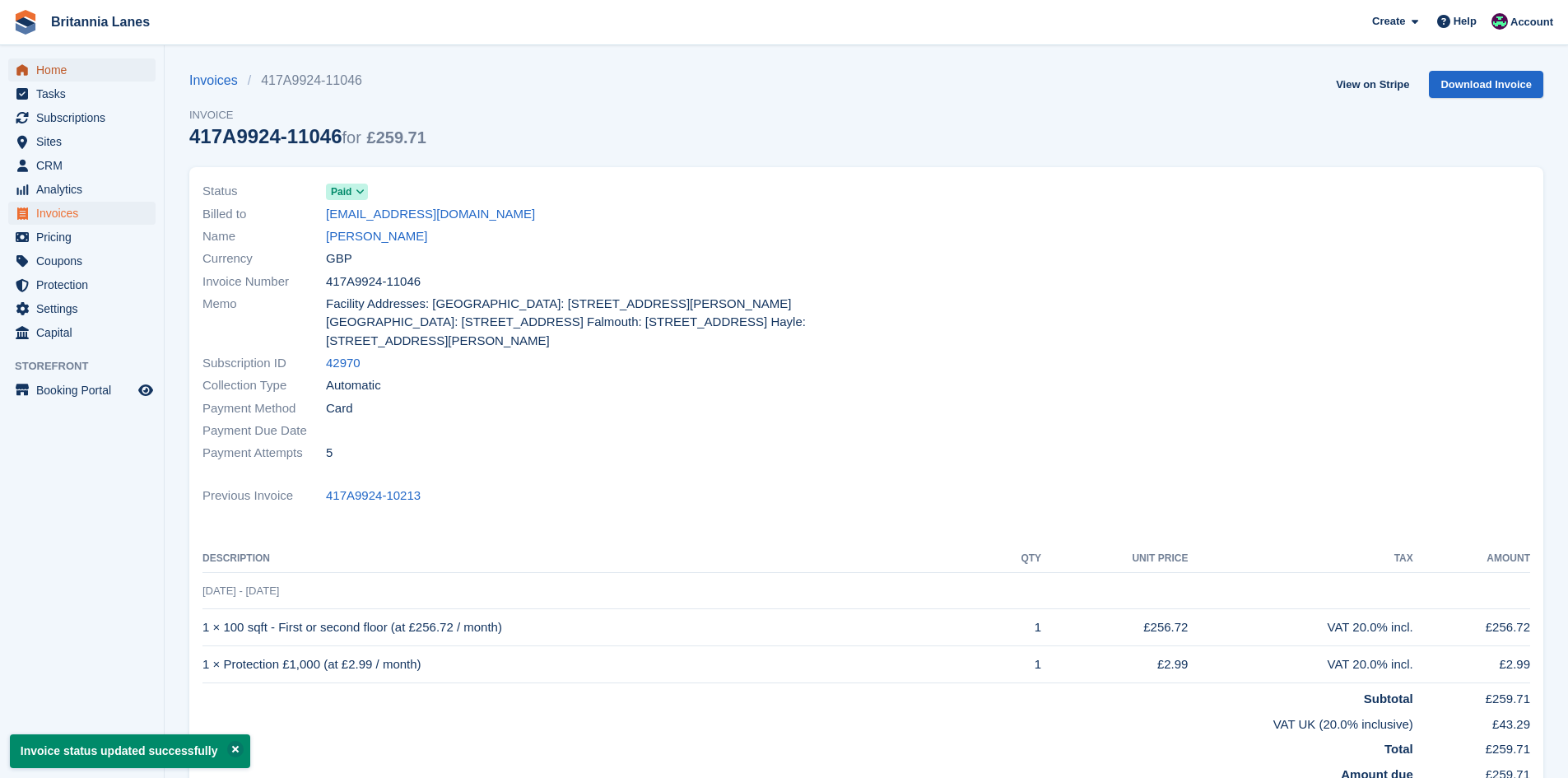
click at [32, 80] on link "Home" at bounding box center [81, 71] width 147 height 24
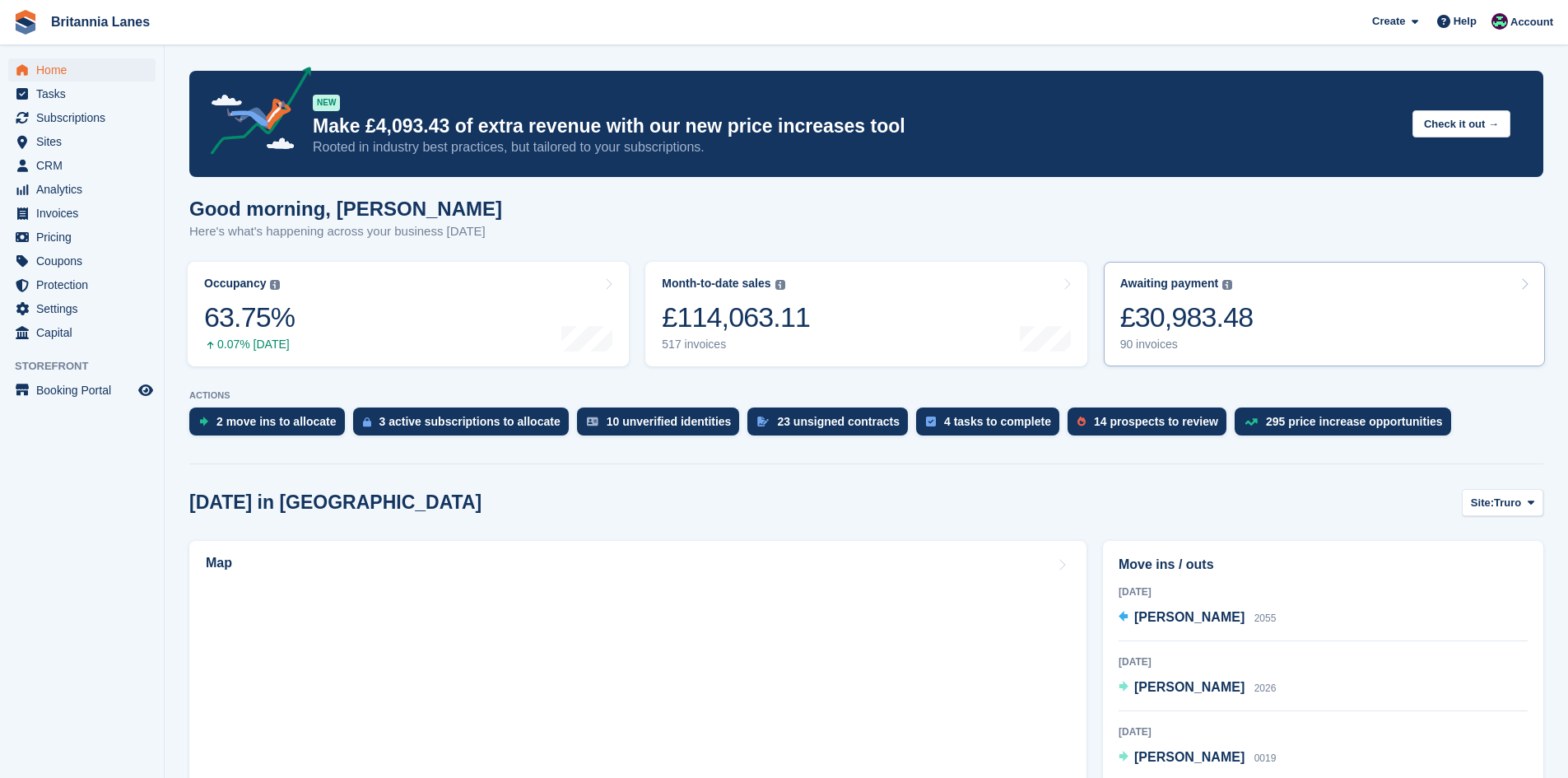
click at [1285, 307] on link "Awaiting payment The total outstanding balance on all open invoices. £30,983.48…" at bounding box center [1324, 314] width 442 height 105
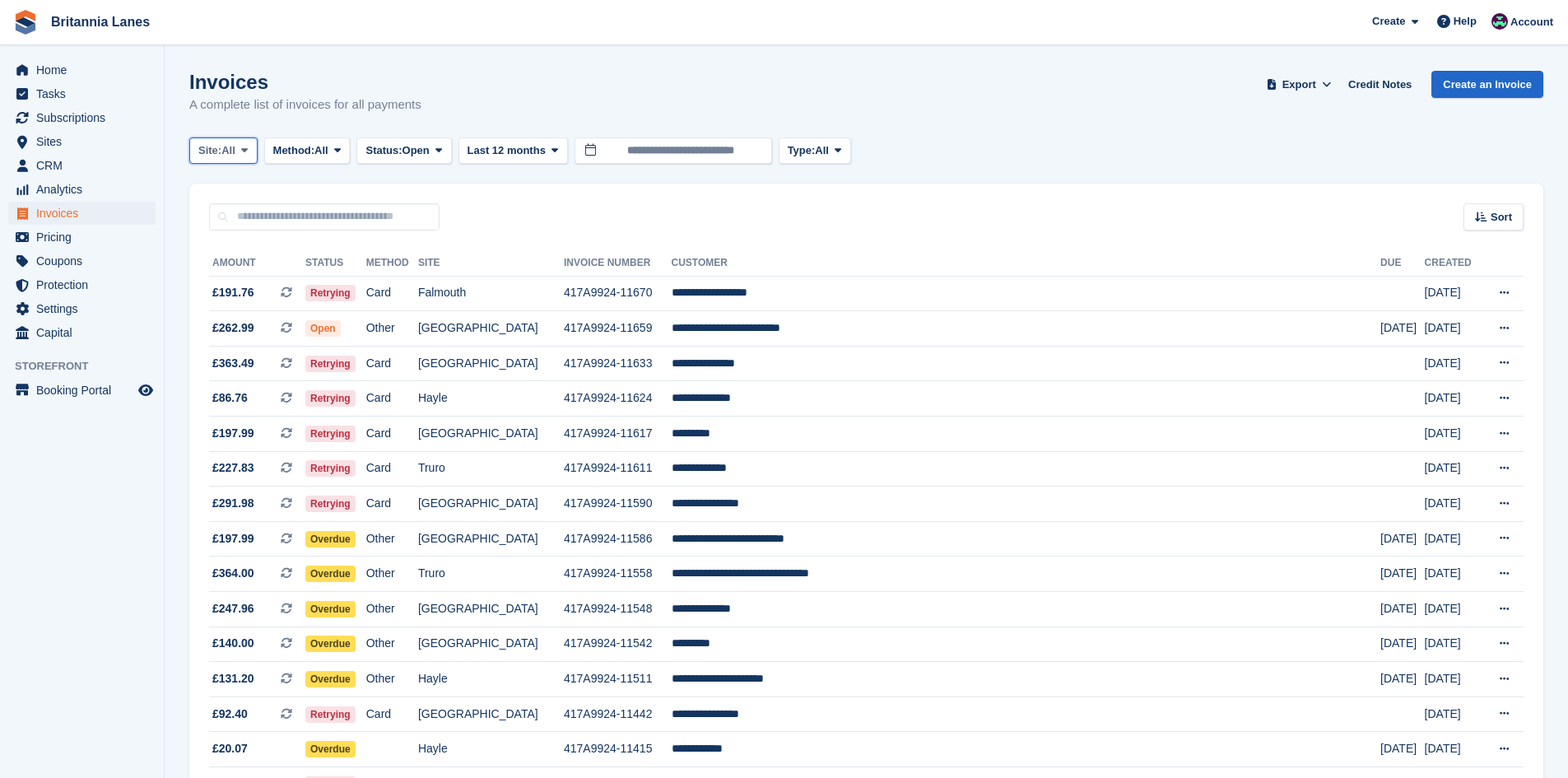
click at [248, 147] on icon at bounding box center [244, 150] width 7 height 11
click at [238, 220] on link "Truro" at bounding box center [270, 219] width 148 height 29
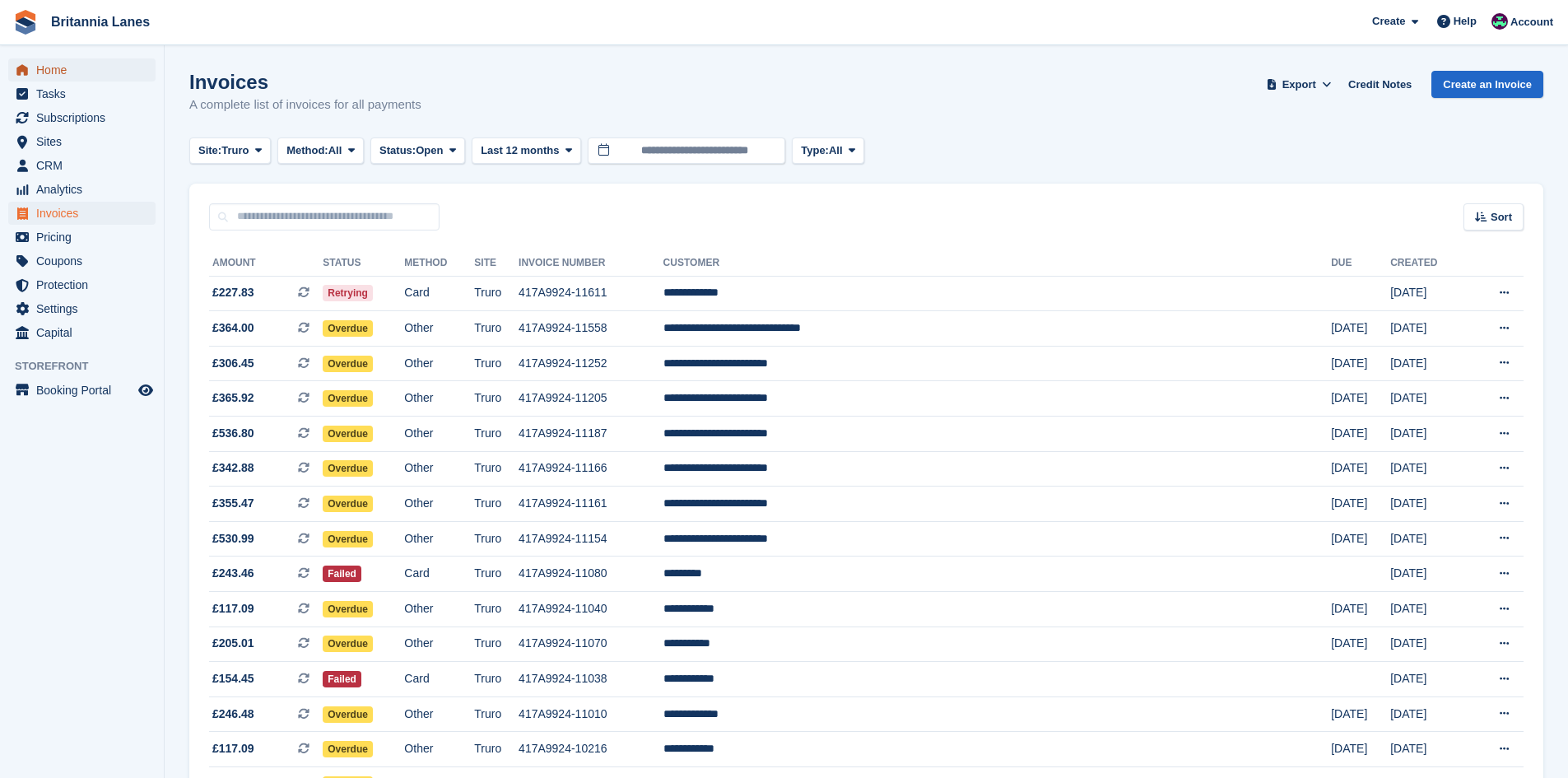
click at [51, 68] on span "Home" at bounding box center [85, 71] width 99 height 24
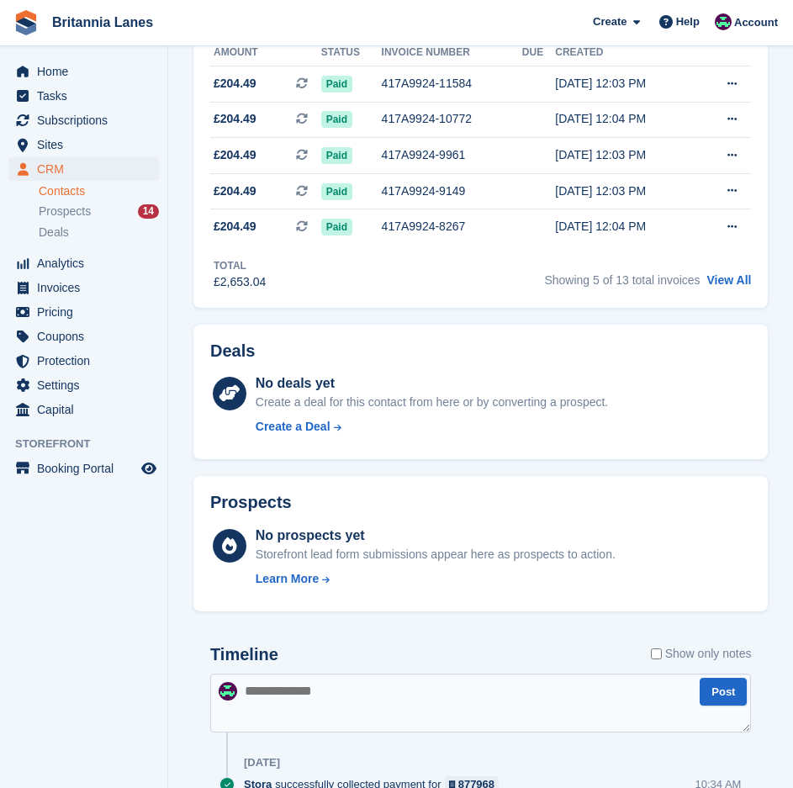
scroll to position [588, 0]
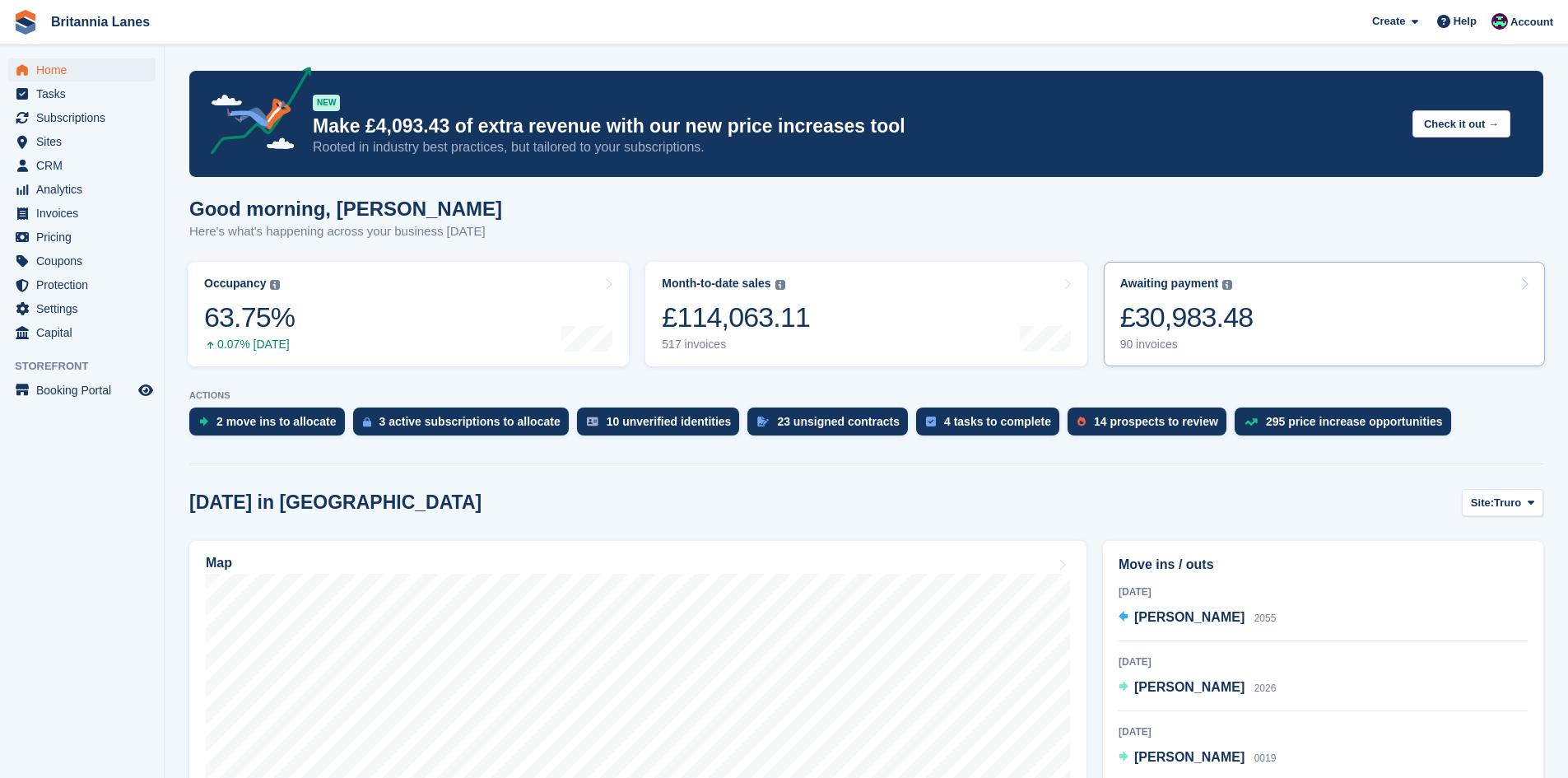
click at [1171, 330] on div "£30,983.48" at bounding box center [1187, 317] width 133 height 33
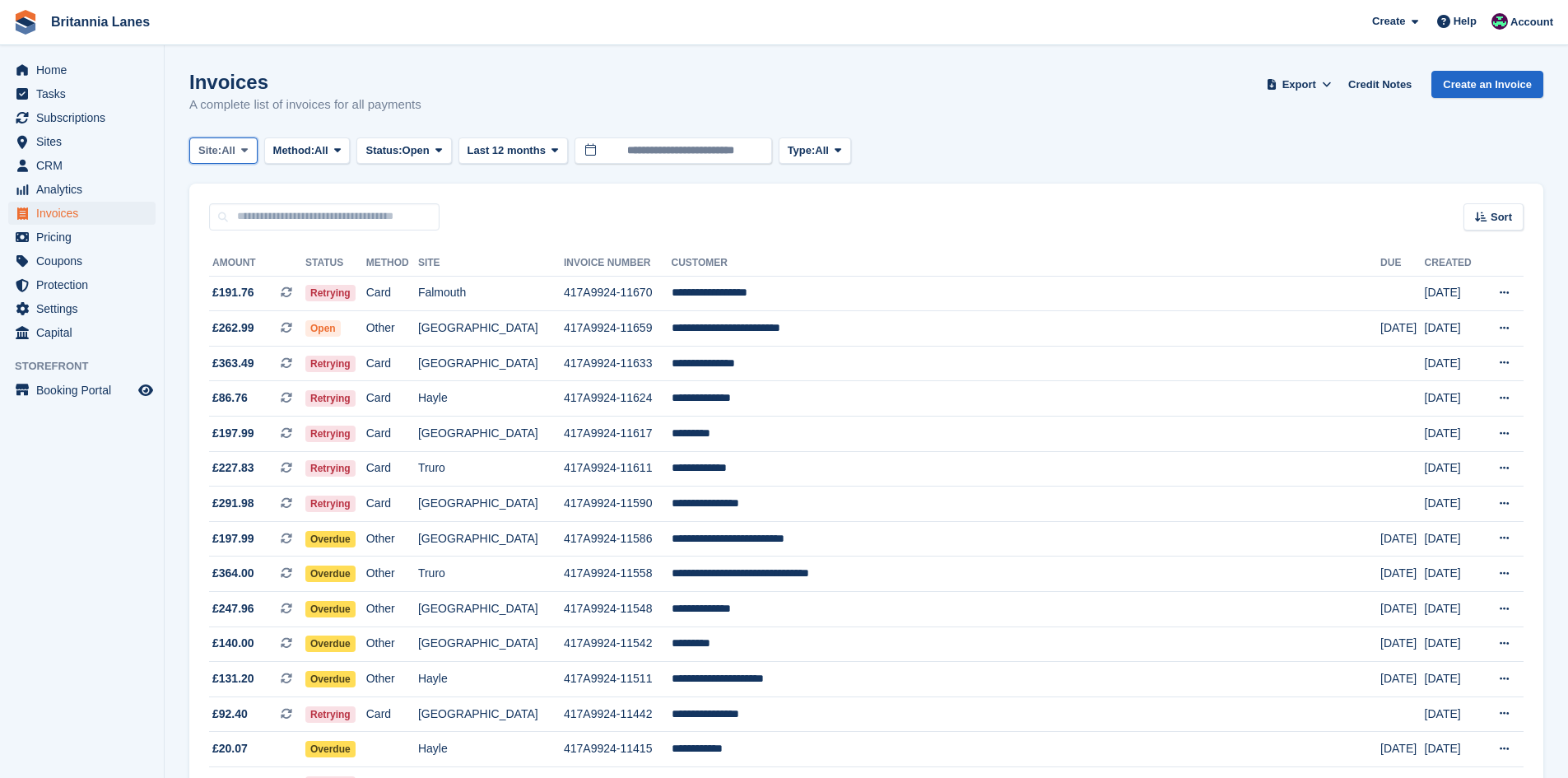
click at [221, 158] on span "Site:" at bounding box center [211, 150] width 24 height 17
click at [232, 257] on link "Falmouth" at bounding box center [270, 249] width 148 height 29
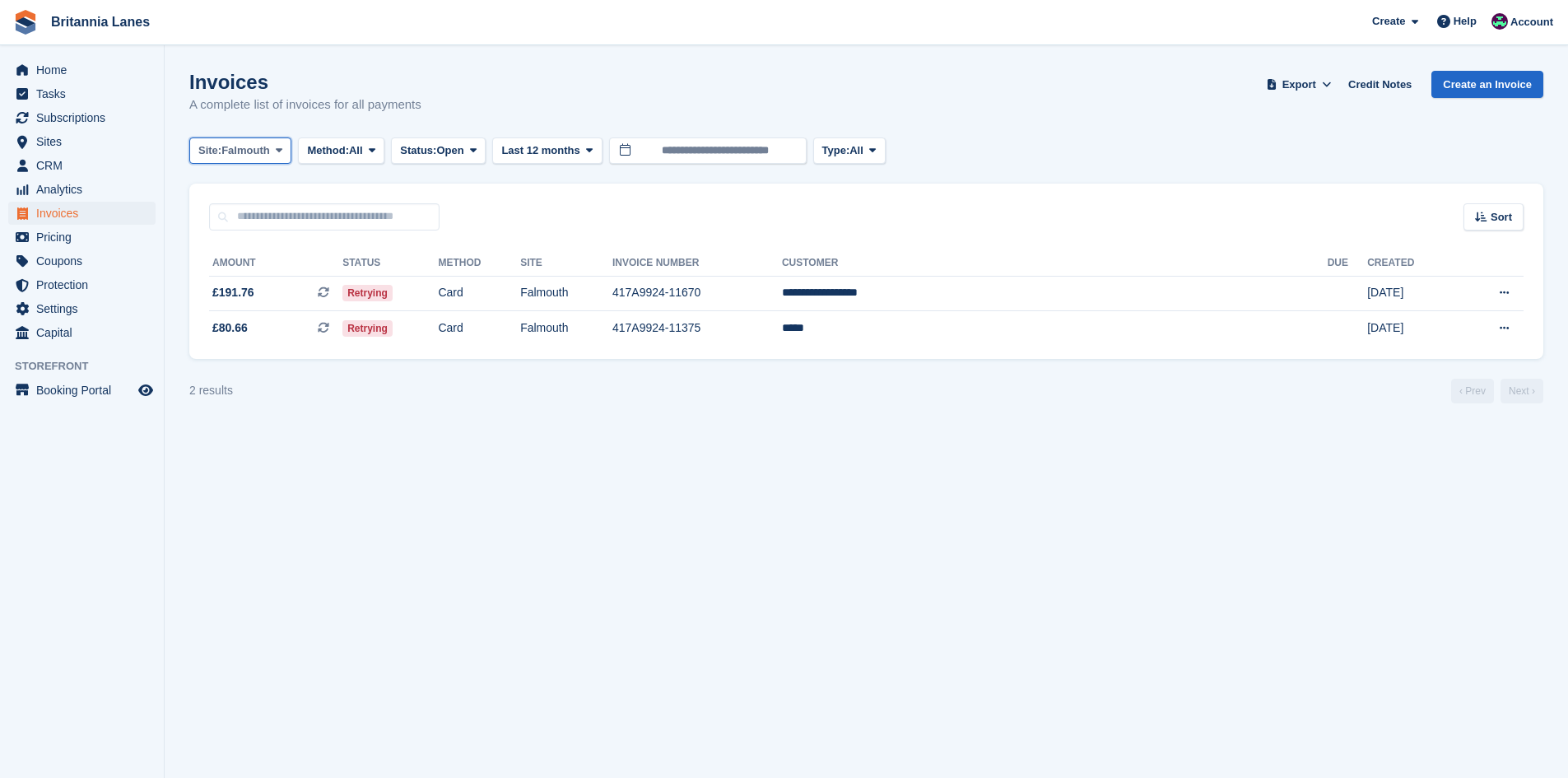
click at [232, 163] on button "Site: Falmouth" at bounding box center [240, 151] width 102 height 27
click at [257, 303] on link "Hayle" at bounding box center [270, 308] width 148 height 29
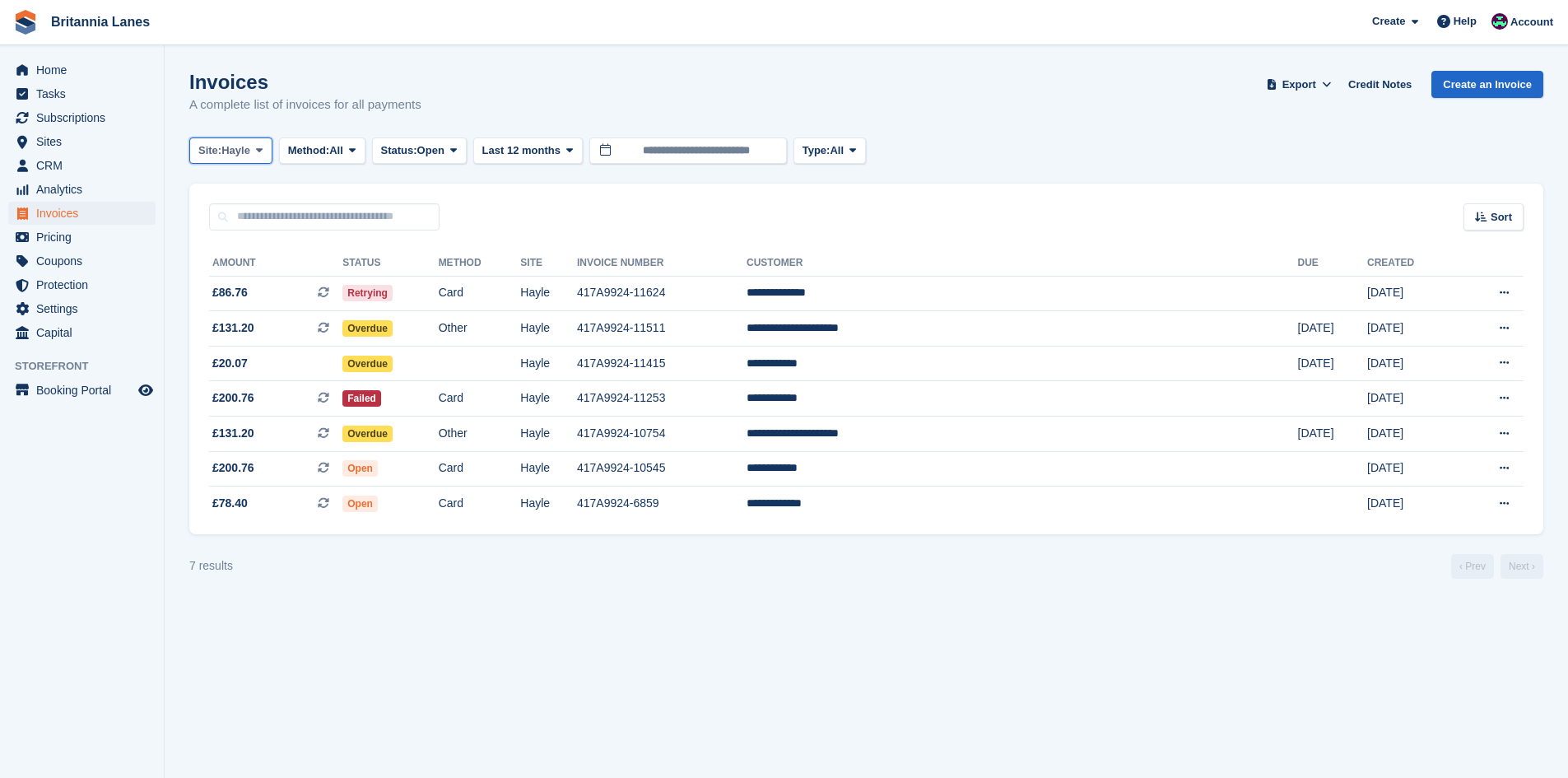
click at [231, 145] on span "Hayle" at bounding box center [235, 150] width 28 height 17
click at [223, 219] on link "Truro" at bounding box center [270, 219] width 148 height 29
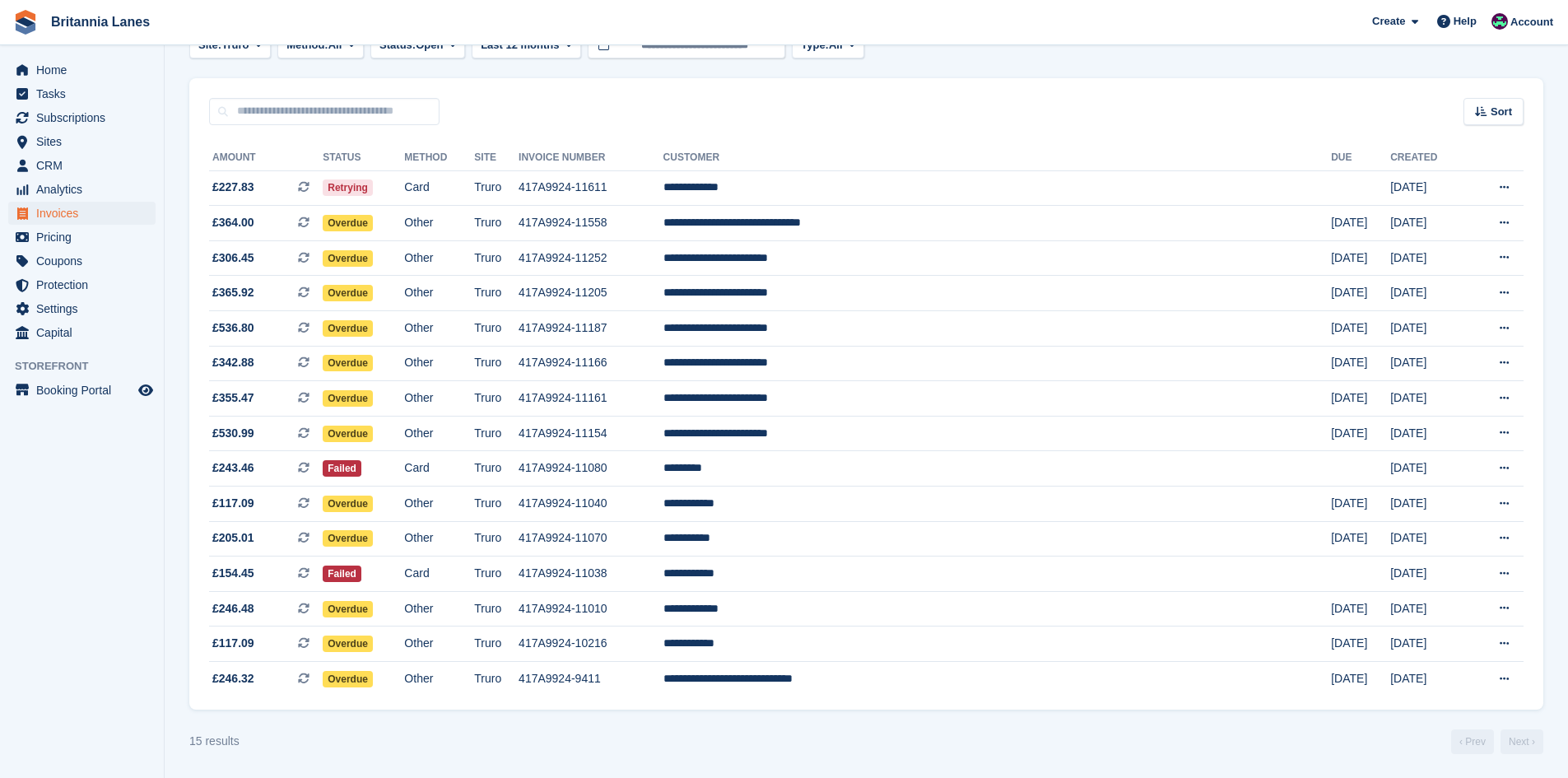
scroll to position [106, 0]
click at [963, 649] on td "**********" at bounding box center [998, 644] width 669 height 35
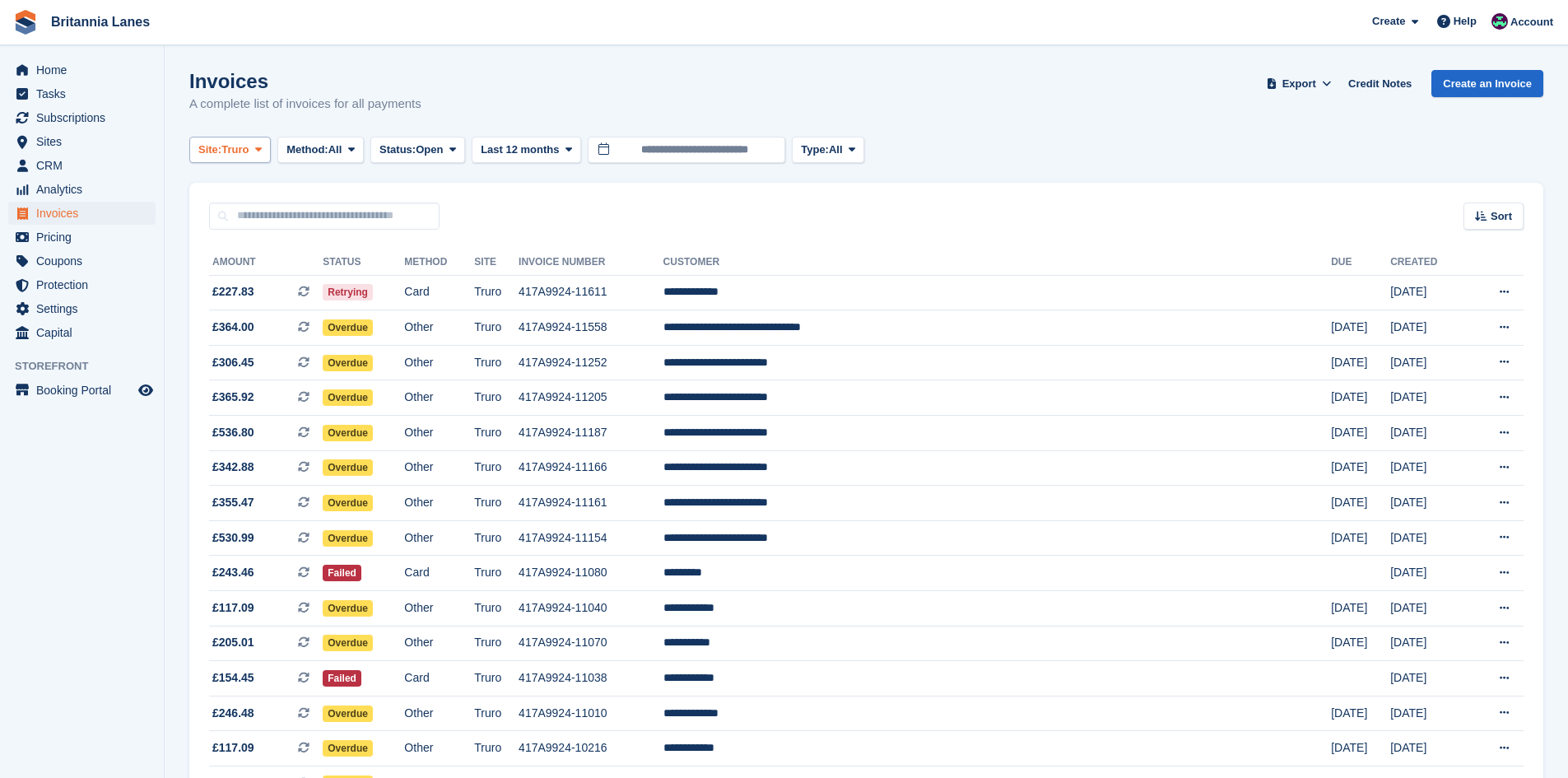
scroll to position [0, 0]
click at [246, 142] on span "Truro" at bounding box center [235, 150] width 27 height 17
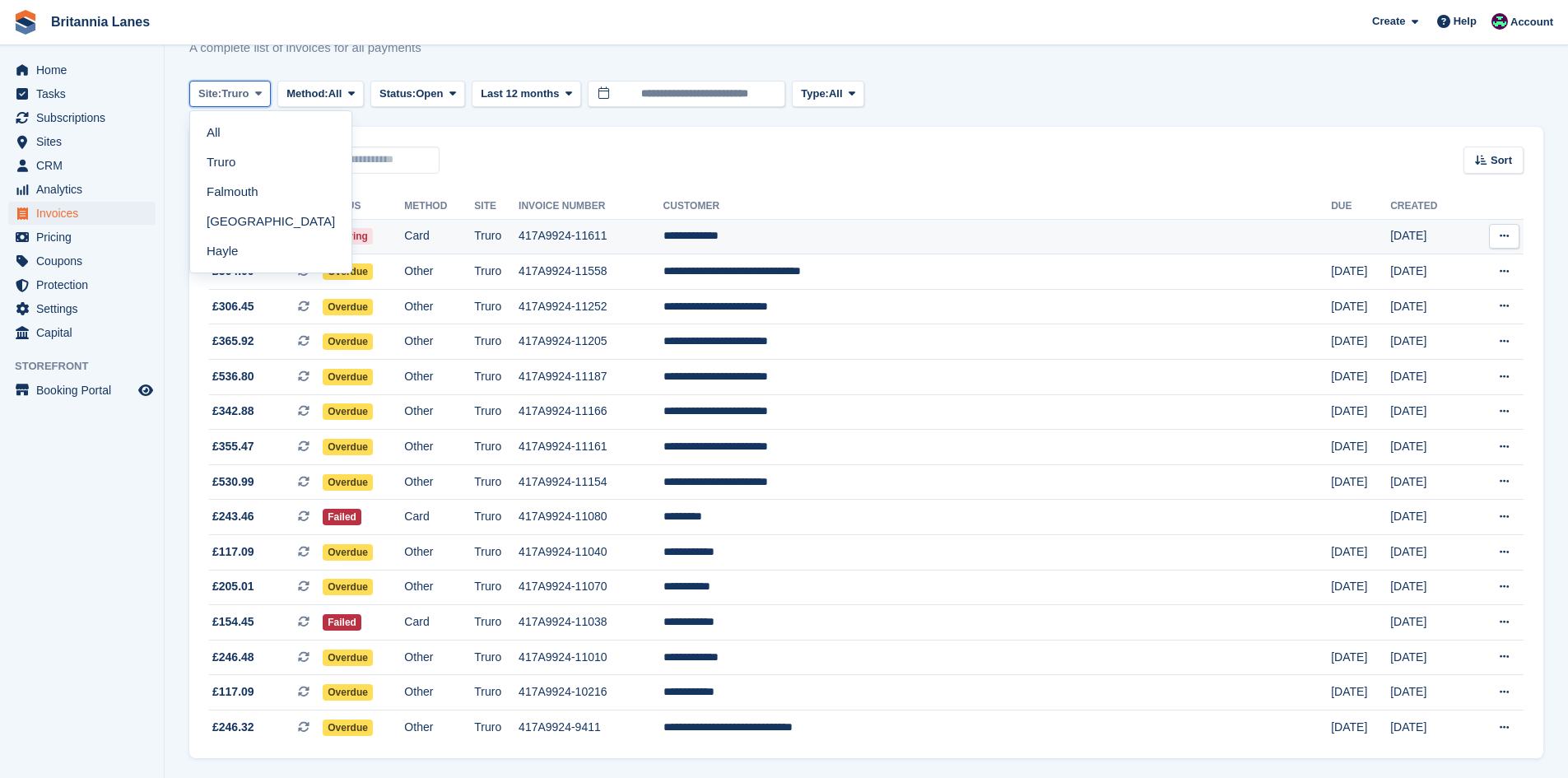
scroll to position [106, 0]
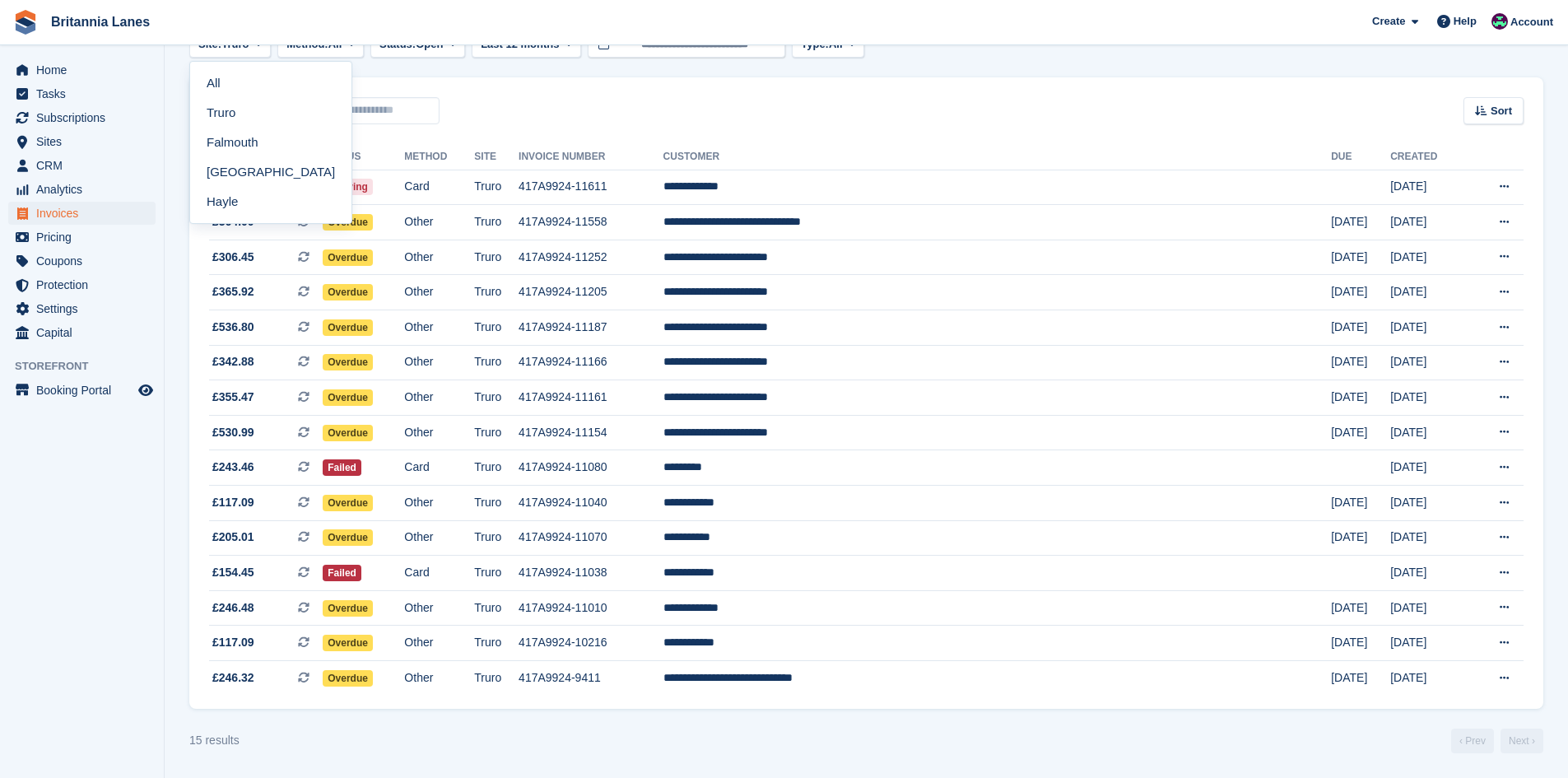
click at [104, 612] on aside "Home Tasks Subscriptions Subscriptions Subscriptions Contracts Price increases …" at bounding box center [81, 393] width 164 height 696
drag, startPoint x: 46, startPoint y: 67, endPoint x: 70, endPoint y: 70, distance: 24.2
click at [46, 67] on span "Home" at bounding box center [85, 71] width 99 height 24
